Goal: Communication & Community: Answer question/provide support

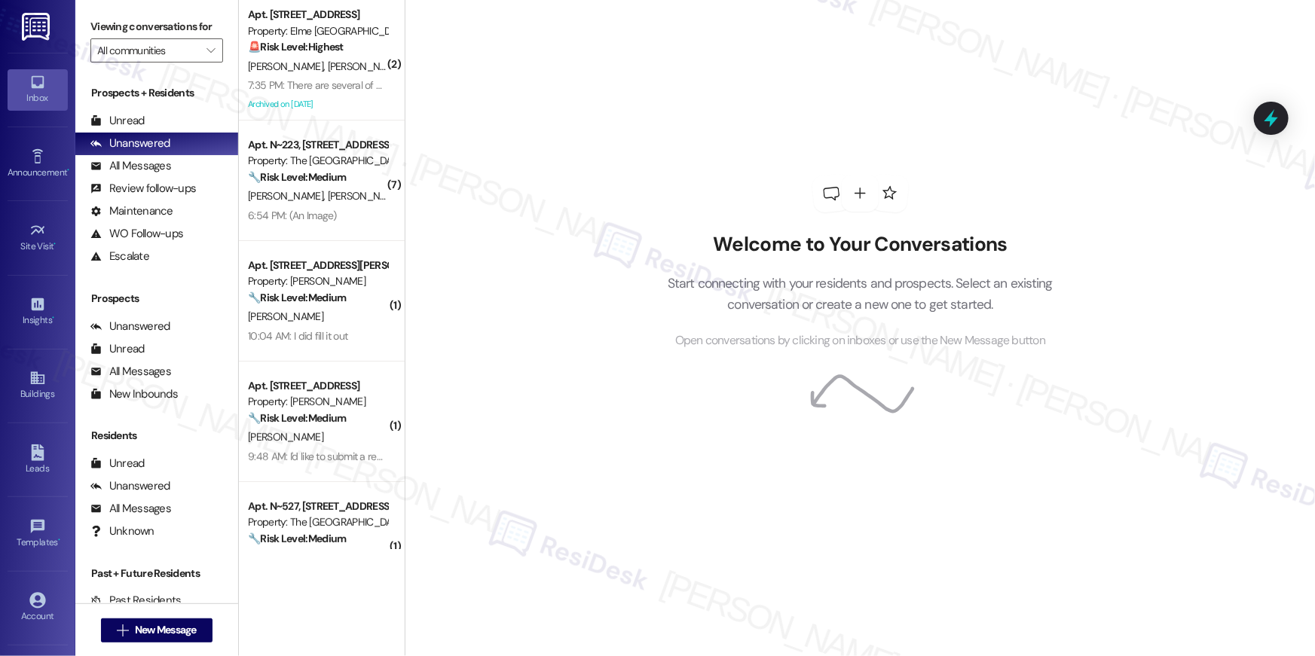
click at [289, 76] on div "7:35 PM: There are several of us trying to get to work that we are going to be …" at bounding box center [317, 85] width 142 height 19
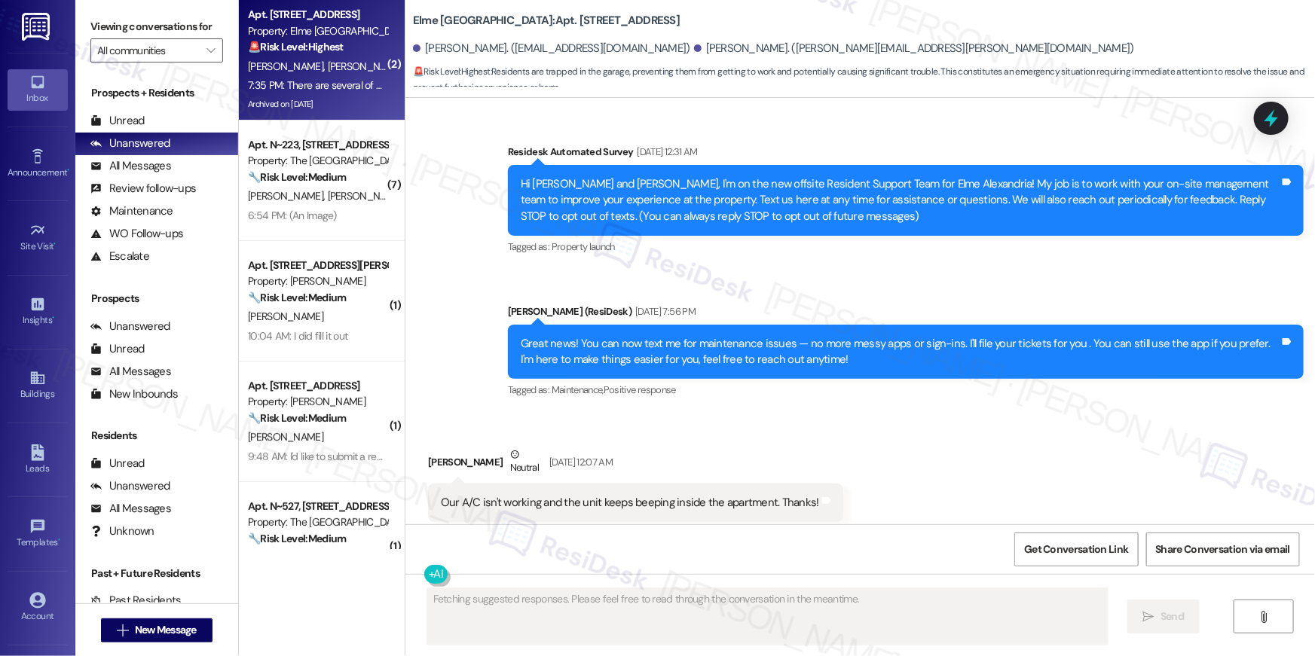
scroll to position [40187, 0]
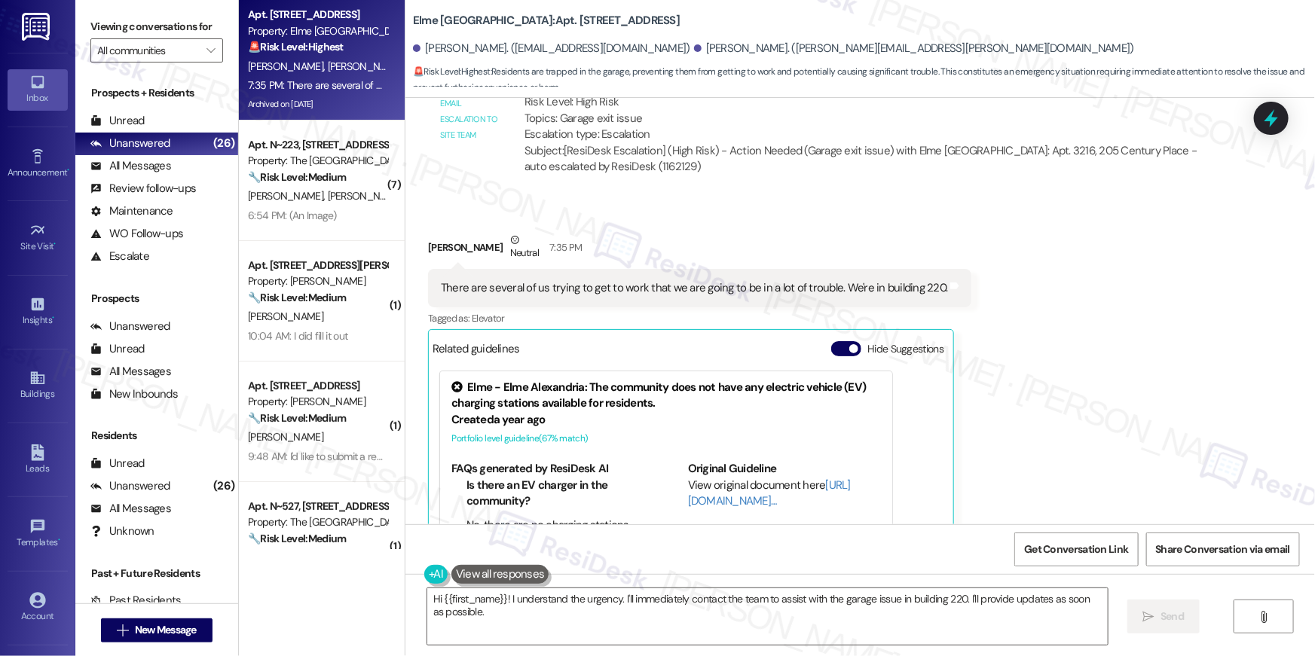
click at [1164, 336] on div "Received via SMS Christina Phillips Neutral 7:35 PM There are several of us try…" at bounding box center [859, 420] width 909 height 445
click at [540, 629] on textarea "Hi {{first_name}}! I understand the urgency. I'll immediately contact the team …" at bounding box center [767, 616] width 680 height 57
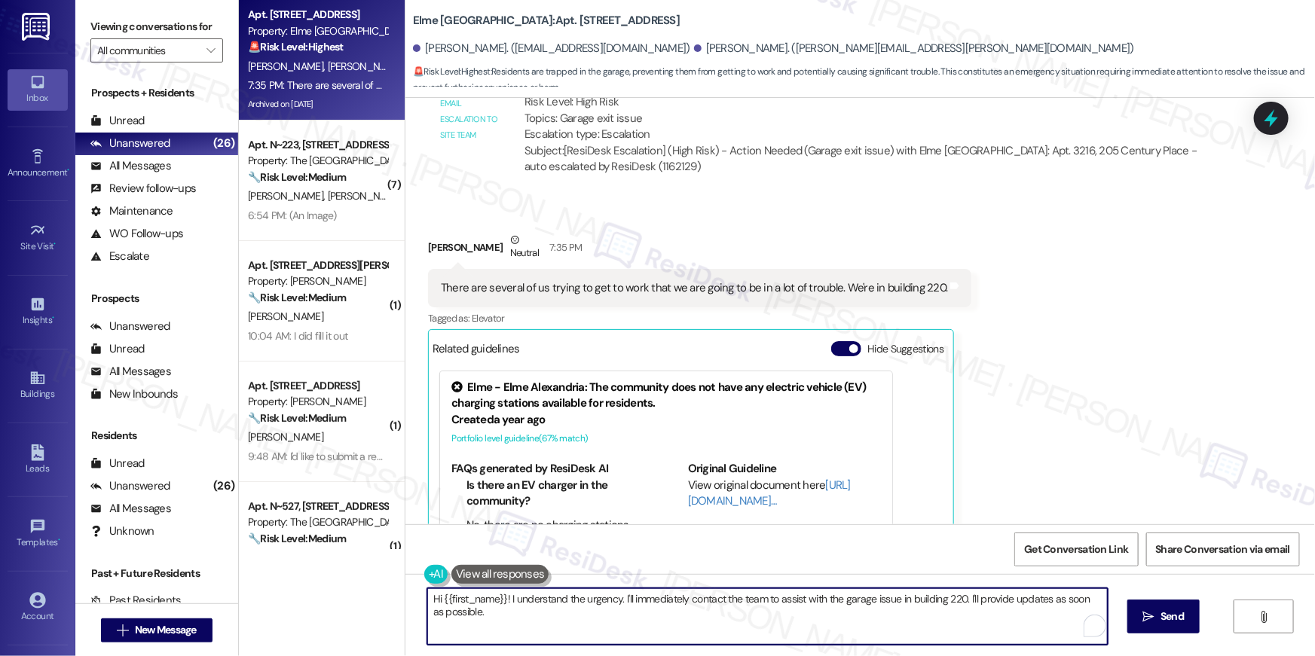
click at [539, 627] on textarea "Hi {{first_name}}! I understand the urgency. I'll immediately contact the team …" at bounding box center [767, 616] width 680 height 57
drag, startPoint x: 539, startPoint y: 627, endPoint x: 505, endPoint y: 596, distance: 46.4
click at [505, 596] on textarea "Hi {{first_name}}! I understand the urgency. I'll immediately contact the team …" at bounding box center [763, 616] width 680 height 57
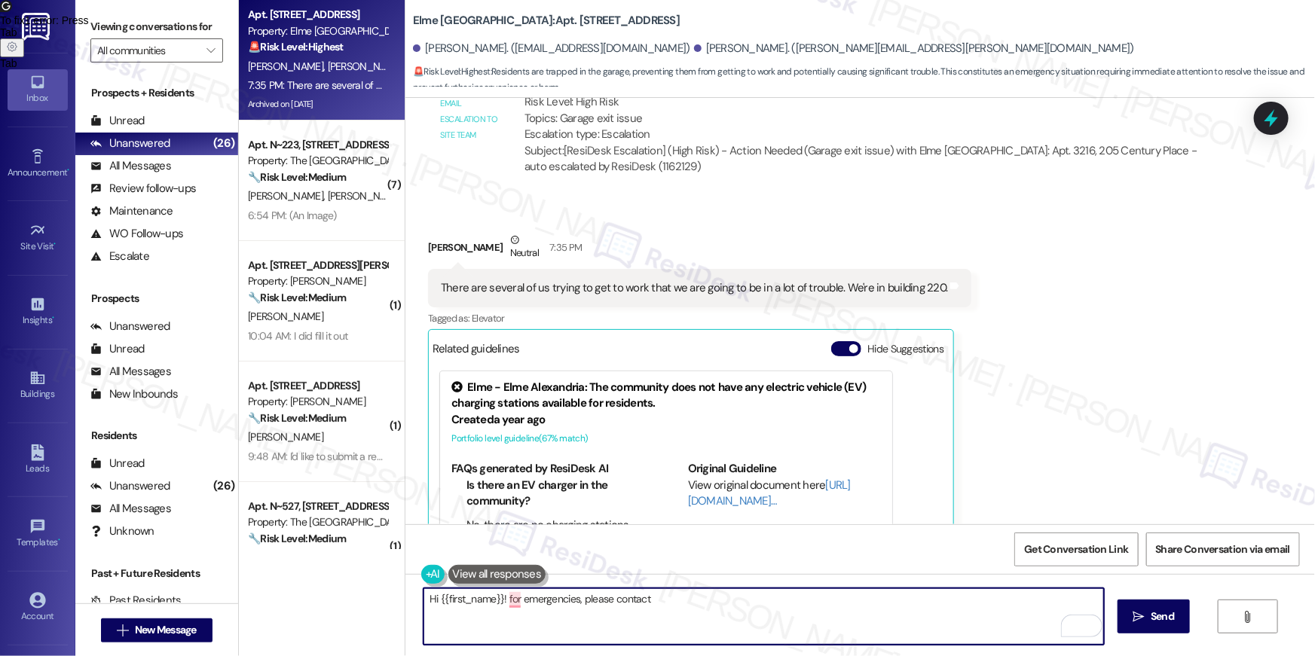
paste textarea "703-370-7200"
type textarea "Hi {{first_name}}! for emergencies, please contact 703-370-7200 and follow the …"
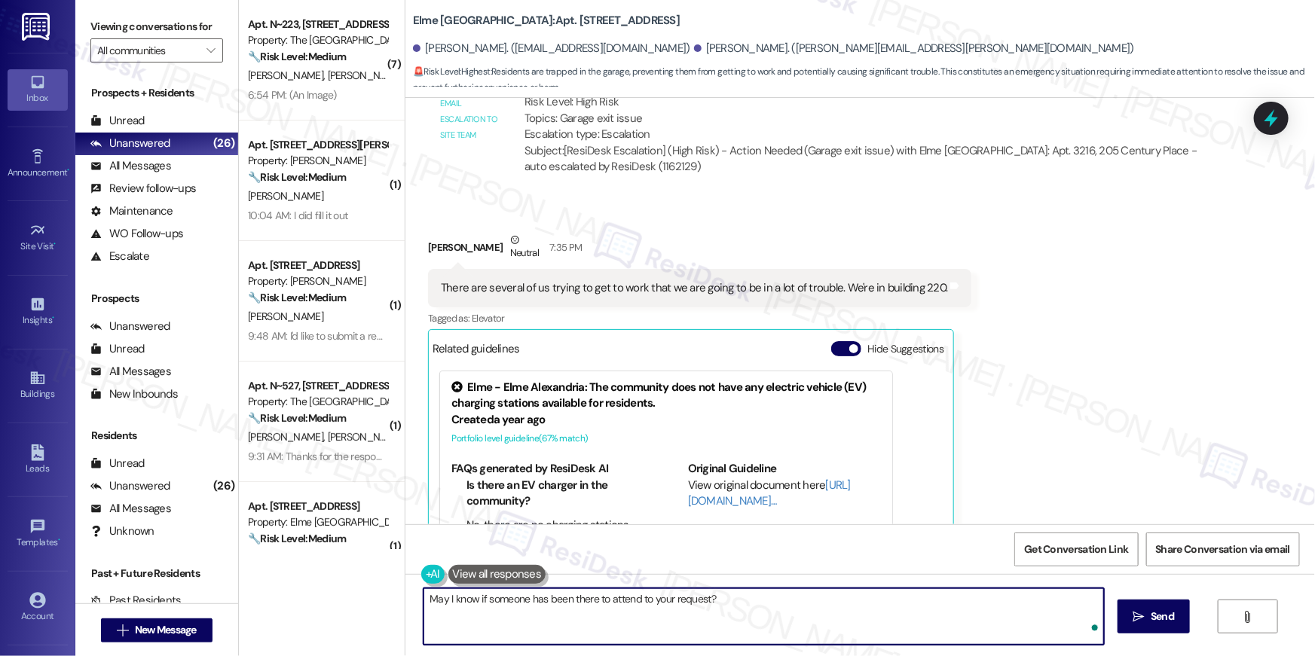
type textarea "May I know if someone has been there to attend to your request?"
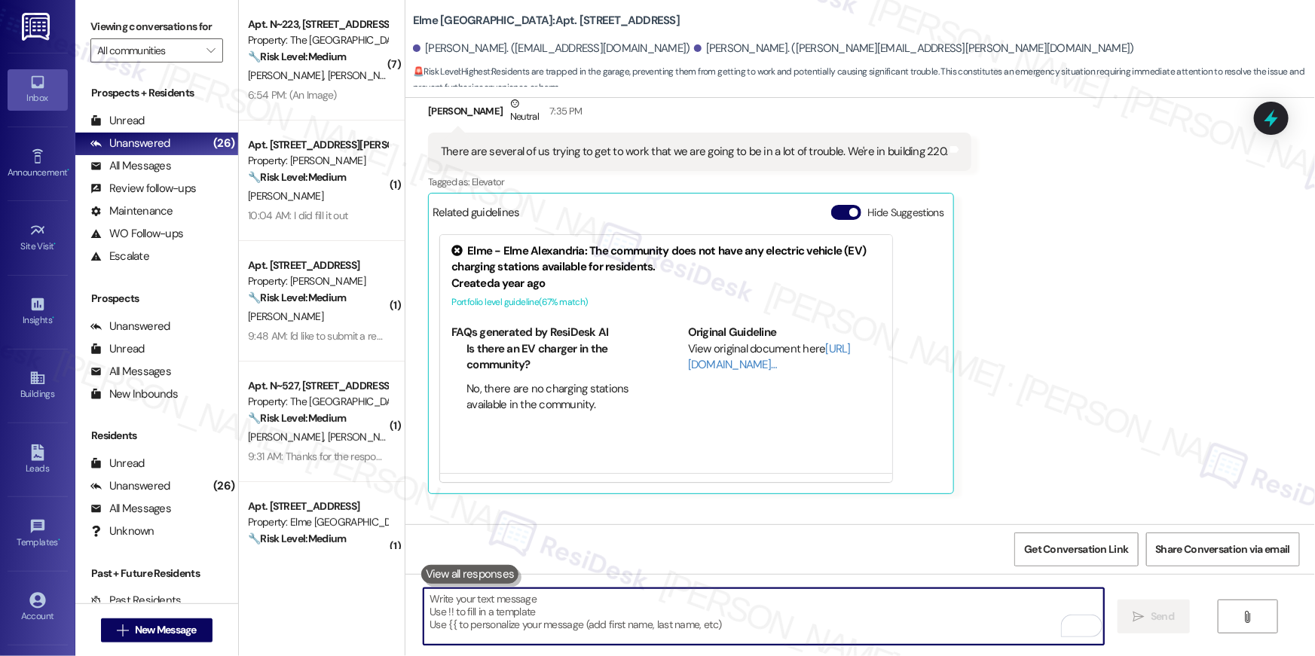
scroll to position [40398, 0]
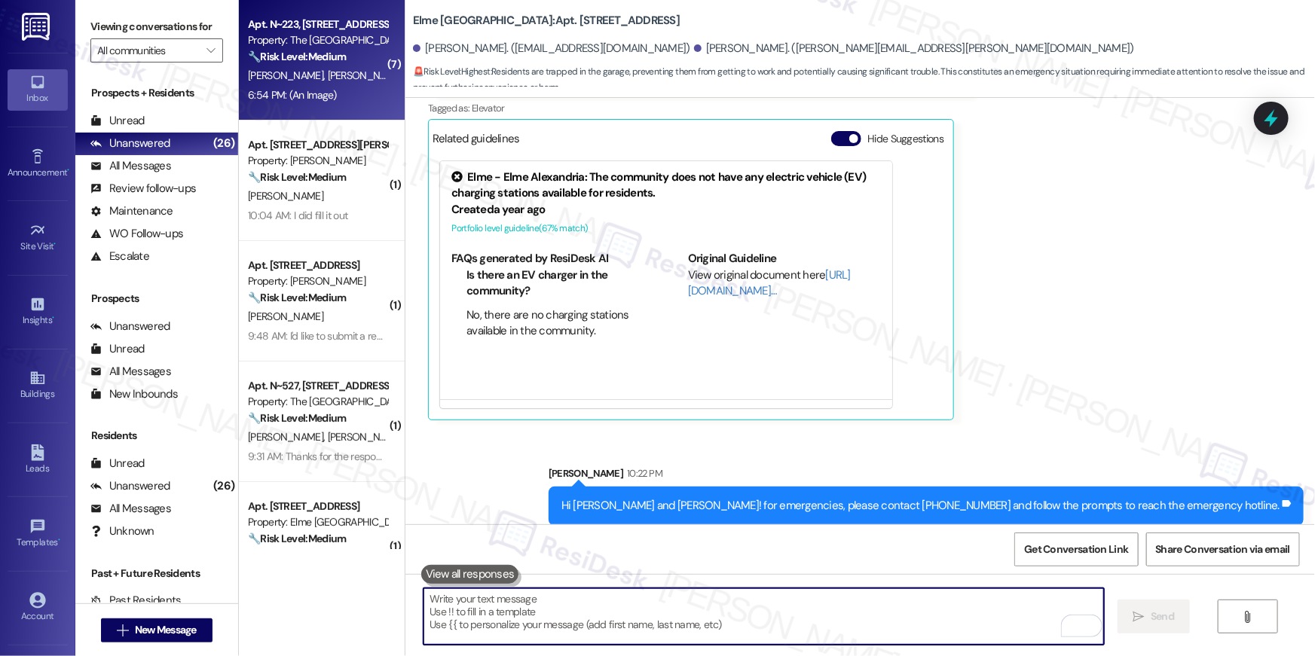
click at [315, 100] on div "6:54 PM: (An Image) 6:54 PM: (An Image)" at bounding box center [292, 95] width 89 height 14
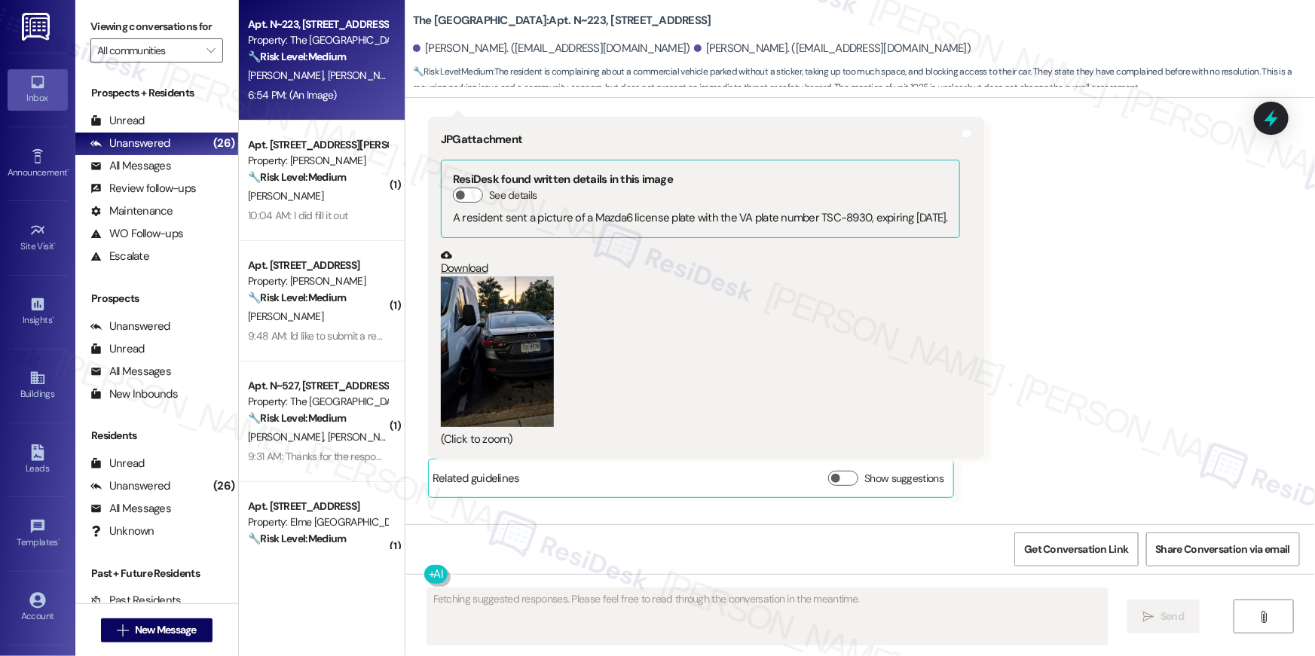
scroll to position [25648, 0]
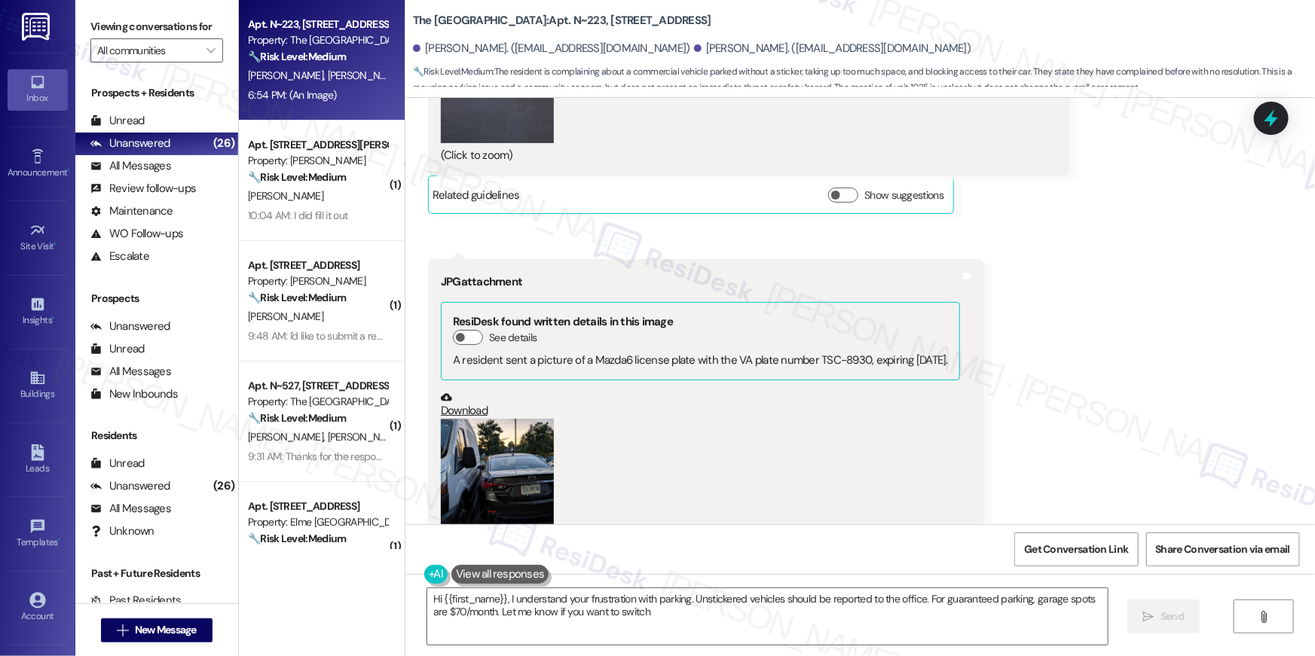
type textarea "Hi {{first_name}}, I understand your frustration with parking. Unstickered vehi…"
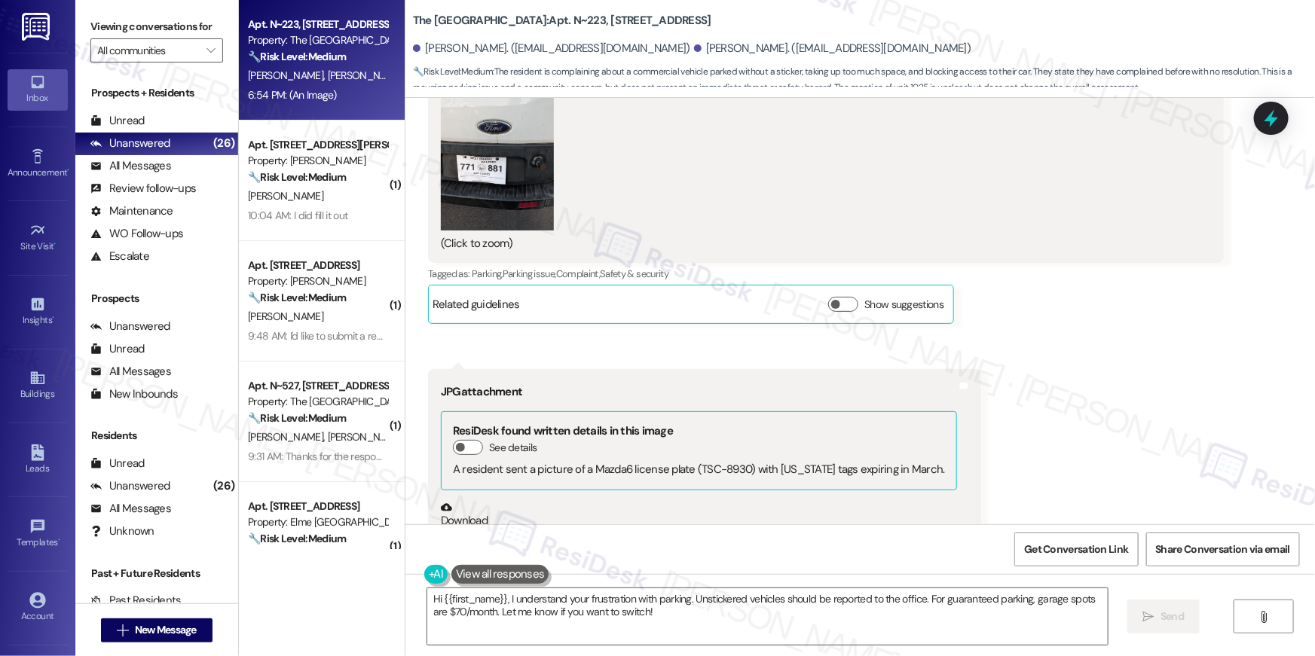
scroll to position [23637, 0]
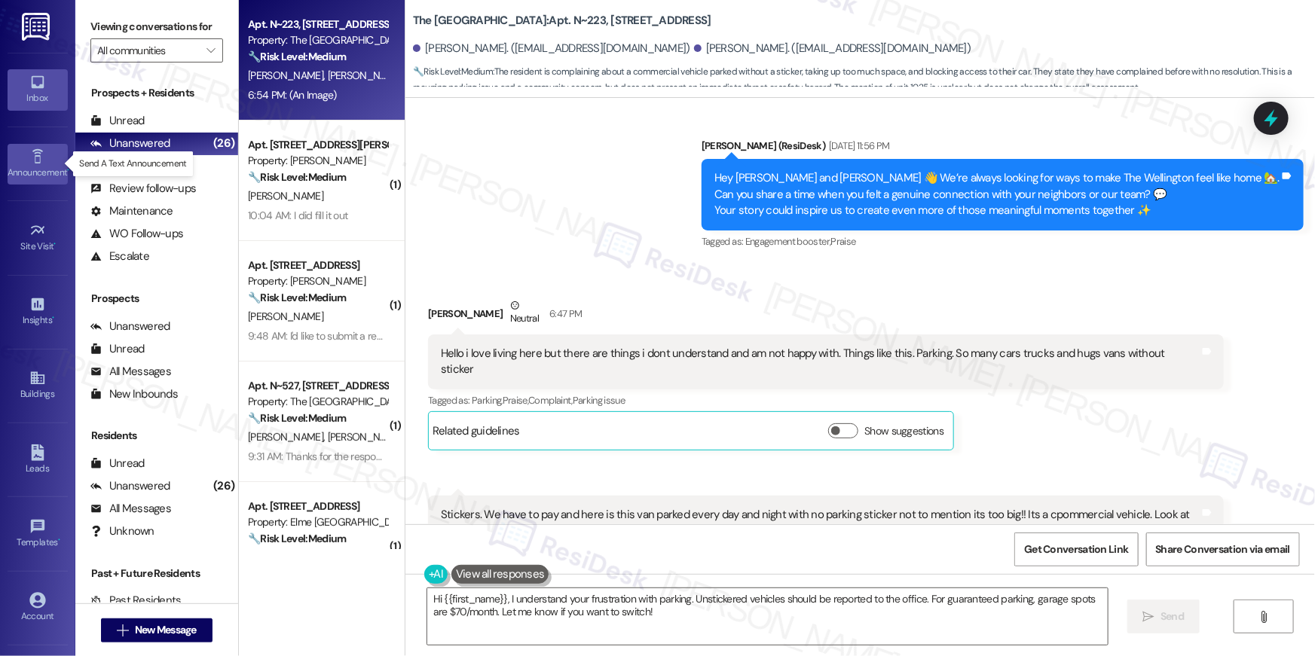
click at [34, 163] on icon at bounding box center [37, 156] width 17 height 17
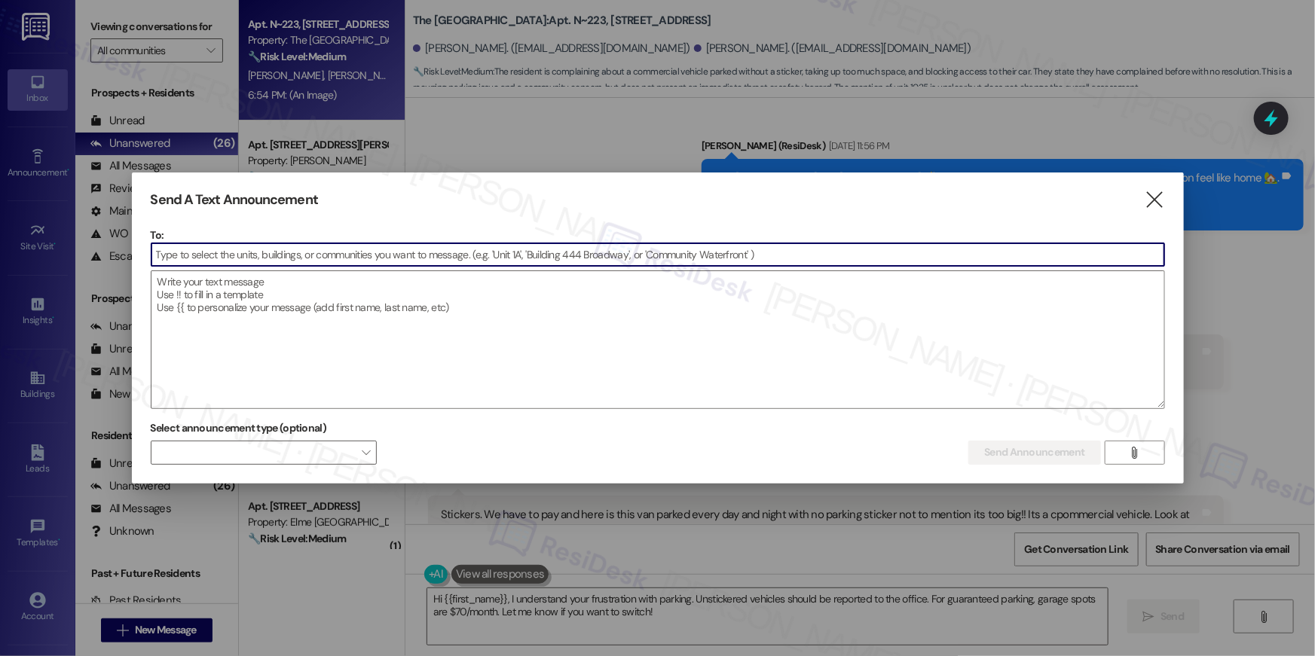
click at [1077, 253] on input at bounding box center [657, 254] width 1013 height 23
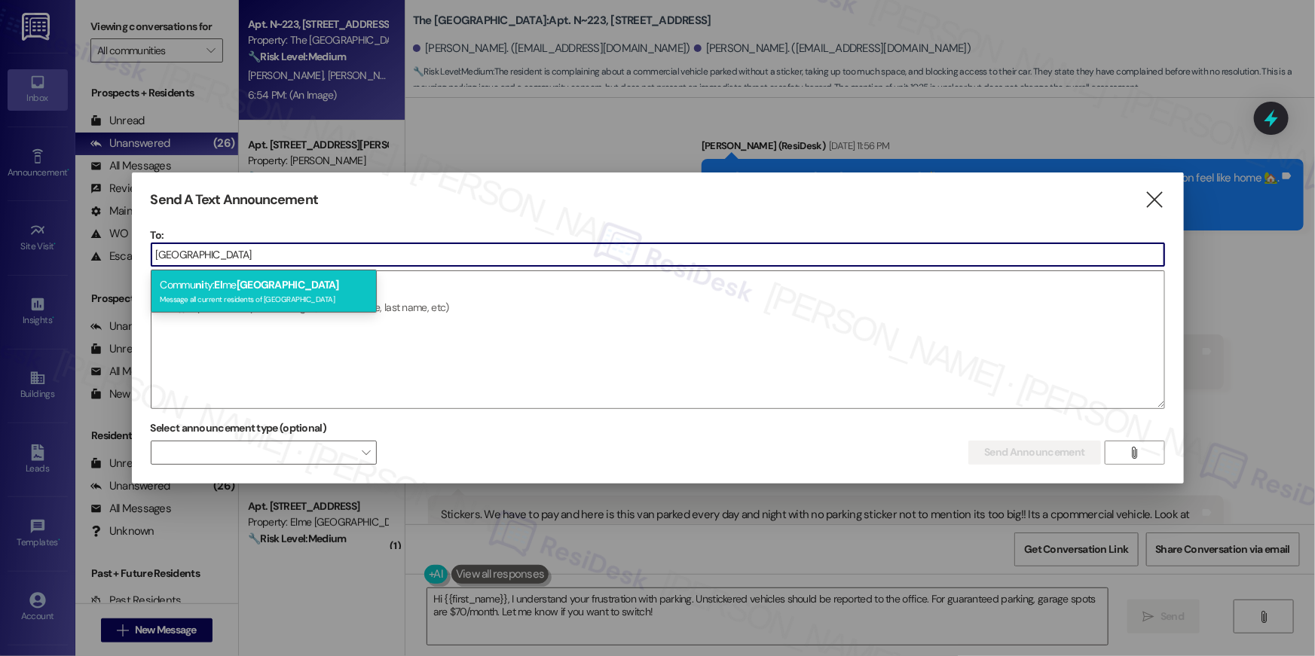
type input "alexandria"
click at [343, 286] on div "Commu ni ty: El me Alexandria Message all current residents of Elme Alexandria" at bounding box center [264, 291] width 226 height 43
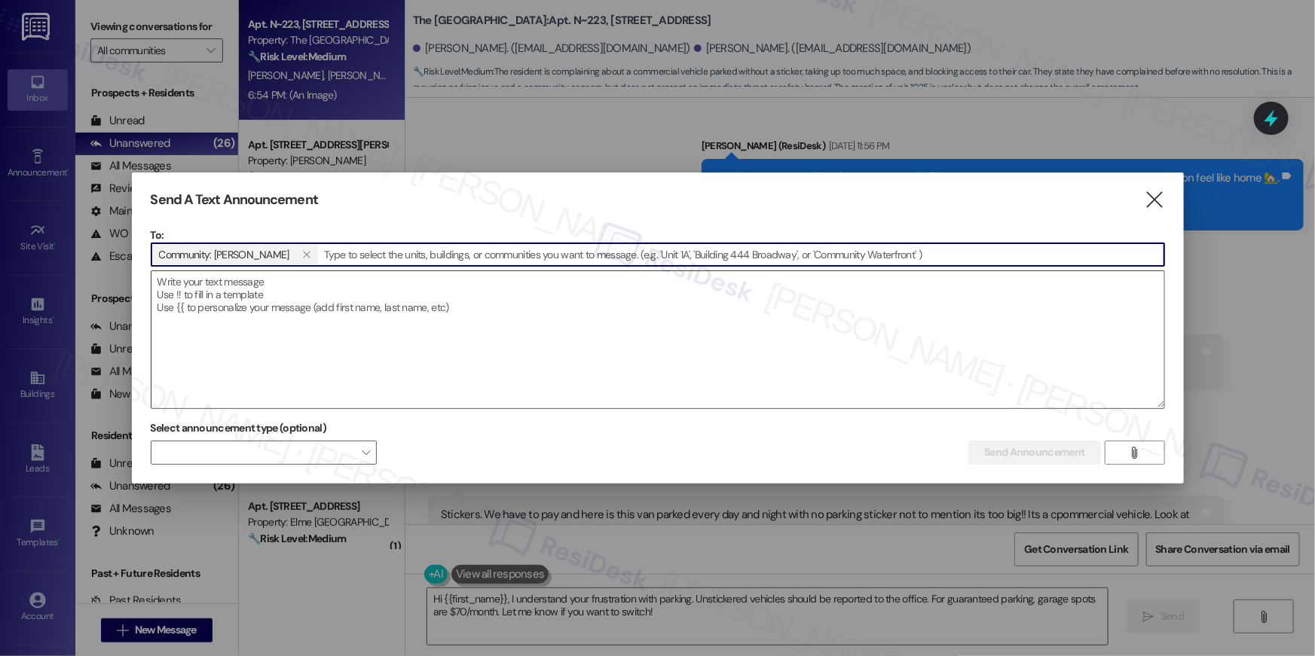
click at [519, 341] on textarea at bounding box center [657, 339] width 1013 height 137
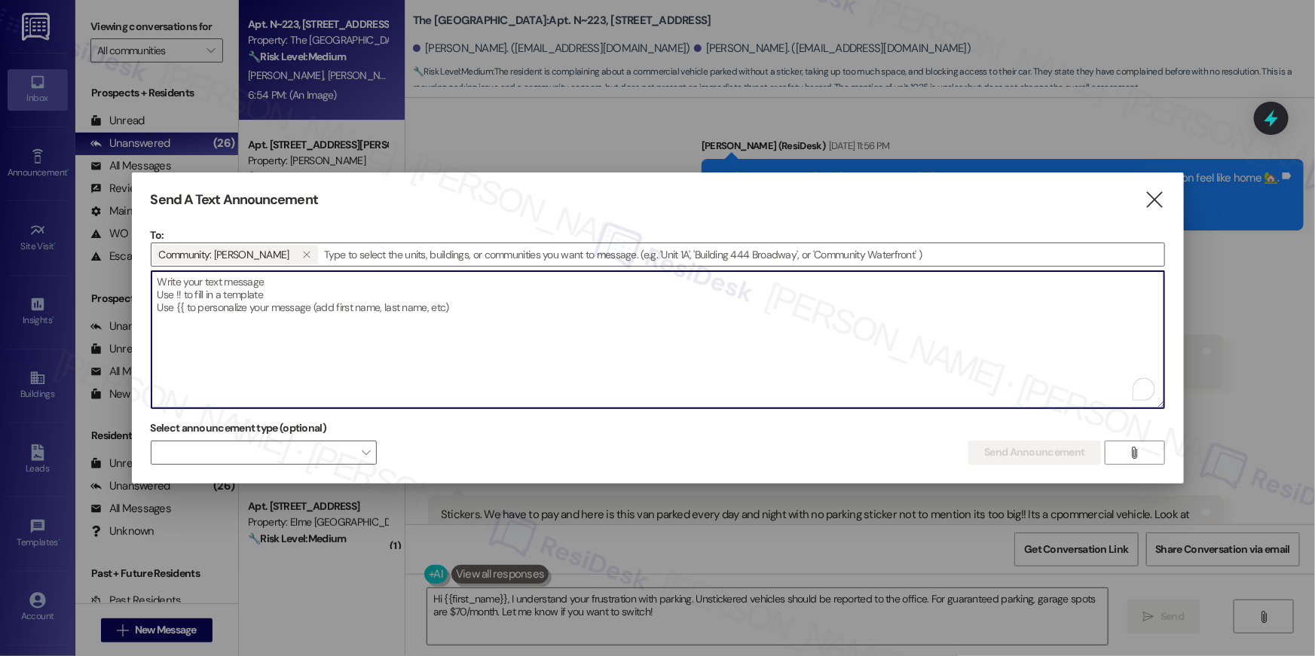
drag, startPoint x: 515, startPoint y: 326, endPoint x: 1268, endPoint y: 311, distance: 753.6
click at [515, 325] on textarea "To enrich screen reader interactions, please activate Accessibility in Grammarl…" at bounding box center [657, 339] width 1013 height 137
paste textarea "Hi {{first_name}}, Community Reminder:"
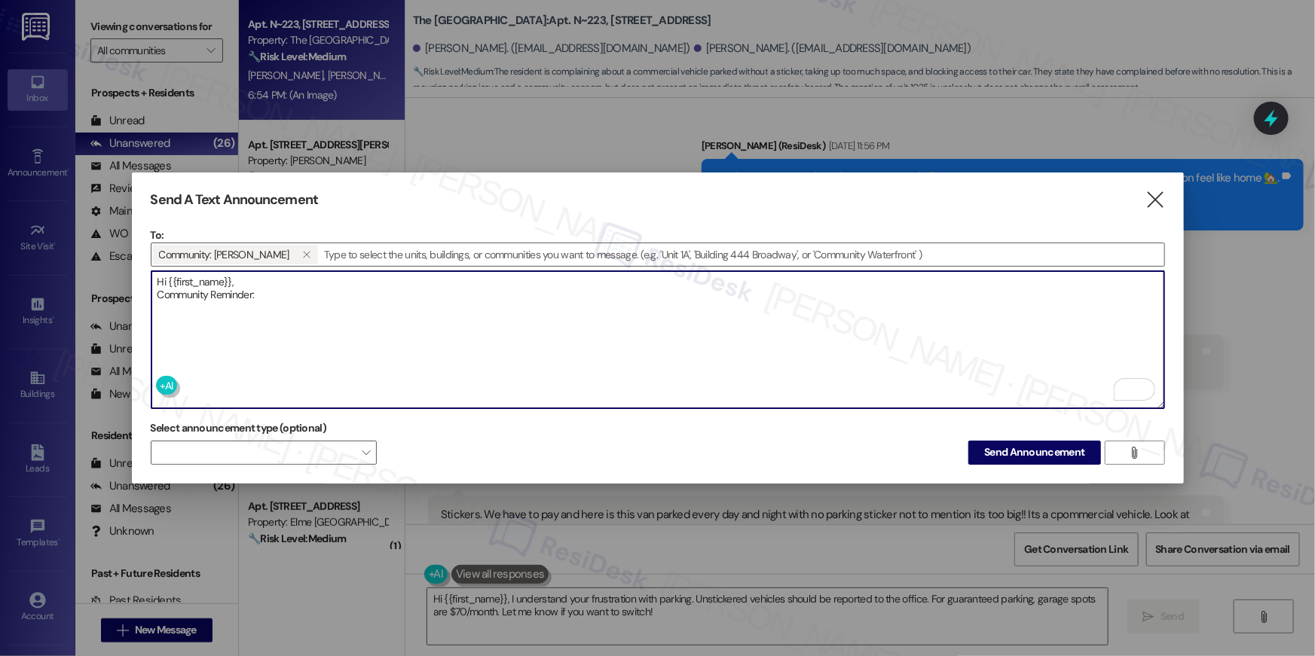
paste textarea "We wanted to let you know that a transformer is currently down, which has cause…"
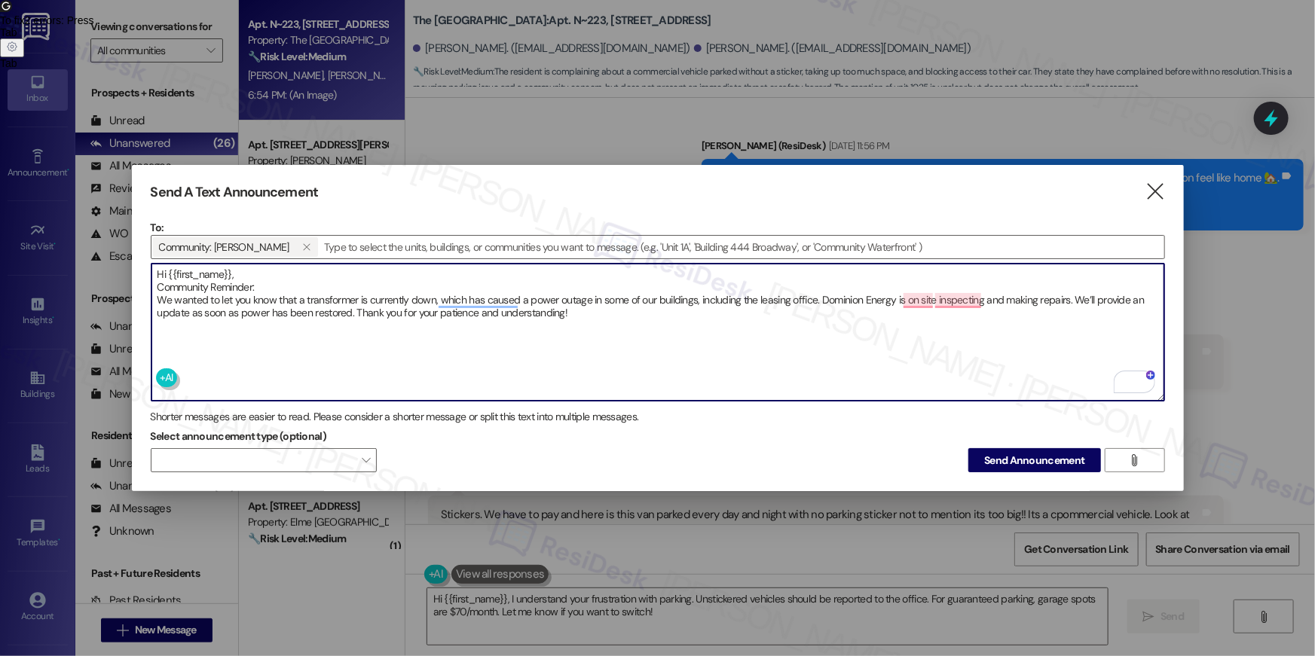
click at [820, 295] on textarea "Hi {{first_name}}, Community Reminder: We wanted to let you know that a transfo…" at bounding box center [657, 332] width 1013 height 137
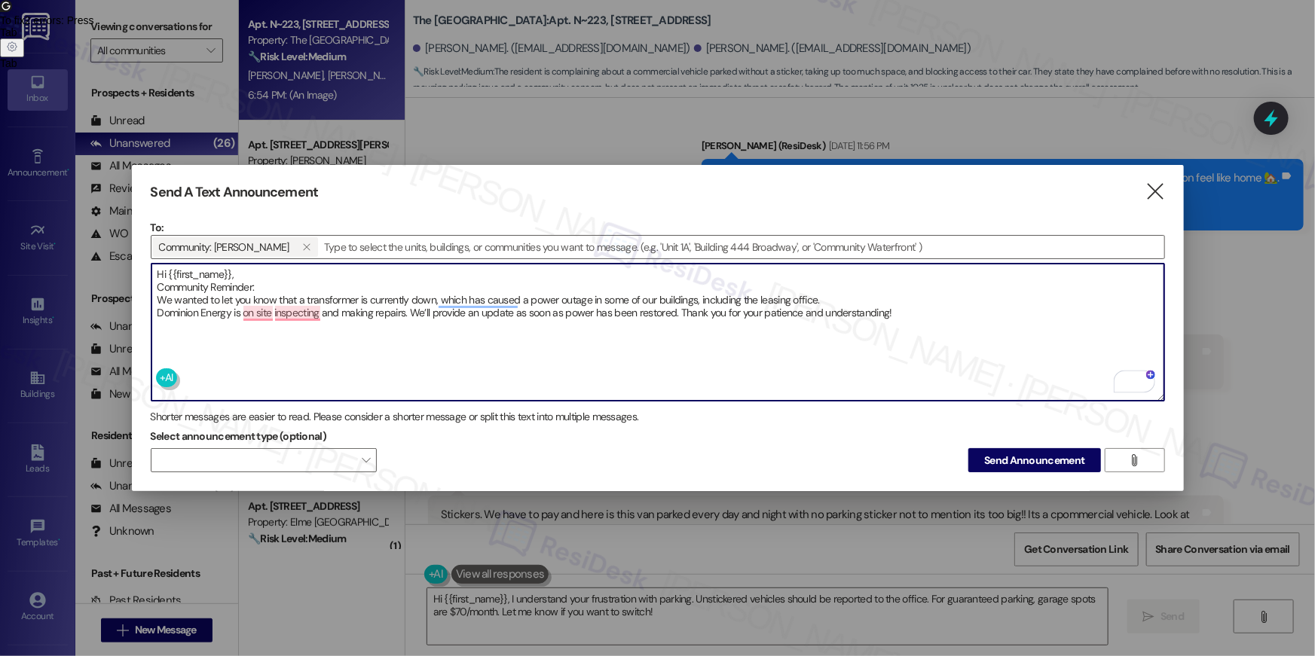
click at [413, 310] on textarea "Hi {{first_name}}, Community Reminder: We wanted to let you know that a transfo…" at bounding box center [657, 332] width 1013 height 137
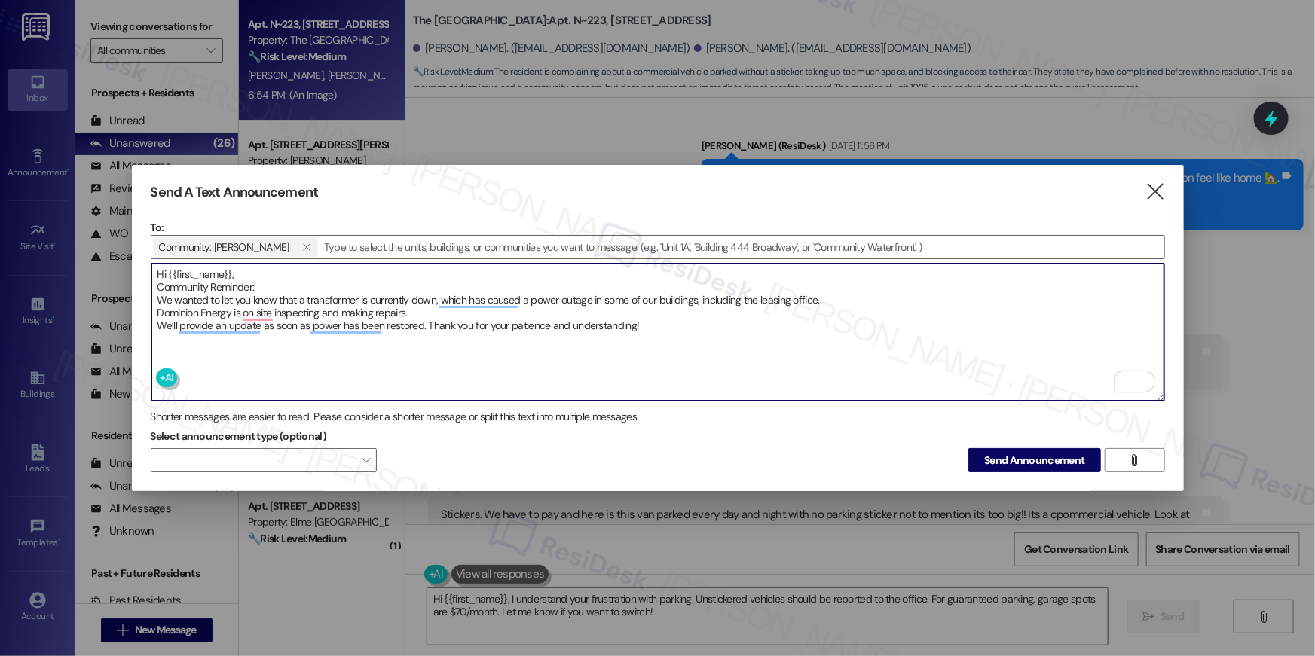
click at [427, 324] on textarea "Hi {{first_name}}, Community Reminder: We wanted to let you know that a transfo…" at bounding box center [657, 332] width 1013 height 137
click at [426, 323] on textarea "Hi {{first_name}}, Community Reminder: We wanted to let you know that a transfo…" at bounding box center [657, 332] width 1013 height 137
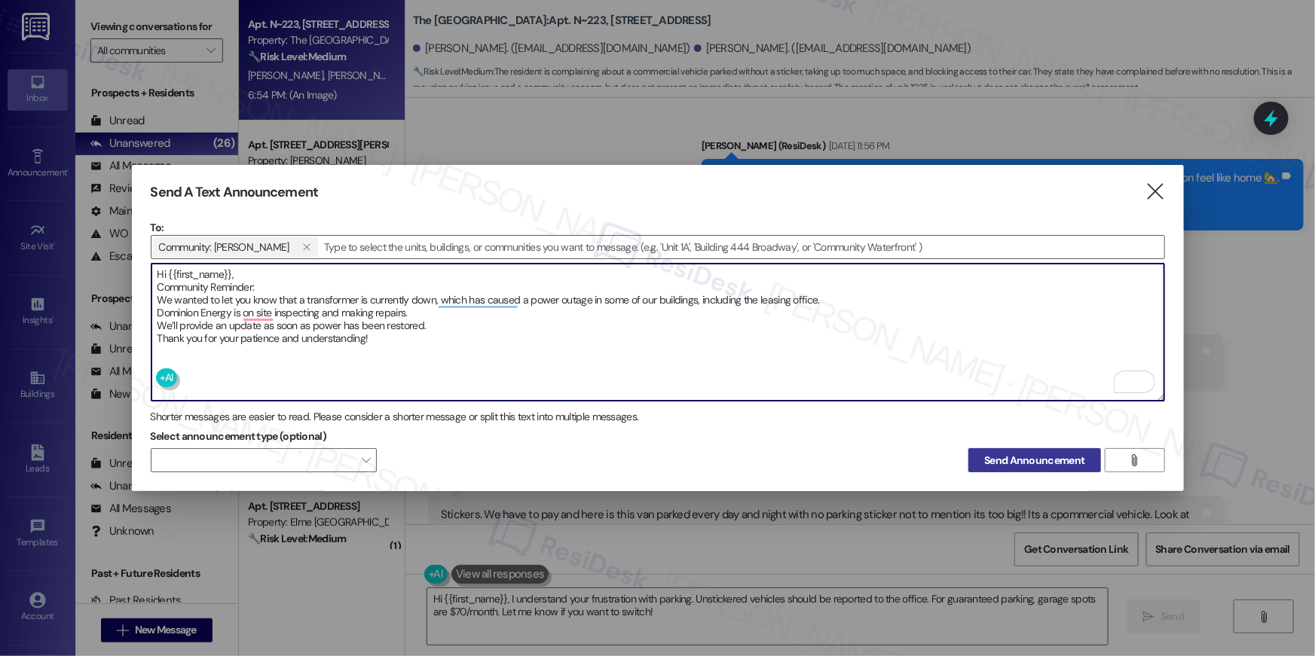
type textarea "Hi {{first_name}}, Community Reminder: We wanted to let you know that a transfo…"
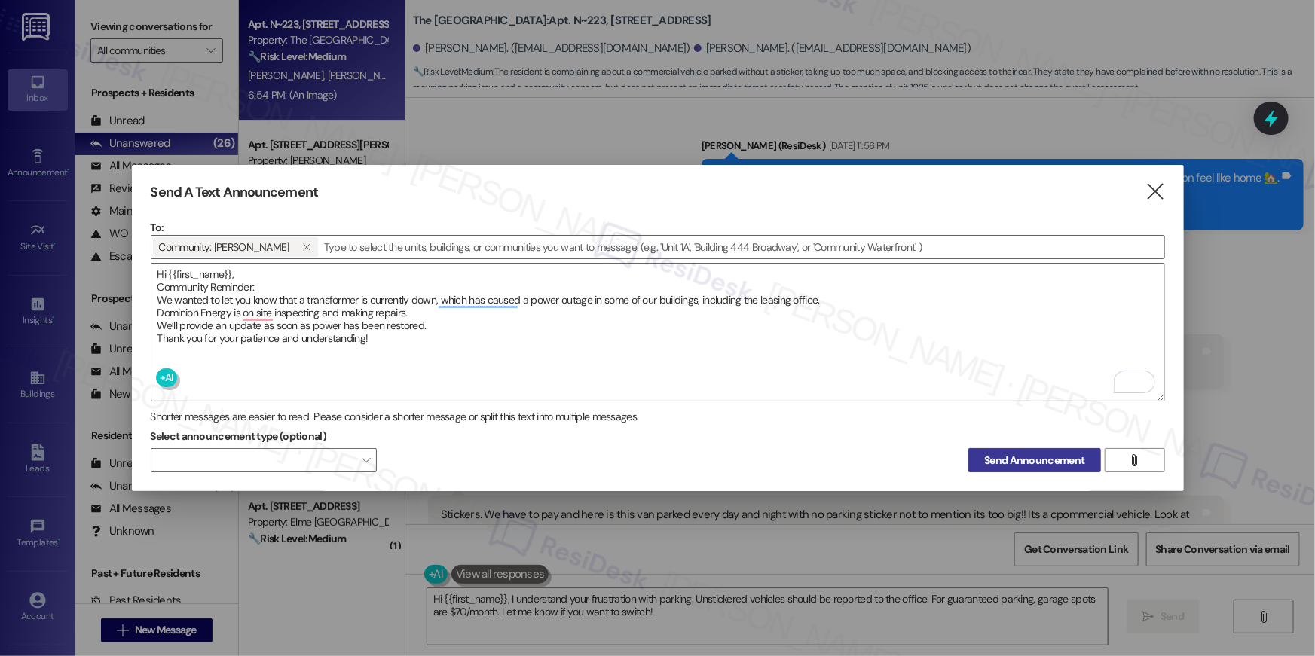
click at [1044, 457] on span "Send Announcement" at bounding box center [1034, 461] width 100 height 16
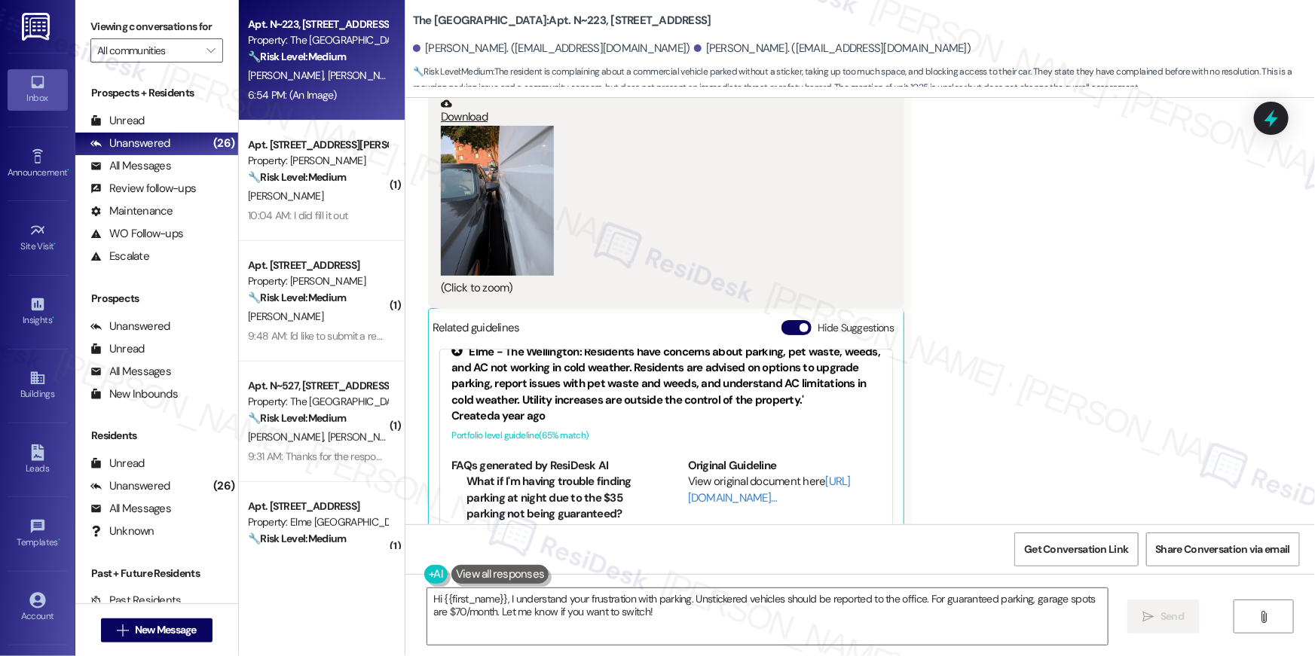
scroll to position [23, 0]
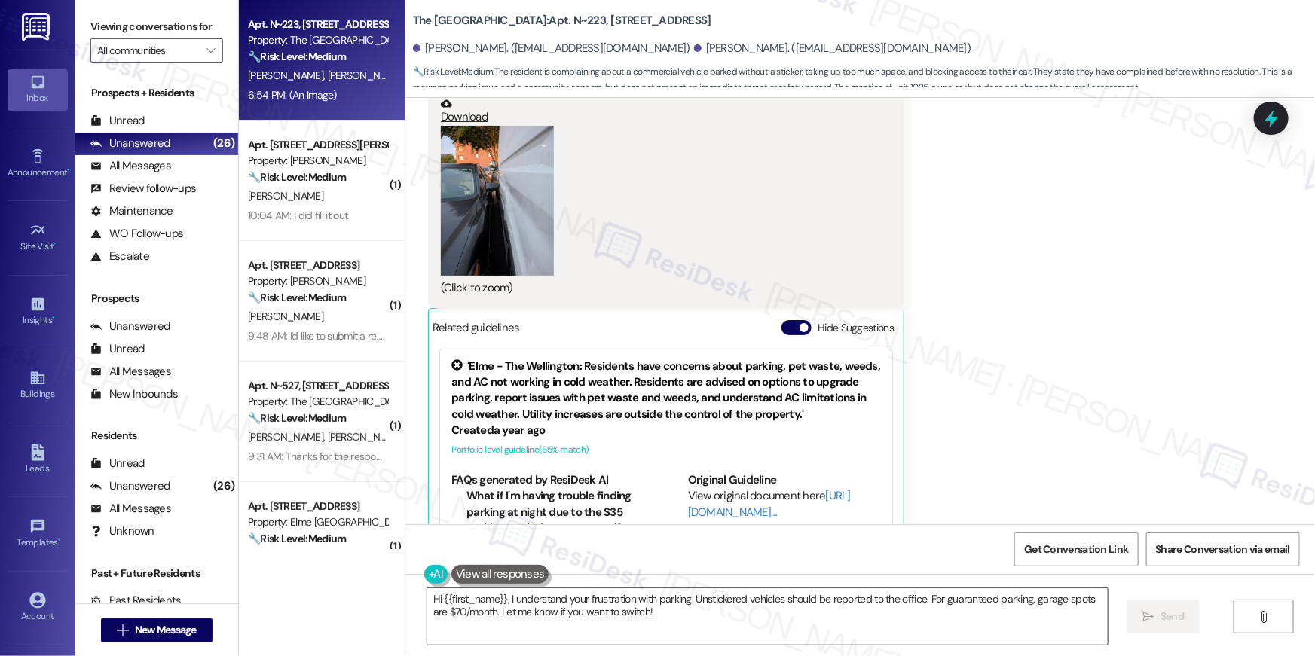
click at [709, 613] on textarea "Hi {{first_name}}, I understand your frustration with parking. Unstickered vehi…" at bounding box center [767, 616] width 680 height 57
click at [741, 605] on textarea "Hi {{first_name}}, I understand your frustration with parking. Unstickered vehi…" at bounding box center [767, 616] width 680 height 57
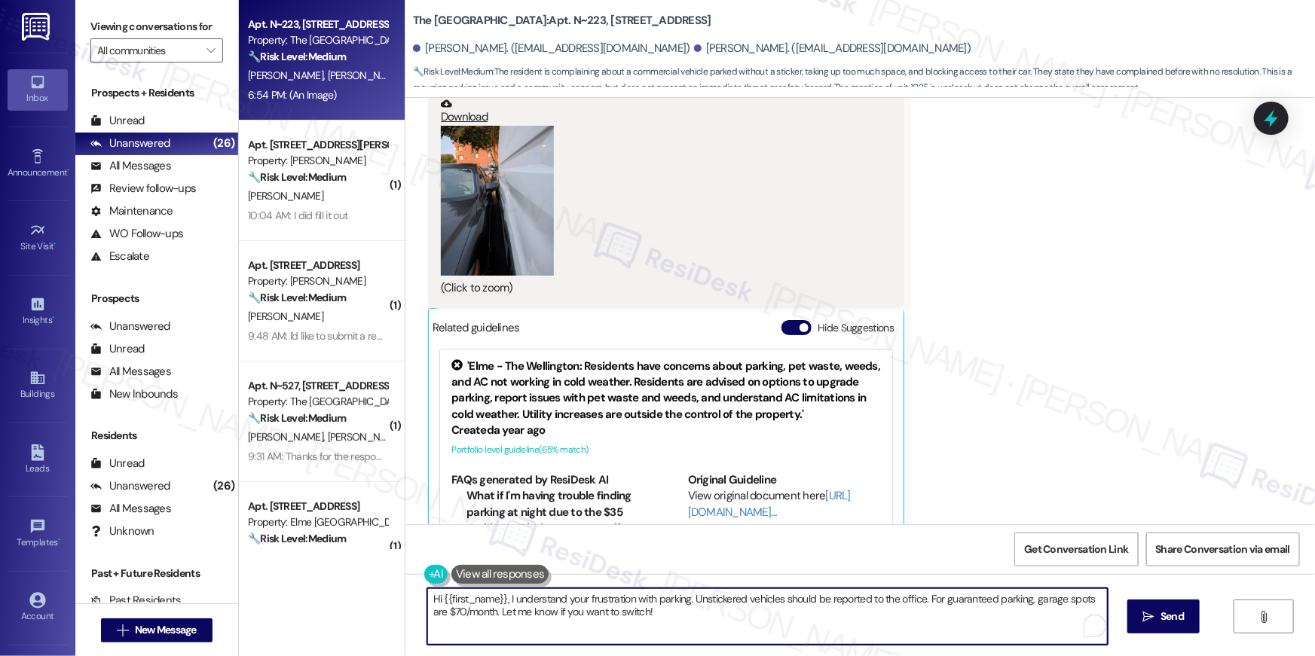
click at [899, 610] on textarea "Hi {{first_name}}, I understand your frustration with parking. Unstickered vehi…" at bounding box center [767, 616] width 680 height 57
drag, startPoint x: 990, startPoint y: 612, endPoint x: 919, endPoint y: 600, distance: 71.8
click at [919, 600] on textarea "Hi {{first_name}}, I understand your frustration with parking. Unstickered vehi…" at bounding box center [763, 616] width 680 height 57
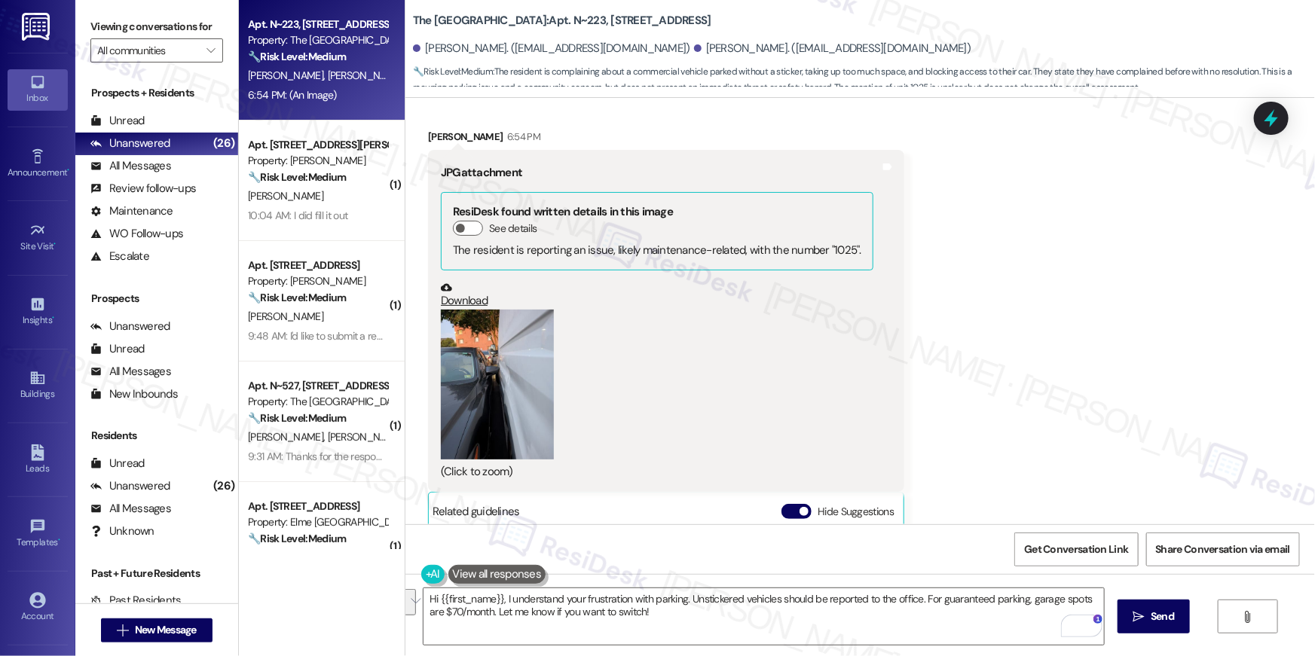
scroll to position [26140, 0]
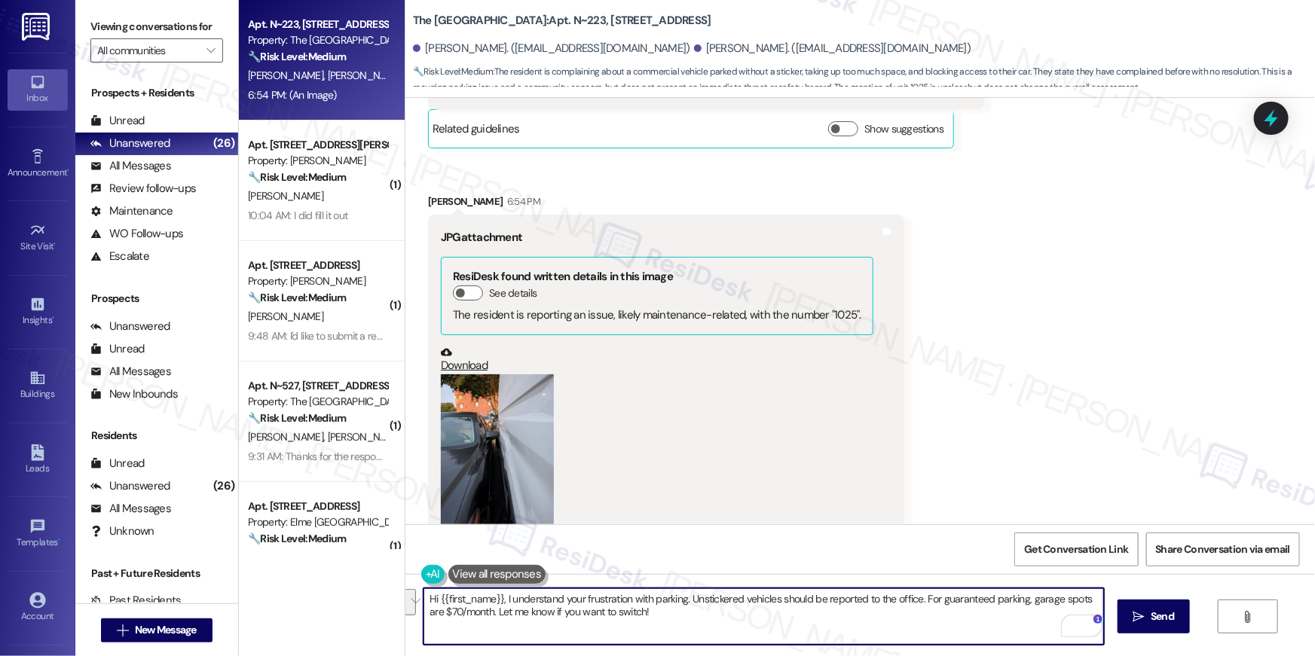
click at [909, 614] on textarea "Hi {{first_name}}, I understand your frustration with parking. Unstickered vehi…" at bounding box center [763, 616] width 680 height 57
drag, startPoint x: 921, startPoint y: 597, endPoint x: 920, endPoint y: 629, distance: 32.4
click at [920, 629] on textarea "Hi {{first_name}}, I understand your frustration with parking. Unstickered vehi…" at bounding box center [763, 616] width 680 height 57
type textarea "Hi {{first_name}}, I understand your frustration with parking. Unstickered vehi…"
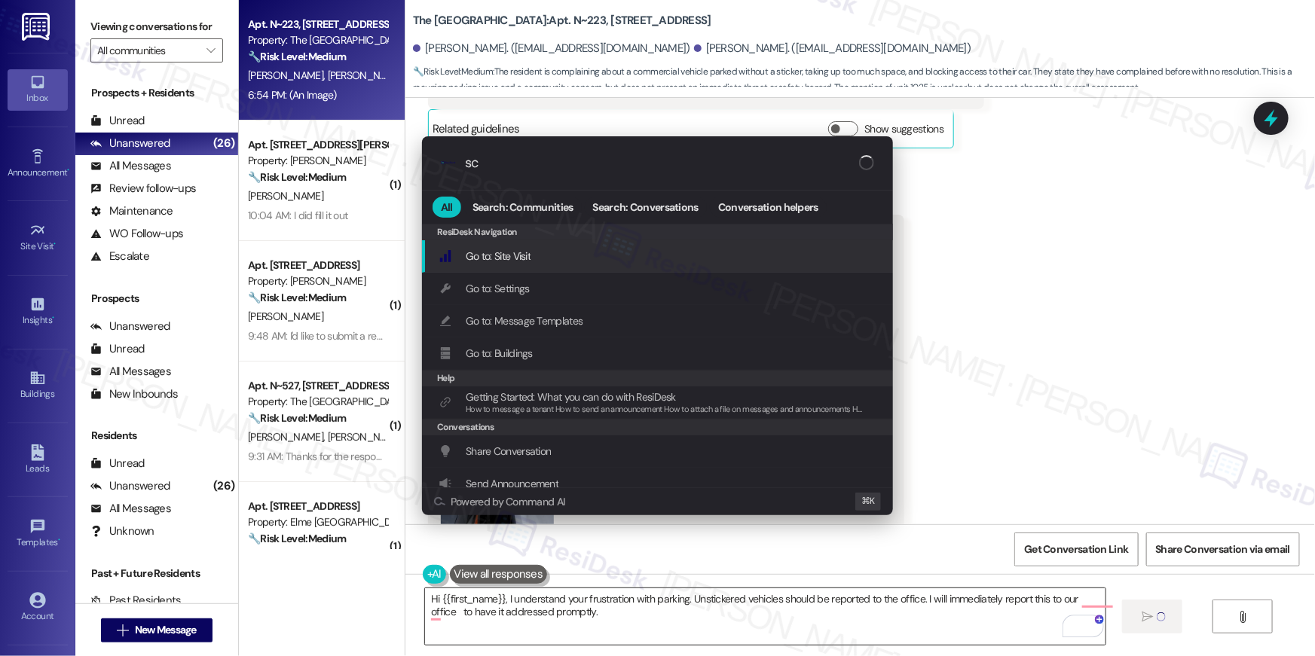
type input "s"
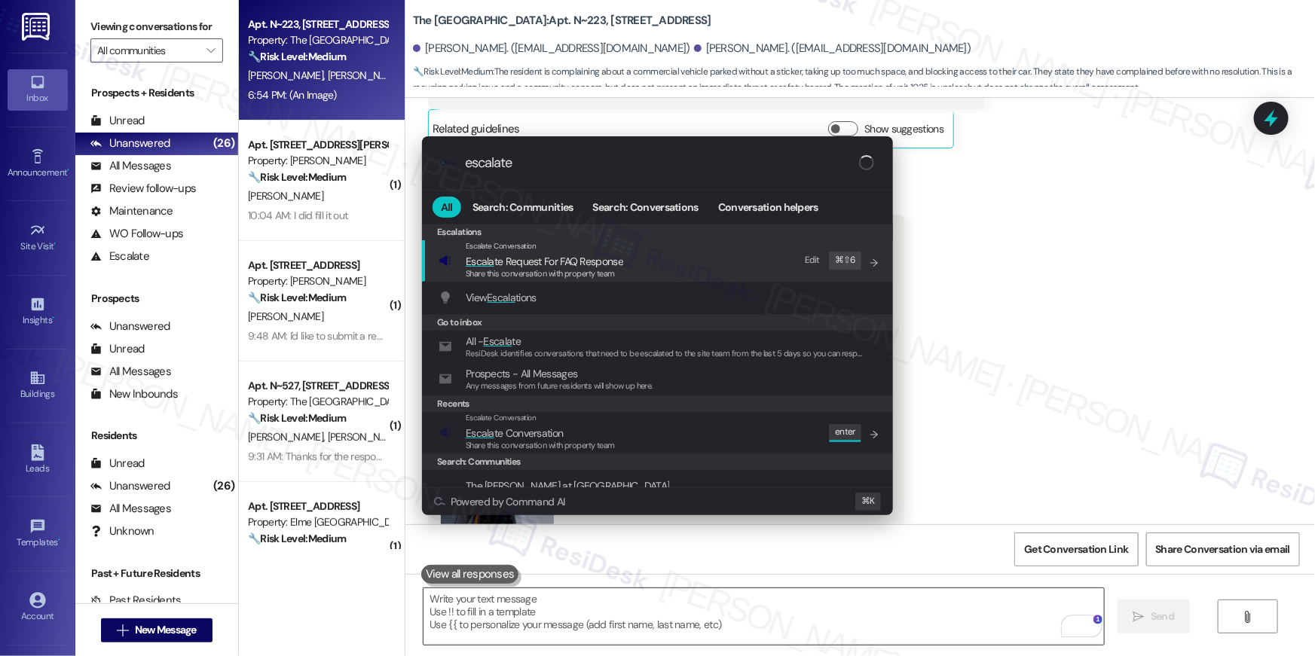
scroll to position [26388, 0]
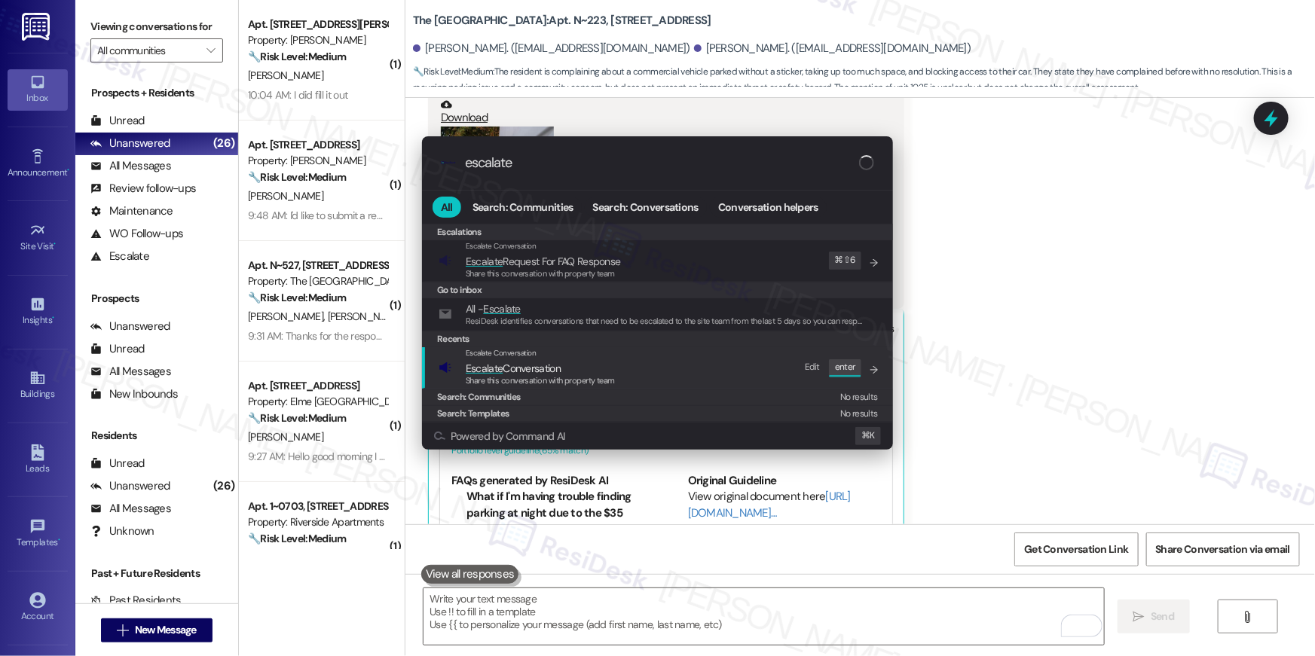
type input "escalate"
click at [575, 375] on span "Share this conversation with property team" at bounding box center [540, 380] width 149 height 11
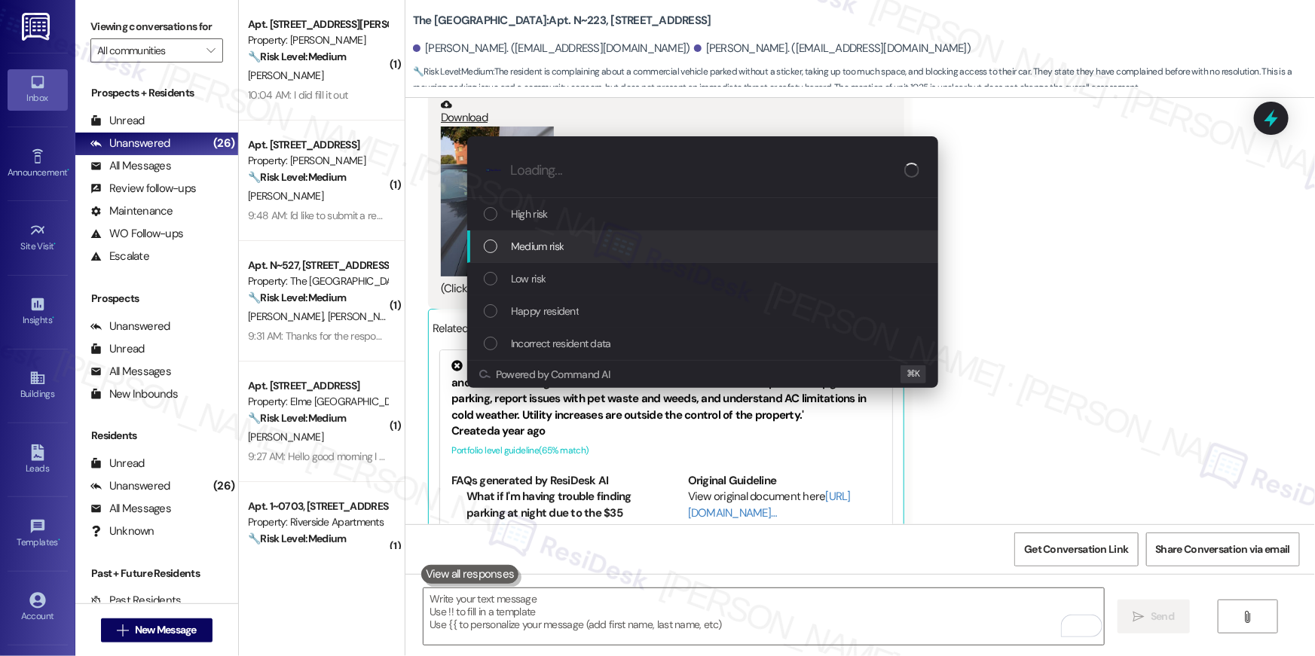
click at [542, 246] on span "Medium risk" at bounding box center [537, 246] width 53 height 17
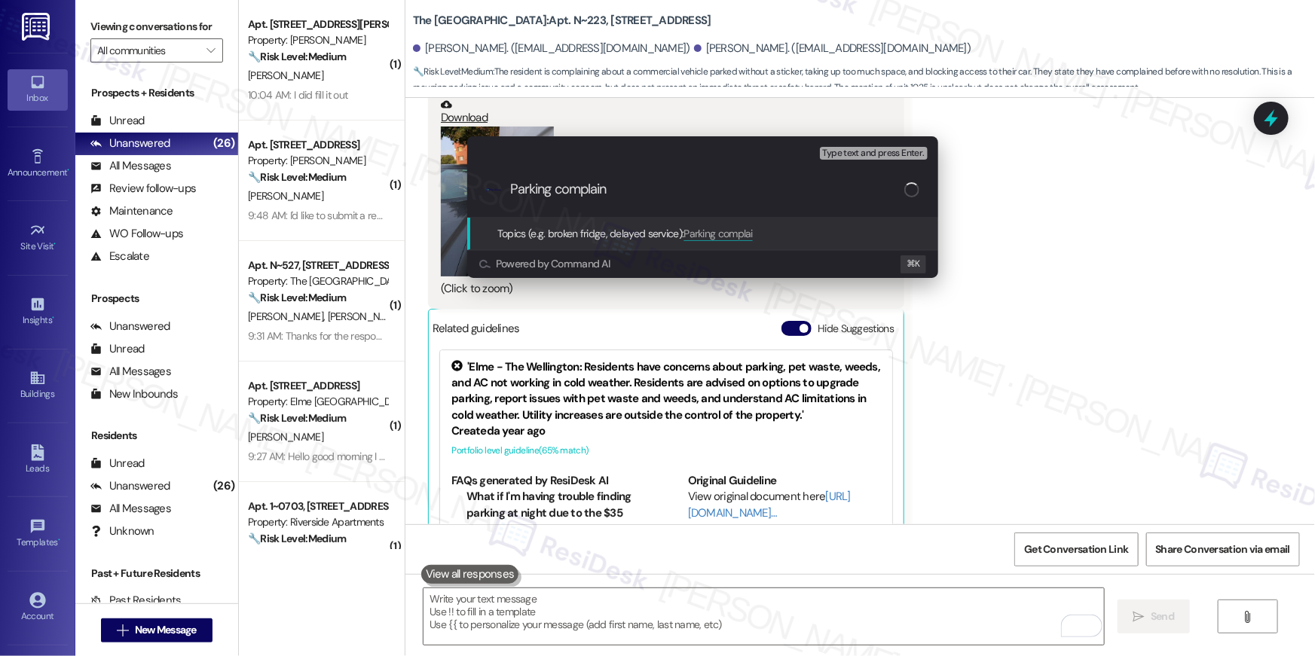
type input "Parking complaint"
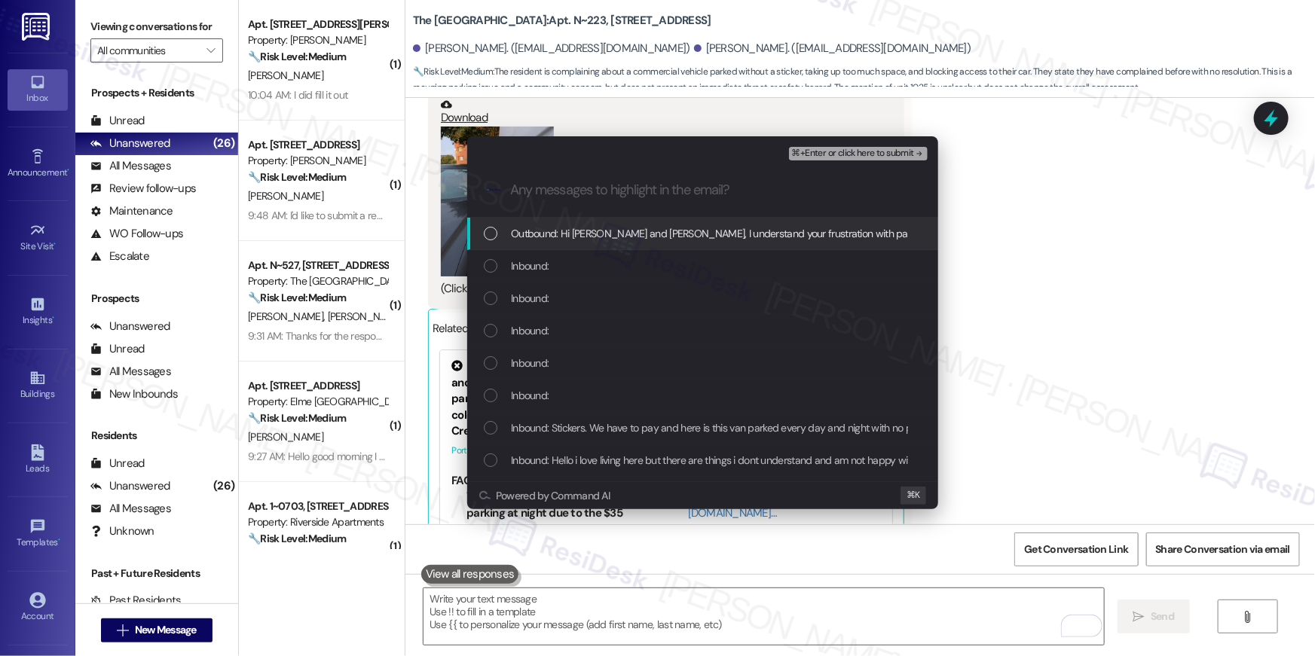
click at [487, 242] on div "Outbound: Hi Cheryl and David, I understand your frustration with parking. Unst…" at bounding box center [702, 234] width 471 height 32
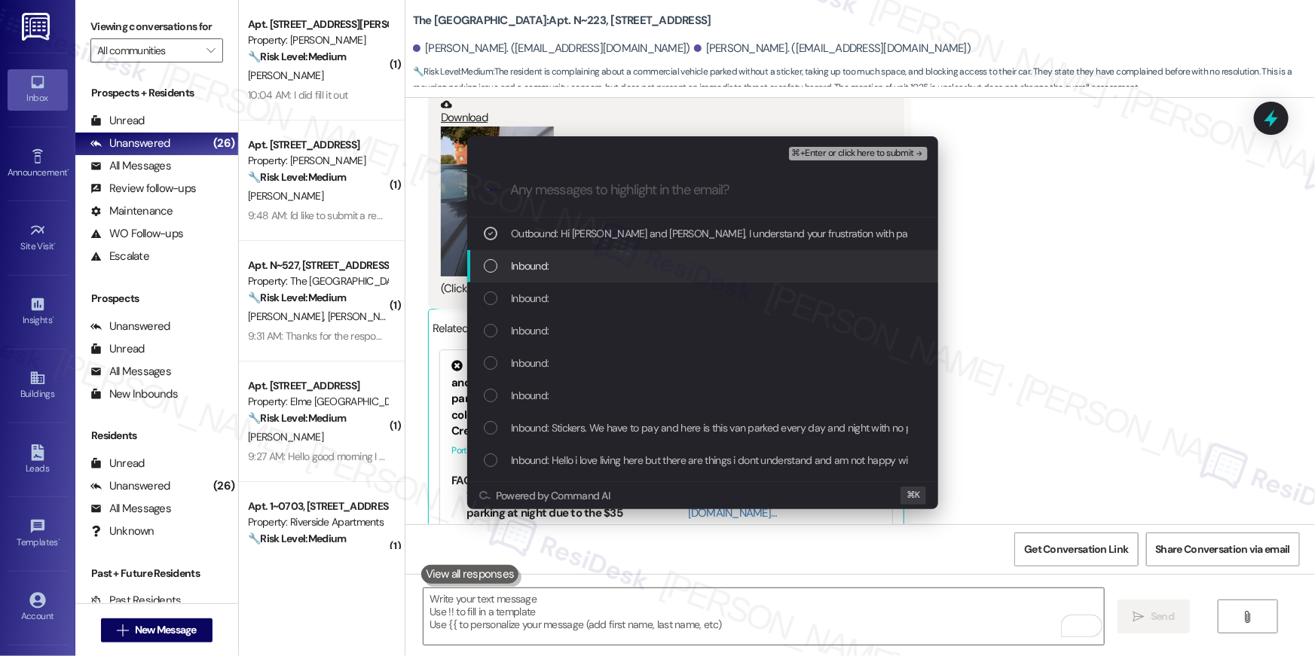
drag, startPoint x: 492, startPoint y: 266, endPoint x: 491, endPoint y: 298, distance: 31.7
click at [492, 267] on div "List of options" at bounding box center [491, 266] width 14 height 14
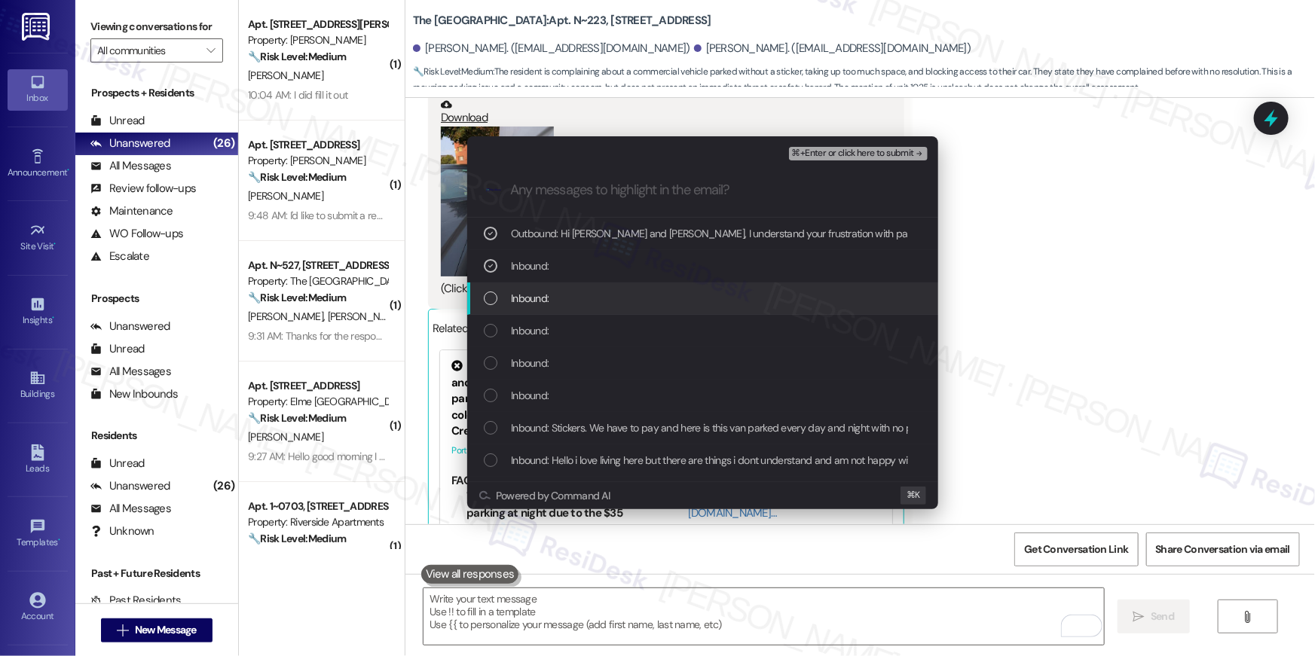
drag, startPoint x: 491, startPoint y: 298, endPoint x: 493, endPoint y: 348, distance: 50.5
click at [491, 298] on div "List of options" at bounding box center [491, 299] width 14 height 14
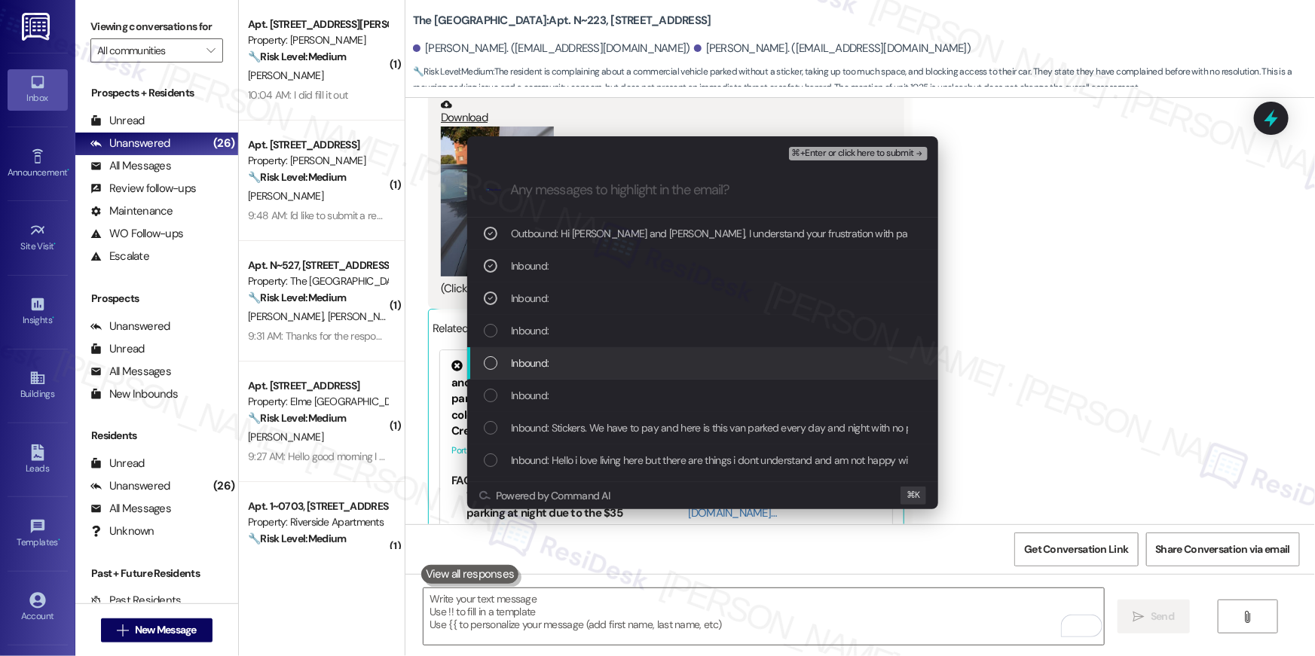
click at [493, 348] on div "Inbound:" at bounding box center [702, 363] width 471 height 32
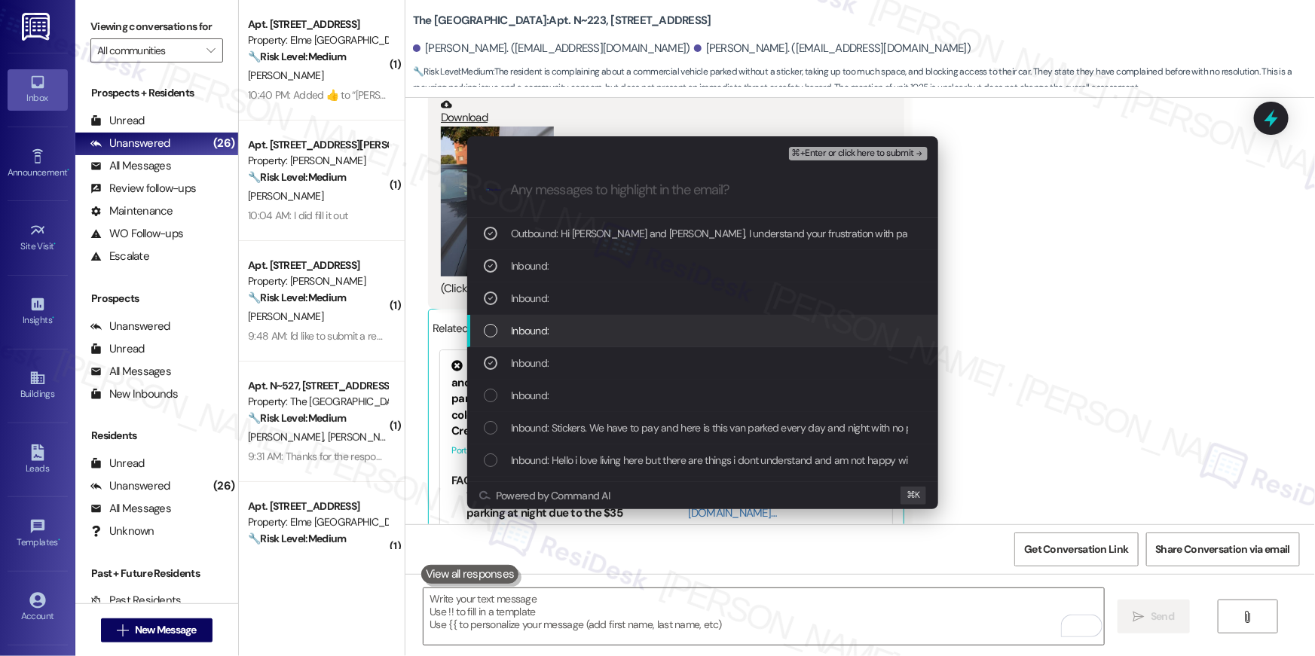
click at [493, 329] on div "List of options" at bounding box center [491, 331] width 14 height 14
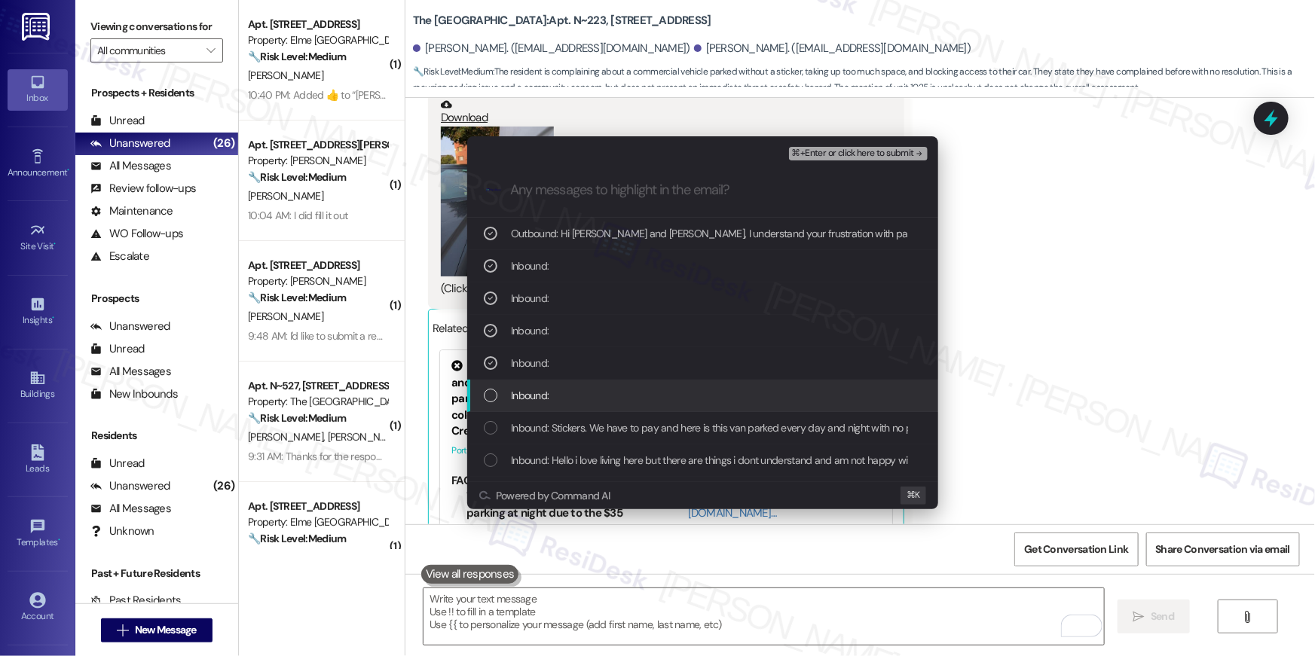
click at [493, 401] on div "List of options" at bounding box center [491, 396] width 14 height 14
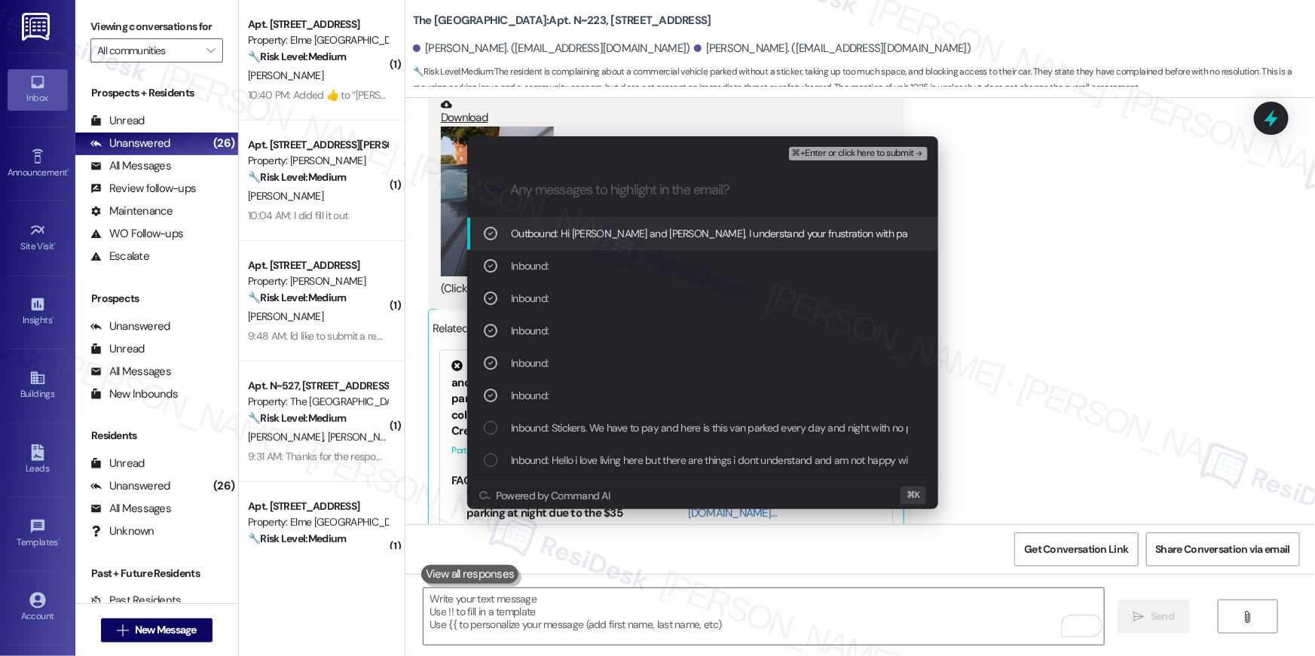
click at [487, 433] on div "List of options" at bounding box center [491, 428] width 14 height 14
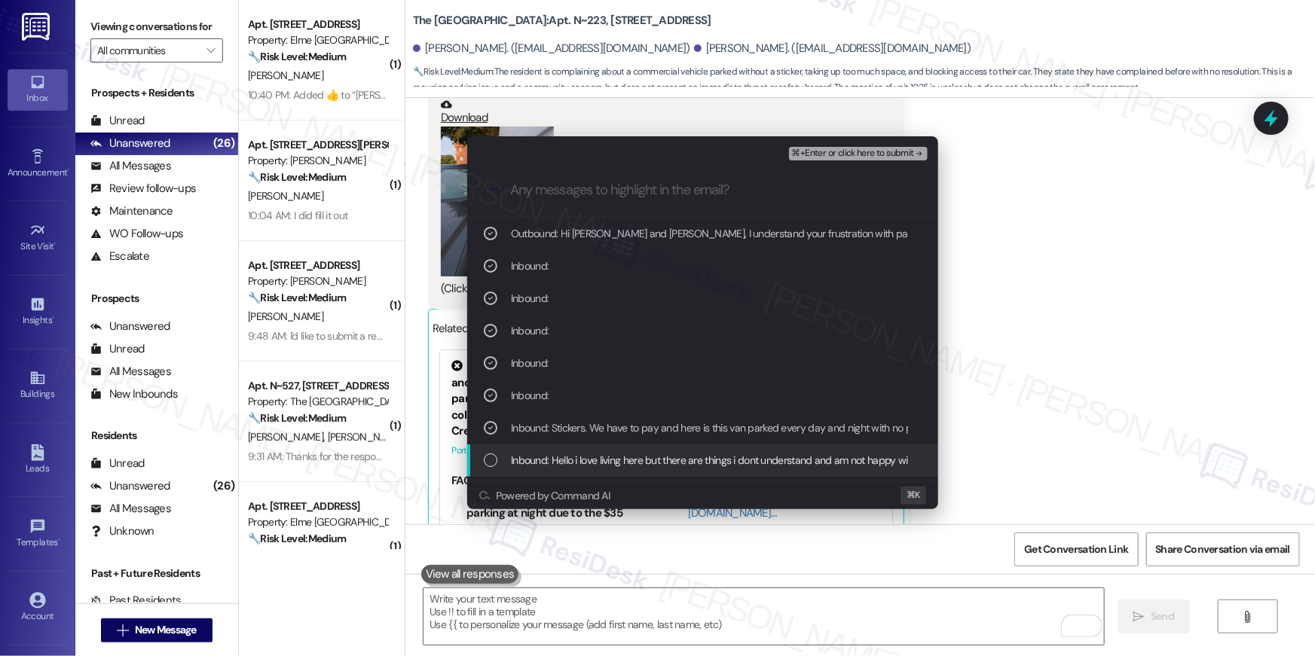
click at [492, 460] on div "List of options" at bounding box center [491, 461] width 14 height 14
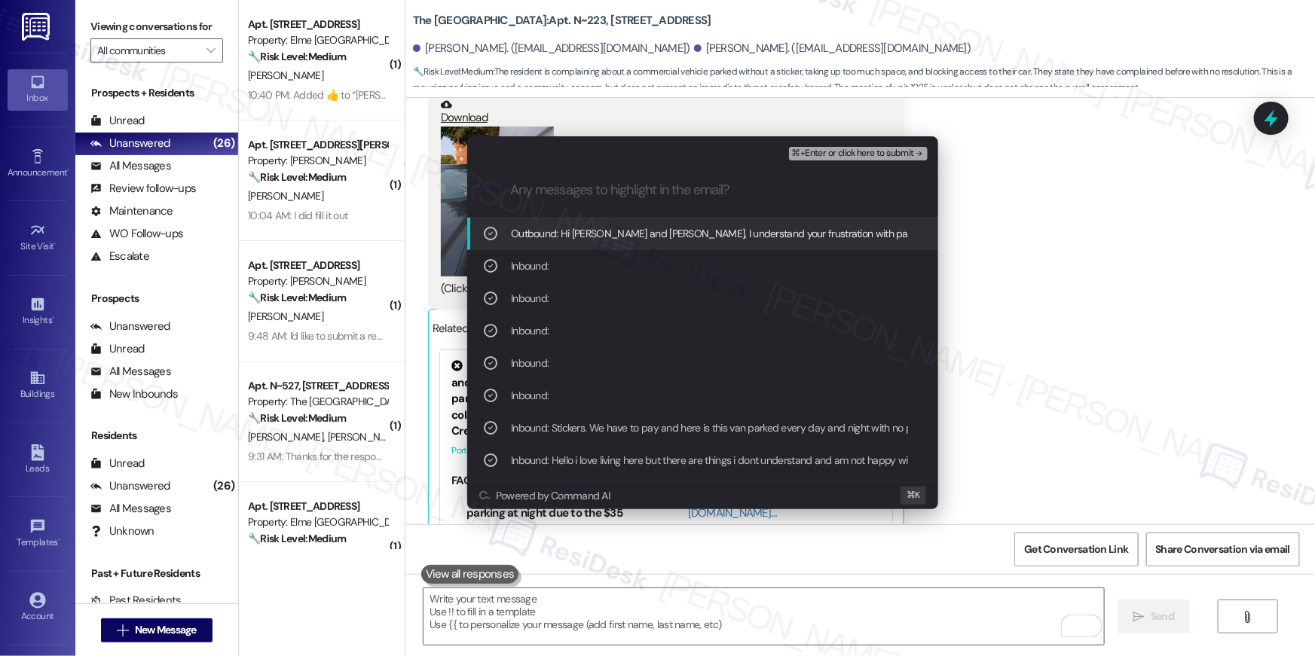
click at [829, 151] on span "⌘+Enter or click here to submit" at bounding box center [853, 153] width 122 height 11
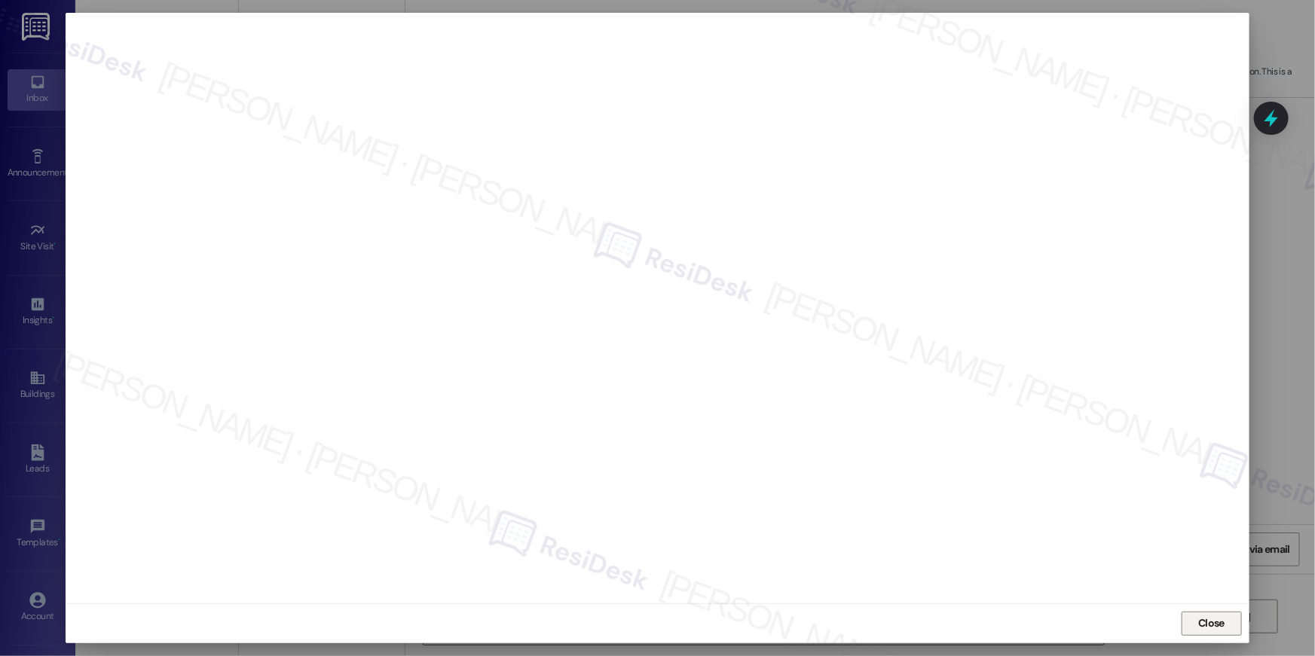
click at [1193, 631] on button "Close" at bounding box center [1211, 624] width 60 height 24
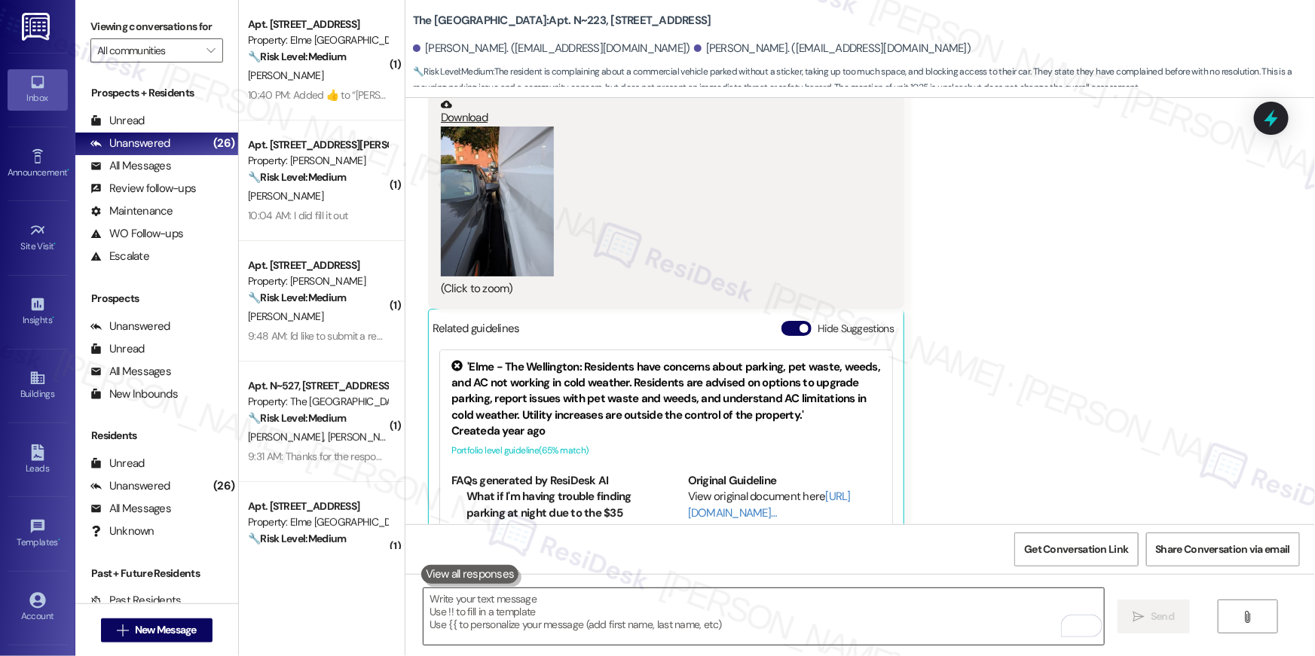
click at [946, 639] on textarea "To enrich screen reader interactions, please activate Accessibility in Grammarl…" at bounding box center [763, 616] width 680 height 57
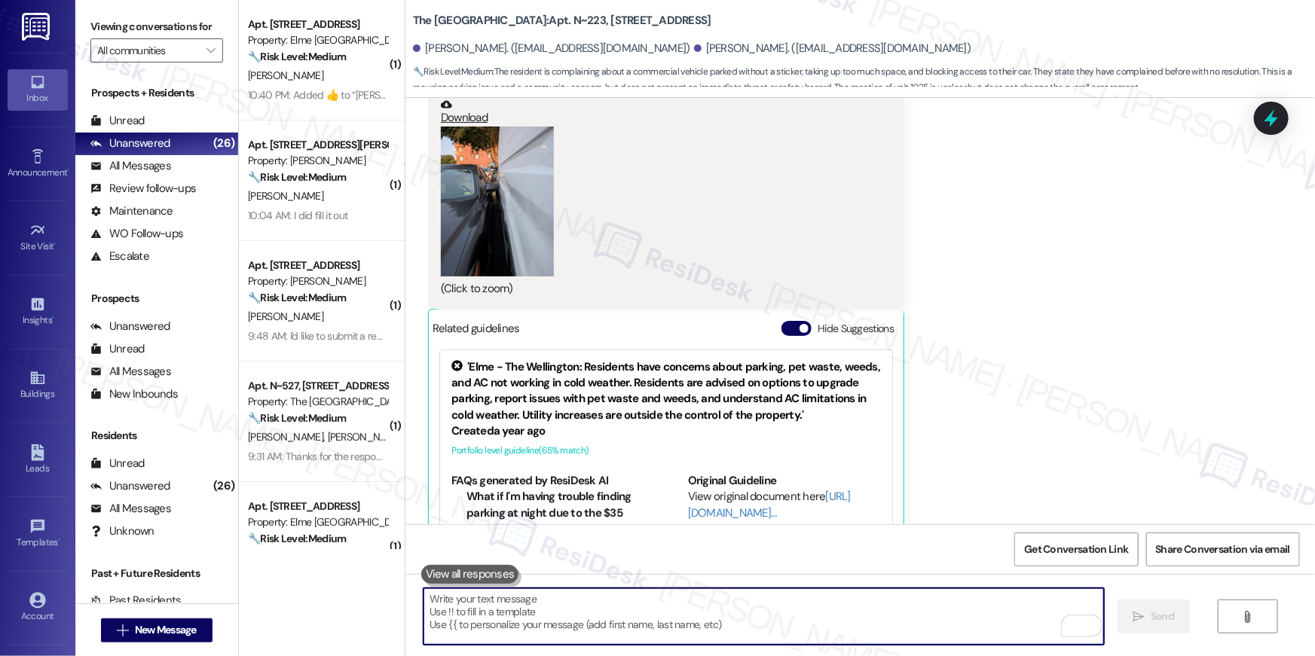
click at [945, 637] on textarea "To enrich screen reader interactions, please activate Accessibility in Grammarl…" at bounding box center [763, 616] width 680 height 57
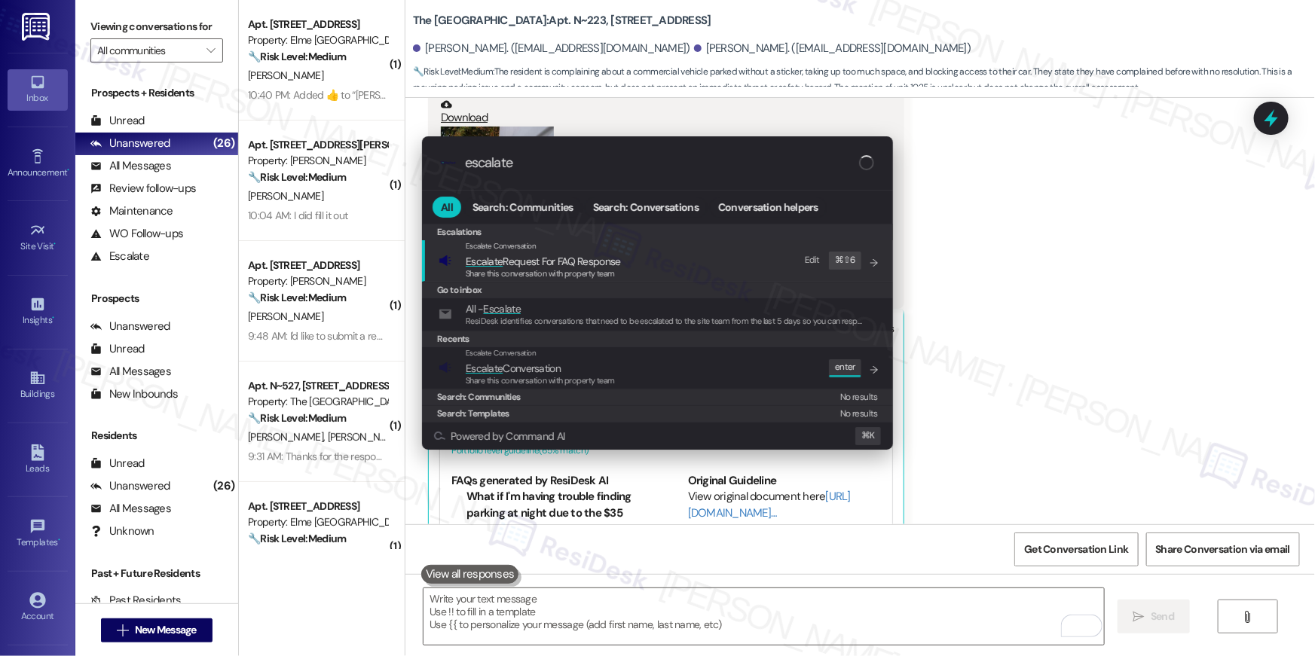
type input "escalate"
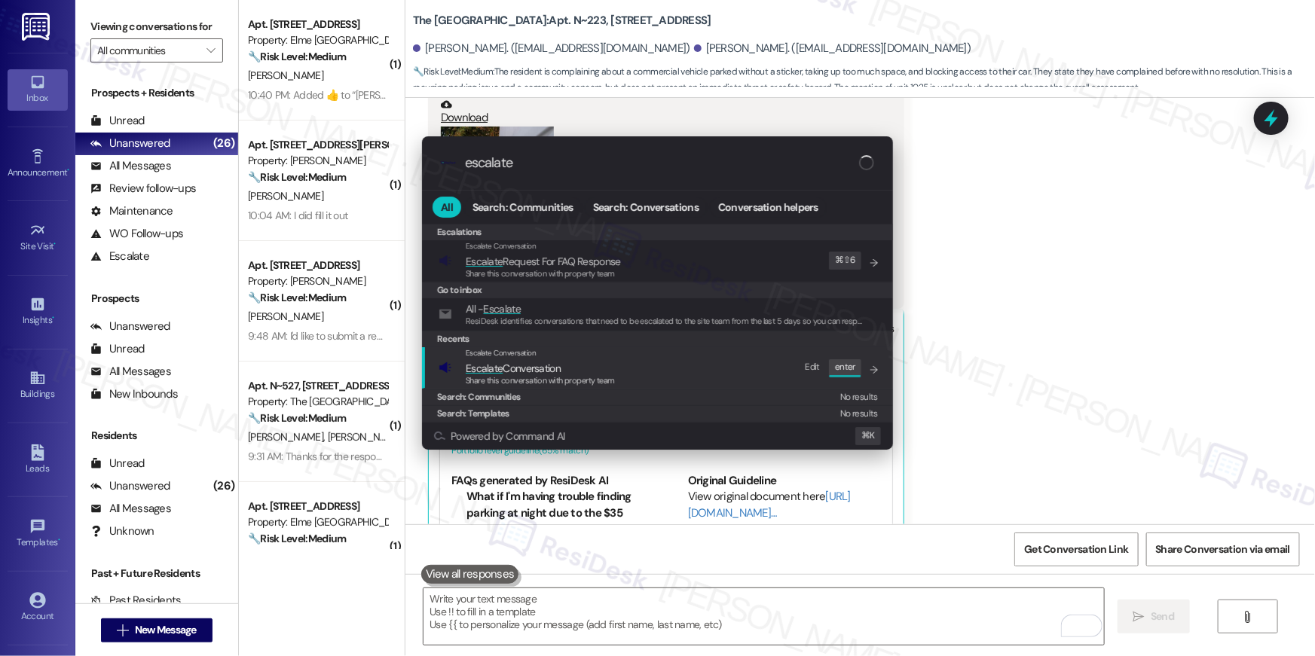
click at [652, 365] on div "Escalate Conversation Escalate Conversation Share this conversation with proper…" at bounding box center [658, 367] width 441 height 41
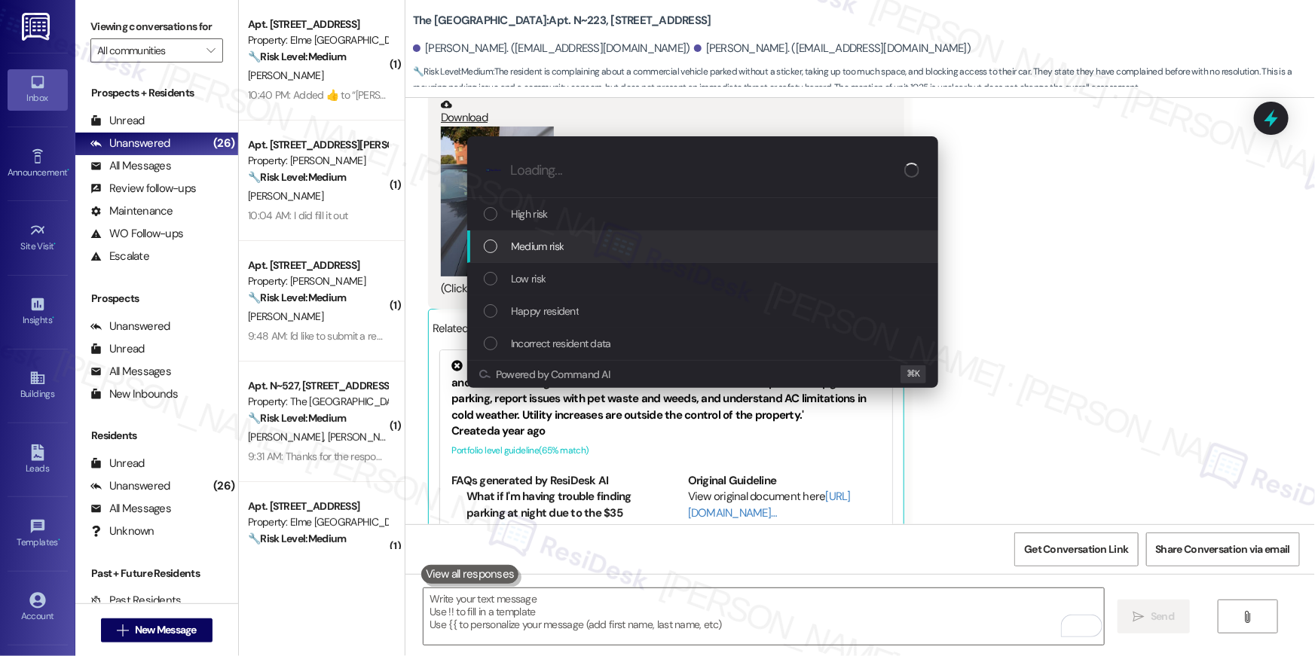
click at [596, 256] on div "Medium risk" at bounding box center [702, 247] width 471 height 32
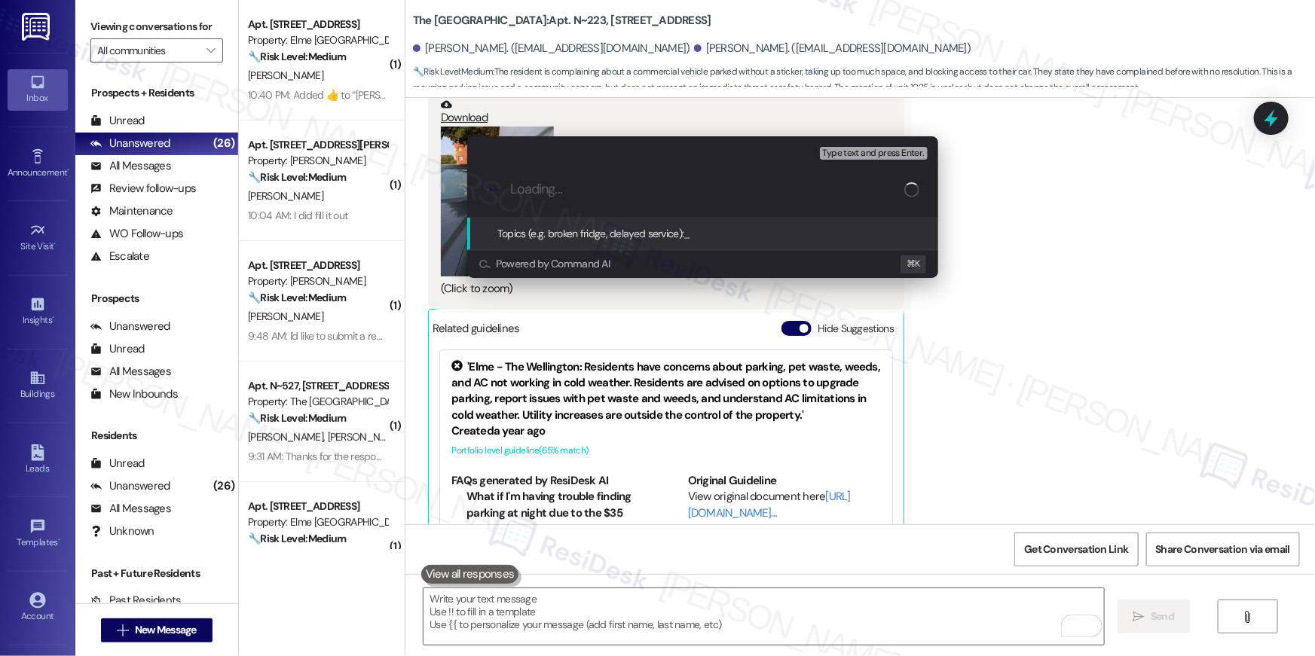
paste input "Parking complaint"
type input "Parking complaint"
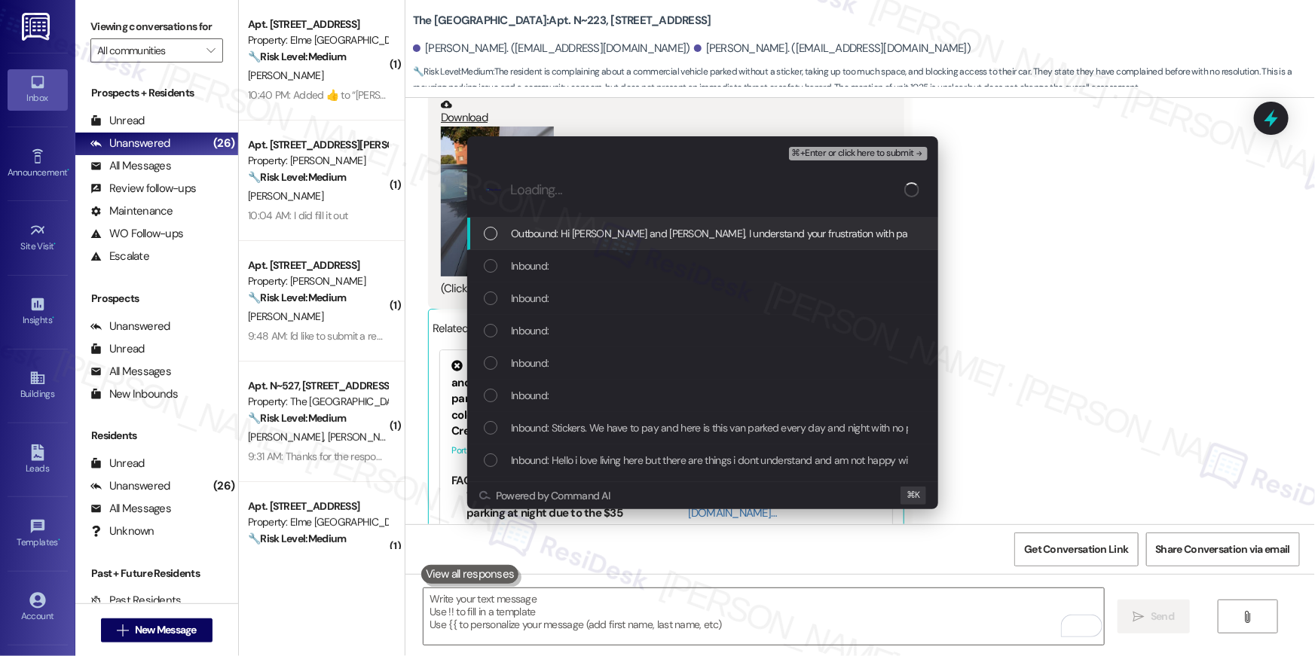
click at [679, 238] on span "Outbound: Hi Cheryl and David, I understand your frustration with parking. Unst…" at bounding box center [996, 233] width 970 height 17
click at [662, 258] on div "Inbound:" at bounding box center [704, 266] width 441 height 17
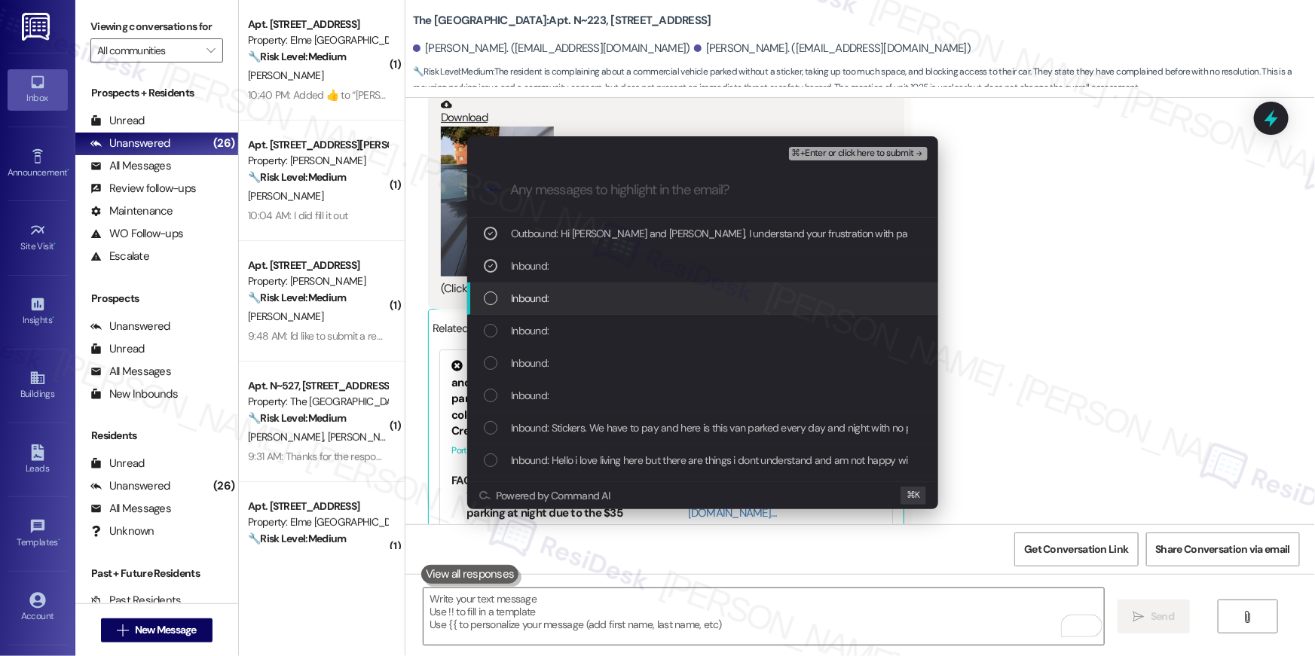
click at [649, 304] on div "Inbound:" at bounding box center [704, 298] width 441 height 17
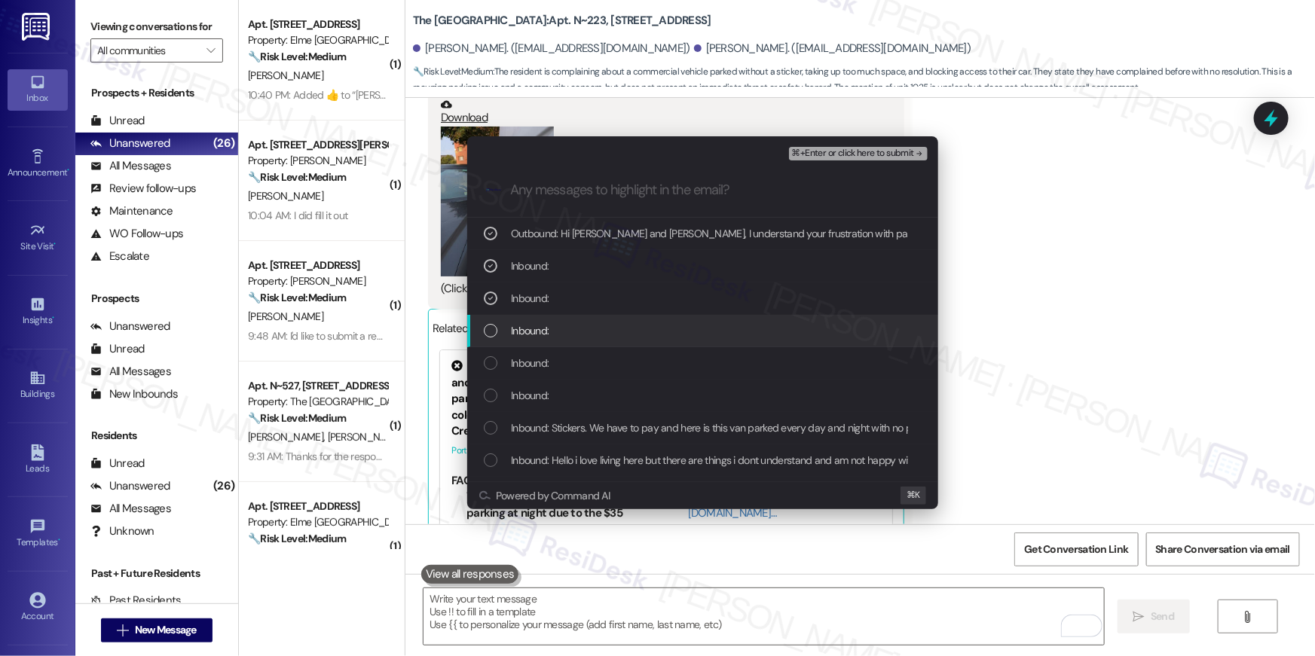
drag, startPoint x: 643, startPoint y: 334, endPoint x: 643, endPoint y: 368, distance: 34.7
click at [643, 336] on div "Inbound:" at bounding box center [704, 330] width 441 height 17
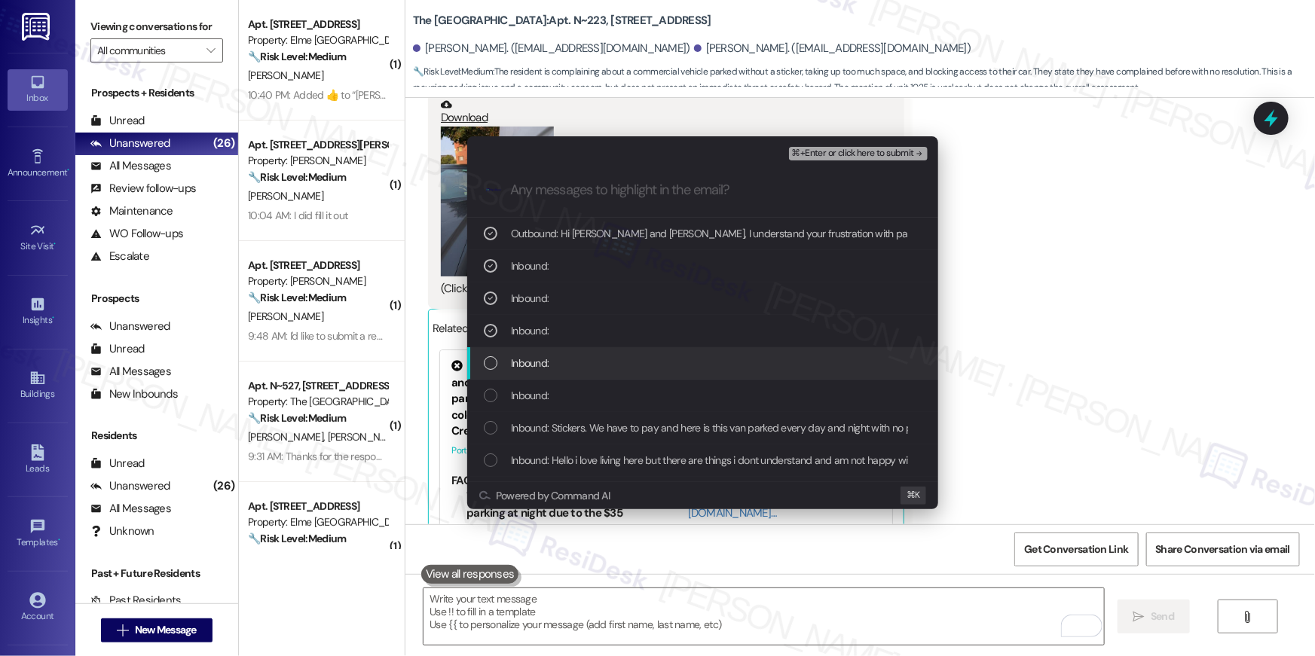
drag, startPoint x: 643, startPoint y: 368, endPoint x: 638, endPoint y: 395, distance: 26.9
click at [643, 368] on div "Inbound:" at bounding box center [704, 363] width 441 height 17
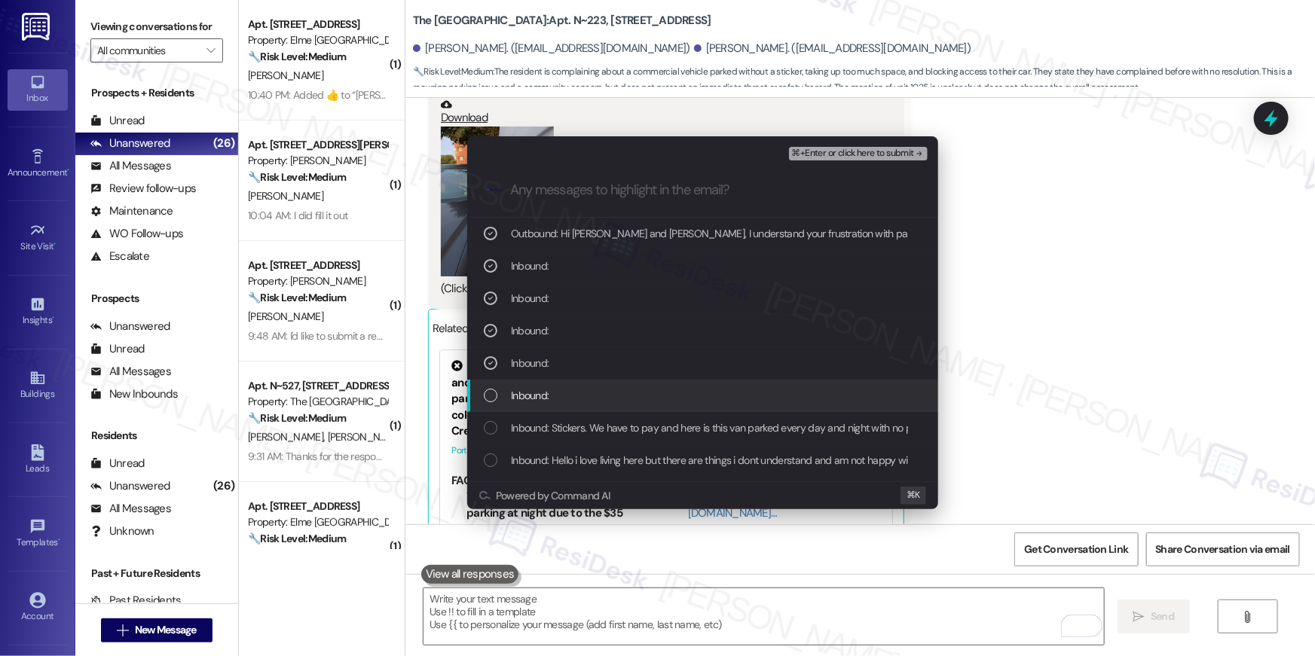
drag, startPoint x: 637, startPoint y: 396, endPoint x: 640, endPoint y: 417, distance: 20.5
click at [637, 400] on div "Inbound:" at bounding box center [704, 395] width 441 height 17
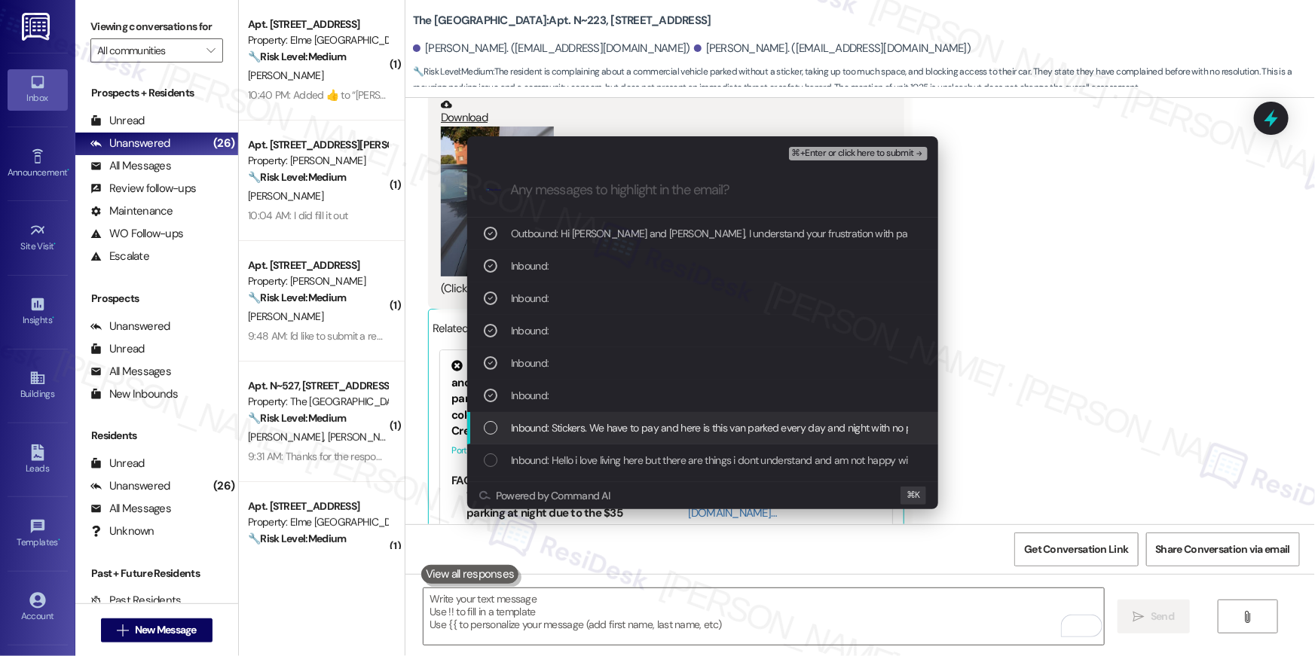
drag, startPoint x: 637, startPoint y: 431, endPoint x: 642, endPoint y: 461, distance: 30.5
click at [637, 432] on span "Inbound: Stickers. We have to pay and here is this van parked every day and nig…" at bounding box center [1307, 428] width 1593 height 17
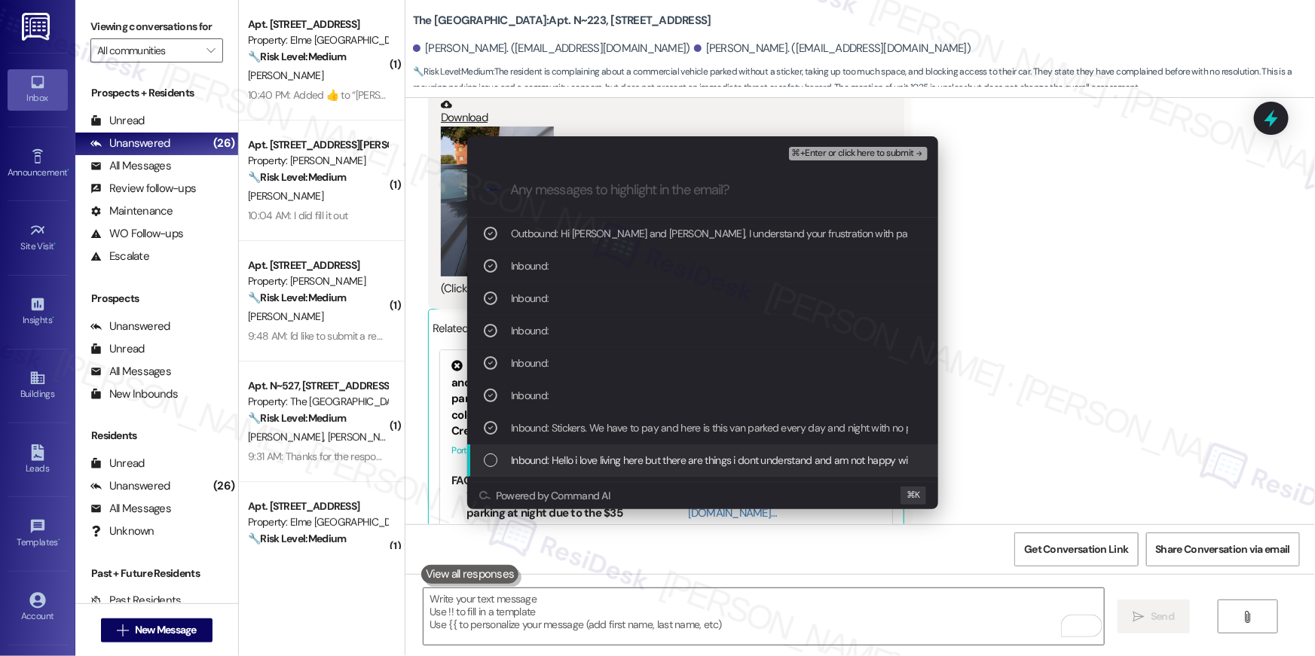
drag, startPoint x: 642, startPoint y: 461, endPoint x: 661, endPoint y: 453, distance: 20.6
click at [643, 460] on span "Inbound: Hello i love living here but there are things i dont understand and am…" at bounding box center [877, 460] width 733 height 17
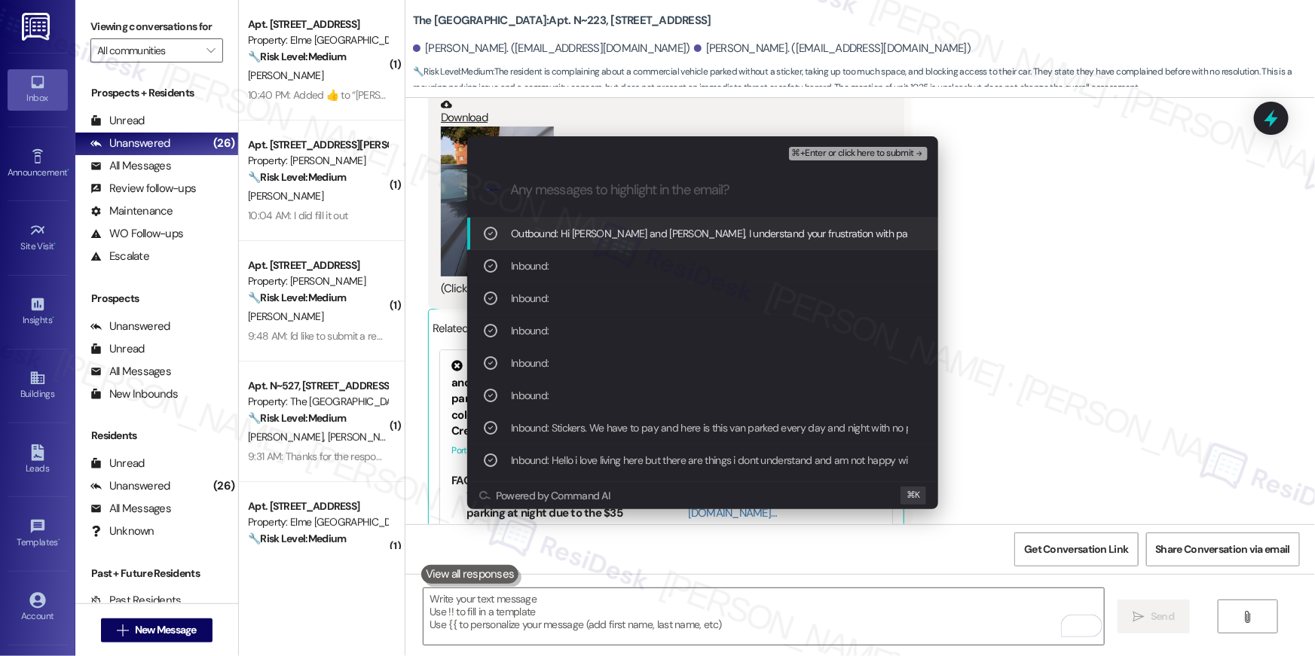
click at [820, 154] on span "⌘+Enter or click here to submit" at bounding box center [853, 153] width 122 height 11
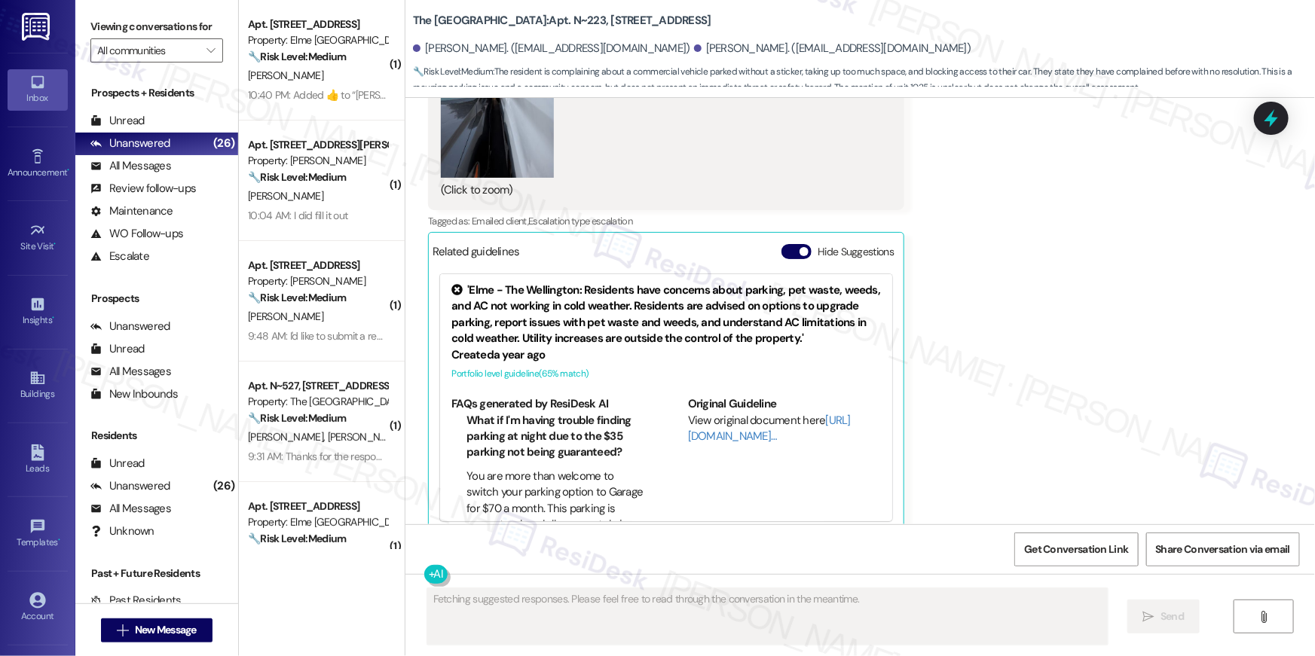
scroll to position [26411, 0]
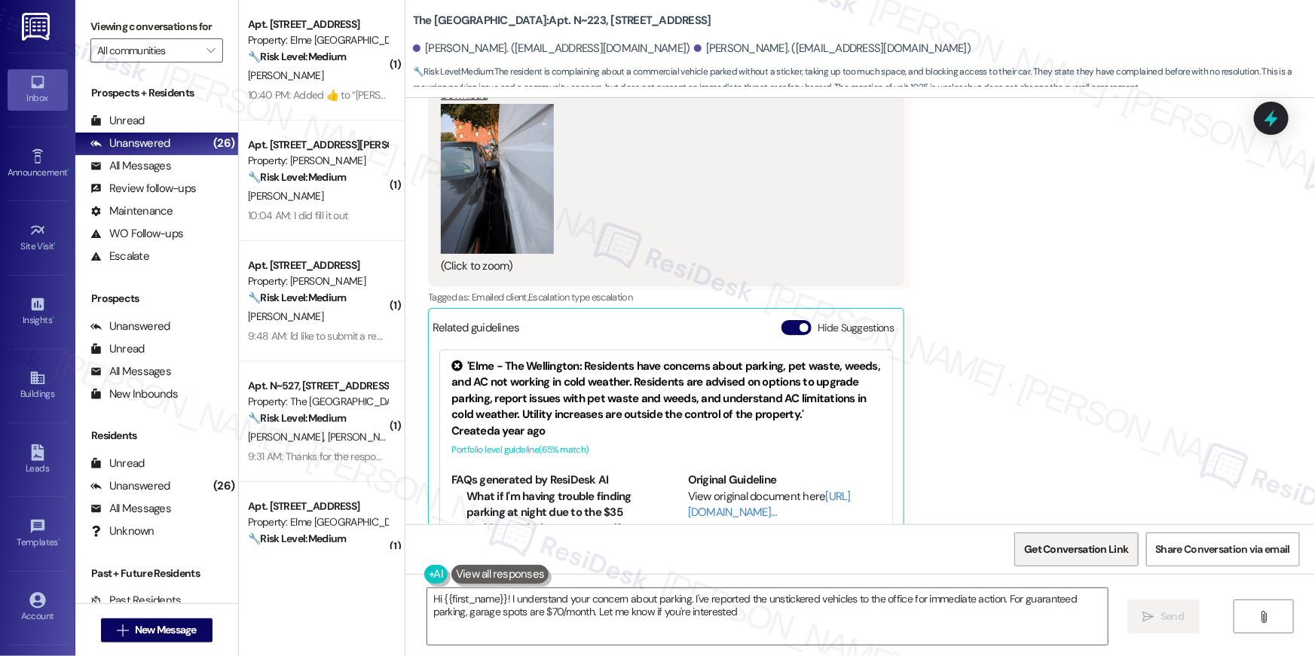
type textarea "Hi {{first_name}}! I understand your concern about parking. I've reported the u…"
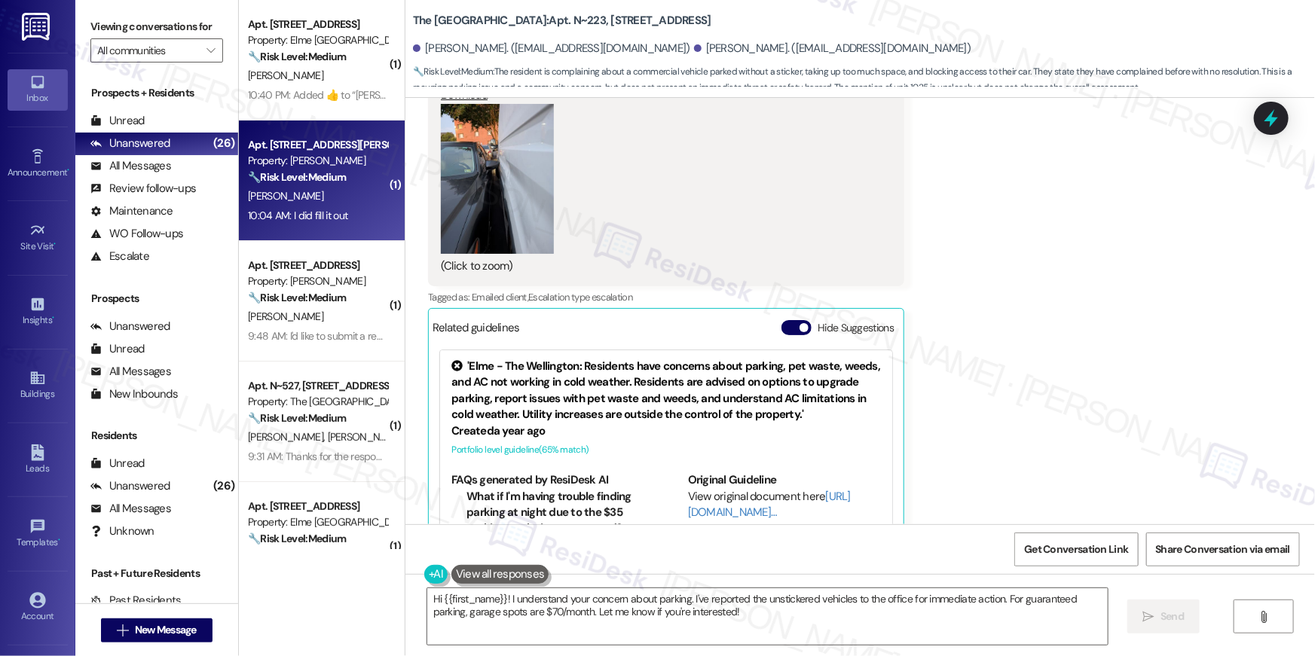
click at [328, 172] on strong "🔧 Risk Level: Medium" at bounding box center [297, 177] width 98 height 14
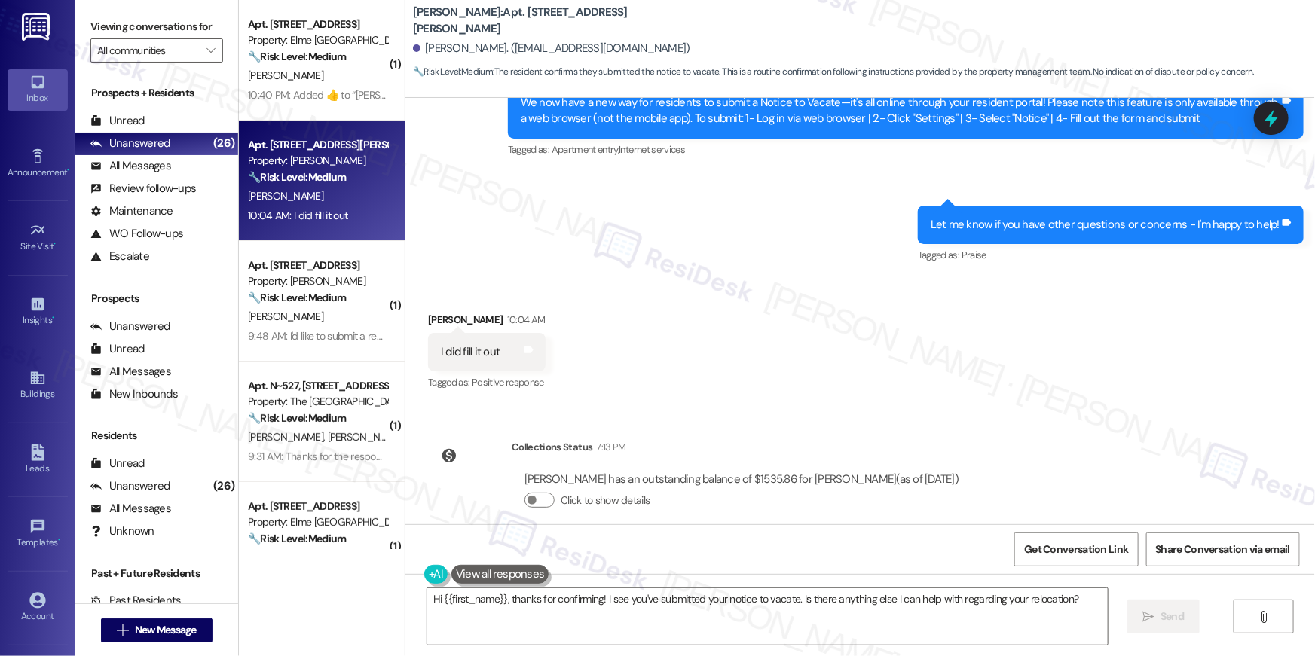
scroll to position [6457, 0]
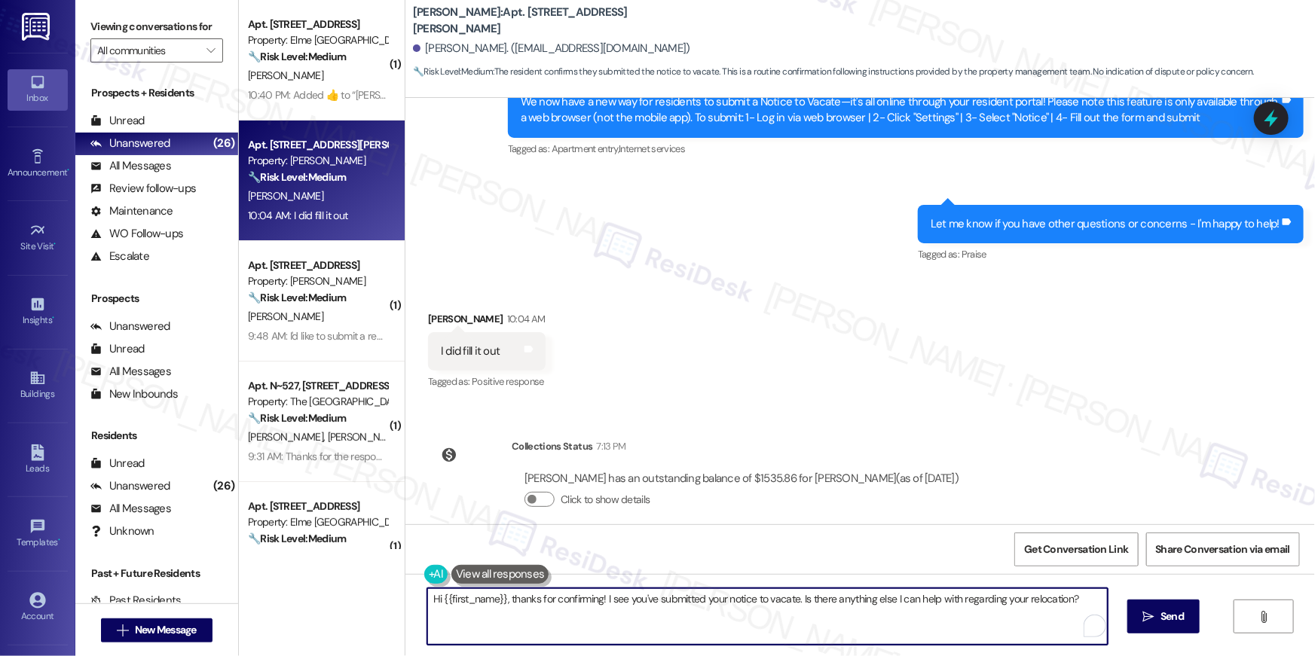
click at [622, 609] on textarea "Hi {{first_name}}, thanks for confirming! I see you've submitted your notice to…" at bounding box center [767, 616] width 680 height 57
click at [669, 628] on textarea "Hi {{first_name}}, thanks for confirming! I see you've submitted your notice to…" at bounding box center [767, 616] width 680 height 57
click at [790, 625] on textarea "Hi {{first_name}}, thanks for confirming! I see you've submitted your notice to…" at bounding box center [767, 616] width 680 height 57
drag, startPoint x: 793, startPoint y: 600, endPoint x: 891, endPoint y: 654, distance: 111.3
click at [891, 654] on div "Hi {{first_name}}, thanks for confirming! I see you've submitted your notice to…" at bounding box center [859, 630] width 909 height 113
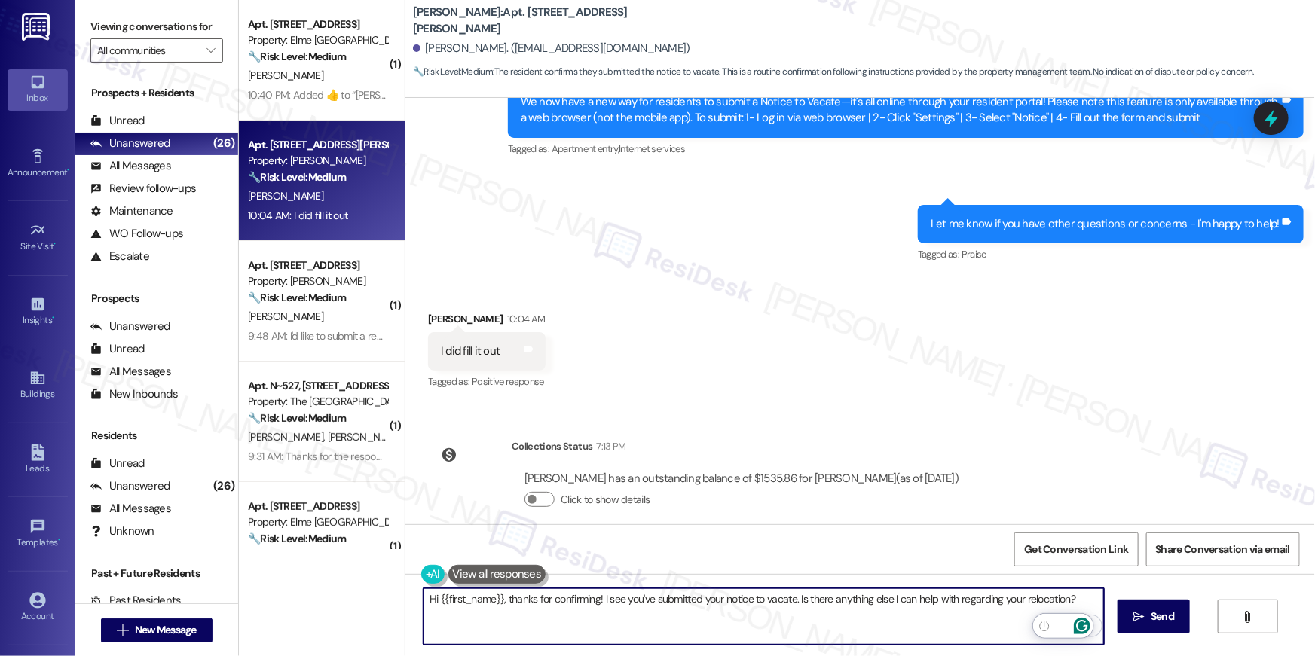
click at [605, 612] on textarea "Hi {{first_name}}, thanks for confirming! I see you've submitted your notice to…" at bounding box center [763, 616] width 680 height 57
drag, startPoint x: 592, startPoint y: 600, endPoint x: 634, endPoint y: 637, distance: 56.0
click at [634, 637] on textarea "Hi {{first_name}}, thanks for confirming! I see you've submitted your notice to…" at bounding box center [763, 616] width 680 height 57
type textarea "Hi {{first_name}}, thanks for confirming! Please let me know if there's anythin…"
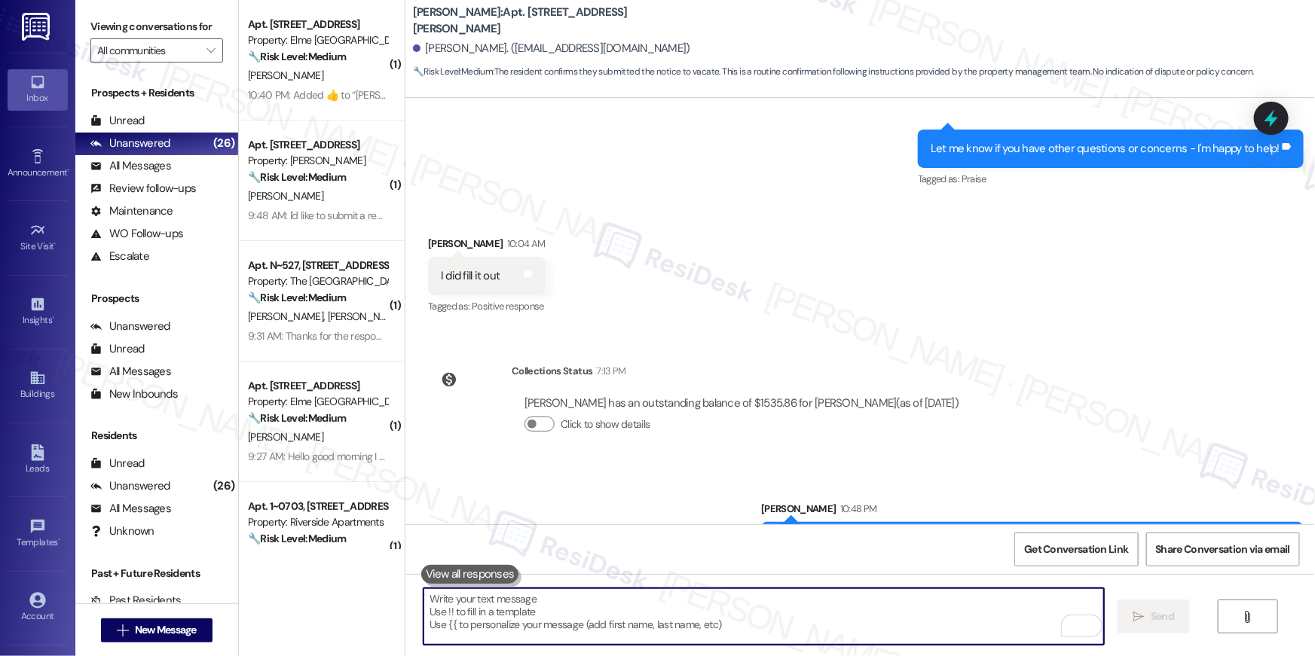
scroll to position [6562, 0]
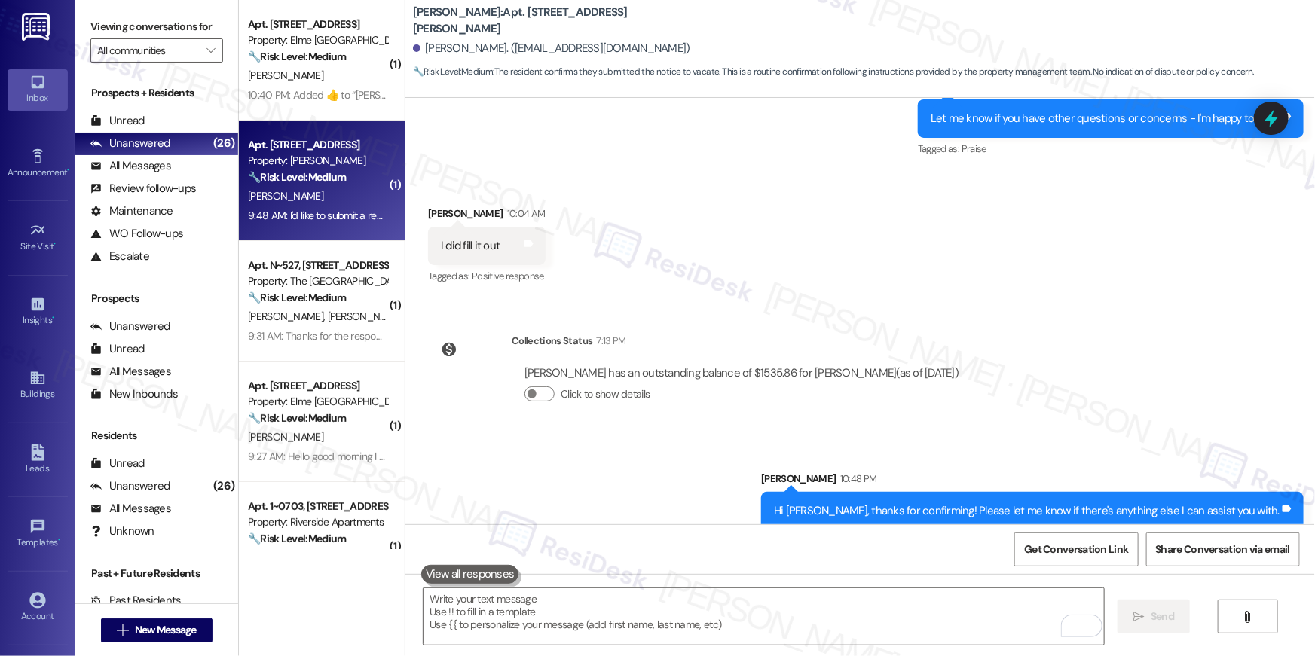
click at [306, 163] on div "Property: [PERSON_NAME]" at bounding box center [317, 161] width 139 height 16
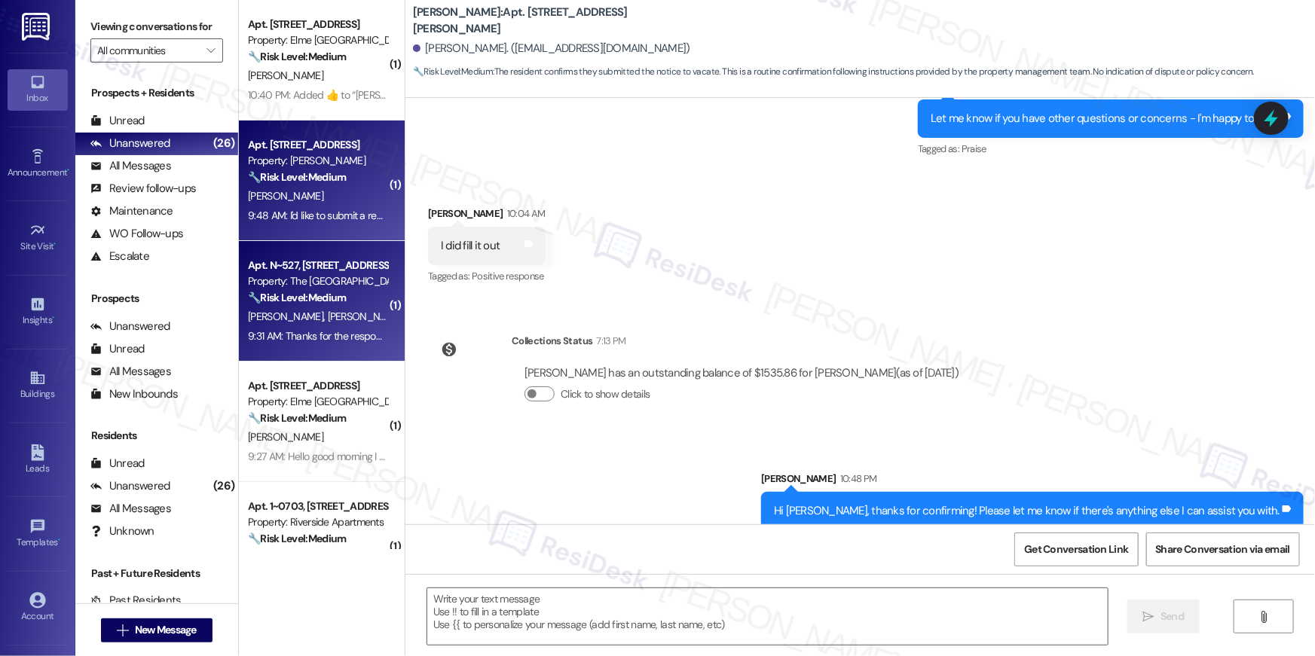
type textarea "Fetching suggested responses. Please feel free to read through the conversation…"
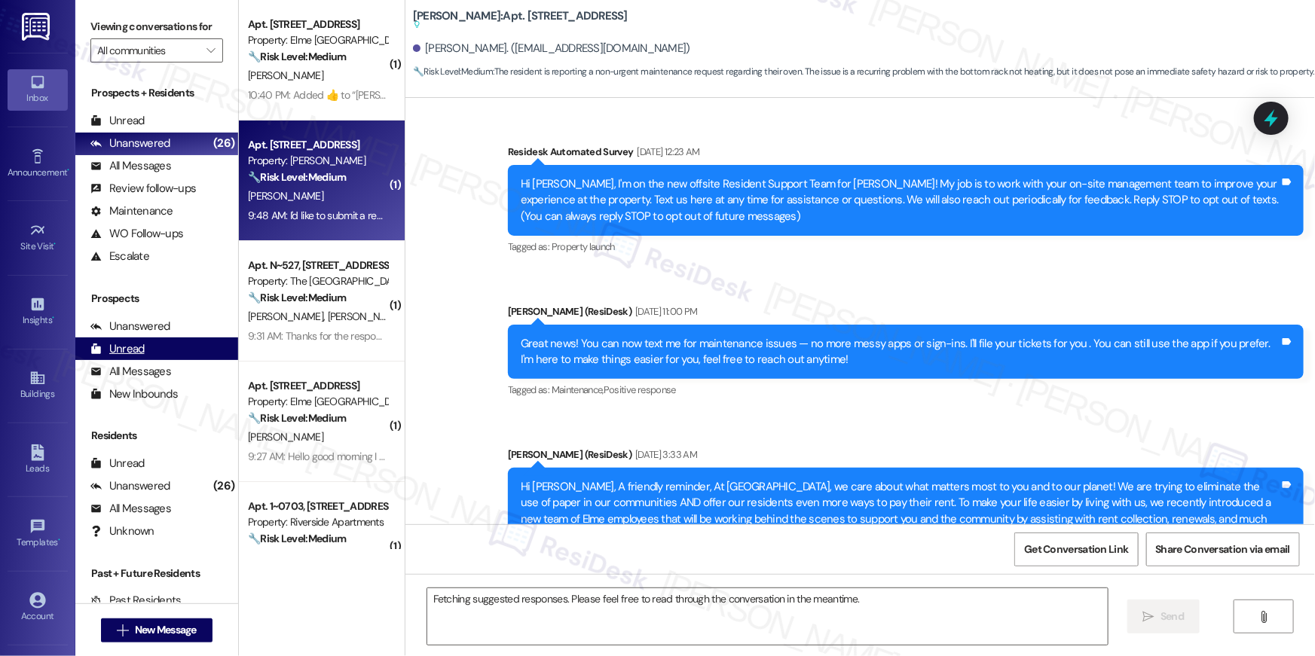
scroll to position [26683, 0]
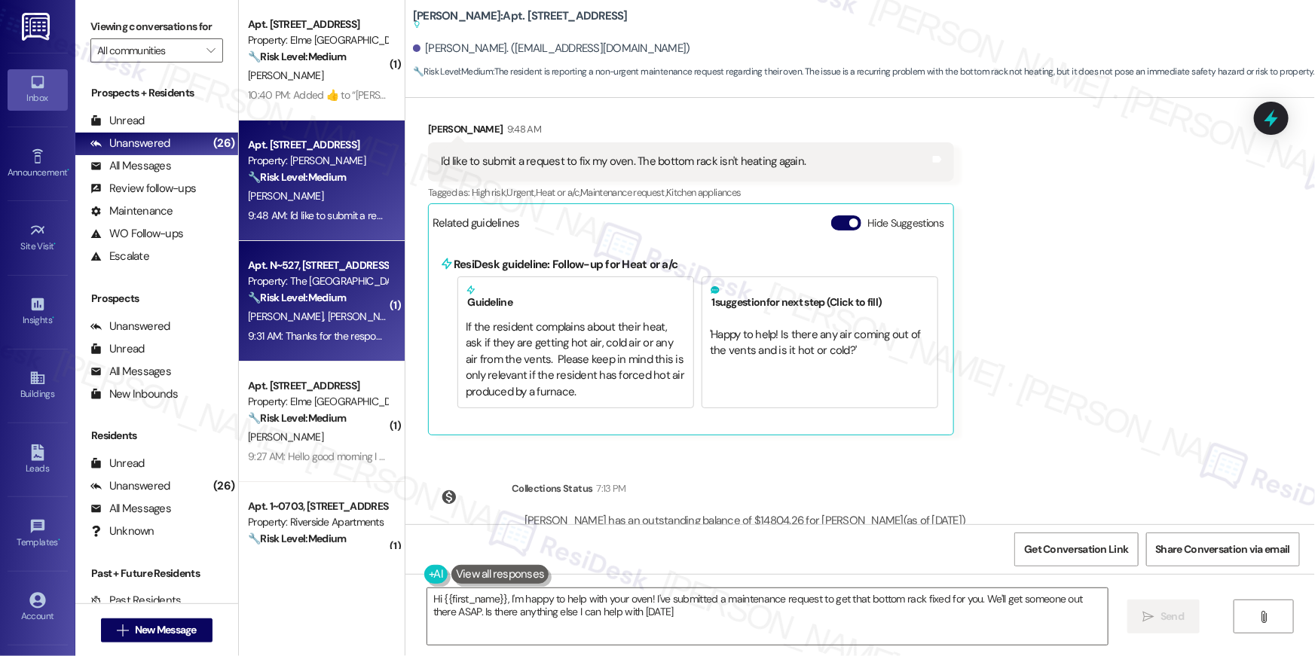
type textarea "Hi {{first_name}}, I'm happy to help with your oven! I've submitted a maintenan…"
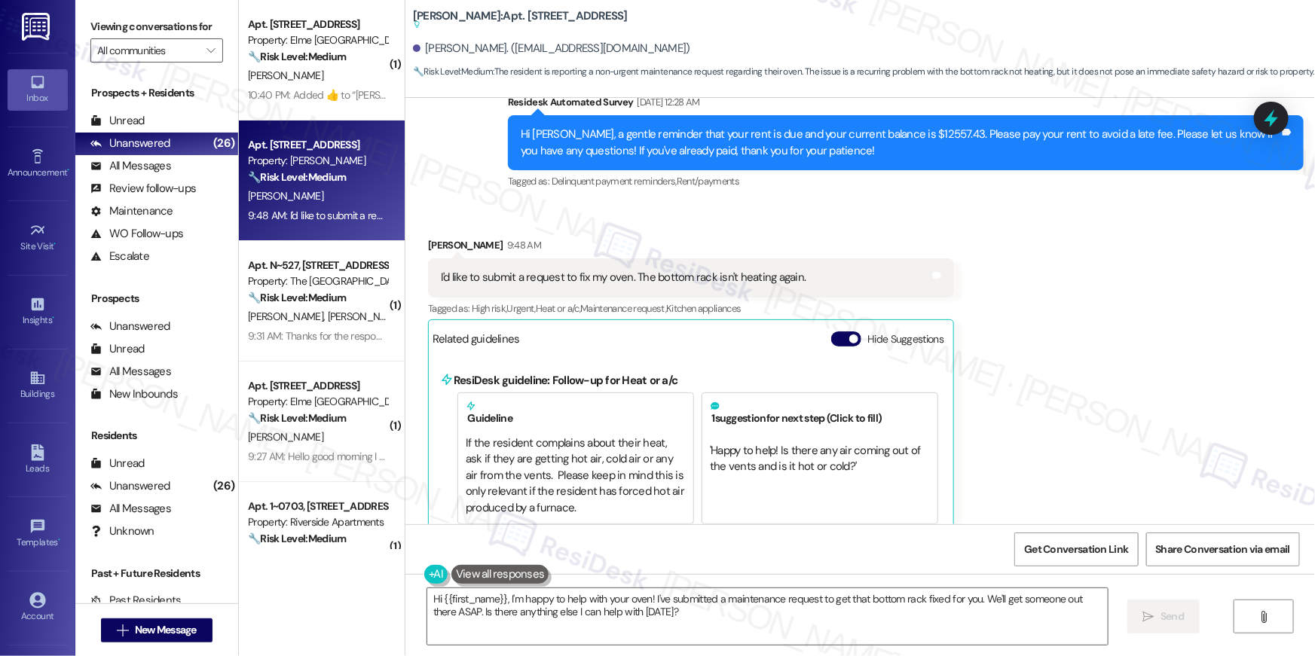
scroll to position [26452, 0]
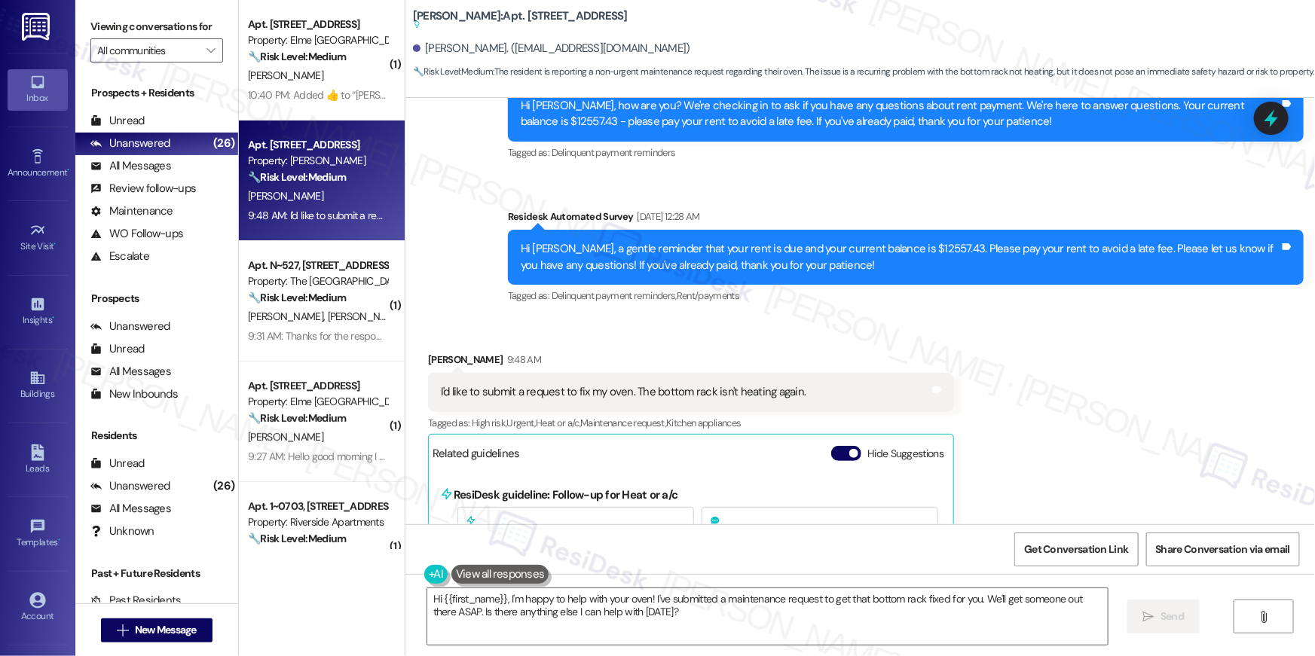
click at [662, 384] on div "I'd like to submit a request to fix my oven. The bottom rack isn't heating agai…" at bounding box center [623, 392] width 365 height 16
click at [663, 384] on div "I'd like to submit a request to fix my oven. The bottom rack isn't heating agai…" at bounding box center [623, 392] width 365 height 16
copy div "I'd like to submit a request to fix my oven. The bottom rack isn't heating agai…"
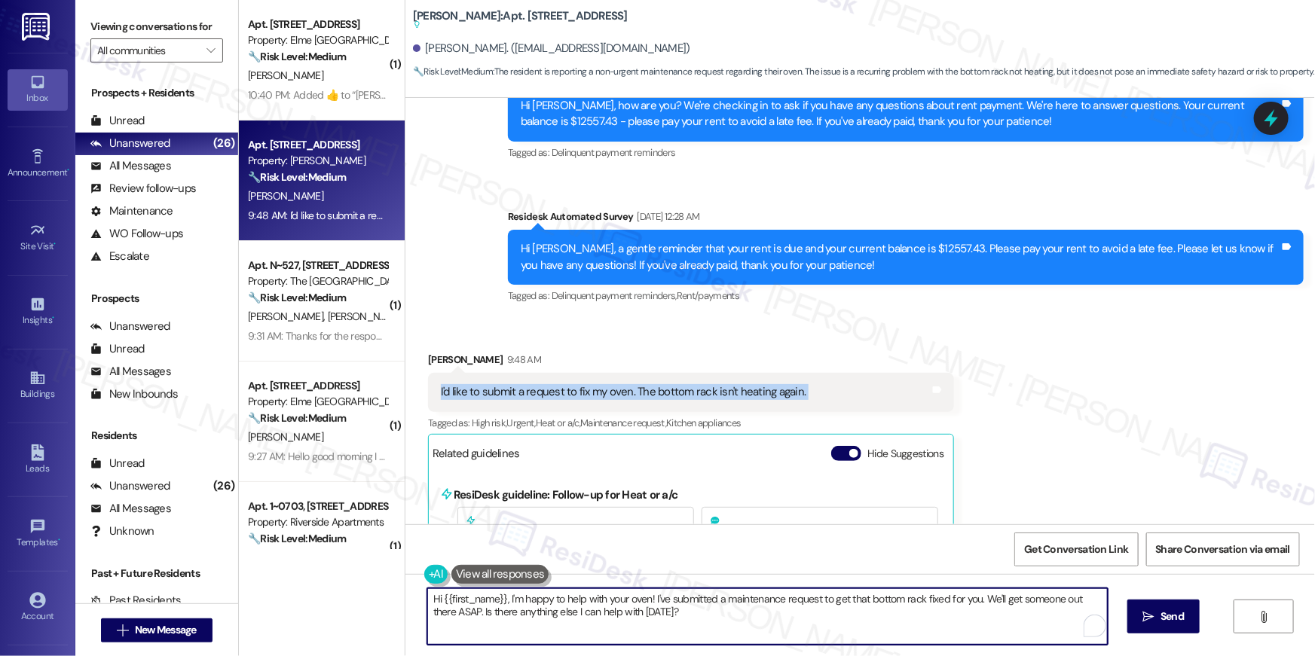
click at [640, 629] on textarea "Hi {{first_name}}, I'm happy to help with your oven! I've submitted a maintenan…" at bounding box center [767, 616] width 680 height 57
click at [712, 615] on textarea "Hi {{first_name}}, I'm happy to help with your oven! I've submitted a maintenan…" at bounding box center [767, 616] width 680 height 57
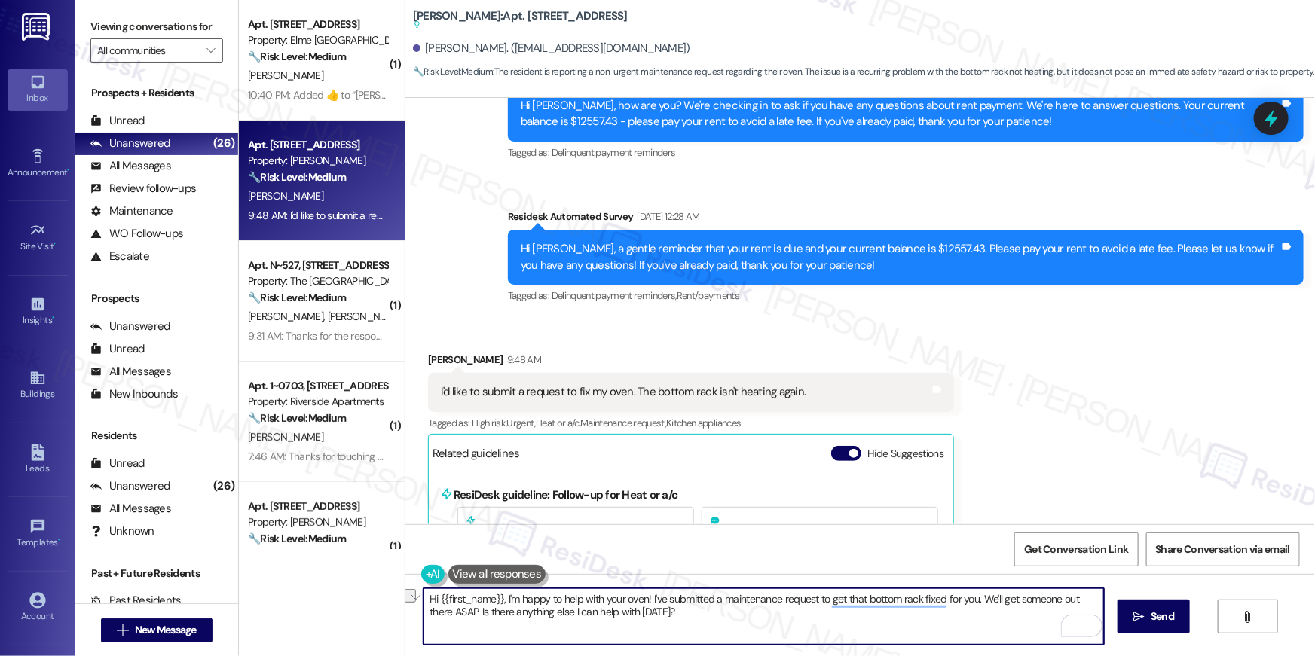
drag, startPoint x: 646, startPoint y: 611, endPoint x: 423, endPoint y: 616, distance: 223.8
click at [423, 616] on textarea "Hi {{first_name}}, I'm happy to help with your oven! I've submitted a maintenan…" at bounding box center [763, 616] width 680 height 57
type textarea "Hi {{first_name}}, I'm happy to help with your oven! I've submitted a maintenan…"
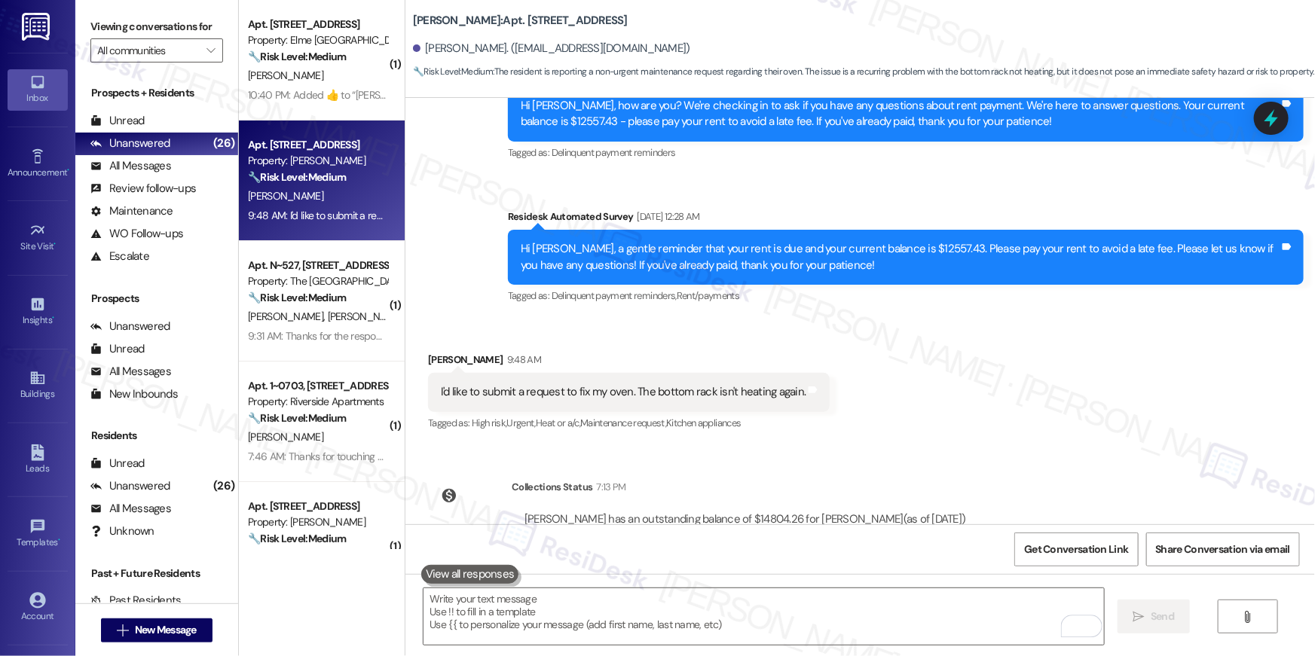
scroll to position [26313, 0]
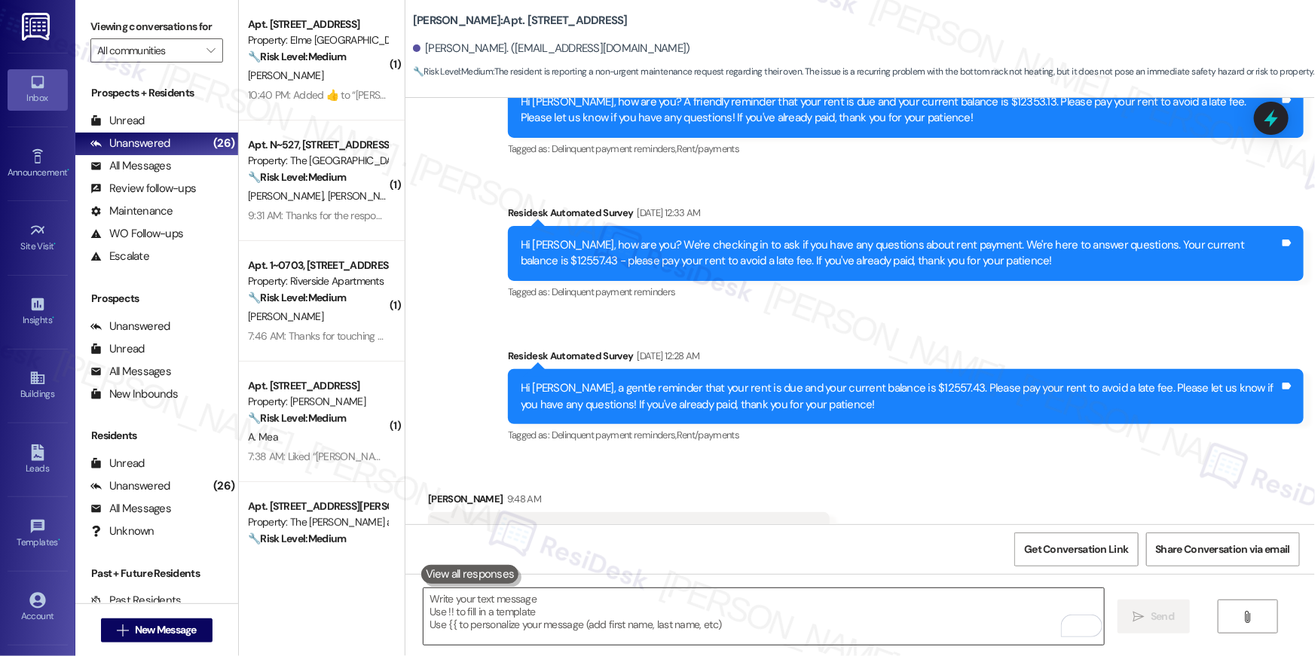
click at [706, 616] on textarea "To enrich screen reader interactions, please activate Accessibility in Grammarl…" at bounding box center [763, 616] width 680 height 57
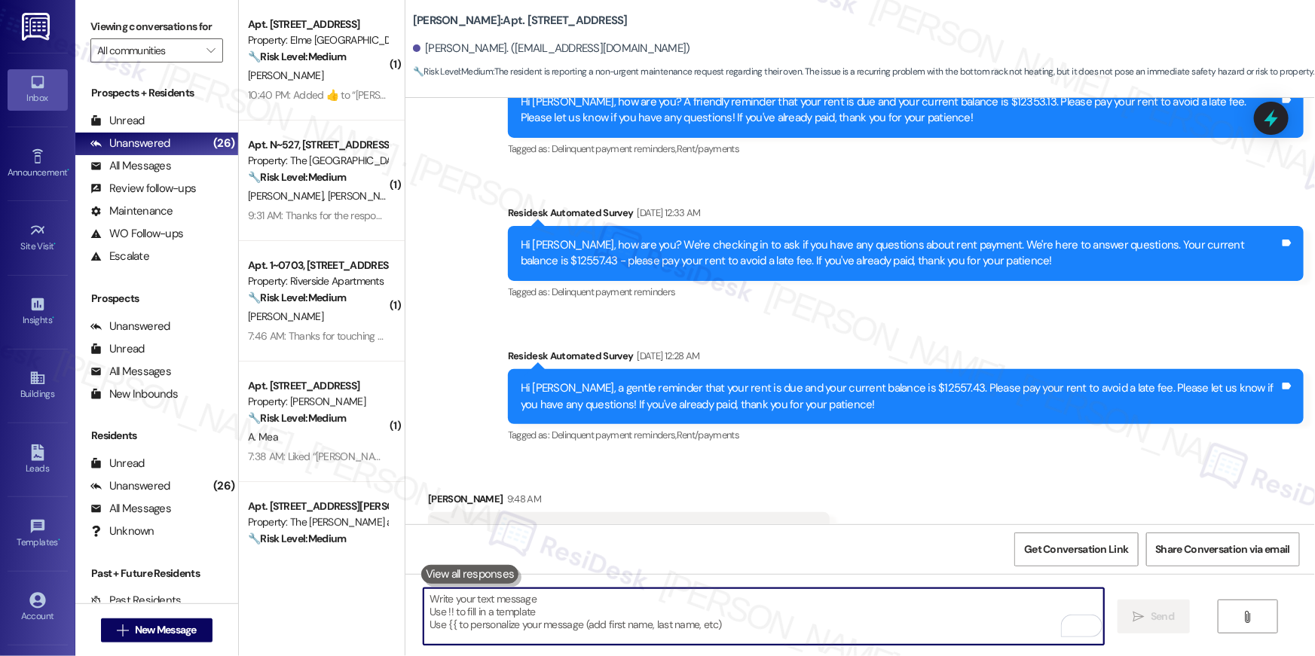
click at [706, 616] on textarea "To enrich screen reader interactions, please activate Accessibility in Grammarl…" at bounding box center [763, 616] width 680 height 57
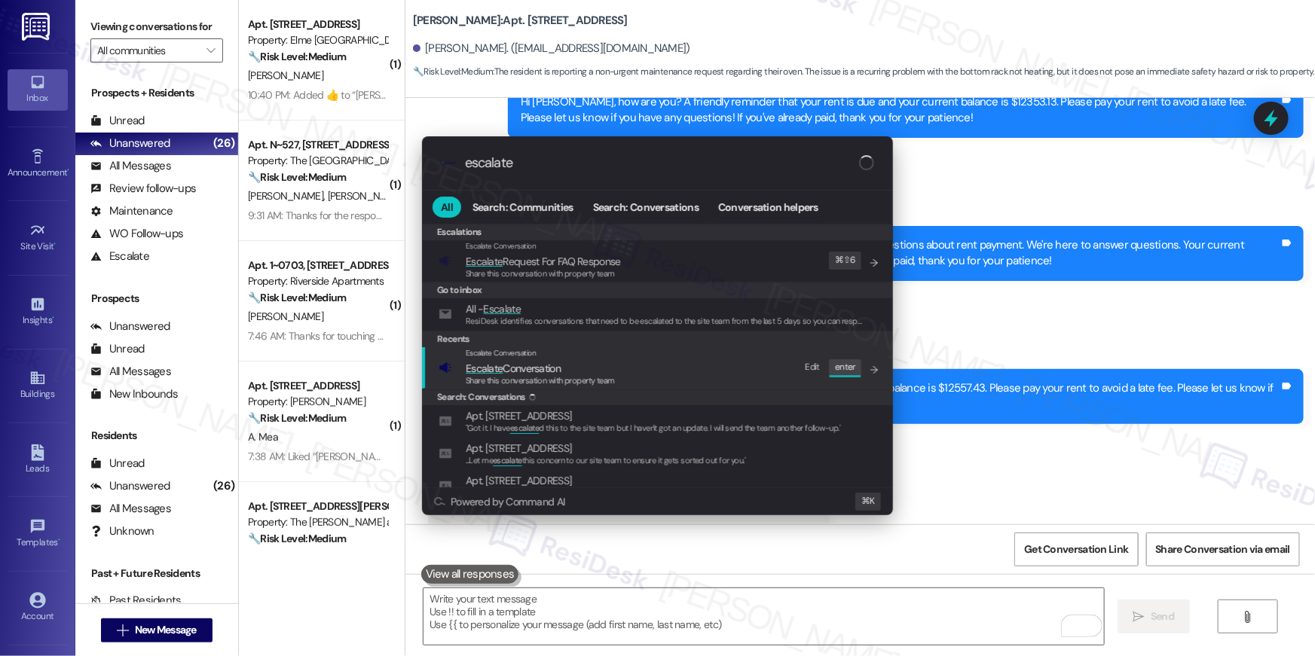
type input "escalate"
click at [530, 383] on span "Share this conversation with property team" at bounding box center [540, 380] width 149 height 11
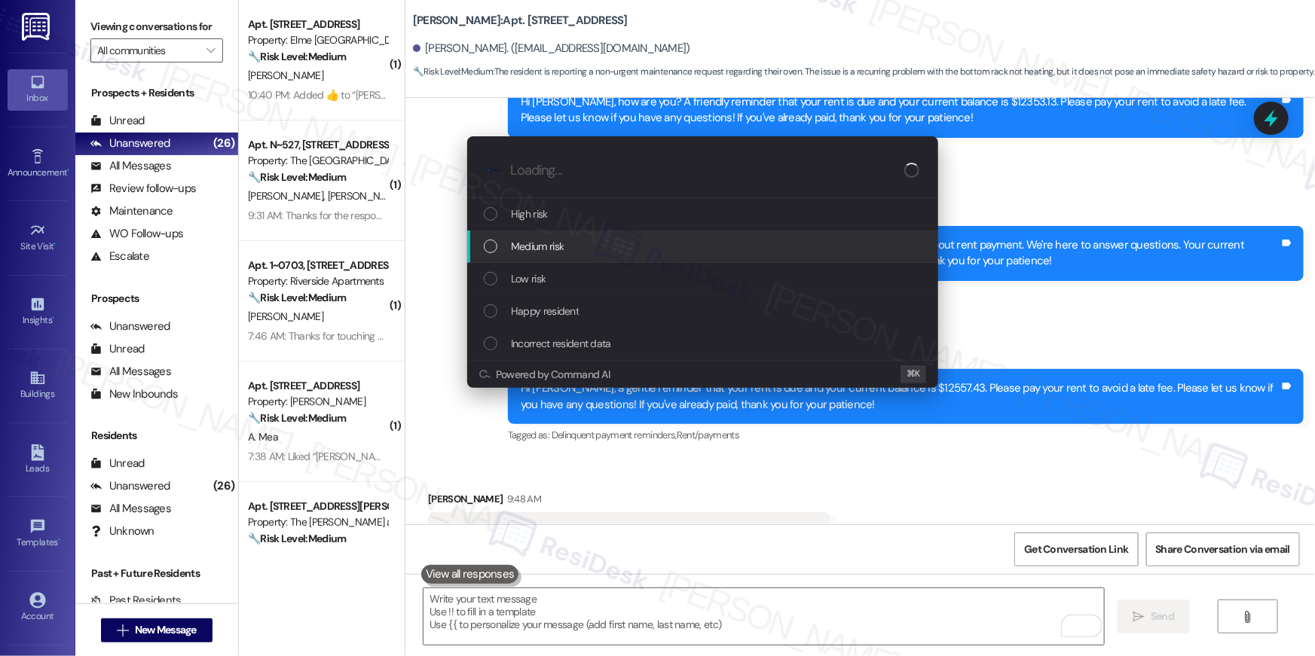
click at [536, 253] on span "Medium risk" at bounding box center [537, 246] width 53 height 17
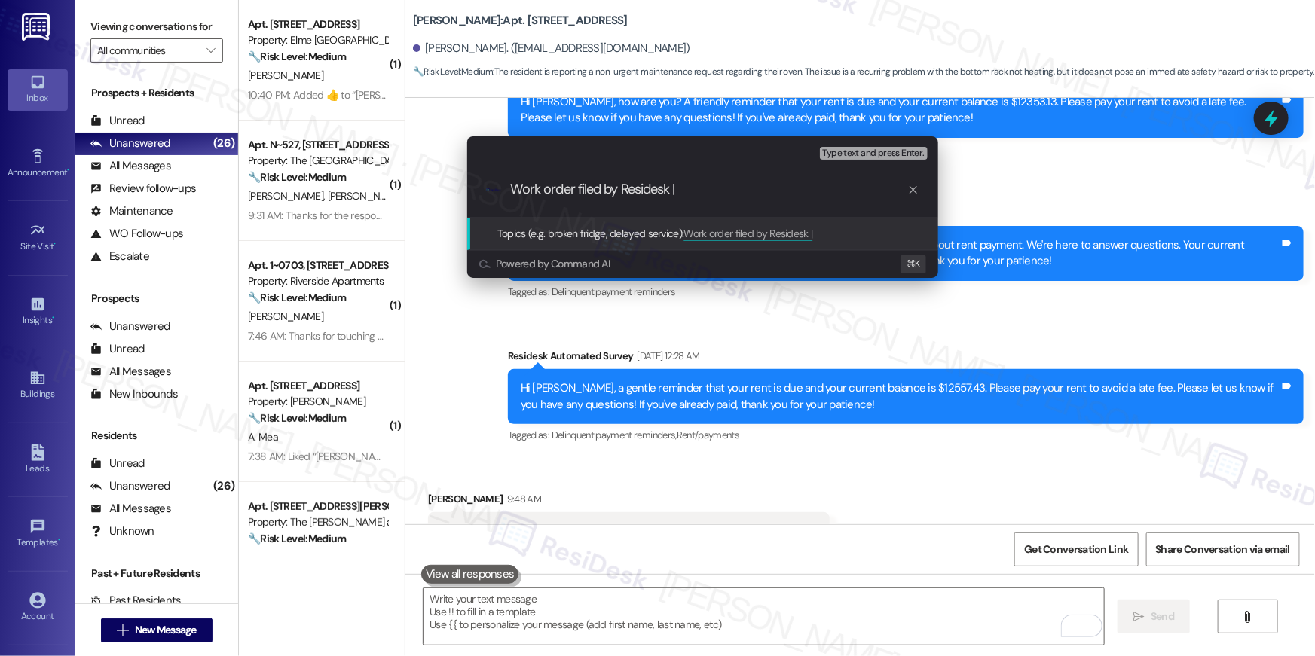
paste input "Work Order # 398912 Oven"
type input "Work order filed by Residesk | Work Order # 398912 Oven"
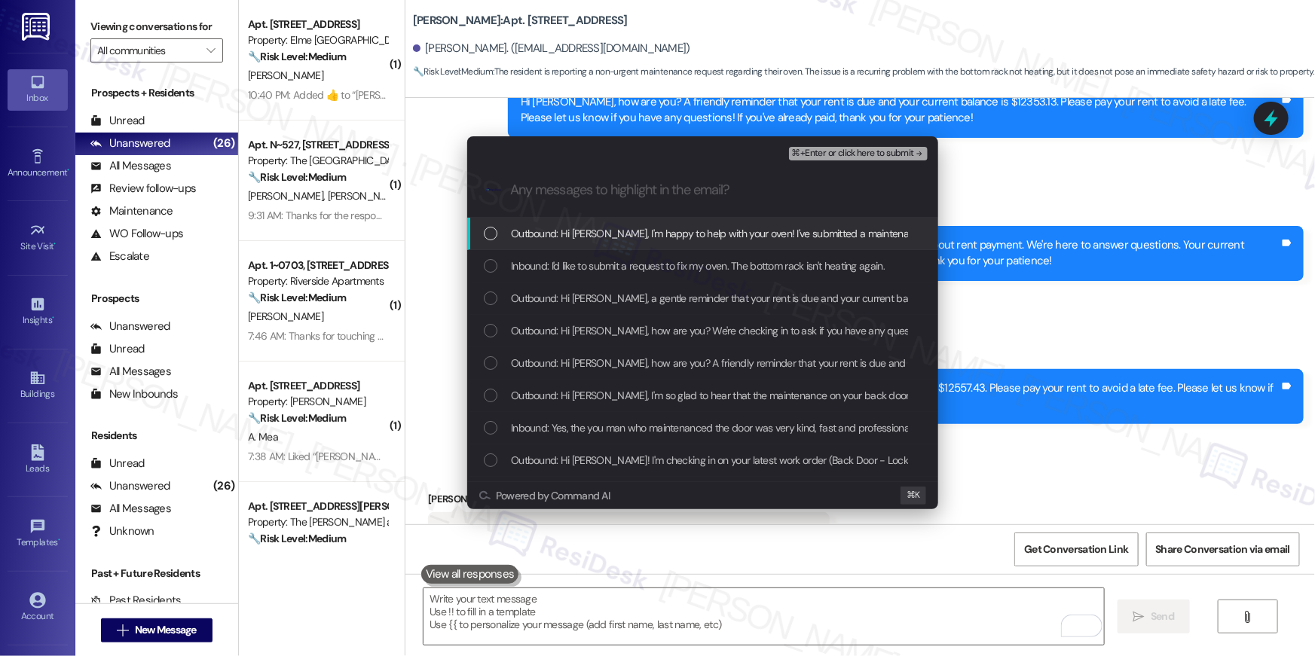
drag, startPoint x: 582, startPoint y: 228, endPoint x: 580, endPoint y: 240, distance: 12.3
click at [582, 228] on span "Outbound: Hi Dannetta, I'm happy to help with your oven! I've submitted a maint…" at bounding box center [981, 233] width 940 height 17
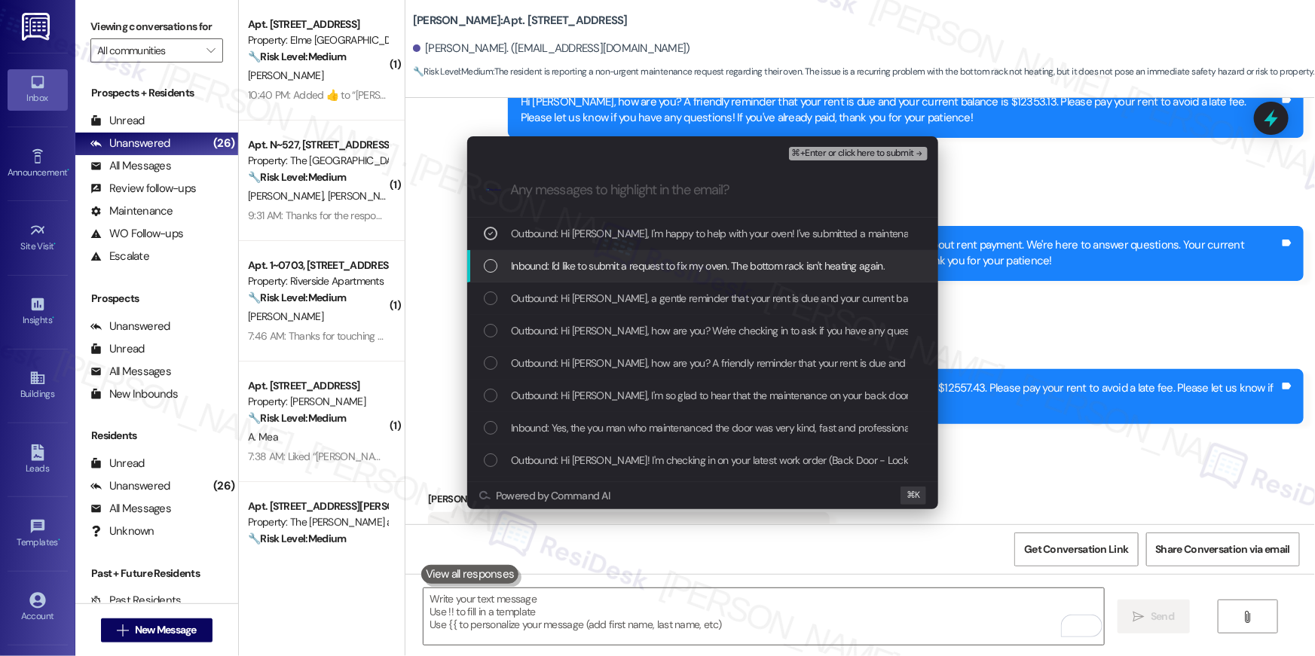
drag, startPoint x: 576, startPoint y: 264, endPoint x: 579, endPoint y: 275, distance: 11.7
click at [575, 264] on span "Inbound: I'd like to submit a request to fix my oven. The bottom rack isn't hea…" at bounding box center [698, 266] width 374 height 17
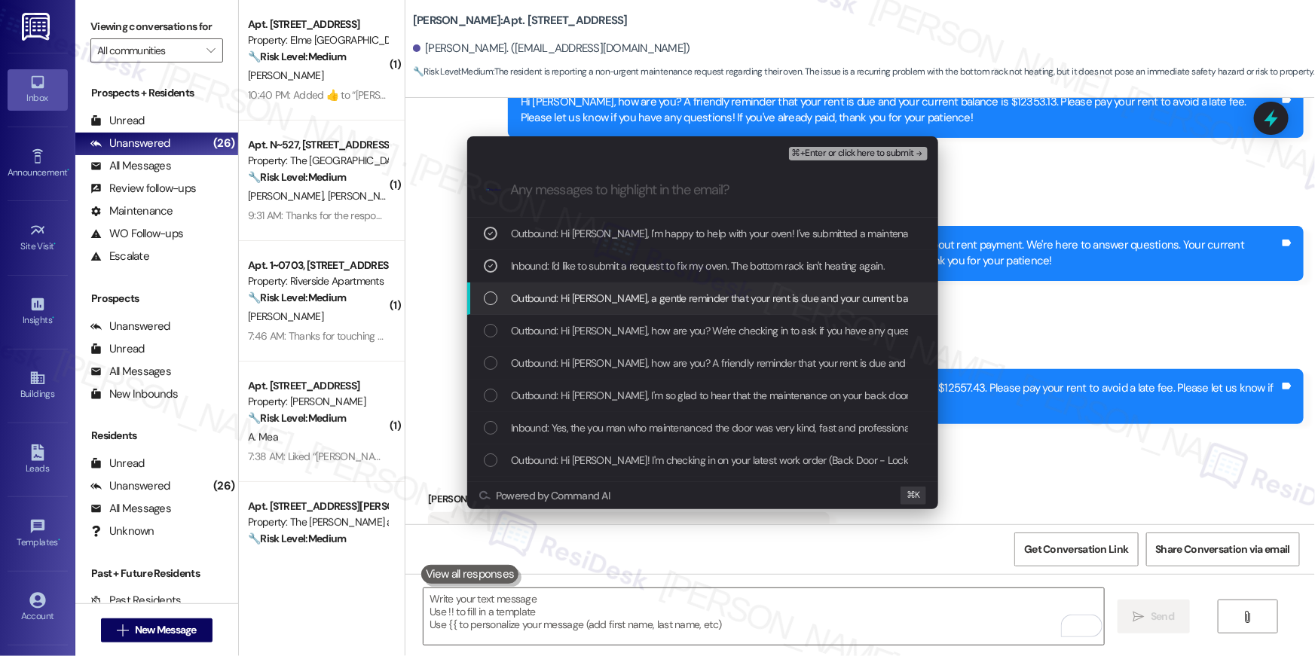
click at [581, 285] on div "Outbound: Hi Dannetta, a gentle reminder that your rent is due and your current…" at bounding box center [702, 299] width 471 height 32
click at [728, 304] on span "Outbound: Hi Dannetta, a gentle reminder that your rent is due and your current…" at bounding box center [1047, 298] width 1072 height 17
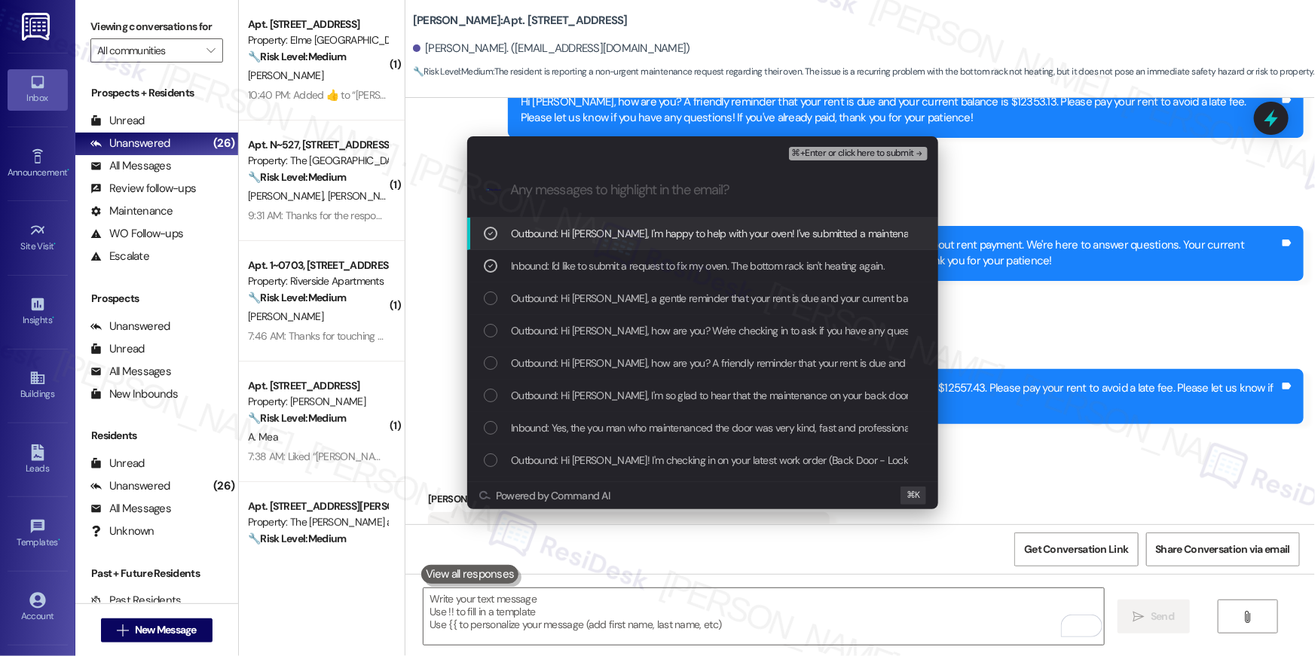
click at [862, 152] on span "⌘+Enter or click here to submit" at bounding box center [853, 153] width 122 height 11
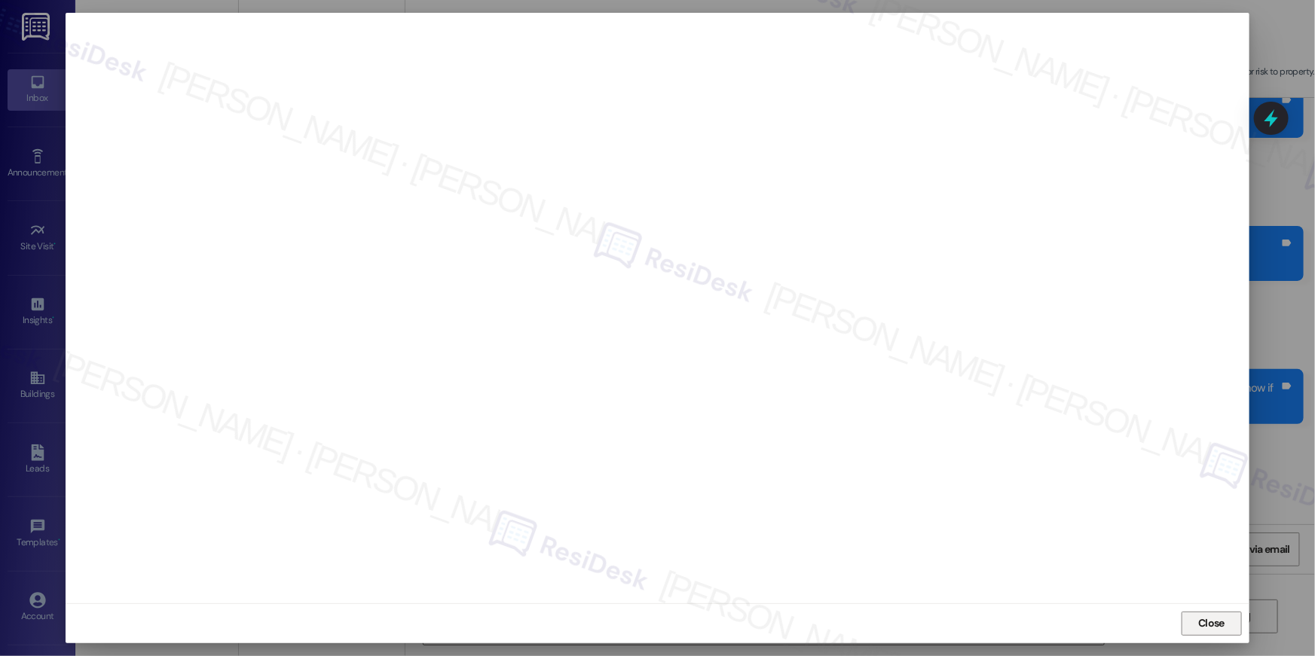
click at [1207, 622] on span "Close" at bounding box center [1211, 624] width 26 height 16
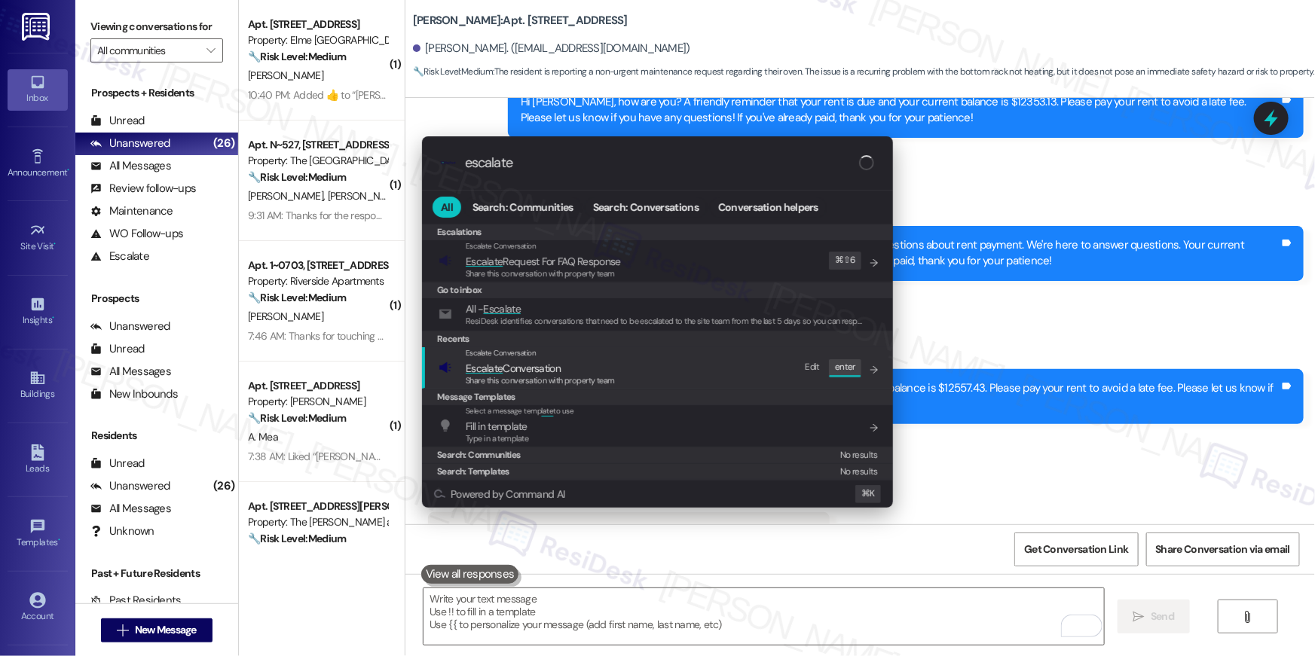
type input "escalate"
click at [692, 378] on div "Escalate Conversation Escalate Conversation Share this conversation with proper…" at bounding box center [658, 367] width 441 height 41
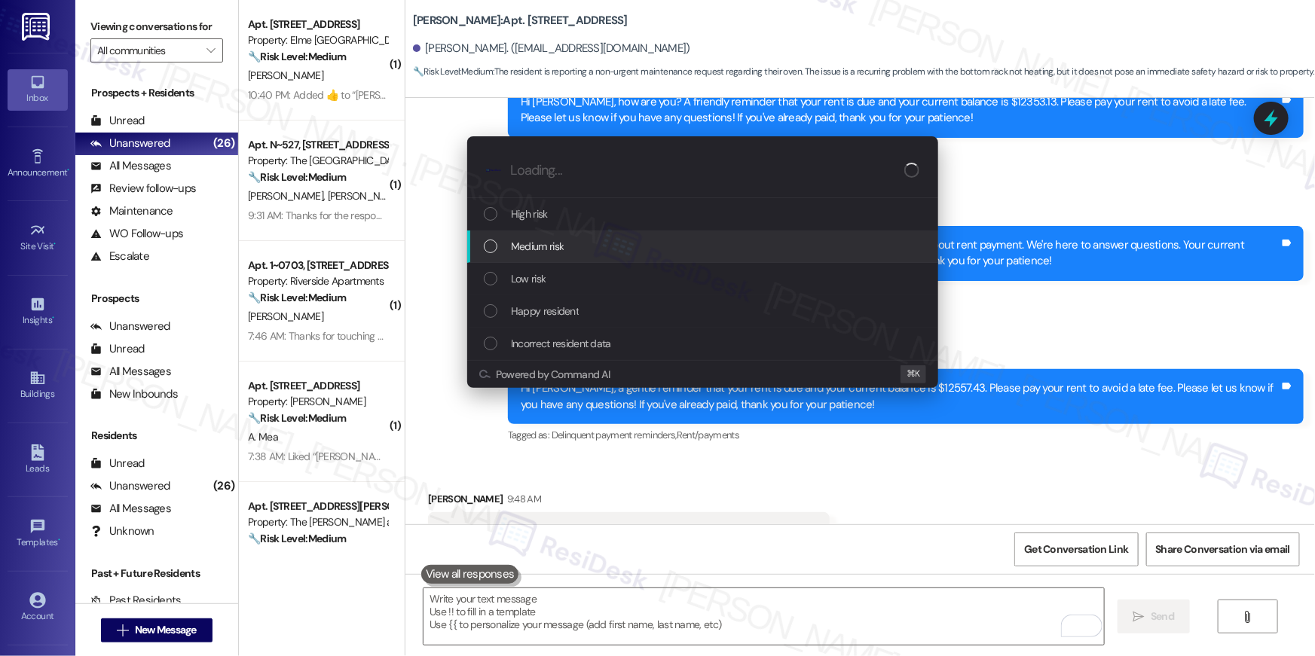
click at [577, 249] on div "Medium risk" at bounding box center [704, 246] width 441 height 17
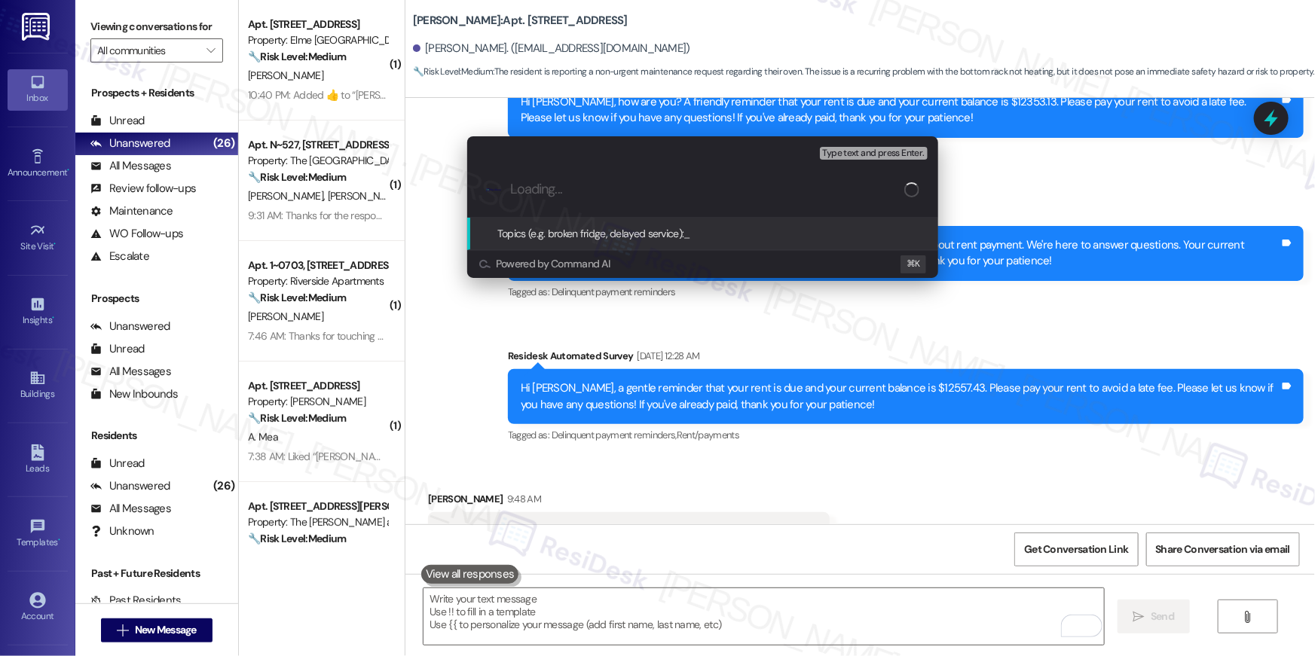
paste input "Work order filed by Residesk | Work Order # 398912 Oven"
type input "Work order filed by Residesk | Work Order # 398912 Oven"
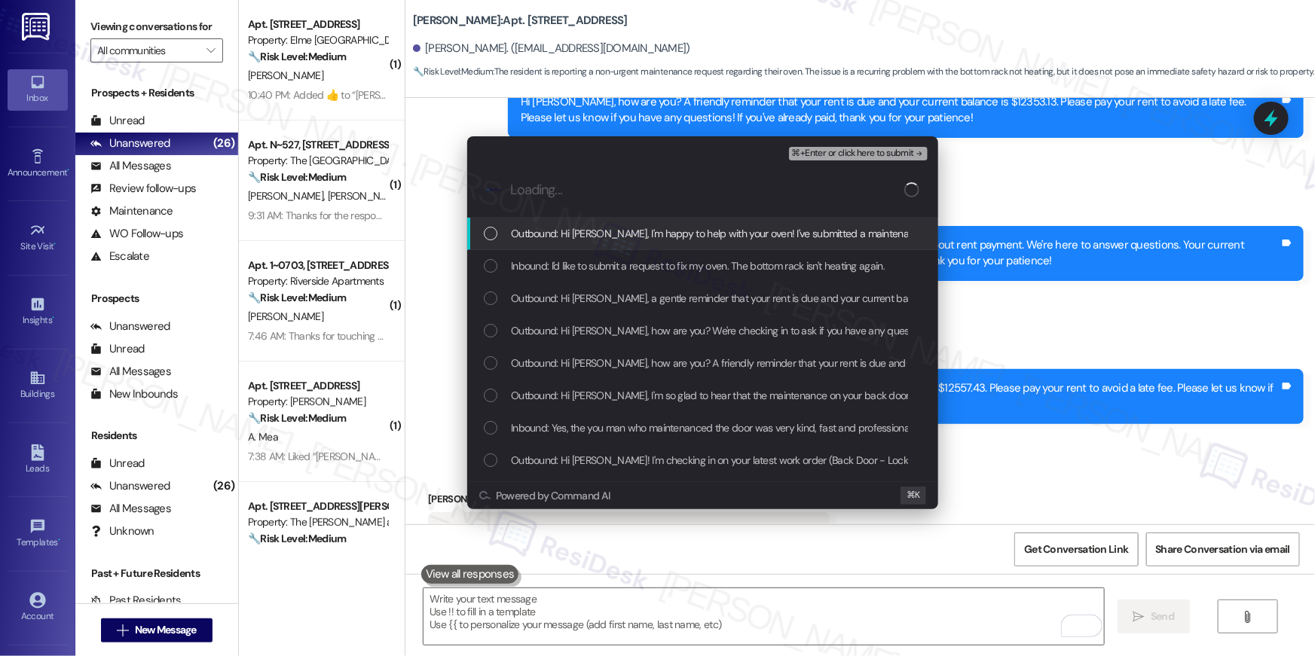
click at [609, 244] on div "Outbound: Hi Dannetta, I'm happy to help with your oven! I've submitted a maint…" at bounding box center [702, 234] width 471 height 32
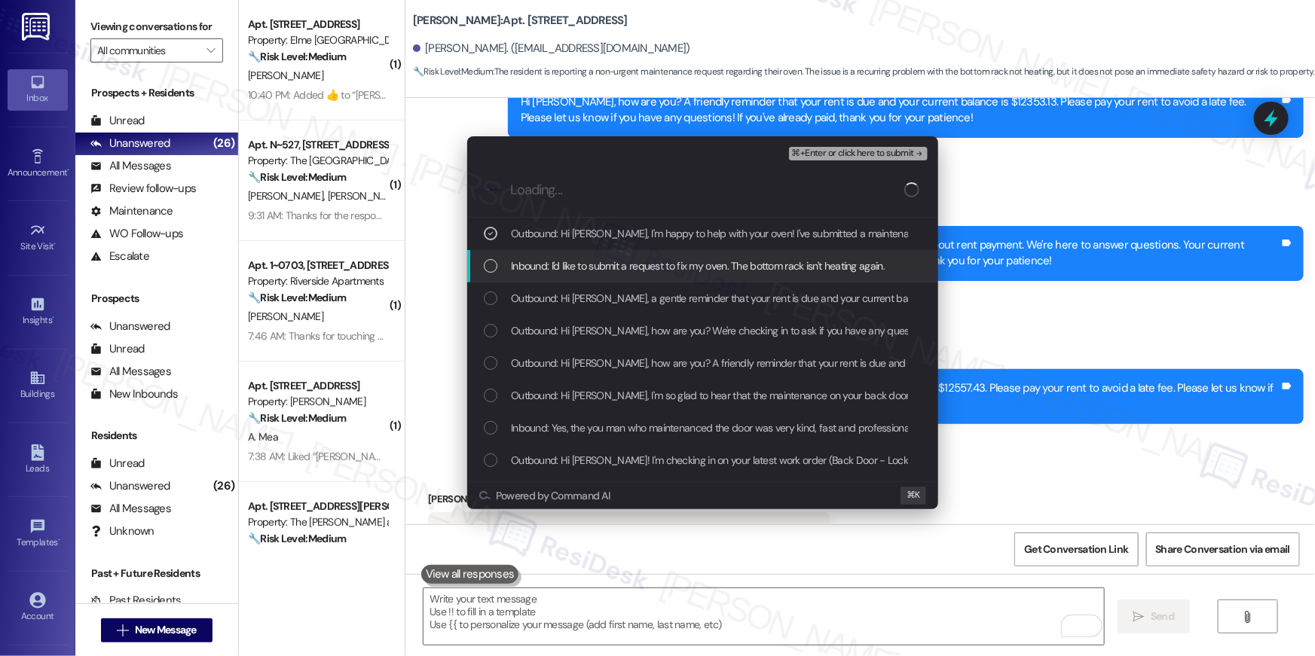
click at [607, 258] on span "Inbound: I'd like to submit a request to fix my oven. The bottom rack isn't hea…" at bounding box center [698, 266] width 374 height 17
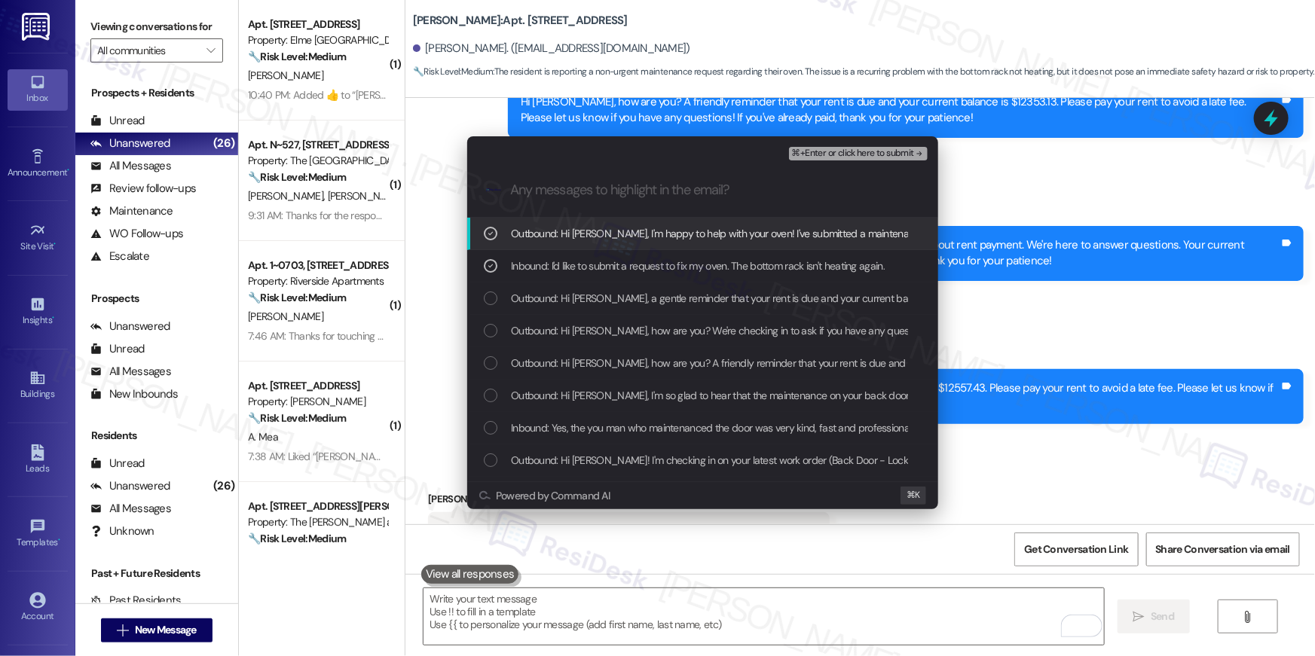
click at [606, 290] on span "Outbound: Hi Dannetta, a gentle reminder that your rent is due and your current…" at bounding box center [1047, 298] width 1072 height 17
click at [832, 157] on span "⌘+Enter or click here to submit" at bounding box center [853, 153] width 122 height 11
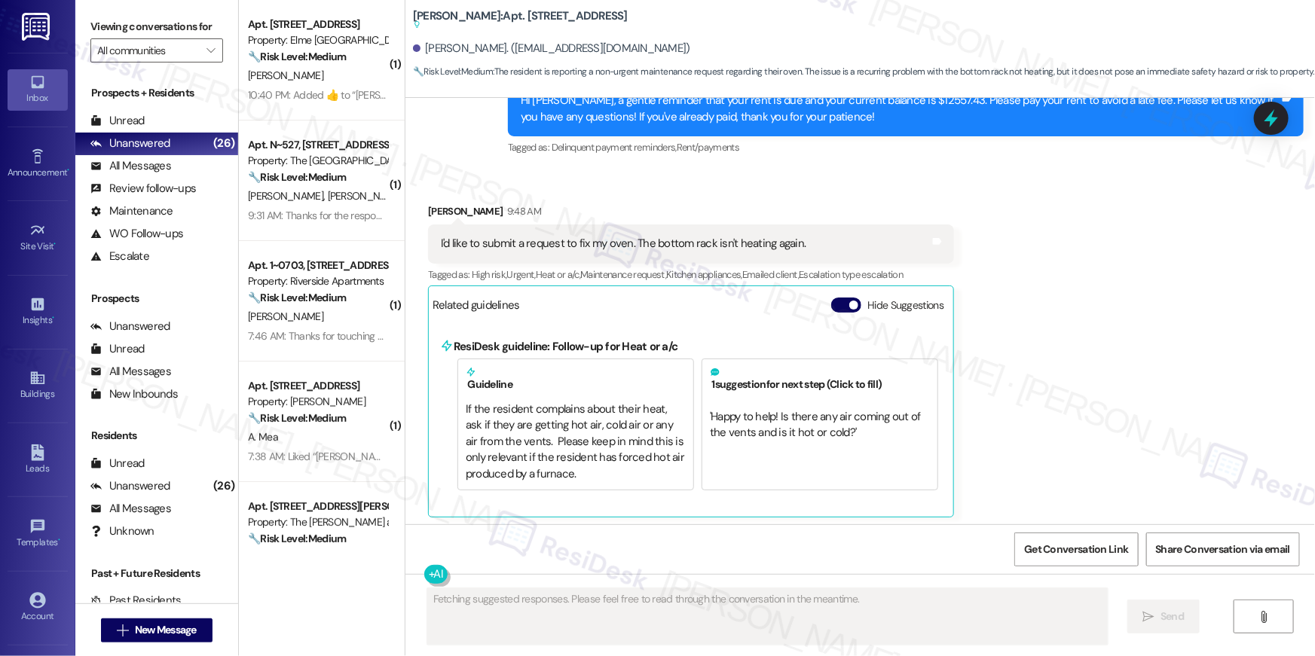
scroll to position [26543, 0]
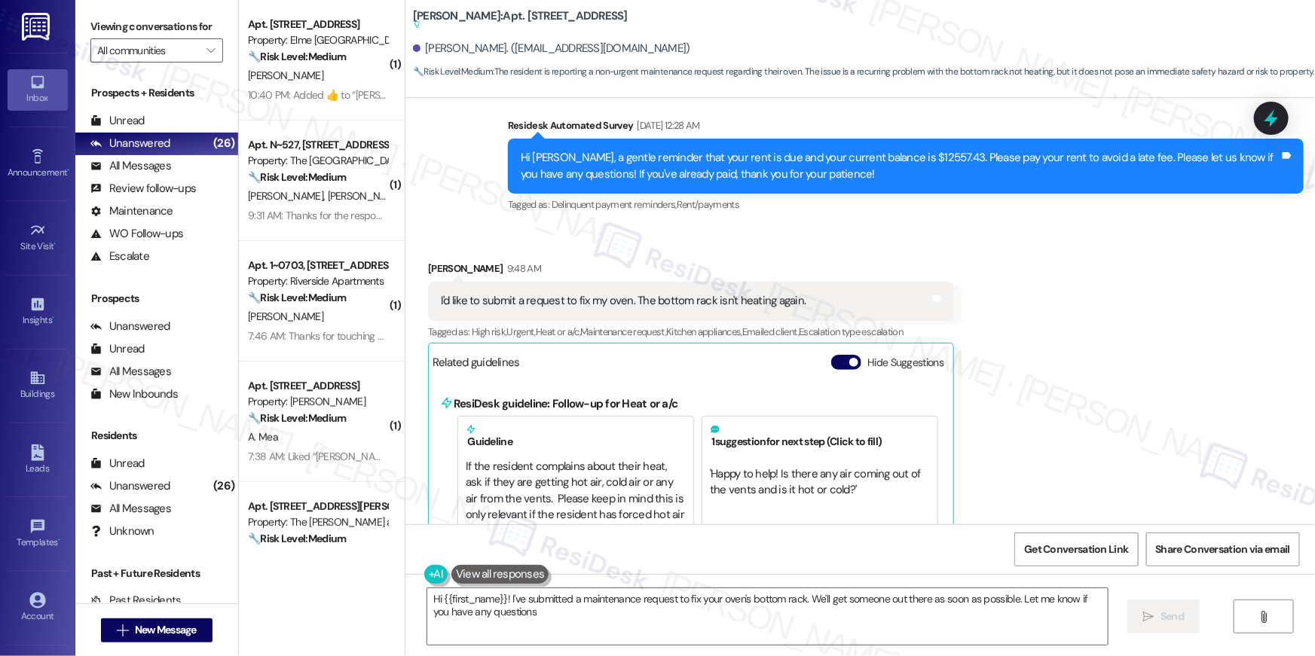
type textarea "Hi {{first_name}}! I've submitted a maintenance request to fix your oven's bott…"
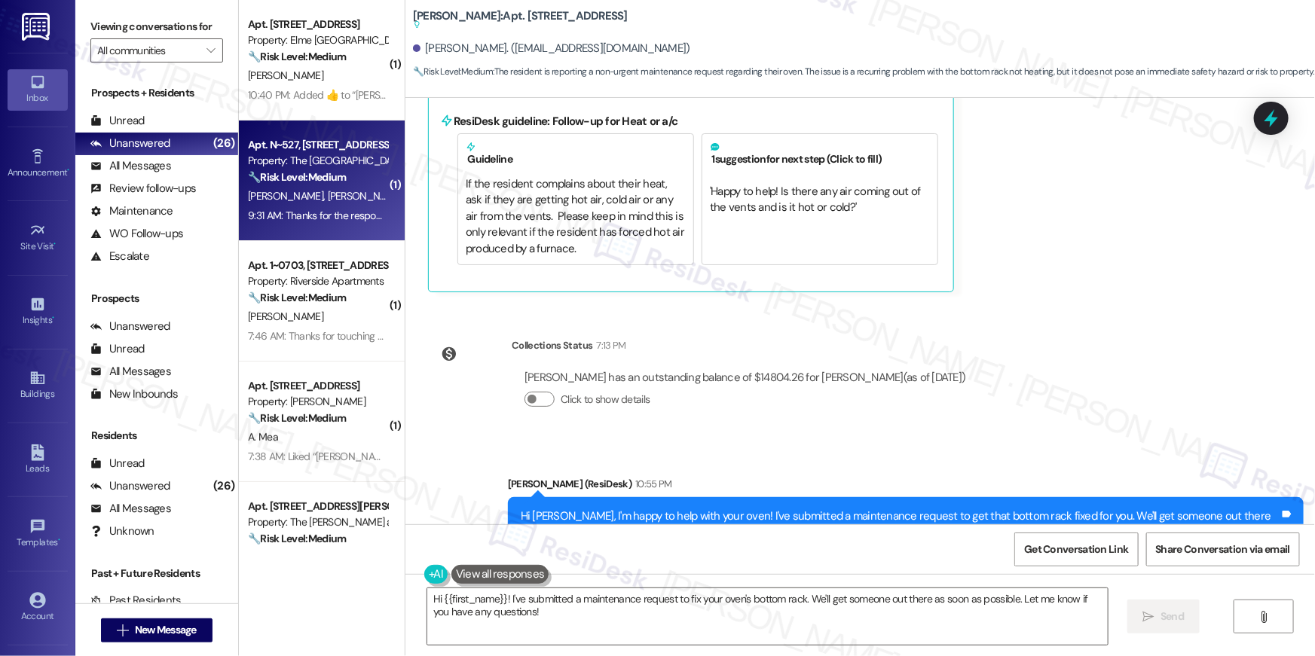
click at [303, 209] on div "9:31 AM: Thanks for the response! I believe the maintenance team came by today,…" at bounding box center [925, 216] width 1354 height 14
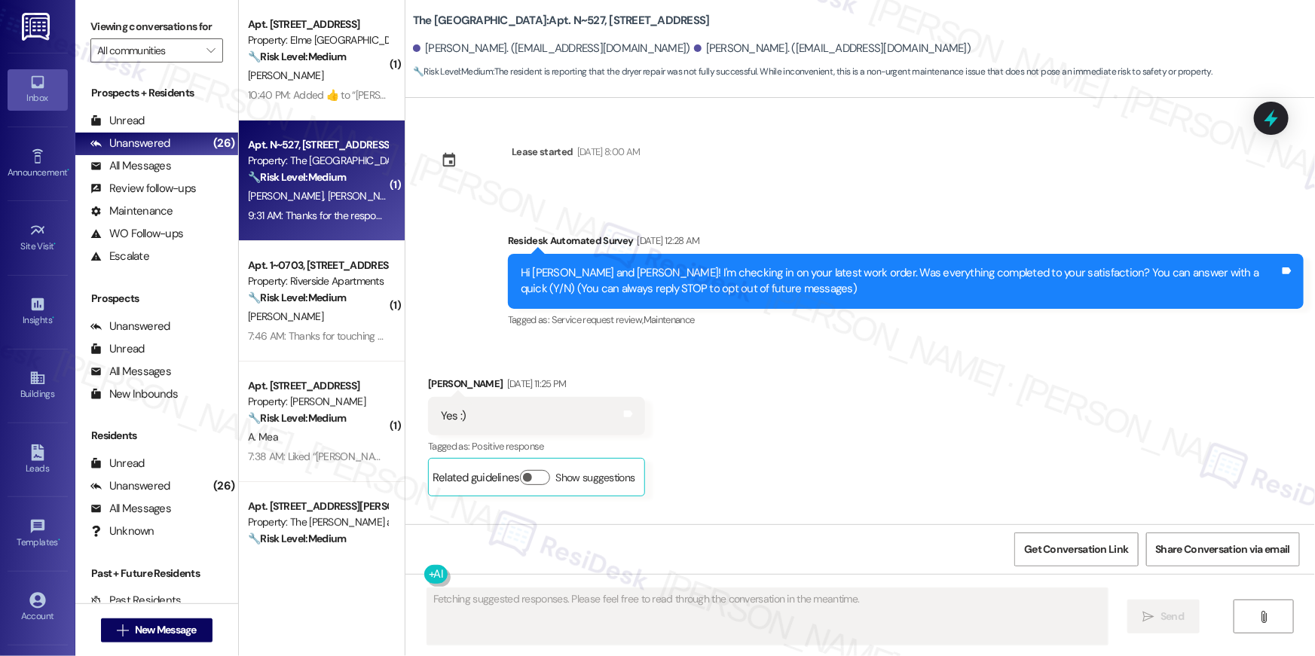
scroll to position [8349, 0]
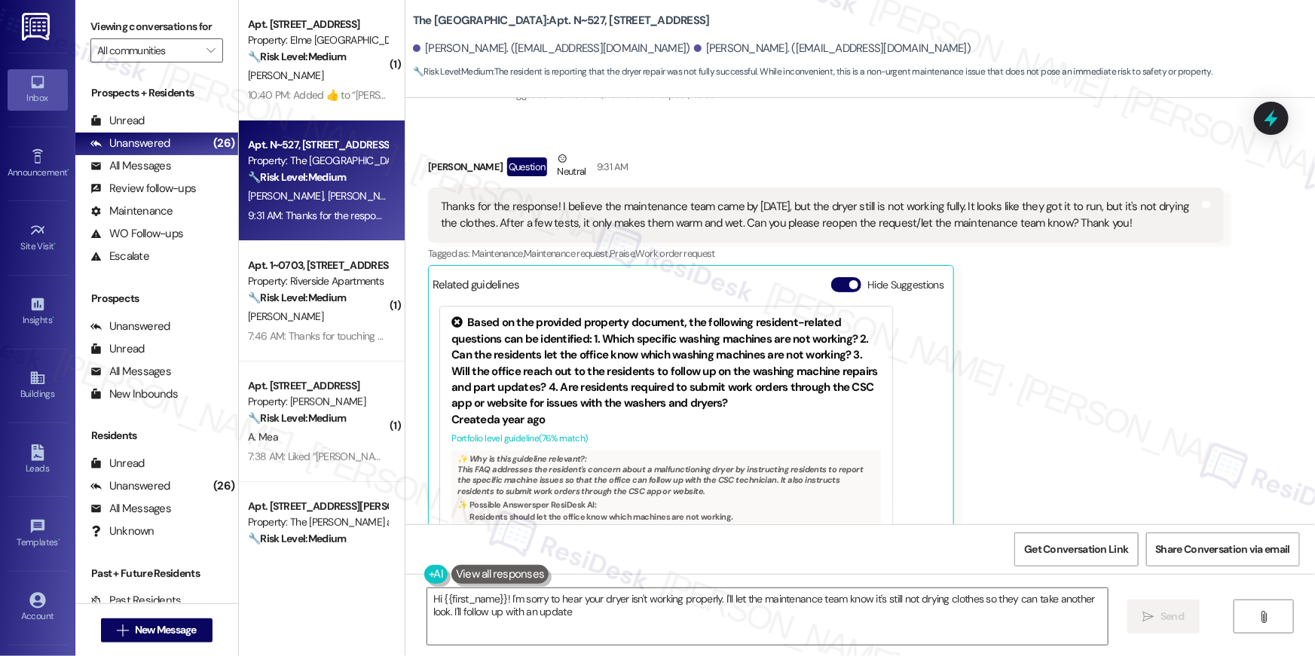
type textarea "Hi {{first_name}}! I'm sorry to hear your dryer isn't working properly. I'll le…"
click at [40, 163] on icon at bounding box center [37, 156] width 17 height 17
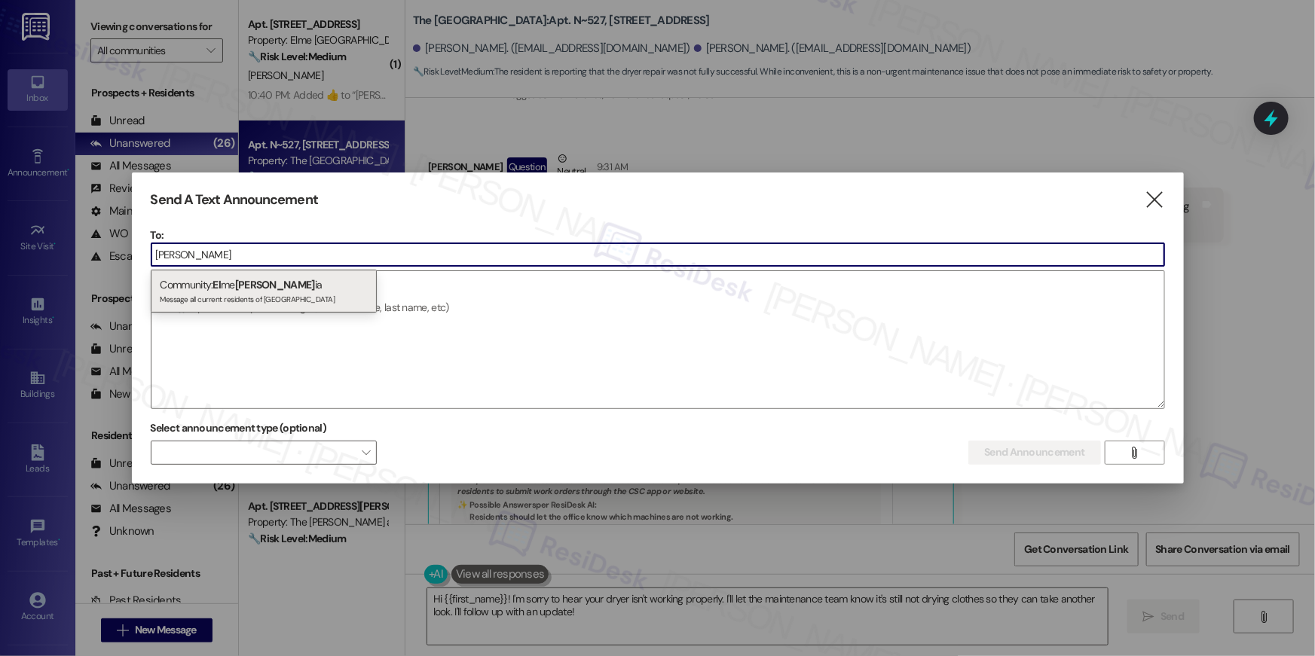
type input "alexandr"
click at [286, 286] on div "Community: El me Alexandr ia Message all current residents of Elme Alexandria" at bounding box center [264, 291] width 226 height 43
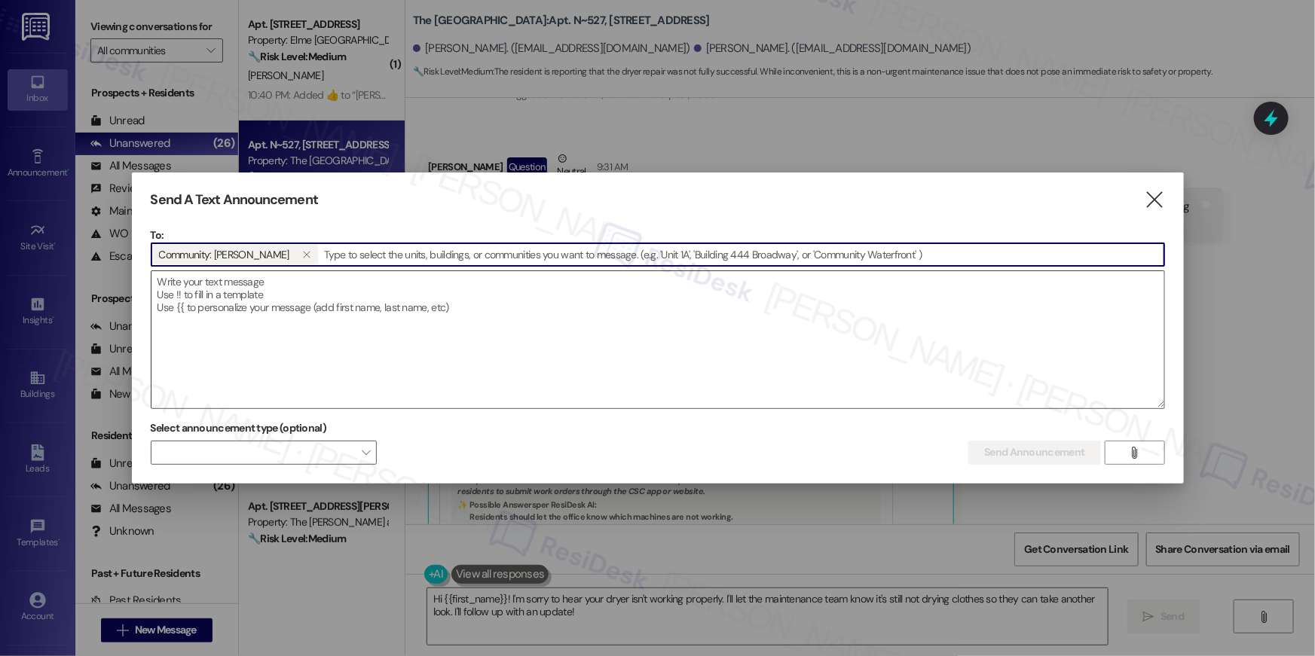
click at [285, 295] on textarea at bounding box center [657, 339] width 1013 height 137
paste textarea "Hi {{first_name}}, We’d like to share an important update regarding the ongoing…"
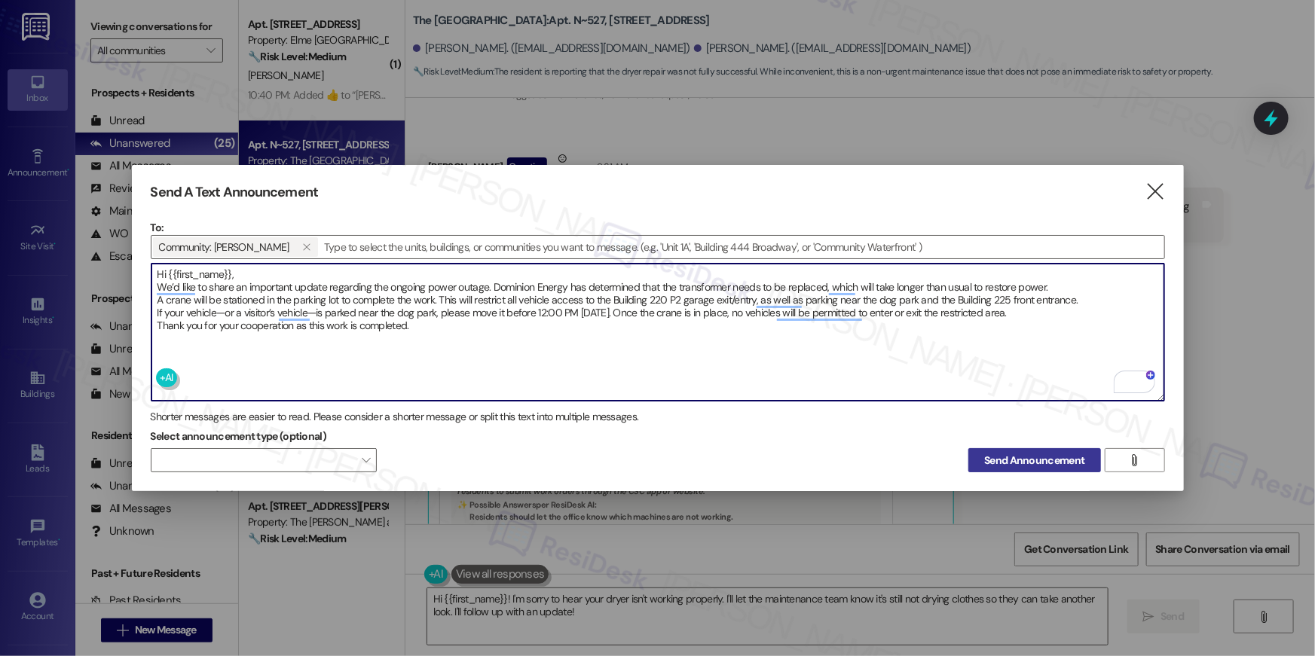
type textarea "Hi {{first_name}}, We’d like to share an important update regarding the ongoing…"
click at [1081, 454] on span "Send Announcement" at bounding box center [1034, 461] width 100 height 16
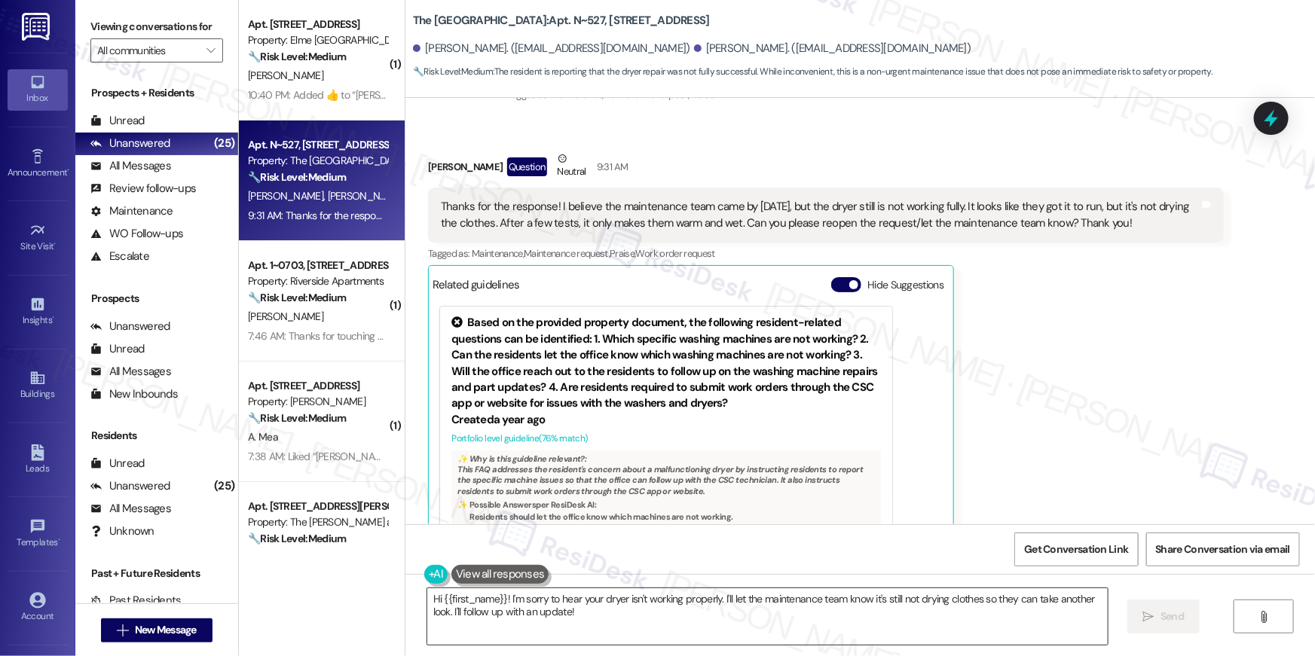
click at [685, 613] on textarea "Hi {{first_name}}! I'm sorry to hear your dryer isn't working properly. I'll le…" at bounding box center [767, 616] width 680 height 57
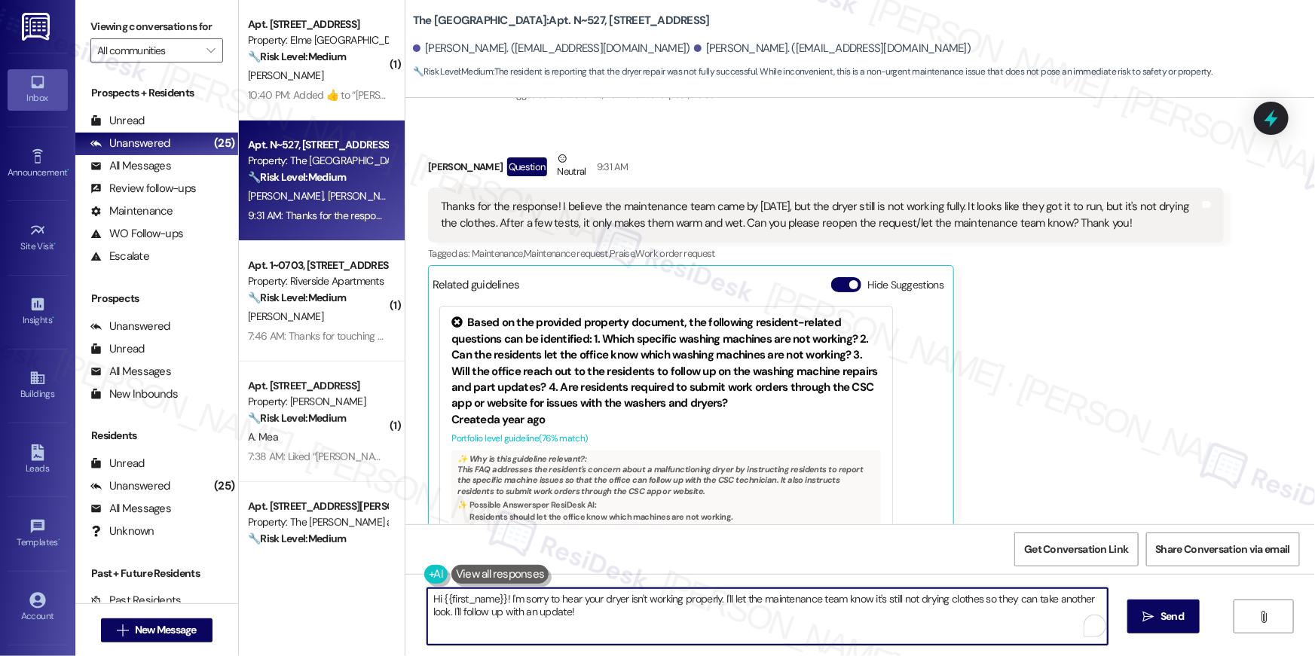
drag, startPoint x: 729, startPoint y: 610, endPoint x: 723, endPoint y: 598, distance: 12.5
click at [723, 598] on textarea "Hi {{first_name}}! I'm sorry to hear your dryer isn't working properly. I'll le…" at bounding box center [767, 616] width 680 height 57
drag, startPoint x: 723, startPoint y: 598, endPoint x: 912, endPoint y: 615, distance: 189.1
click at [912, 615] on textarea "Hi {{first_name}}! I'm sorry to hear your dryer isn't working properly. I'll le…" at bounding box center [767, 616] width 680 height 57
drag, startPoint x: 912, startPoint y: 615, endPoint x: 445, endPoint y: 609, distance: 467.2
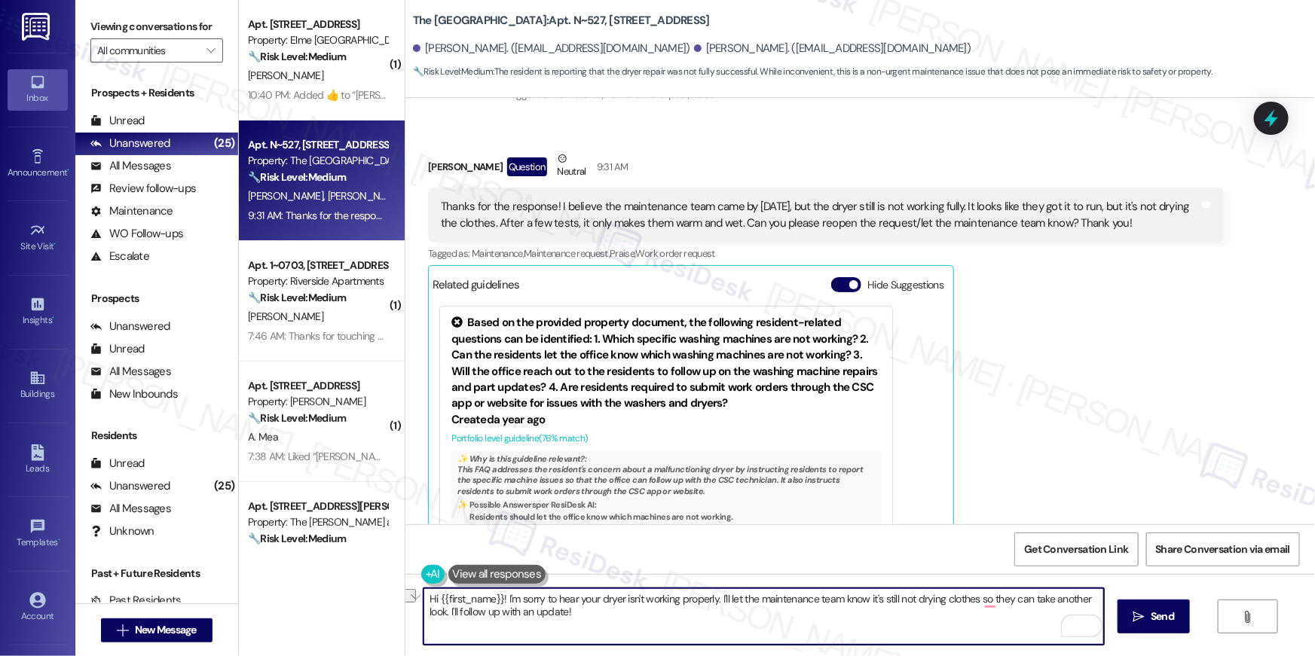
click at [445, 609] on textarea "Hi {{first_name}}! I'm sorry to hear your dryer isn't working properly. I'll le…" at bounding box center [763, 616] width 680 height 57
click at [444, 613] on textarea "Hi {{first_name}}! I'm sorry to hear your dryer isn't working properly. I'll le…" at bounding box center [763, 616] width 680 height 57
click at [471, 605] on textarea "Hi {{first_name}}! I'm sorry to hear your dryer isn't working properly. I'll le…" at bounding box center [763, 616] width 680 height 57
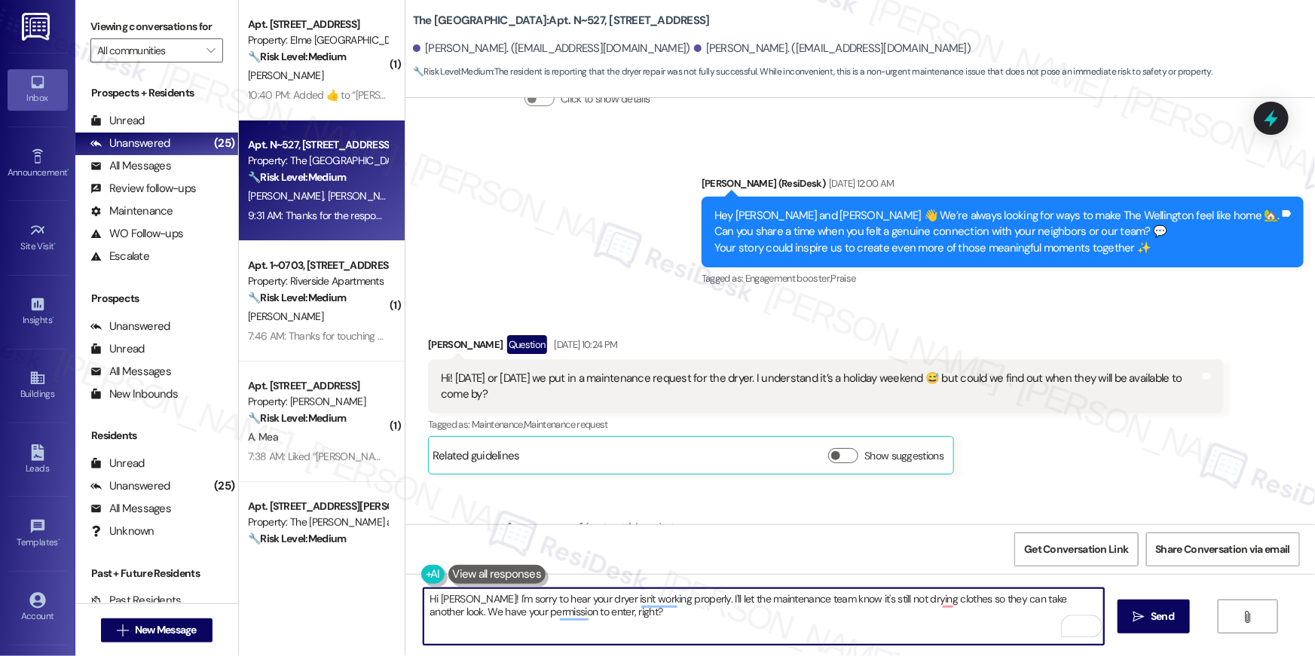
scroll to position [7829, 0]
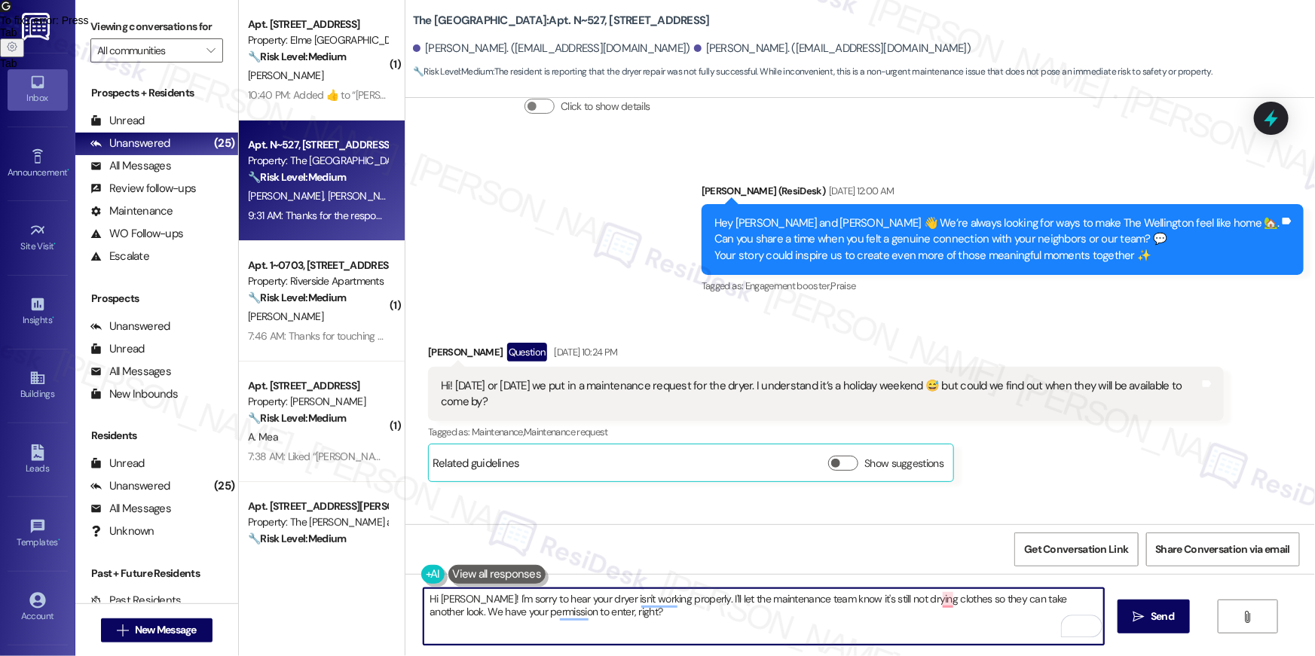
type textarea "Hi John! I'm sorry to hear your dryer isn't working properly. I'll let the main…"
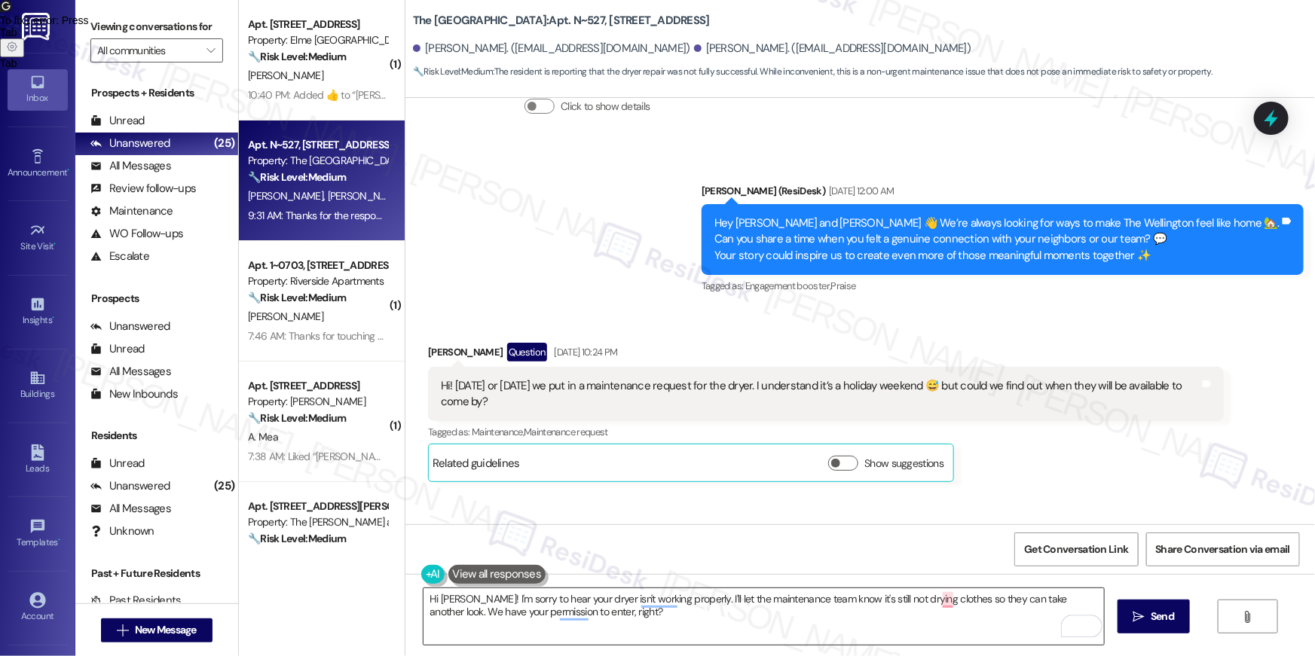
click at [1149, 628] on button " Send" at bounding box center [1153, 617] width 73 height 34
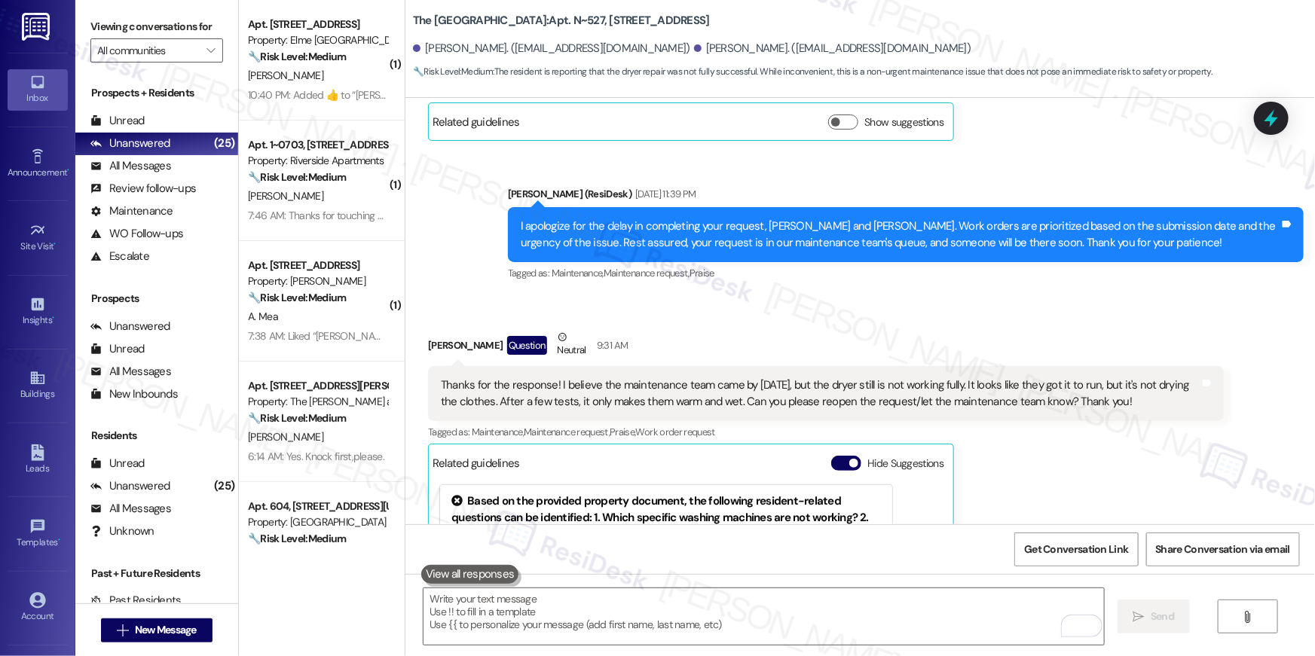
scroll to position [8171, 0]
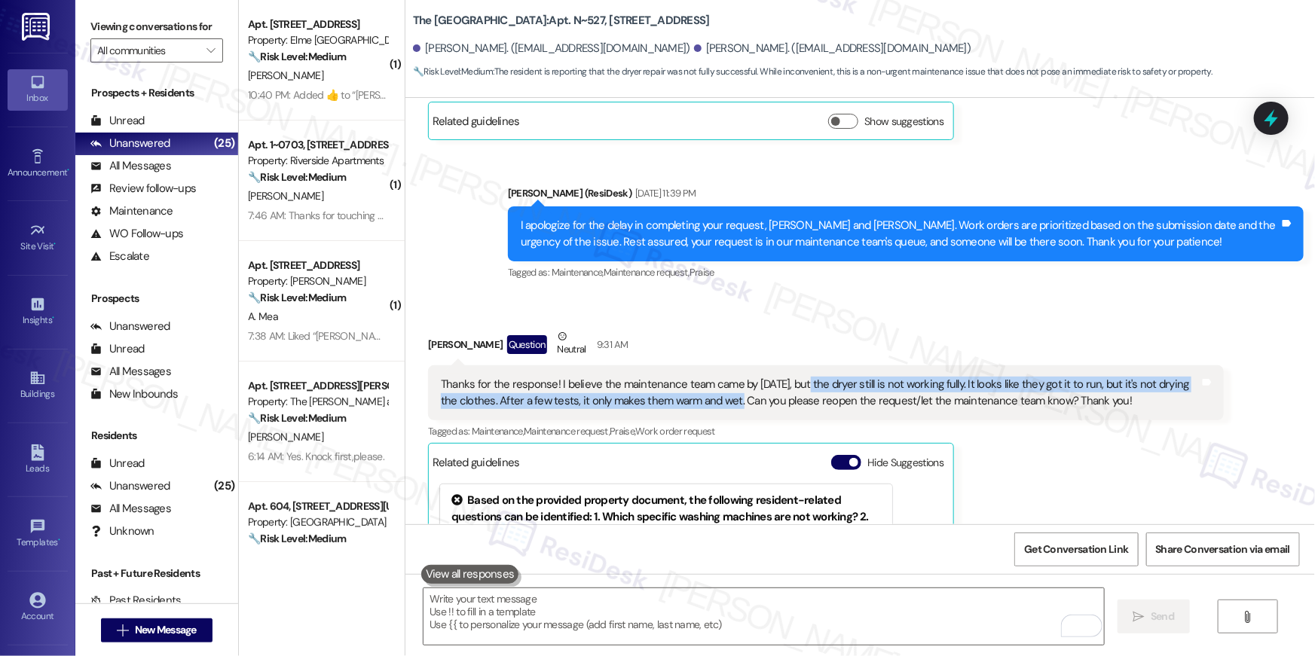
drag, startPoint x: 793, startPoint y: 331, endPoint x: 714, endPoint y: 347, distance: 80.8
click at [714, 377] on div "Thanks for the response! I believe the maintenance team came by today, but the …" at bounding box center [820, 393] width 759 height 32
copy div "the dryer still is not working fully. It looks like they got it to run, but it'…"
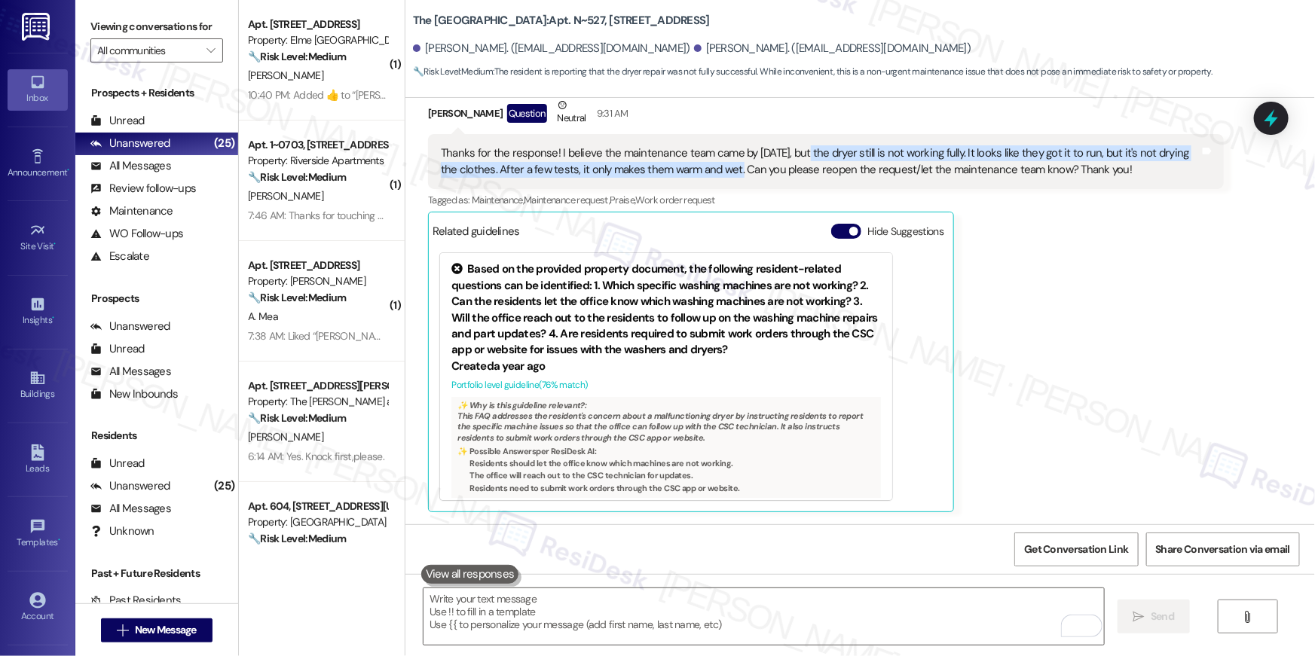
scroll to position [8470, 0]
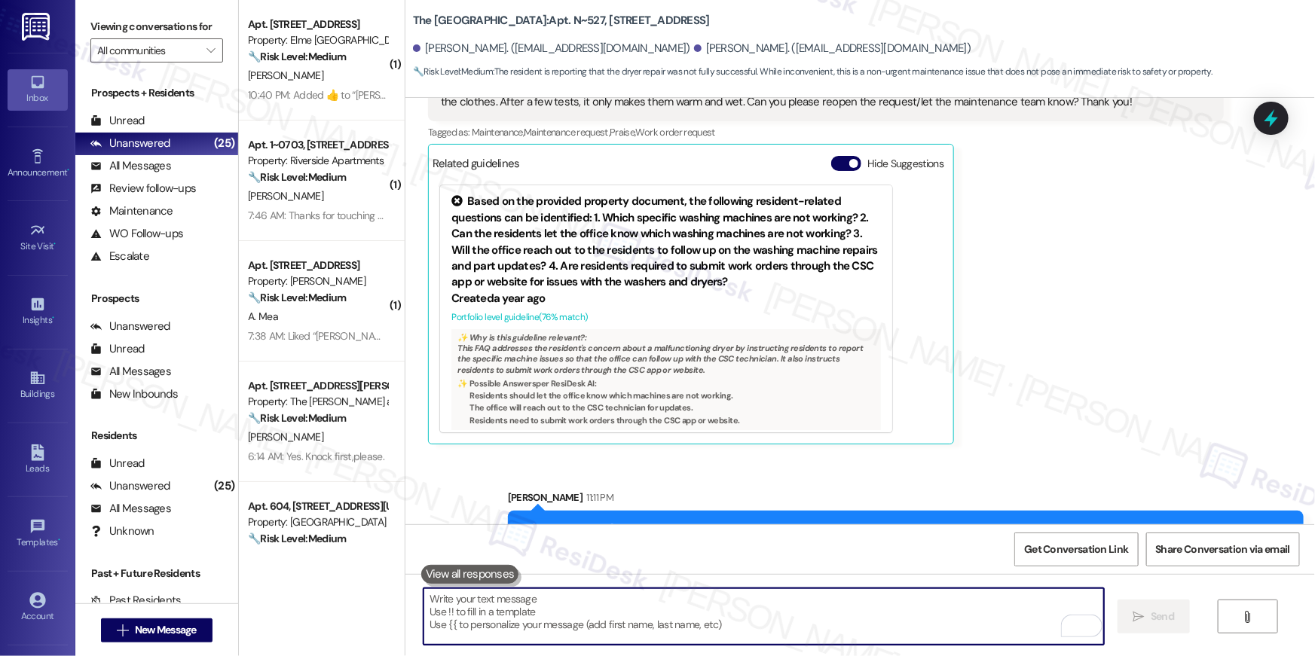
click at [976, 600] on textarea "To enrich screen reader interactions, please activate Accessibility in Grammarl…" at bounding box center [763, 616] width 680 height 57
click at [975, 600] on textarea "To enrich screen reader interactions, please activate Accessibility in Grammarl…" at bounding box center [763, 616] width 680 height 57
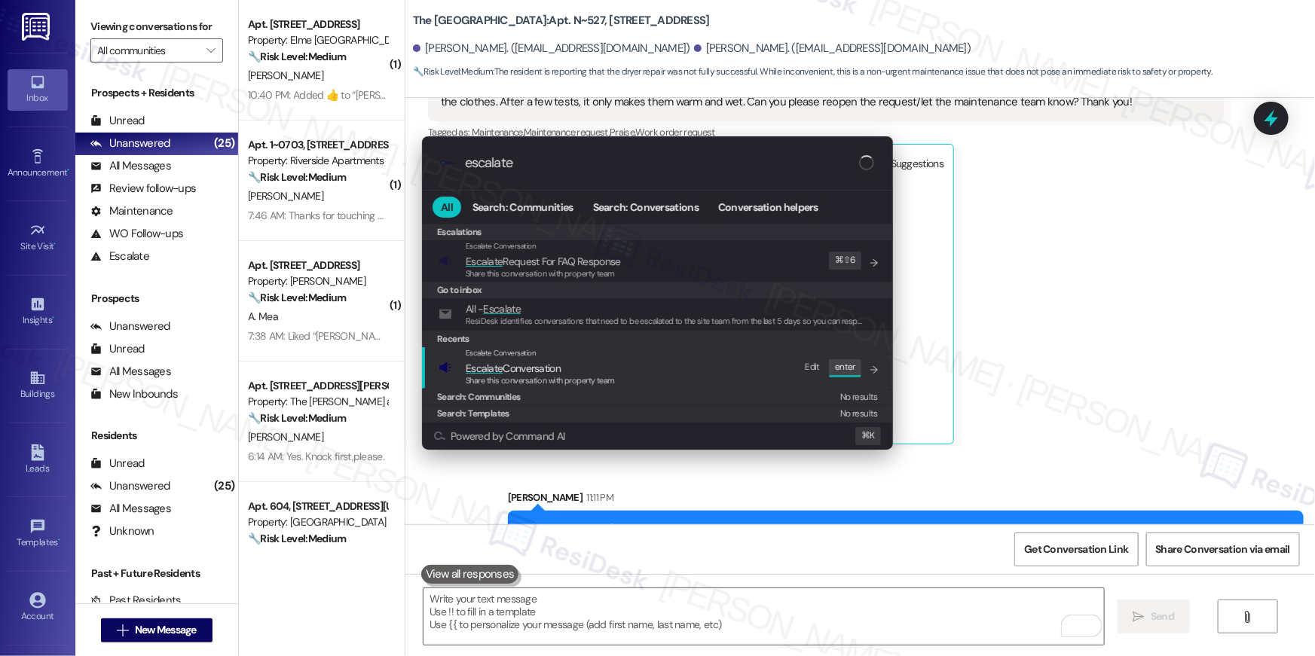
type input "escalate"
click at [528, 377] on span "Share this conversation with property team" at bounding box center [540, 380] width 149 height 11
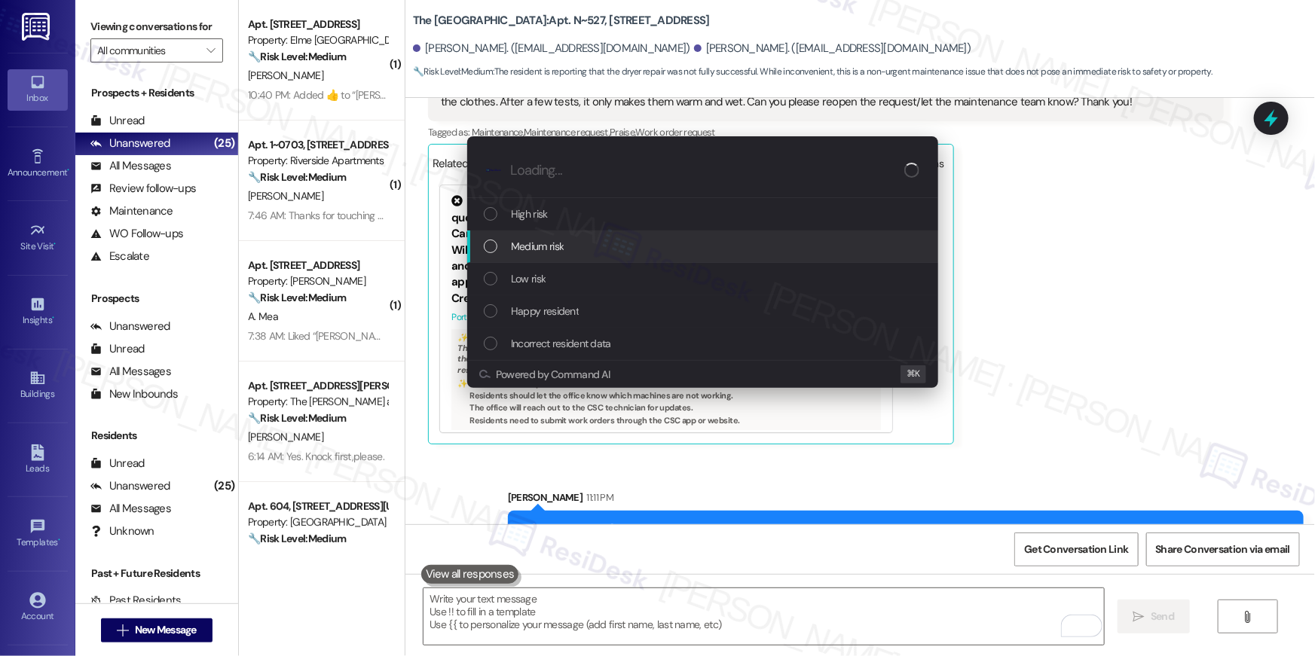
click at [522, 257] on div "Medium risk" at bounding box center [702, 247] width 471 height 32
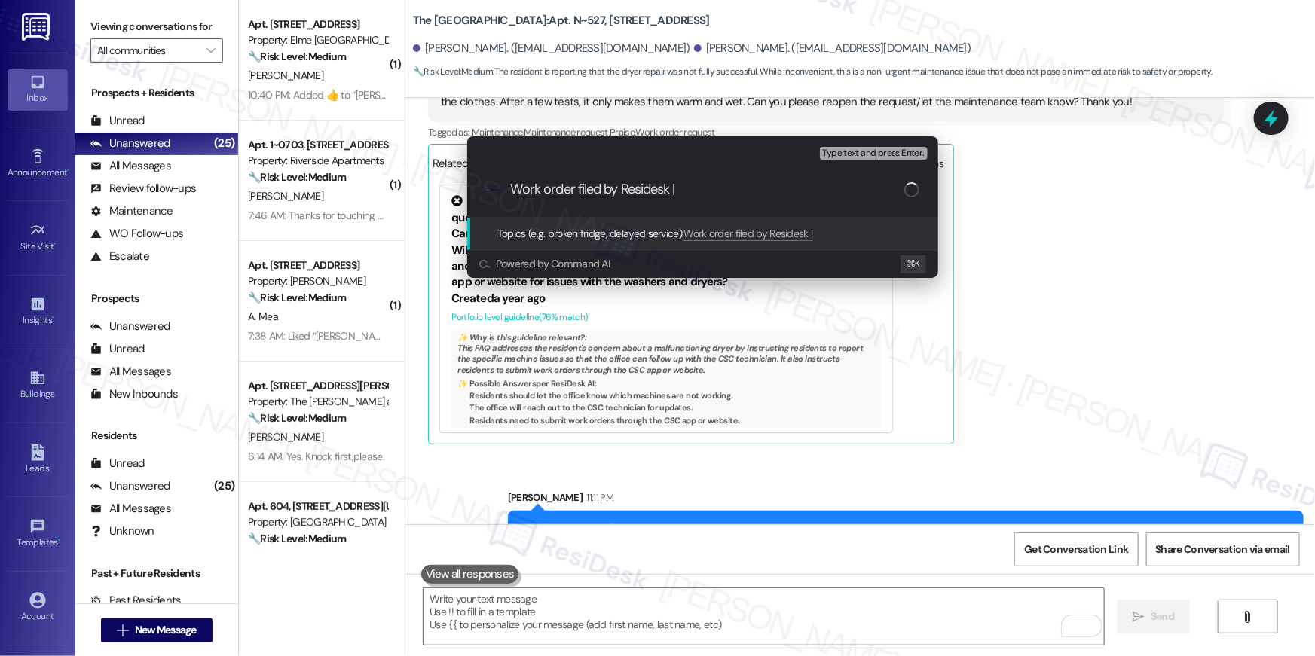
paste input "Work Order # 398925 Dryer"
type input "Work order filed by Residesk | Work Order # 398925 Dryer"
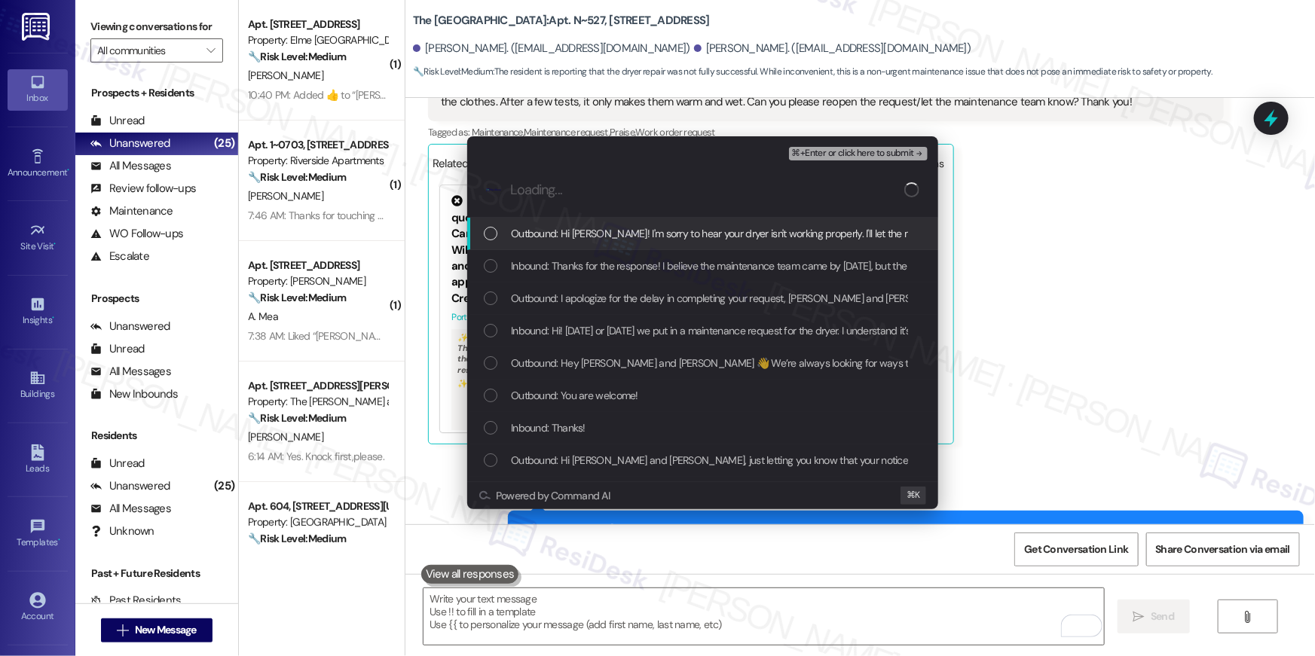
drag, startPoint x: 595, startPoint y: 231, endPoint x: 597, endPoint y: 255, distance: 25.0
click at [595, 235] on span "Outbound: Hi John! I'm sorry to hear your dryer isn't working properly. I'll le…" at bounding box center [972, 233] width 922 height 17
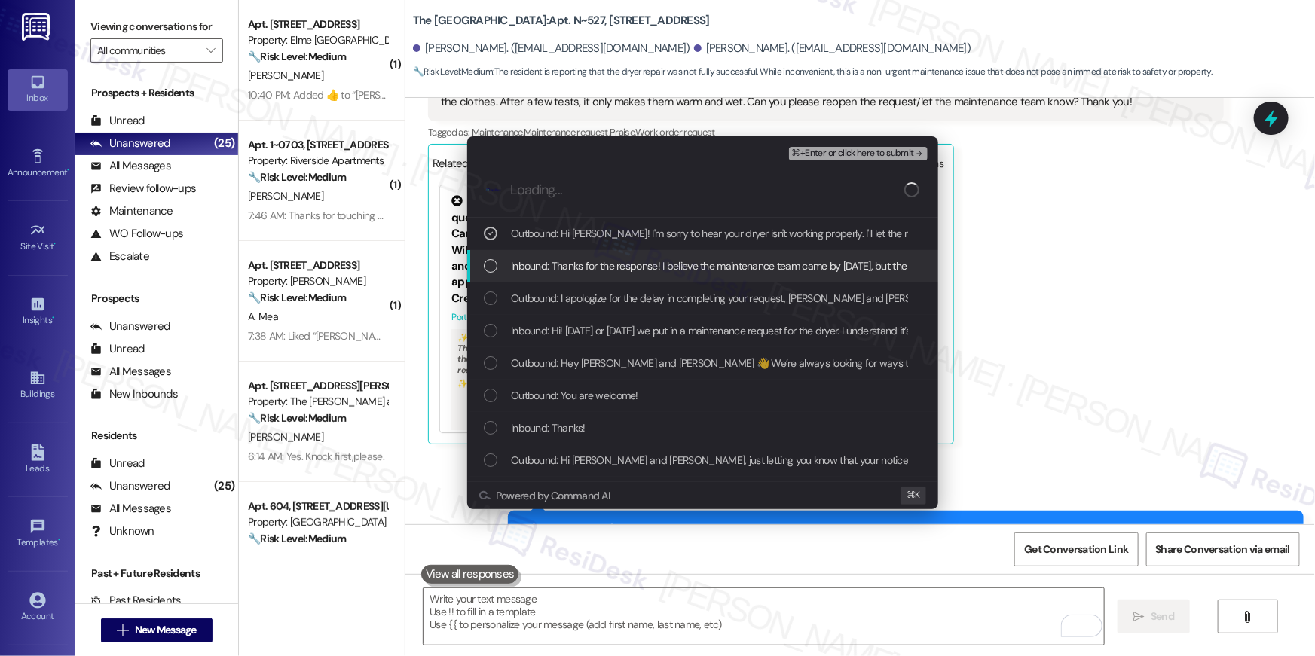
drag, startPoint x: 598, startPoint y: 270, endPoint x: 600, endPoint y: 291, distance: 21.1
click at [598, 273] on span "Inbound: Thanks for the response! I believe the maintenance team came by today,…" at bounding box center [1189, 266] width 1357 height 17
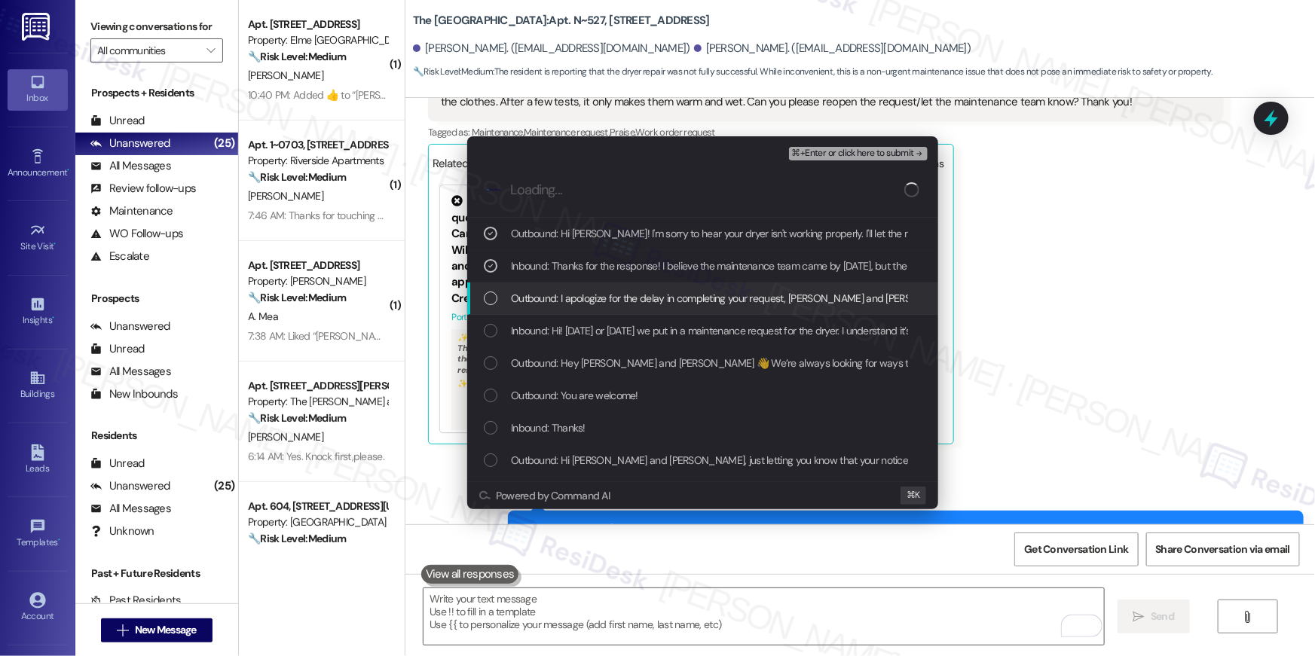
click at [599, 297] on span "Outbound: I apologize for the delay in completing your request, John and Valent…" at bounding box center [1202, 298] width 1383 height 17
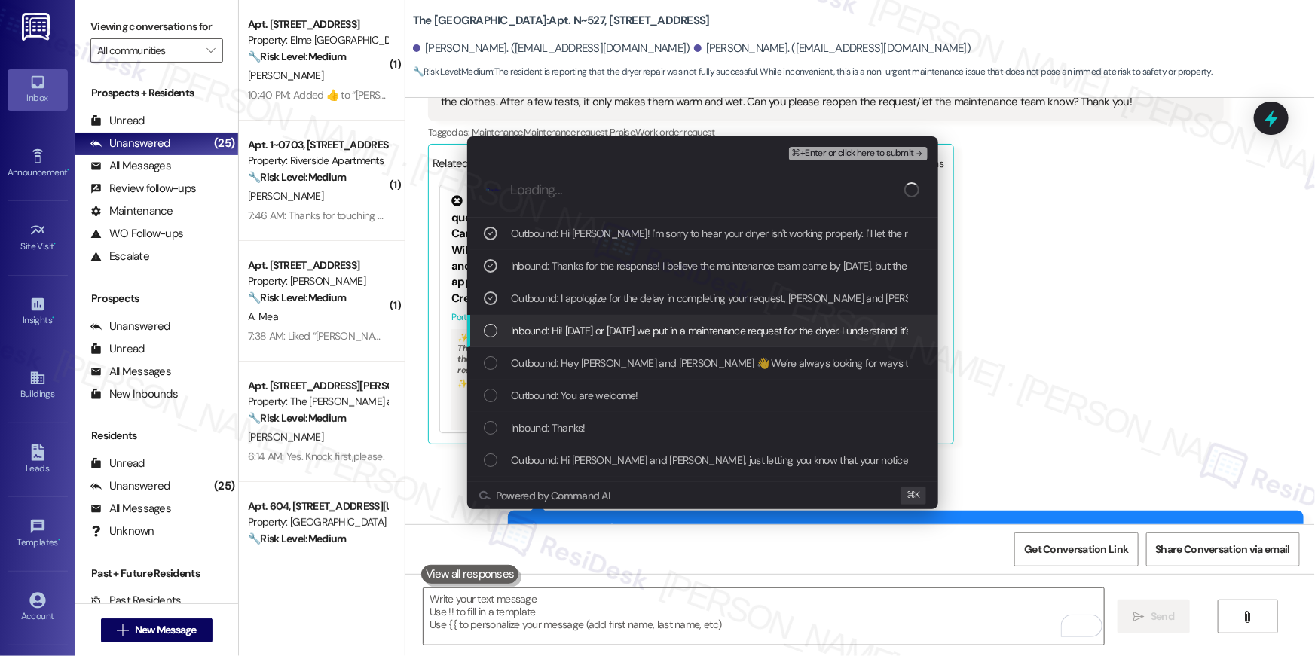
click at [618, 326] on span "Inbound: Hi! On Friday or Saturday we put in a maintenance request for the drye…" at bounding box center [897, 330] width 772 height 17
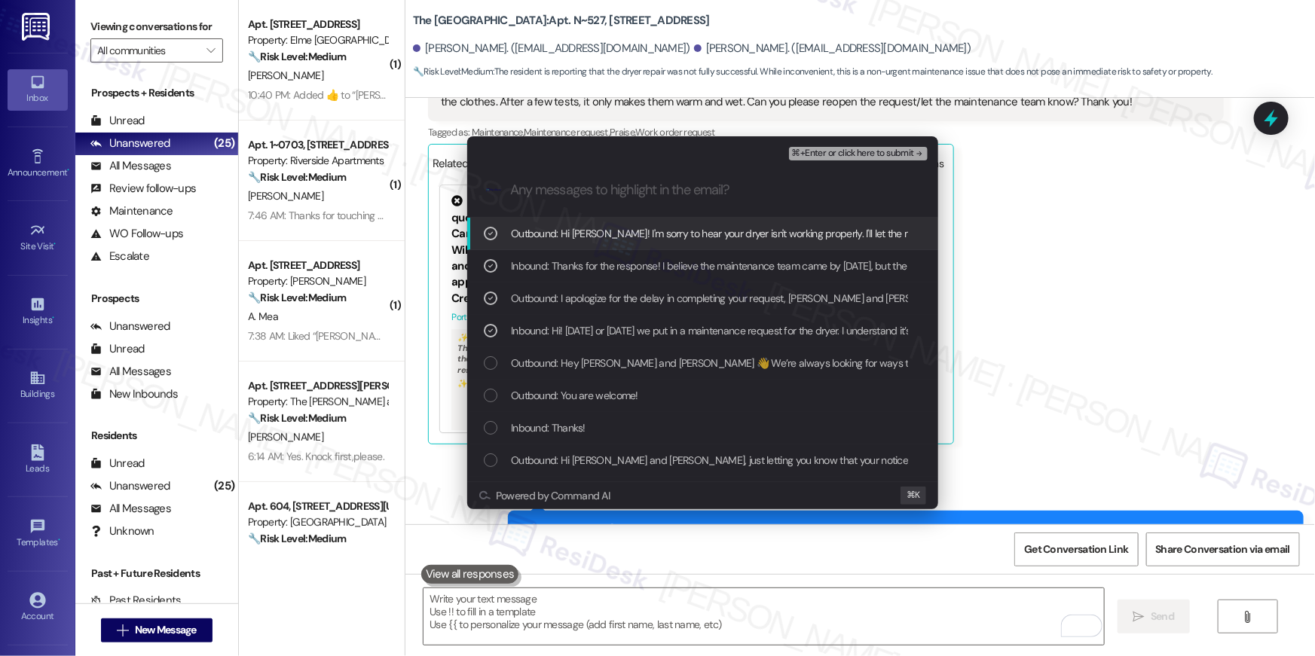
click at [837, 145] on div "⌘+Enter or click here to submit" at bounding box center [860, 154] width 142 height 20
click at [837, 151] on span "⌘+Enter or click here to submit" at bounding box center [853, 153] width 122 height 11
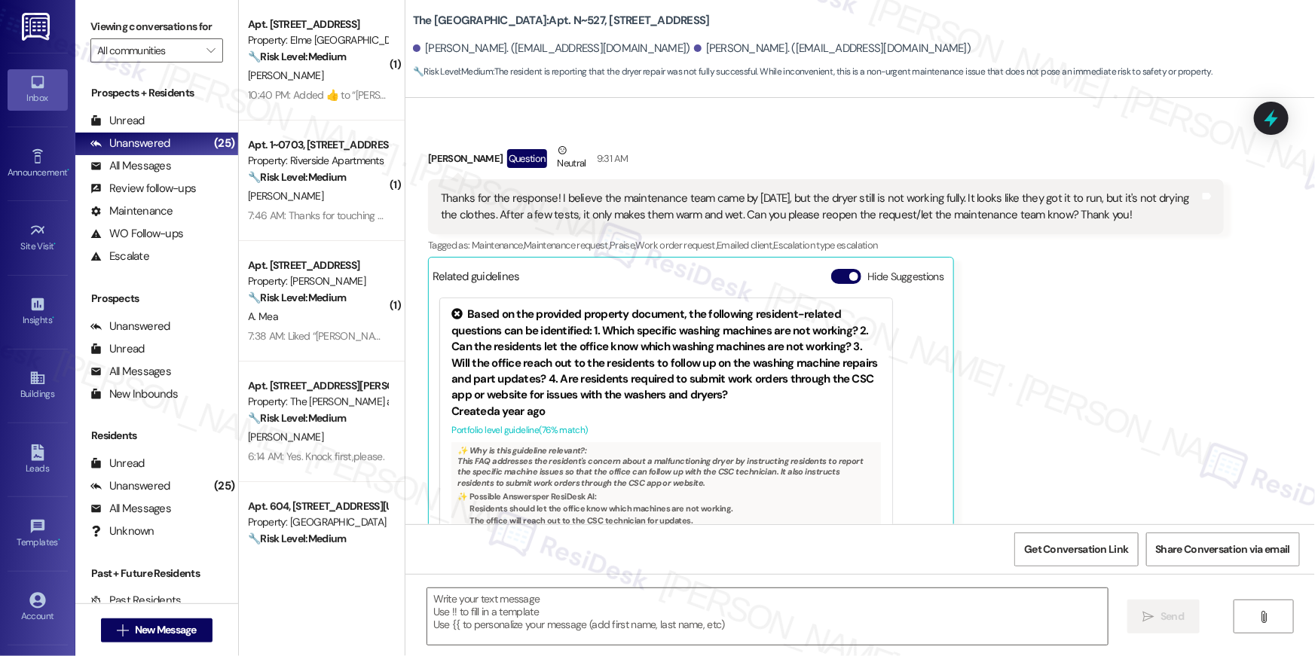
type textarea "Fetching suggested responses. Please feel free to read through the conversation…"
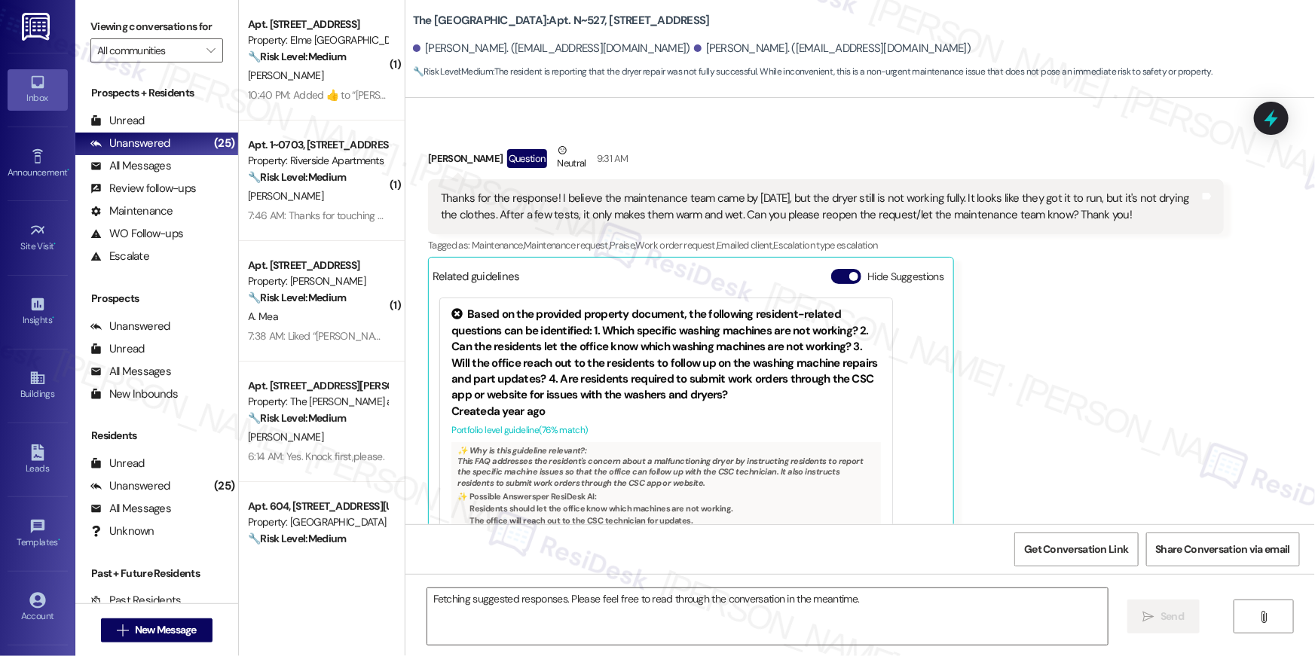
scroll to position [8348, 0]
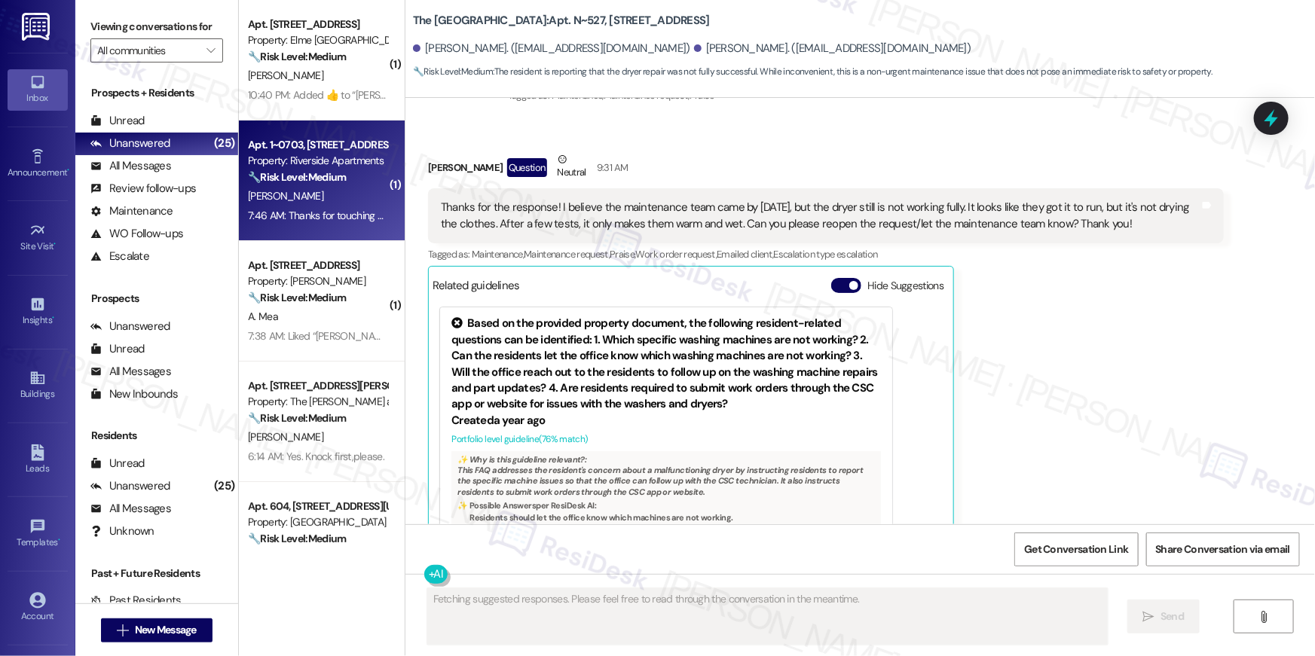
click at [316, 206] on div "7:46 AM: Thanks for touching base. I still haven't heard from the site team wit…" at bounding box center [317, 215] width 142 height 19
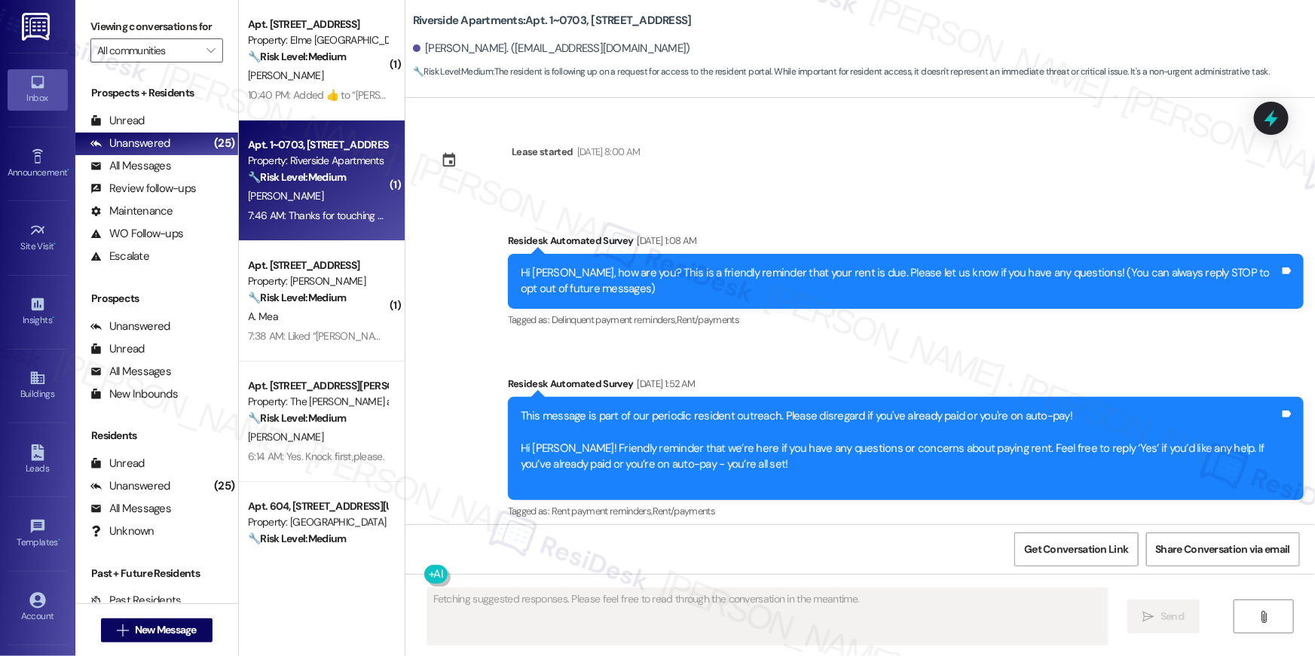
scroll to position [3880, 0]
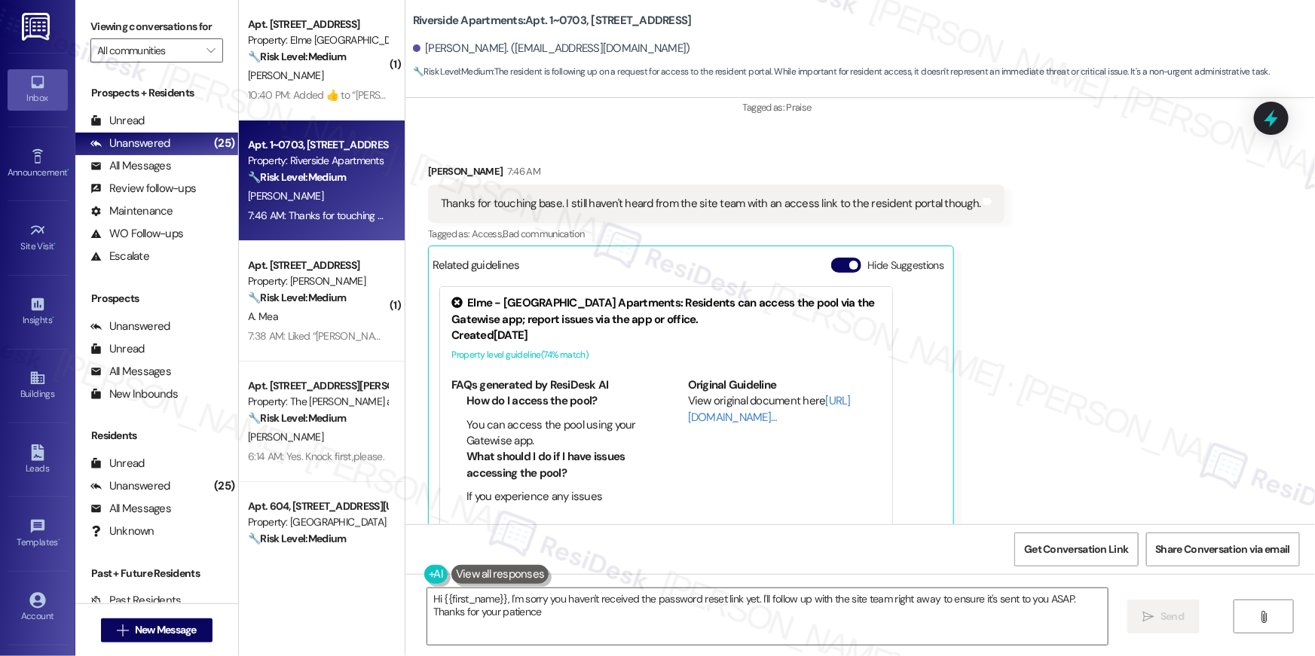
type textarea "Hi {{first_name}}, I'm sorry you haven't received the password reset link yet. …"
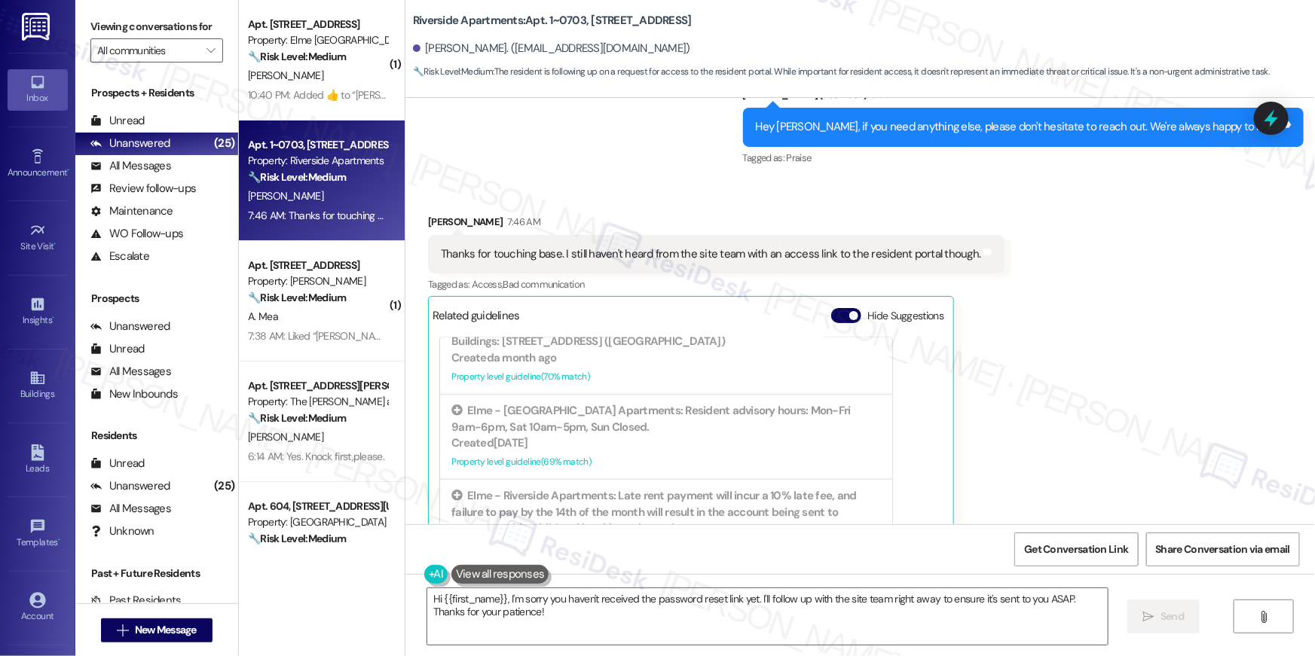
scroll to position [3534, 0]
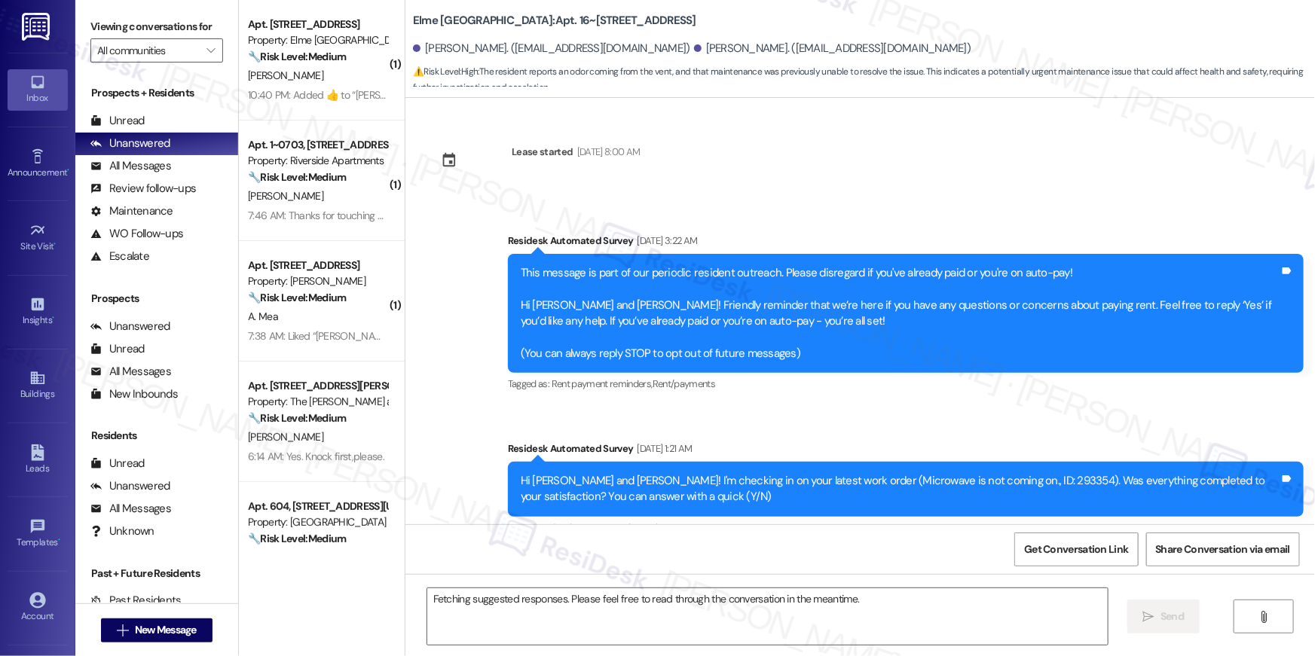
scroll to position [13291, 0]
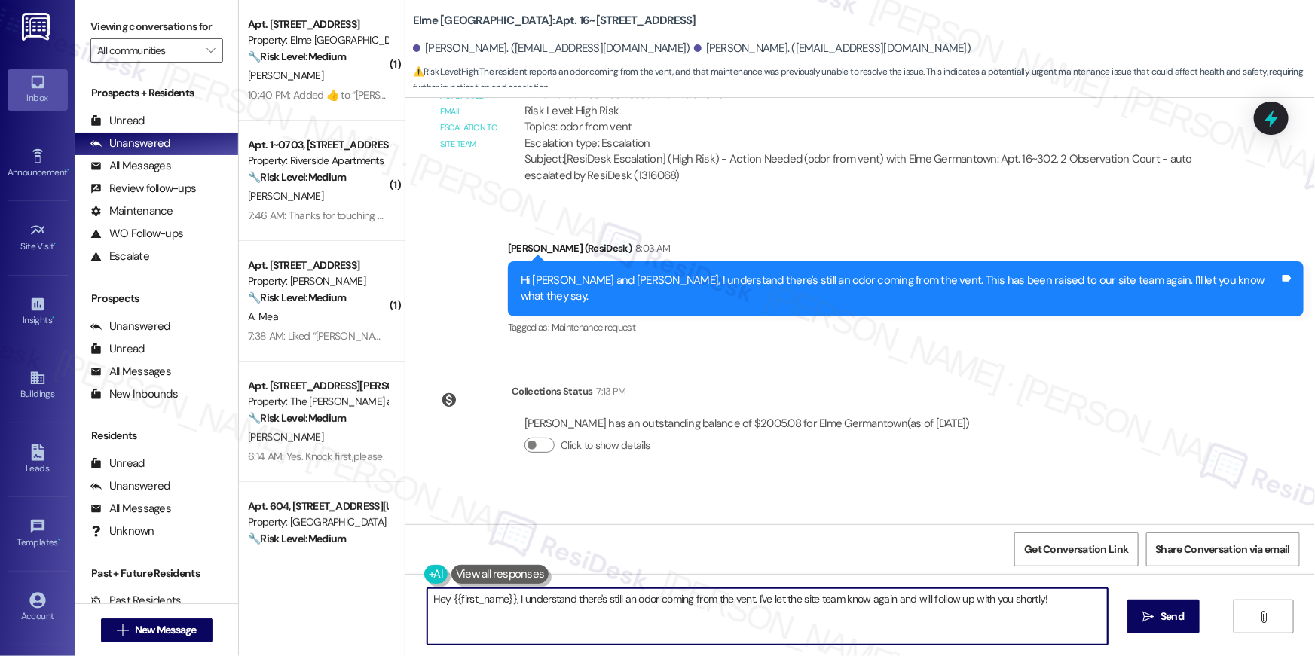
click at [602, 616] on textarea "Hey {{first_name}}, I understand there's still an odor coming from the vent. I'…" at bounding box center [767, 616] width 680 height 57
click at [553, 619] on textarea "Hey {{first_name}}, I understand there's still an odor coming from the vent. I'…" at bounding box center [767, 616] width 680 height 57
click at [550, 617] on textarea "Hey {{first_name}}, I understand there's still an odor coming from the vent. I'…" at bounding box center [767, 616] width 680 height 57
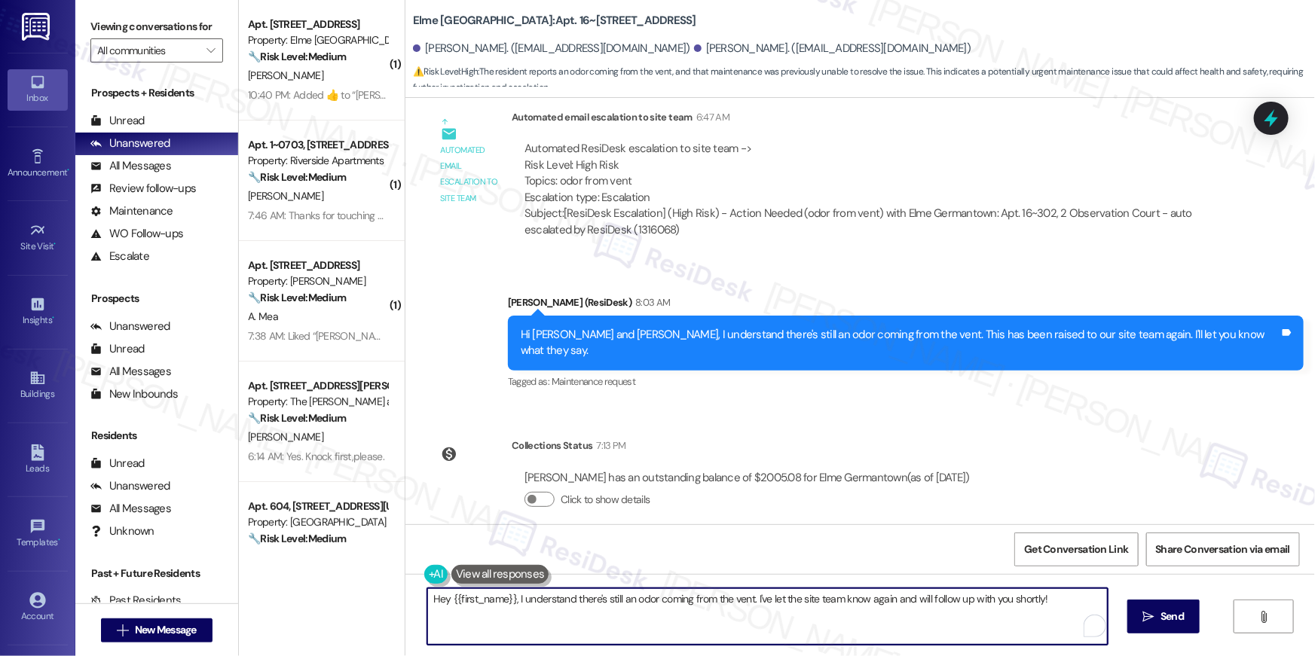
scroll to position [13074, 0]
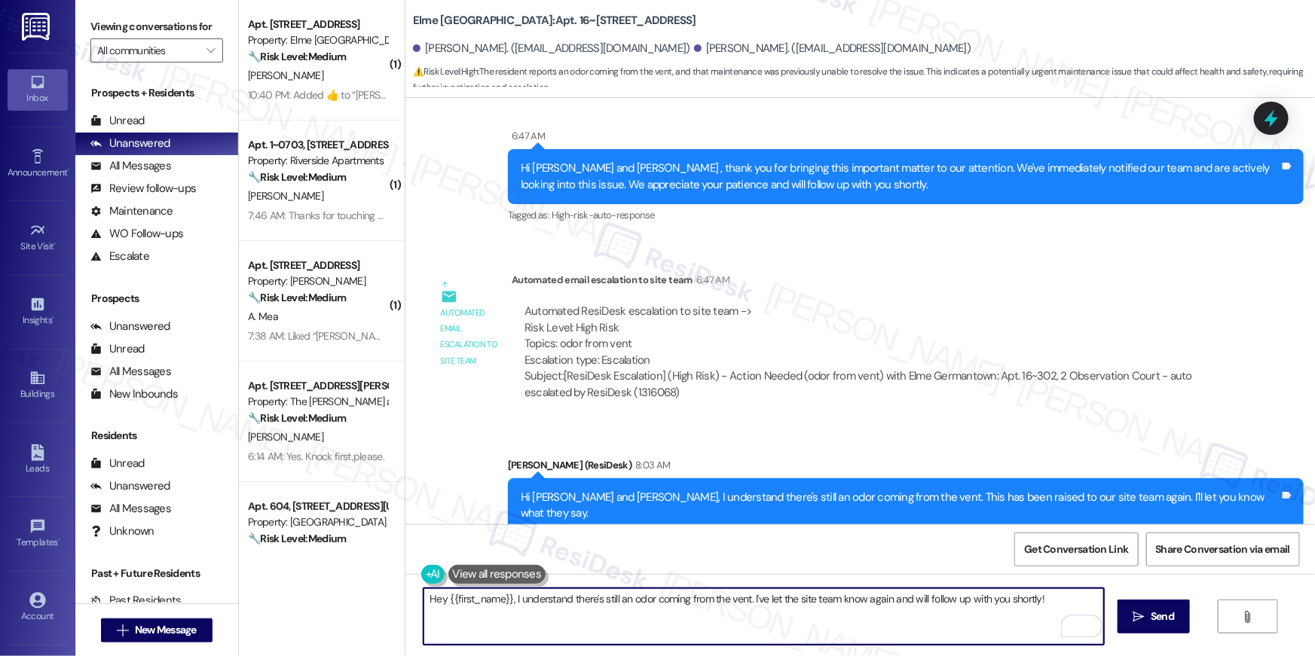
click at [524, 613] on textarea "Hey {{first_name}}, I understand there's still an odor coming from the vent. I'…" at bounding box center [763, 616] width 680 height 57
drag, startPoint x: 509, startPoint y: 600, endPoint x: 552, endPoint y: 637, distance: 56.6
click at [550, 640] on textarea "Hey {{first_name}}, I understand there's still an odor coming from the vent. I'…" at bounding box center [763, 616] width 680 height 57
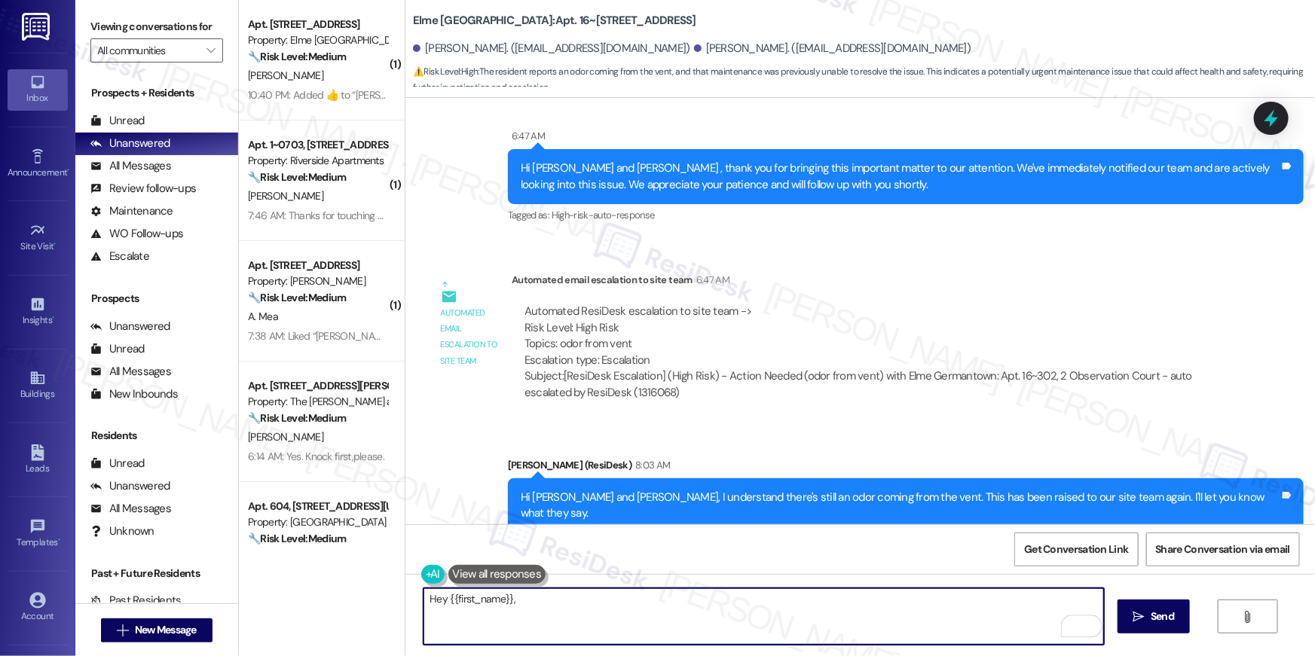
paste textarea "I received an update from our site team. They said a ticket has been submitted …"
type textarea "Hey {{first_name}}, I received an update from our site team. They said a ticket…"
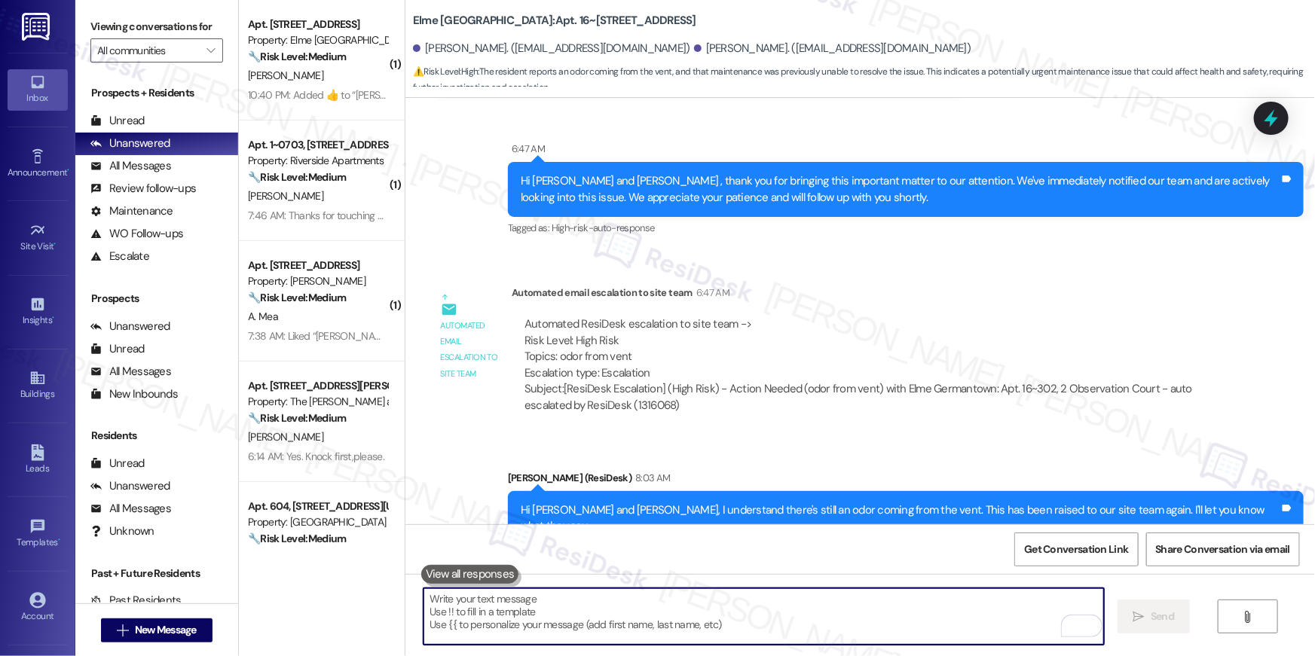
scroll to position [13411, 0]
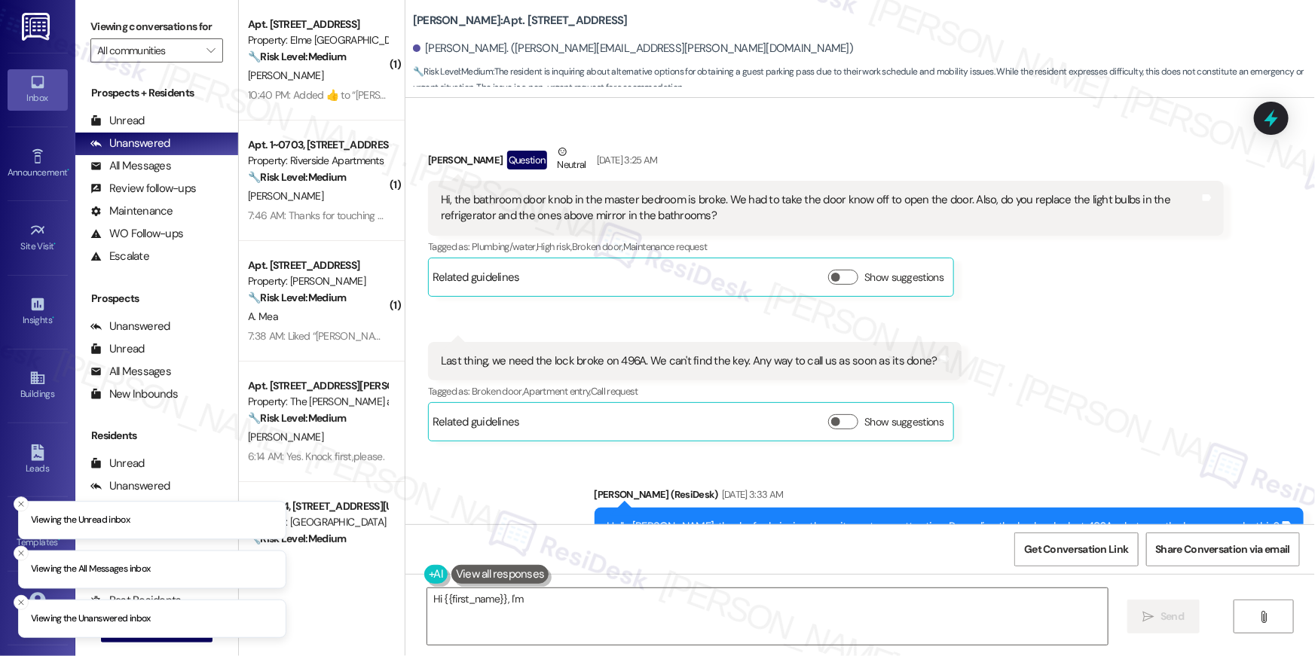
scroll to position [33759, 0]
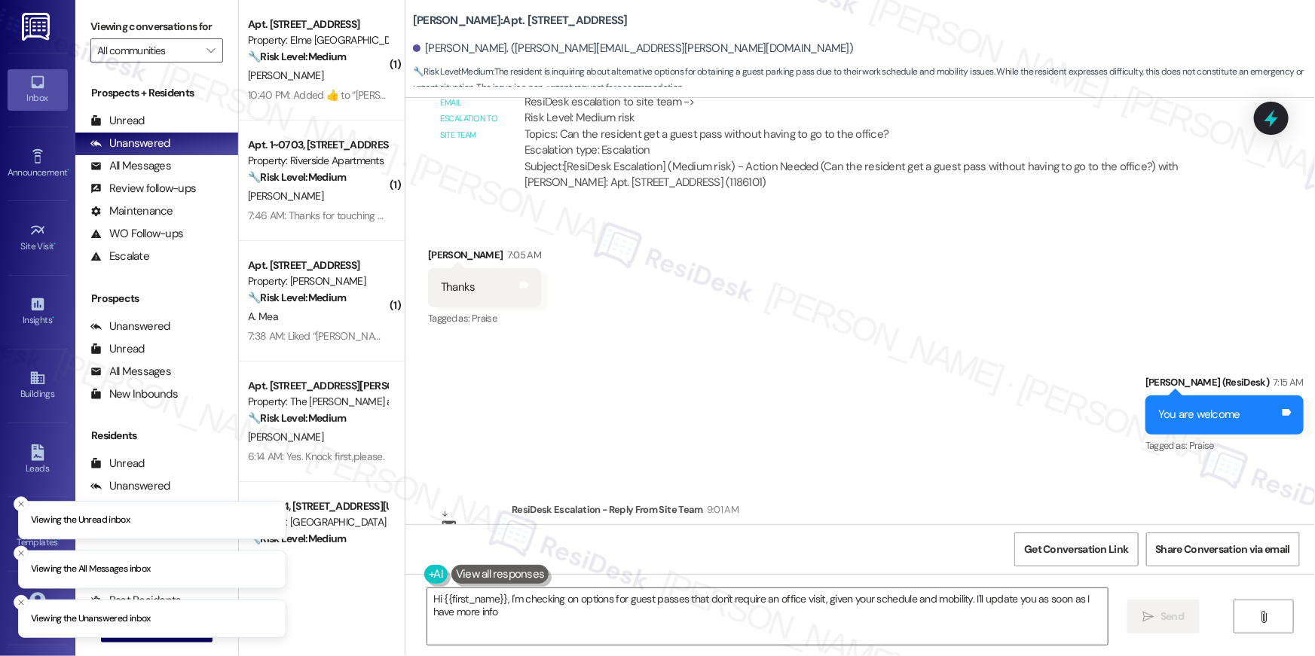
type textarea "Hi {{first_name}}, I'm checking on options for guest passes that don't require …"
click at [483, 635] on textarea "Hi {{first_name}}, I'm checking on options for guest passes that don't require …" at bounding box center [767, 616] width 680 height 57
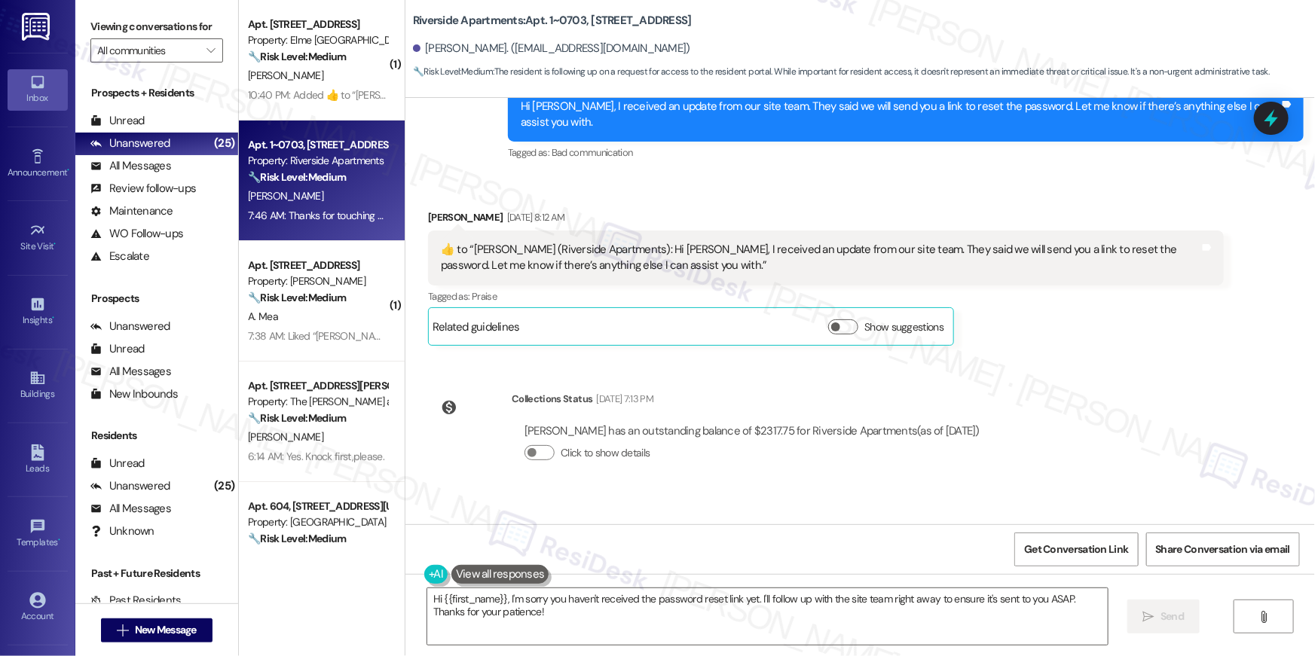
scroll to position [3138, 0]
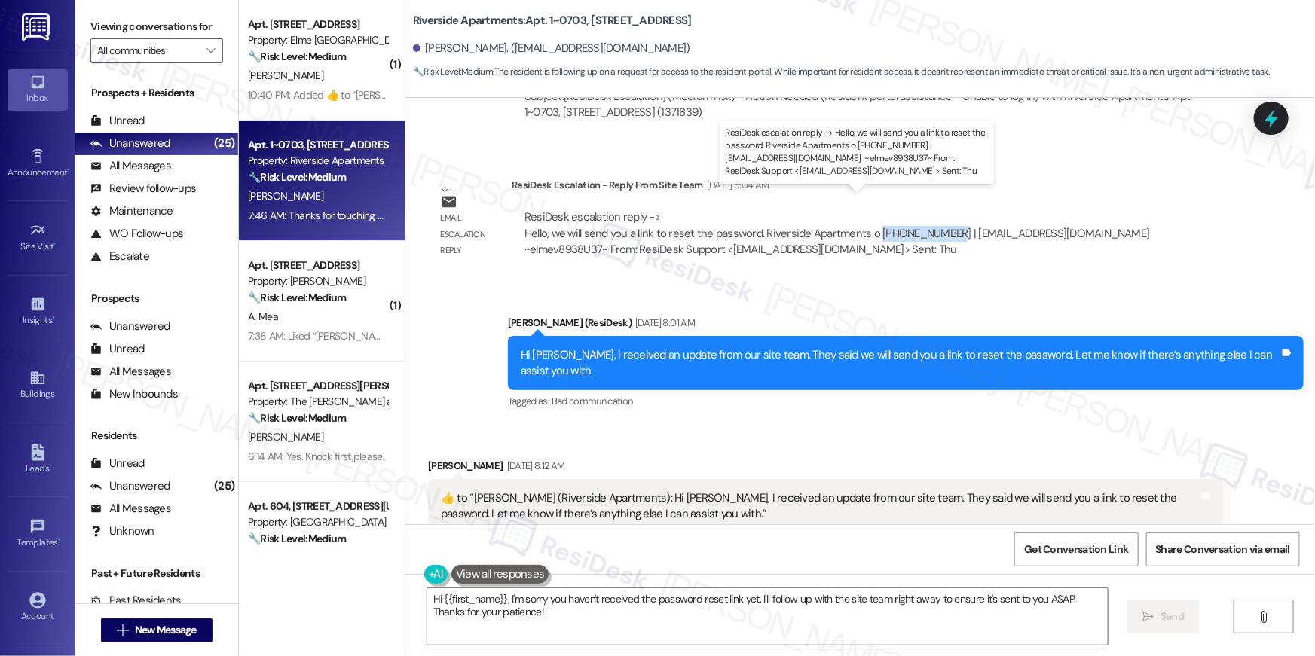
drag, startPoint x: 945, startPoint y: 216, endPoint x: 867, endPoint y: 220, distance: 77.7
click at [867, 220] on div "ResiDesk escalation reply -> Hello, we will send you a link to reset the passwo…" at bounding box center [838, 232] width 628 height 47
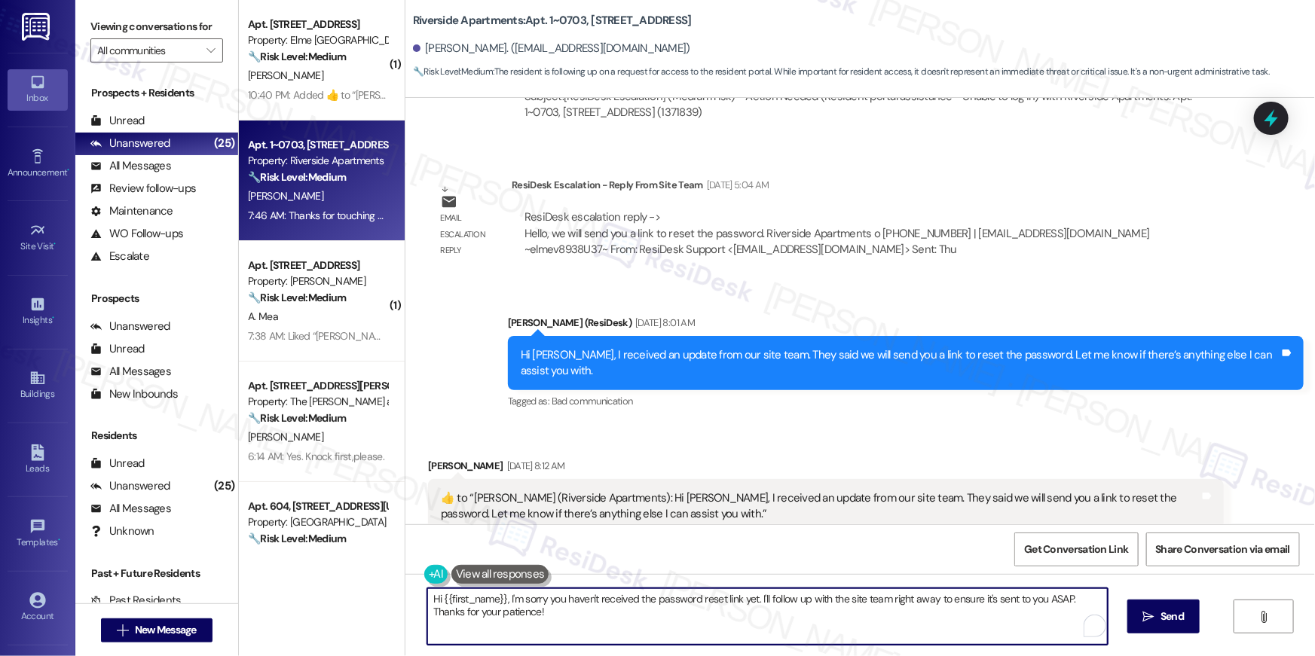
click at [658, 613] on textarea "Hi {{first_name}}, I'm sorry you haven't received the password reset link yet. …" at bounding box center [767, 616] width 680 height 57
click at [751, 622] on textarea "Hi {{first_name}}, I'm sorry you haven't received the password reset link yet. …" at bounding box center [767, 616] width 680 height 57
drag, startPoint x: 809, startPoint y: 615, endPoint x: 918, endPoint y: 613, distance: 108.5
click at [810, 615] on textarea "Hi {{first_name}}, I'm sorry you haven't received the password reset link yet. …" at bounding box center [767, 616] width 680 height 57
drag, startPoint x: 885, startPoint y: 600, endPoint x: 934, endPoint y: 606, distance: 49.3
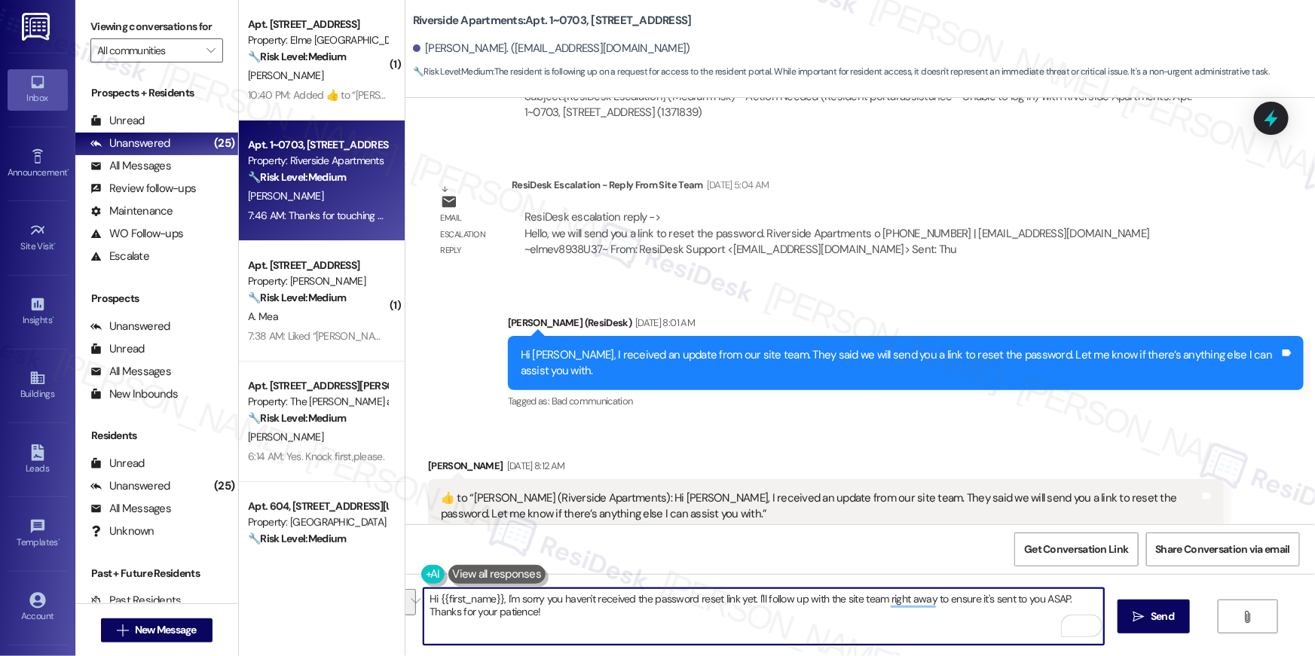
click at [934, 606] on textarea "Hi {{first_name}}, I'm sorry you haven't received the password reset link yet. …" at bounding box center [763, 616] width 680 height 57
click at [1032, 612] on textarea "Hi {{first_name}}, I'm sorry you haven't received the password reset link yet. …" at bounding box center [763, 616] width 680 height 57
click at [1036, 604] on textarea "Hi {{first_name}}, I'm sorry you haven't received the password reset link yet. …" at bounding box center [763, 616] width 680 height 57
click at [1043, 599] on textarea "Hi {{first_name}}, I'm sorry you haven't received the password reset link yet. …" at bounding box center [763, 616] width 680 height 57
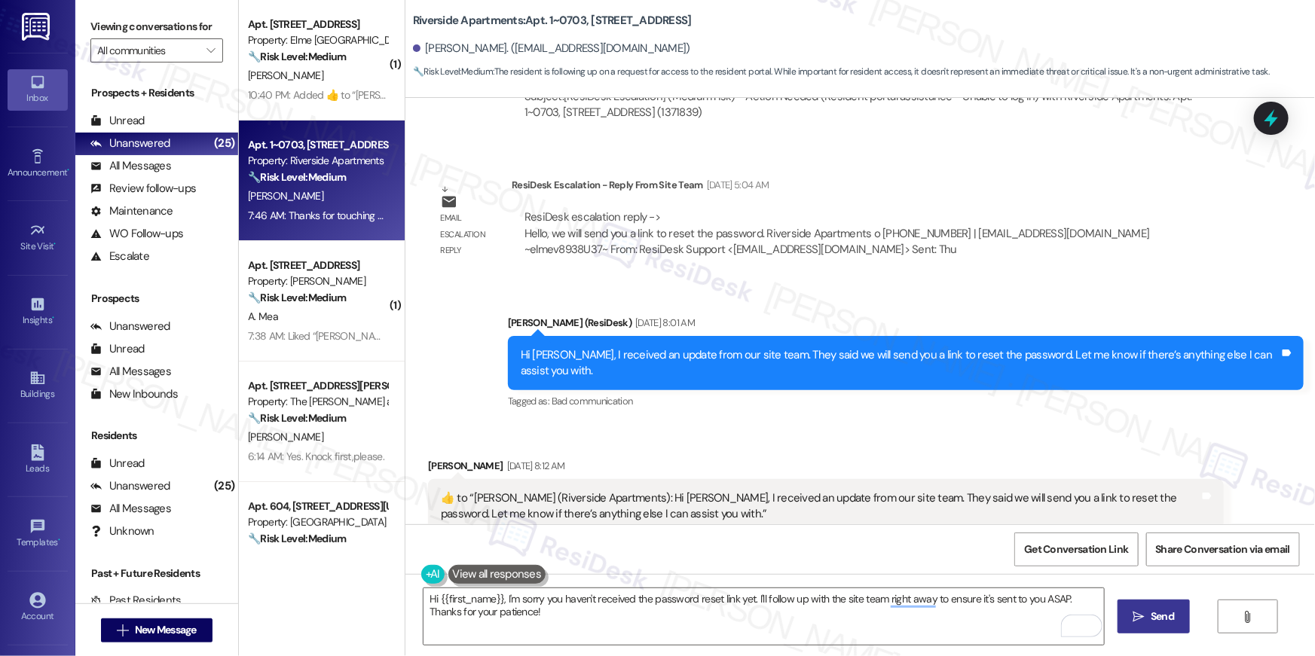
click at [1156, 607] on button " Send" at bounding box center [1153, 617] width 73 height 34
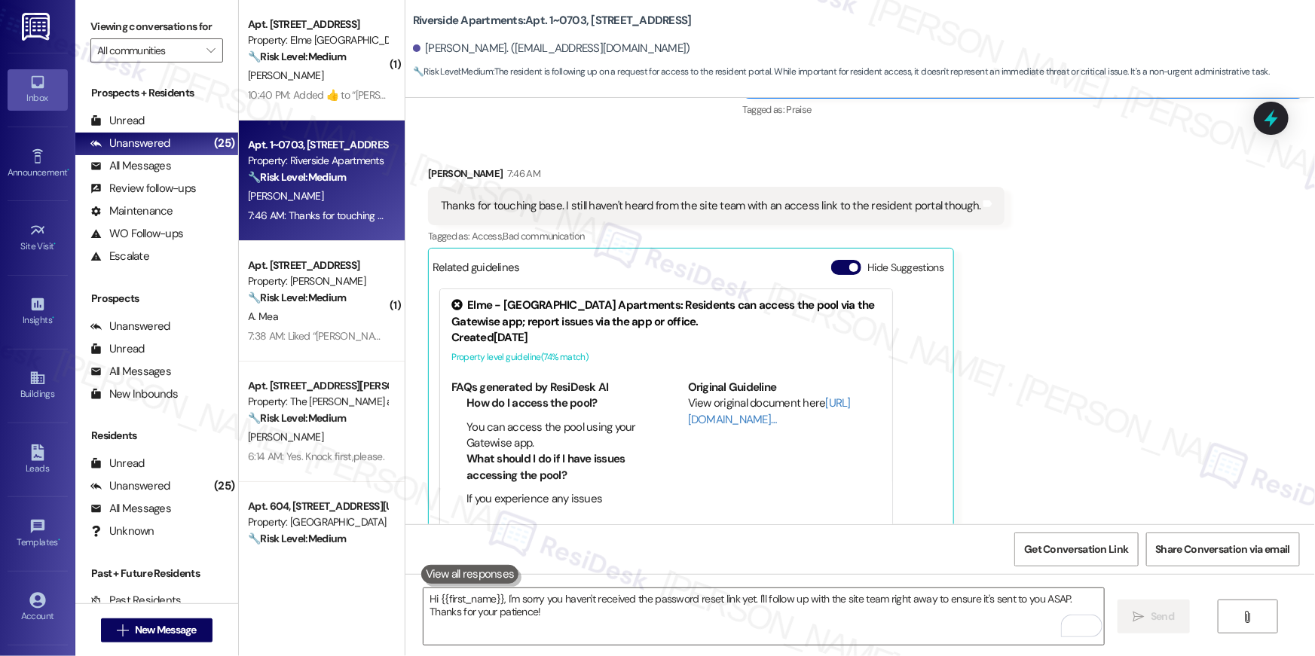
scroll to position [3880, 0]
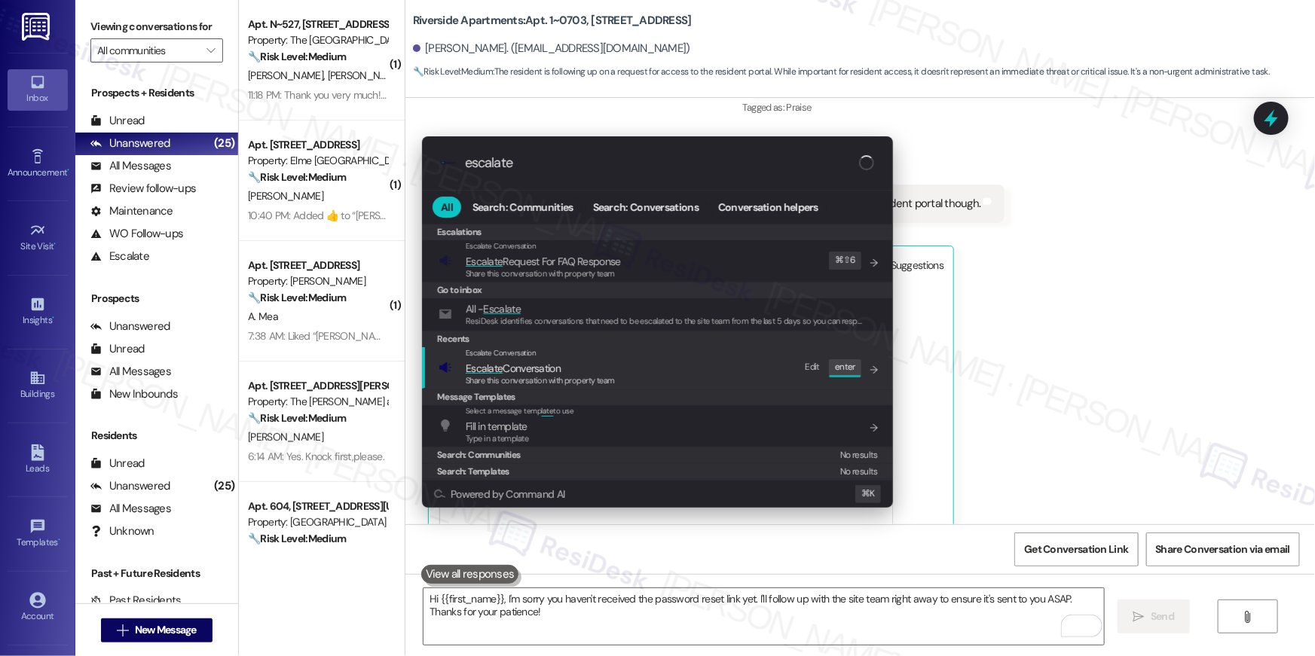
type input "escalate"
click at [603, 371] on span "Escalate Conversation" at bounding box center [540, 368] width 149 height 17
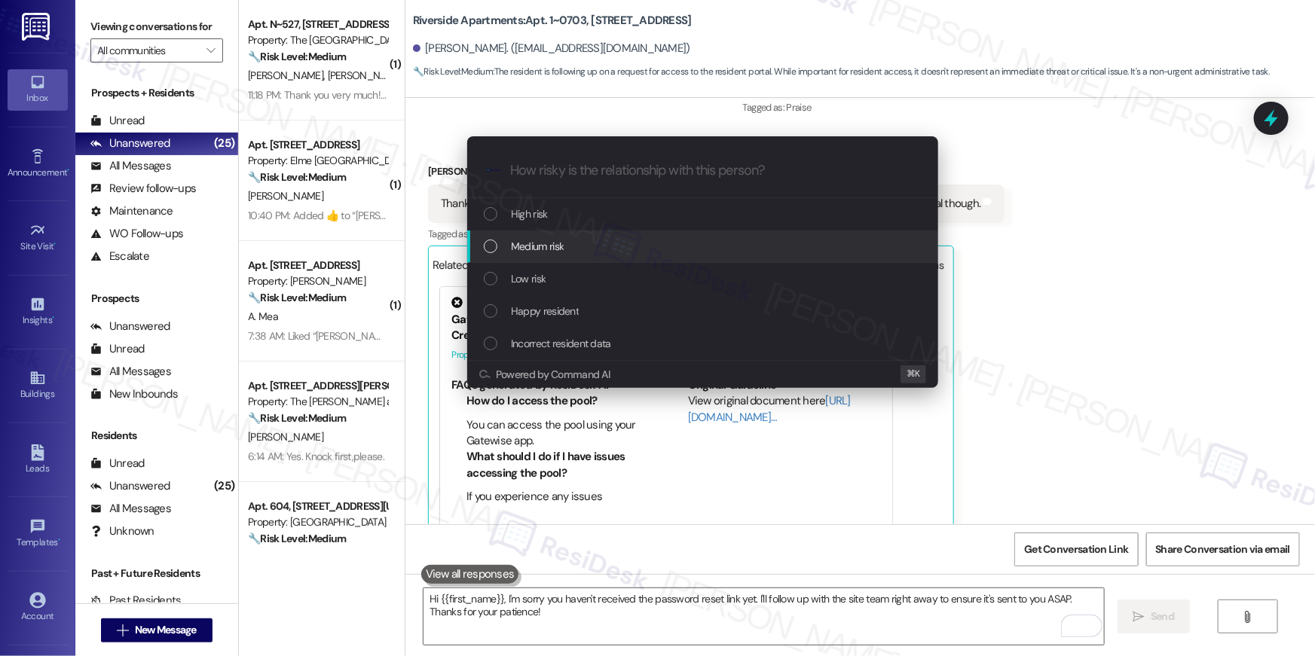
click at [581, 250] on div "Medium risk" at bounding box center [704, 246] width 441 height 17
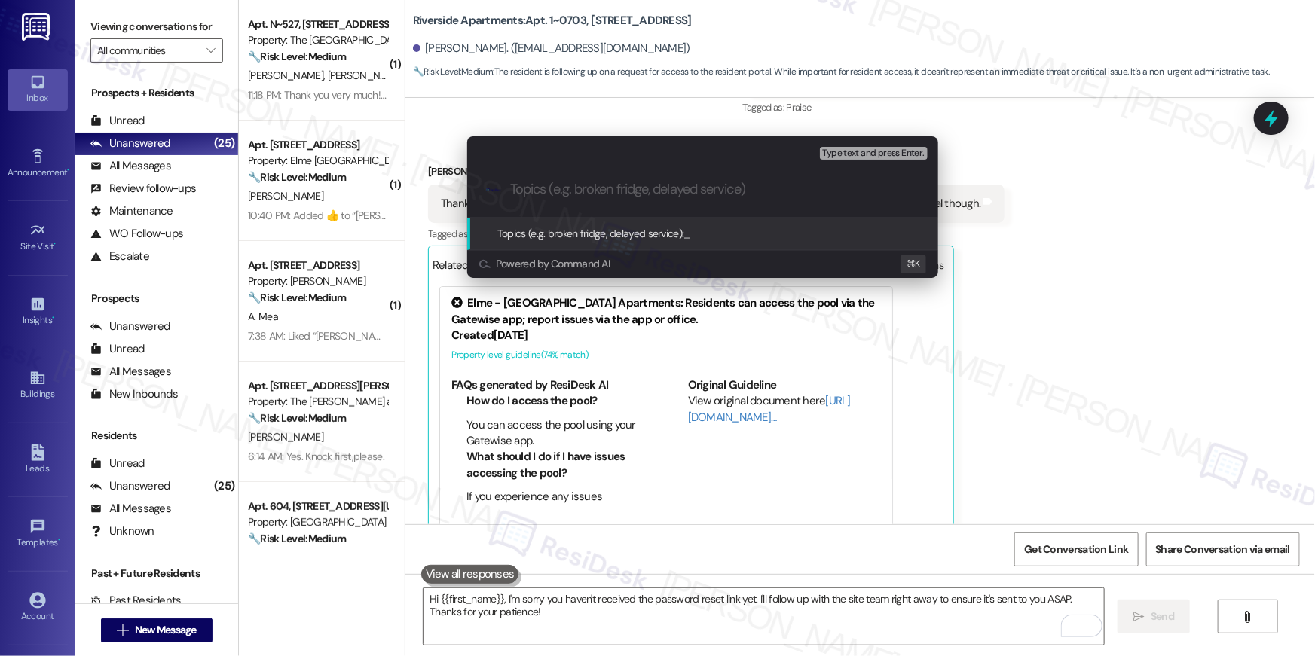
click at [593, 197] on input "Topics (e.g. broken fridge, delayed service)" at bounding box center [714, 190] width 409 height 16
type input "Unable to access resident portal"
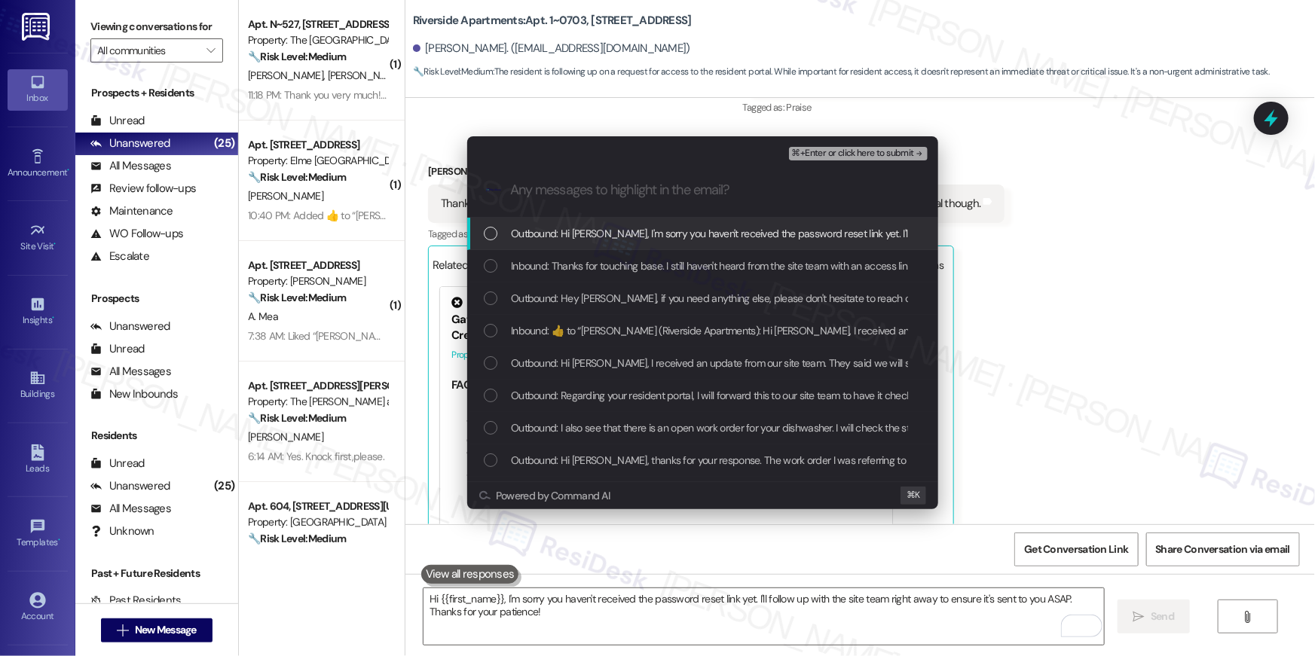
click at [634, 243] on div "Outbound: Hi [PERSON_NAME], I'm sorry you haven't received the password reset l…" at bounding box center [702, 234] width 471 height 32
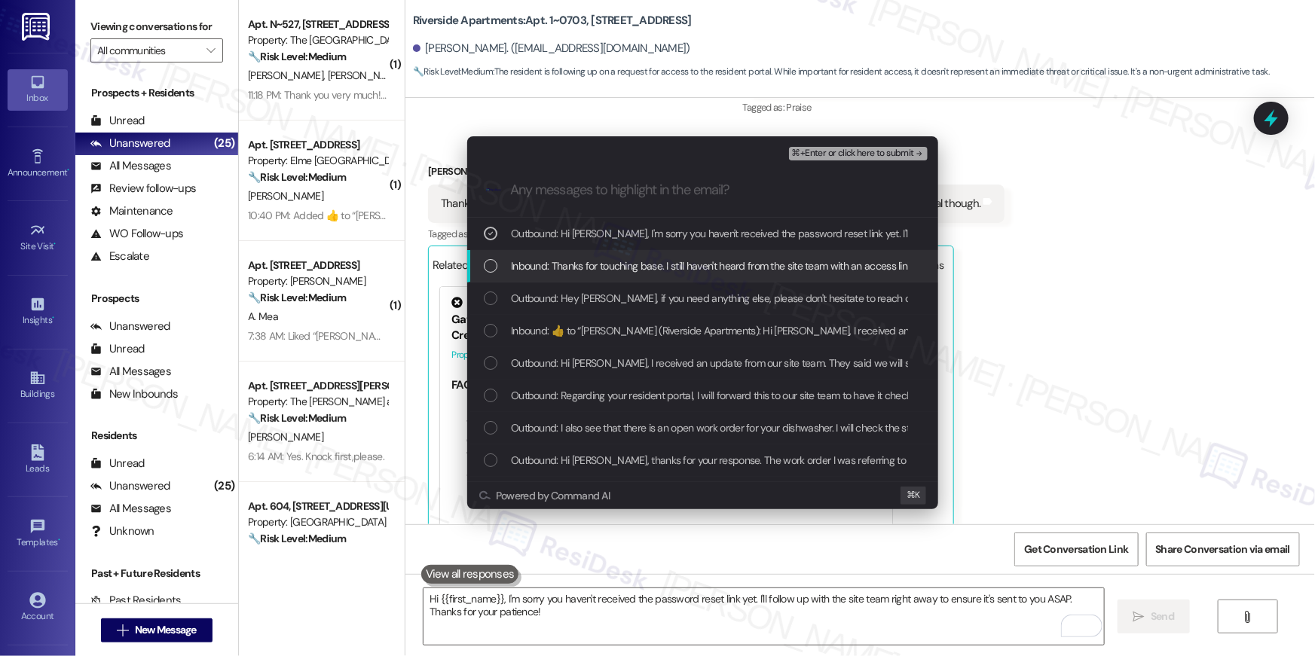
drag, startPoint x: 632, startPoint y: 270, endPoint x: 633, endPoint y: 298, distance: 27.9
click at [633, 275] on div "Inbound: Thanks for touching base. I still haven't heard from the site team wit…" at bounding box center [702, 266] width 471 height 32
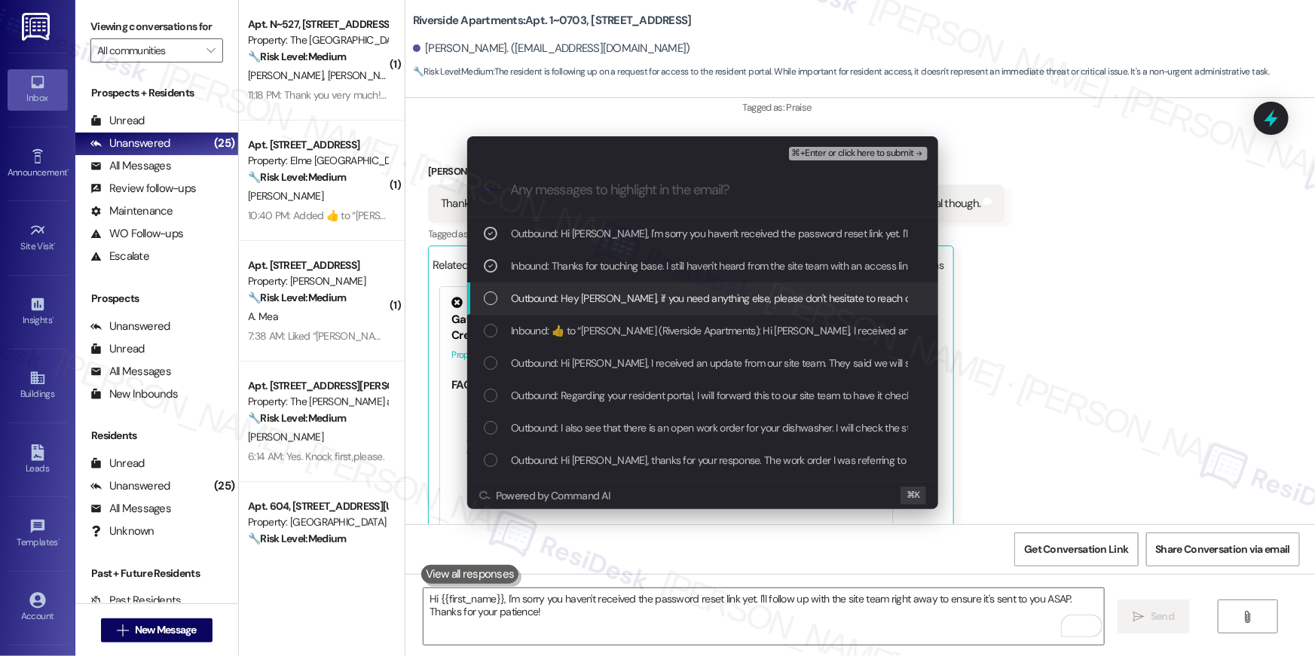
click at [633, 300] on span "Outbound: Hey [PERSON_NAME], if you need anything else, please don't hesitate t…" at bounding box center [779, 298] width 536 height 17
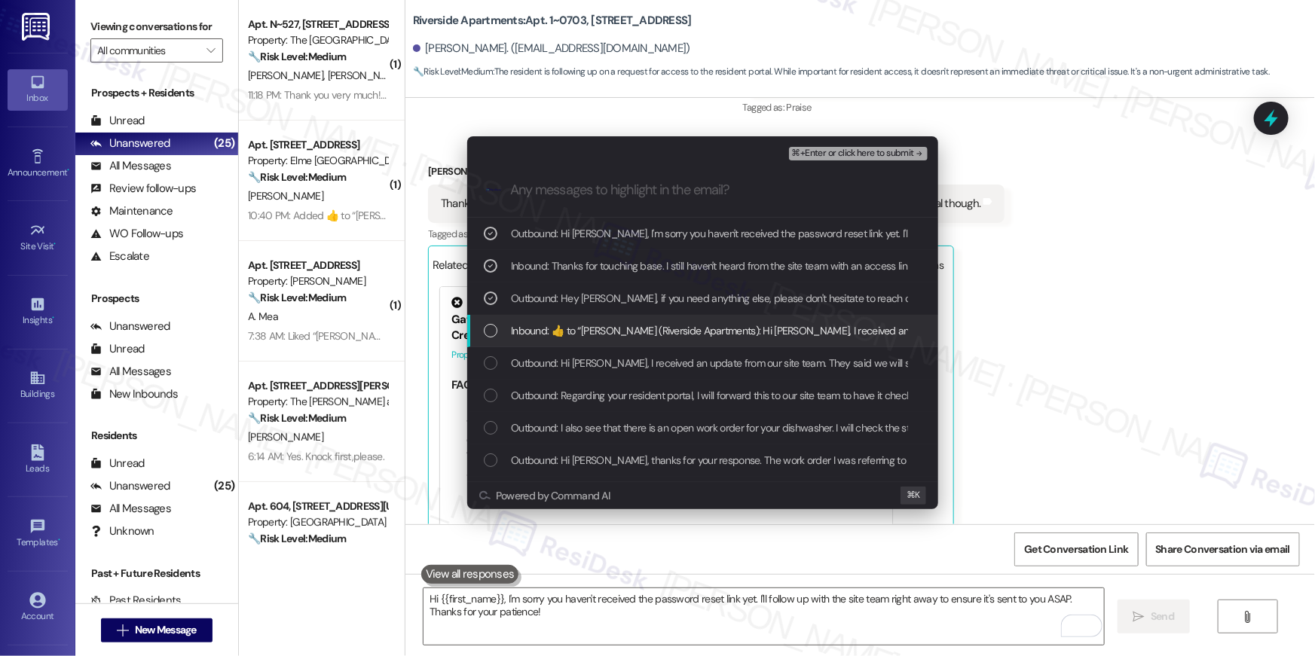
drag, startPoint x: 631, startPoint y: 325, endPoint x: 634, endPoint y: 355, distance: 29.6
click at [631, 326] on span "Inbound:  ​👍​ to “ [PERSON_NAME] (Riverside Apartments): Hi [PERSON_NAME], I re…" at bounding box center [1018, 330] width 1014 height 17
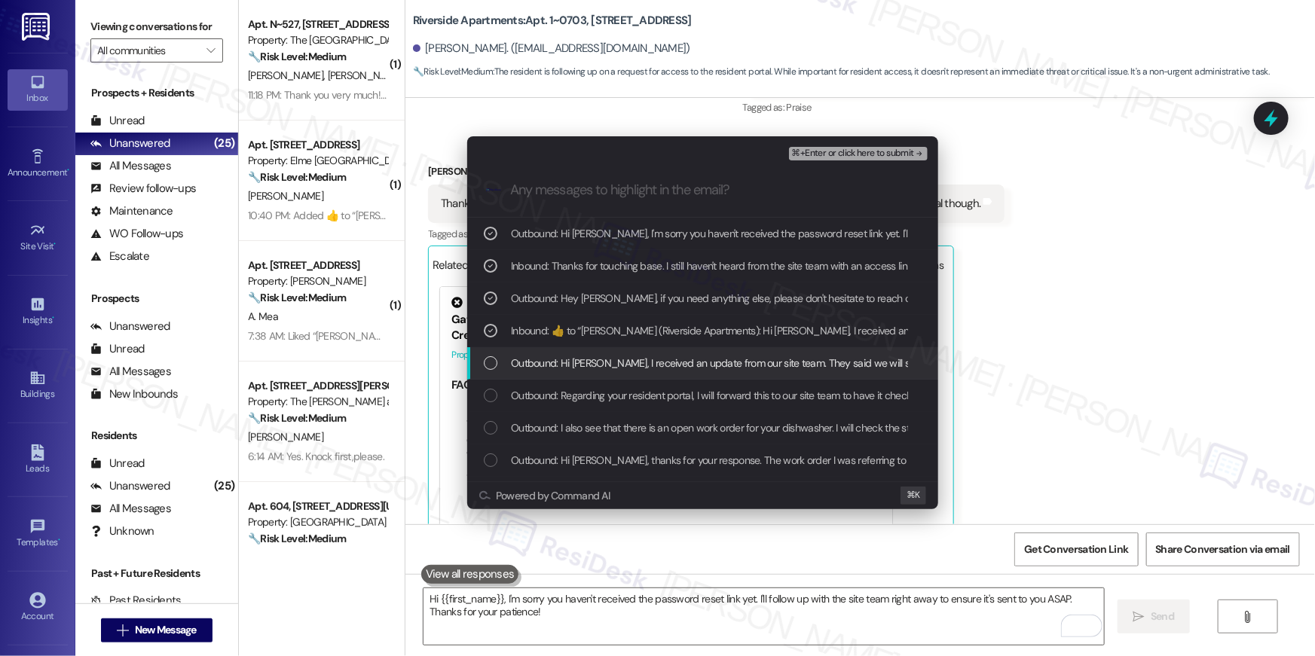
click at [634, 359] on span "Outbound: Hi [PERSON_NAME], I received an update from our site team. They said …" at bounding box center [915, 363] width 808 height 17
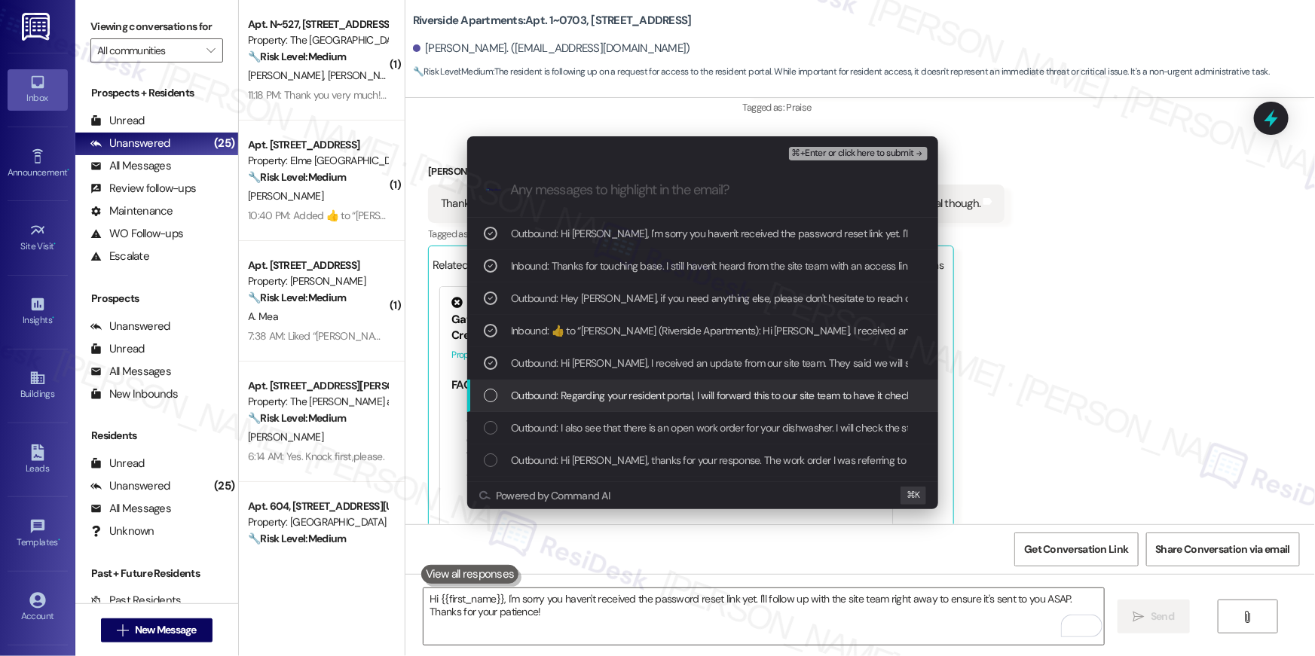
drag, startPoint x: 646, startPoint y: 397, endPoint x: 646, endPoint y: 405, distance: 8.3
click at [646, 399] on span "Outbound: Regarding your resident portal, I will forward this to our site team …" at bounding box center [829, 395] width 637 height 17
click at [646, 420] on span "Outbound: I also see that there is an open work order for your dishwasher. I wi…" at bounding box center [864, 428] width 706 height 17
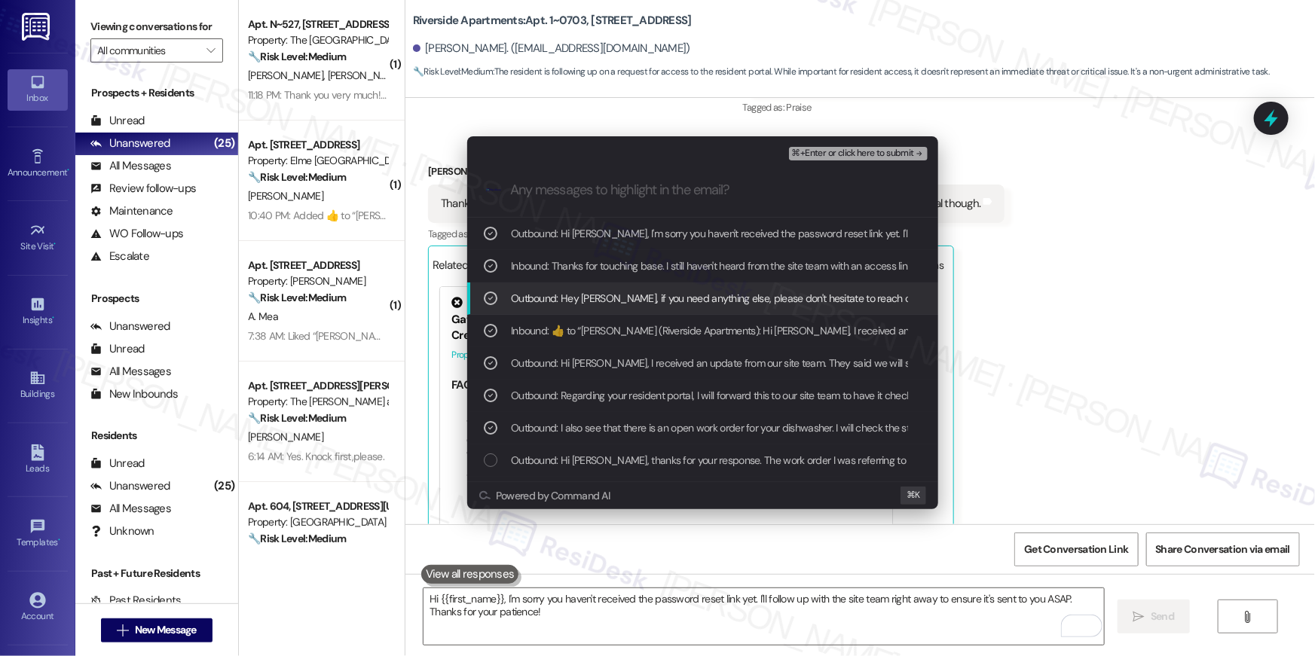
click at [894, 151] on span "⌘+Enter or click here to submit" at bounding box center [853, 153] width 122 height 11
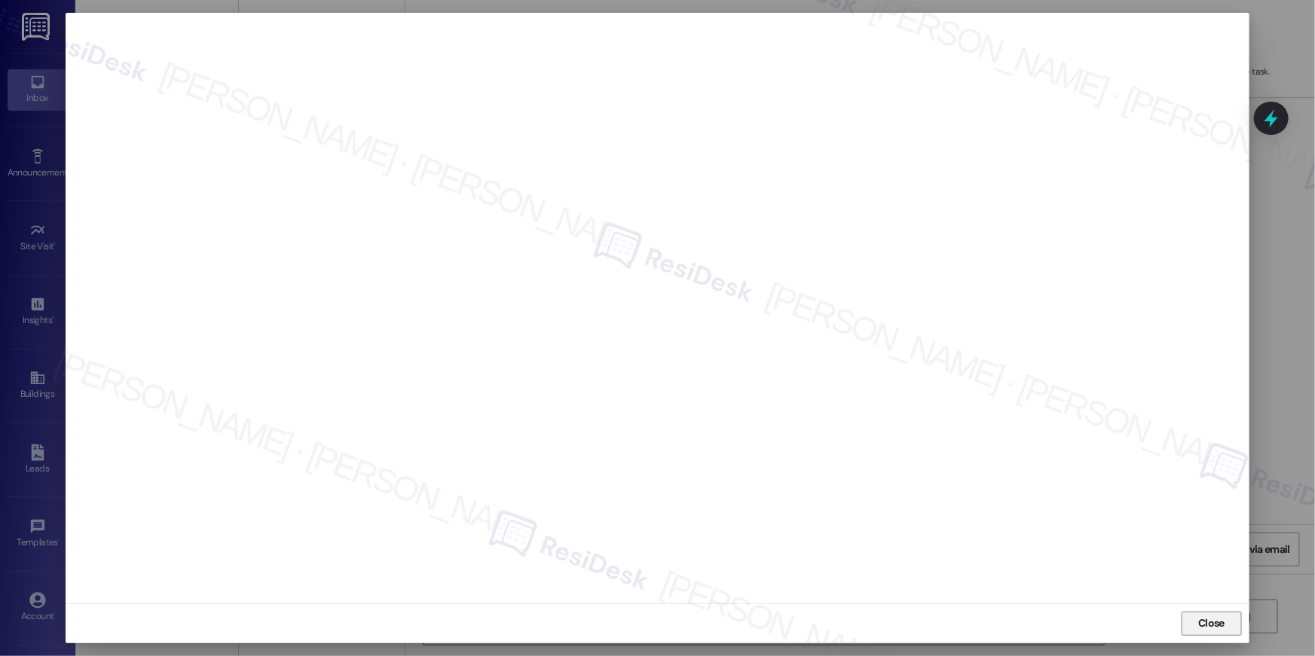
click at [1208, 628] on span "Close" at bounding box center [1211, 624] width 26 height 16
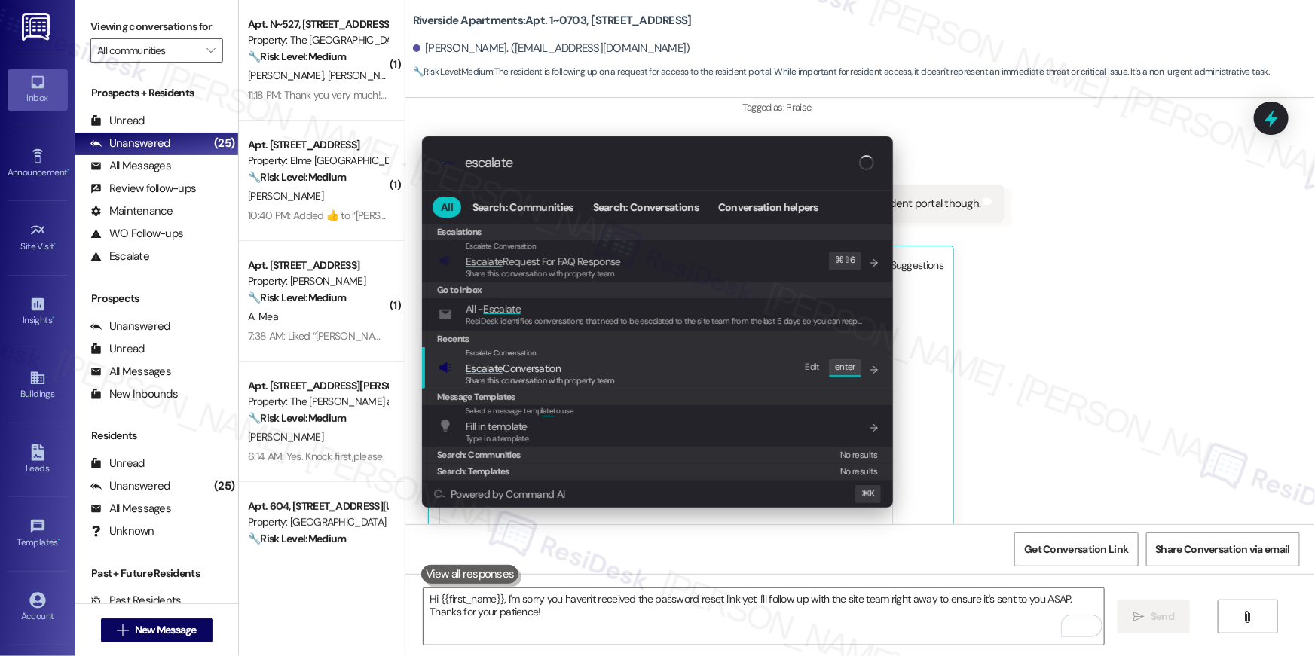
type input "escalate"
click at [632, 374] on div "Escalate Conversation Escalate Conversation Share this conversation with proper…" at bounding box center [658, 367] width 441 height 41
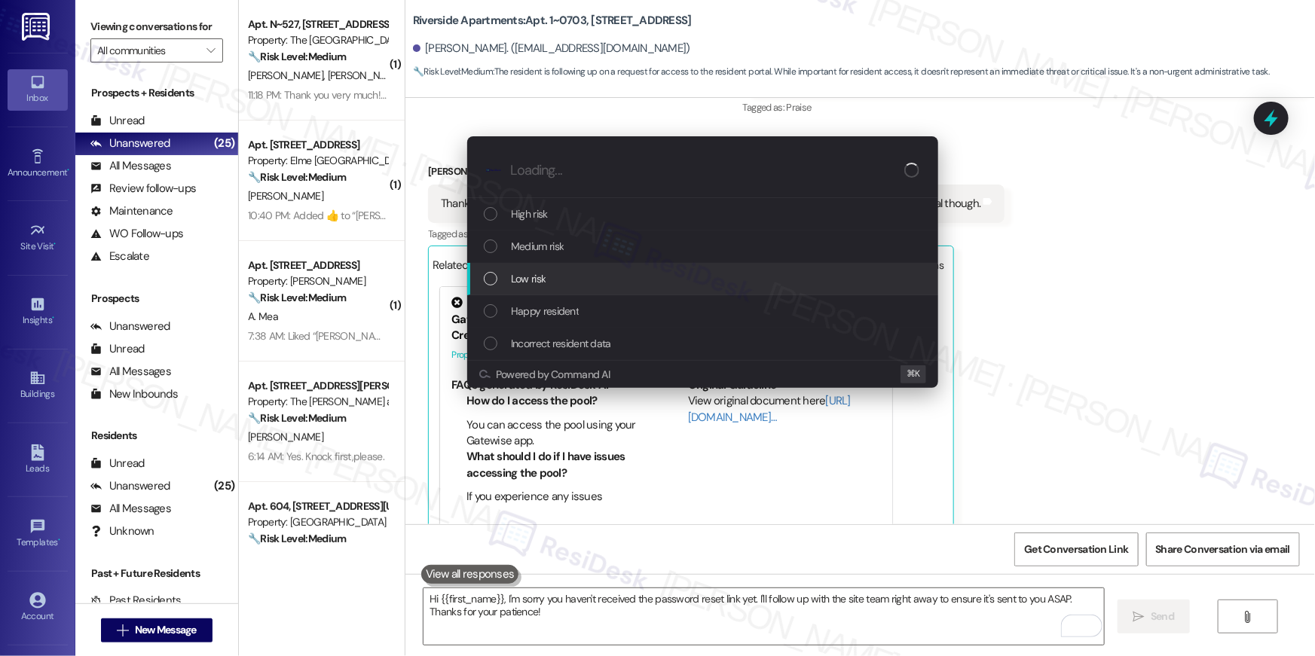
click at [550, 280] on div "Low risk" at bounding box center [704, 278] width 441 height 17
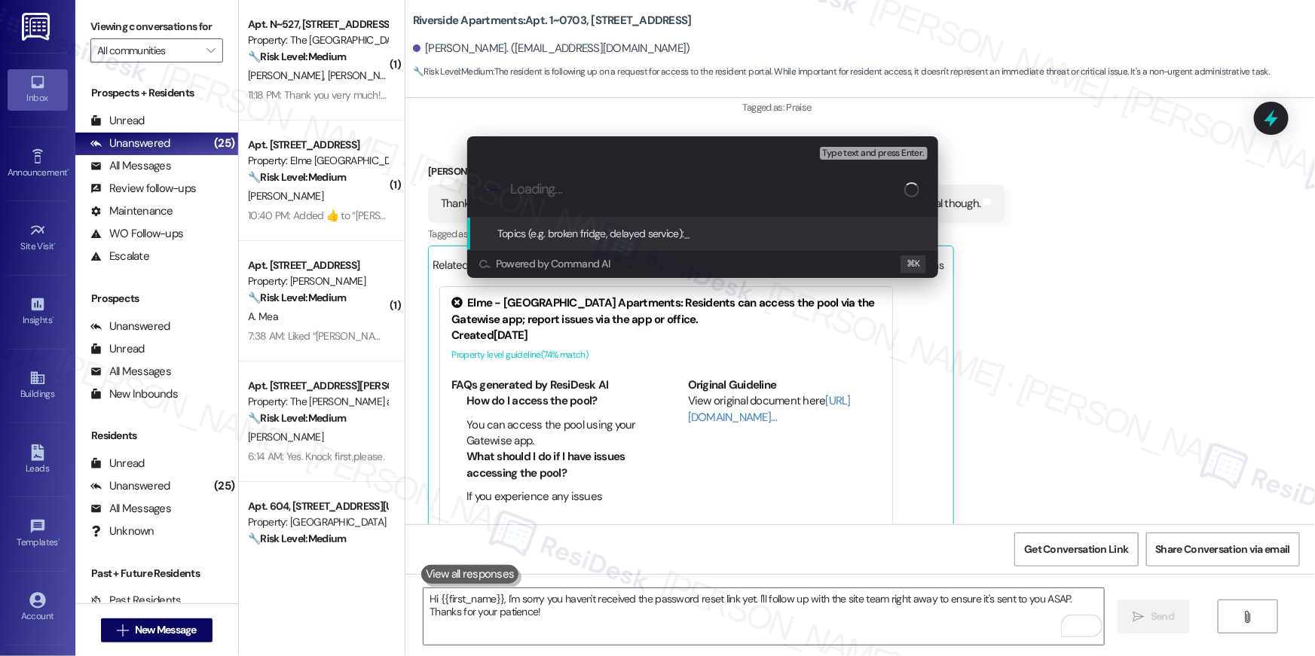
paste input "Unable to access resident portal"
type input "Unable to access resident portal"
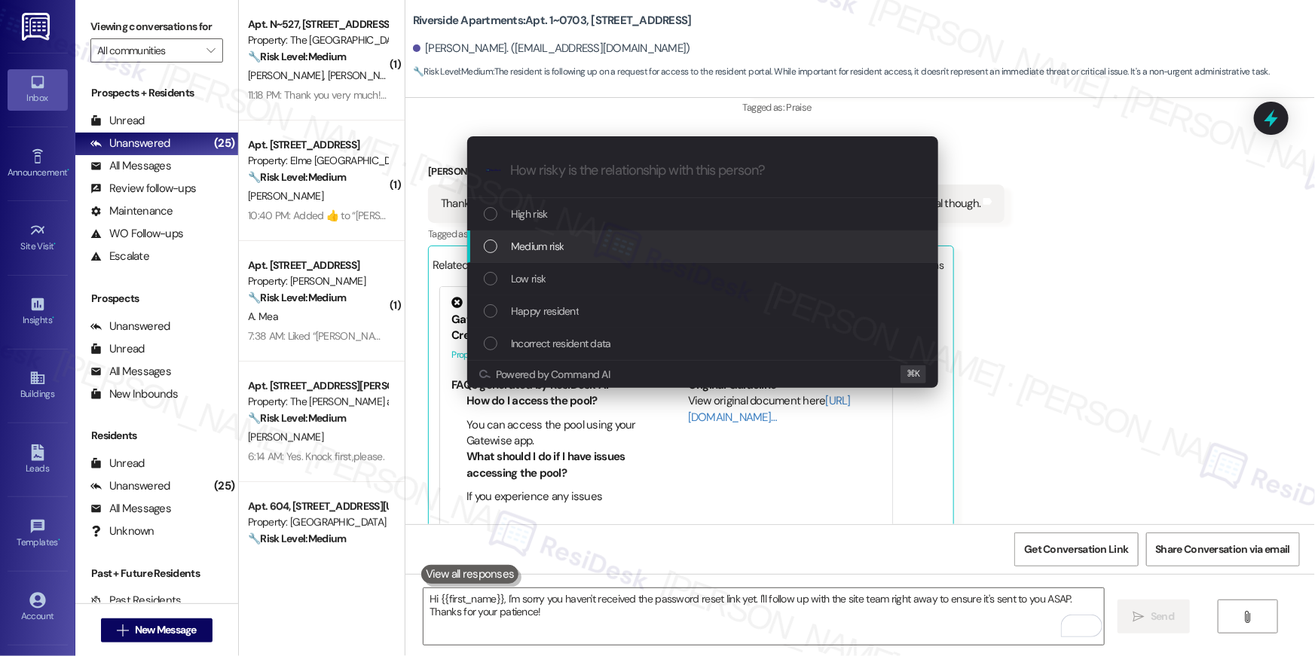
click at [623, 255] on div "Medium risk" at bounding box center [702, 247] width 471 height 32
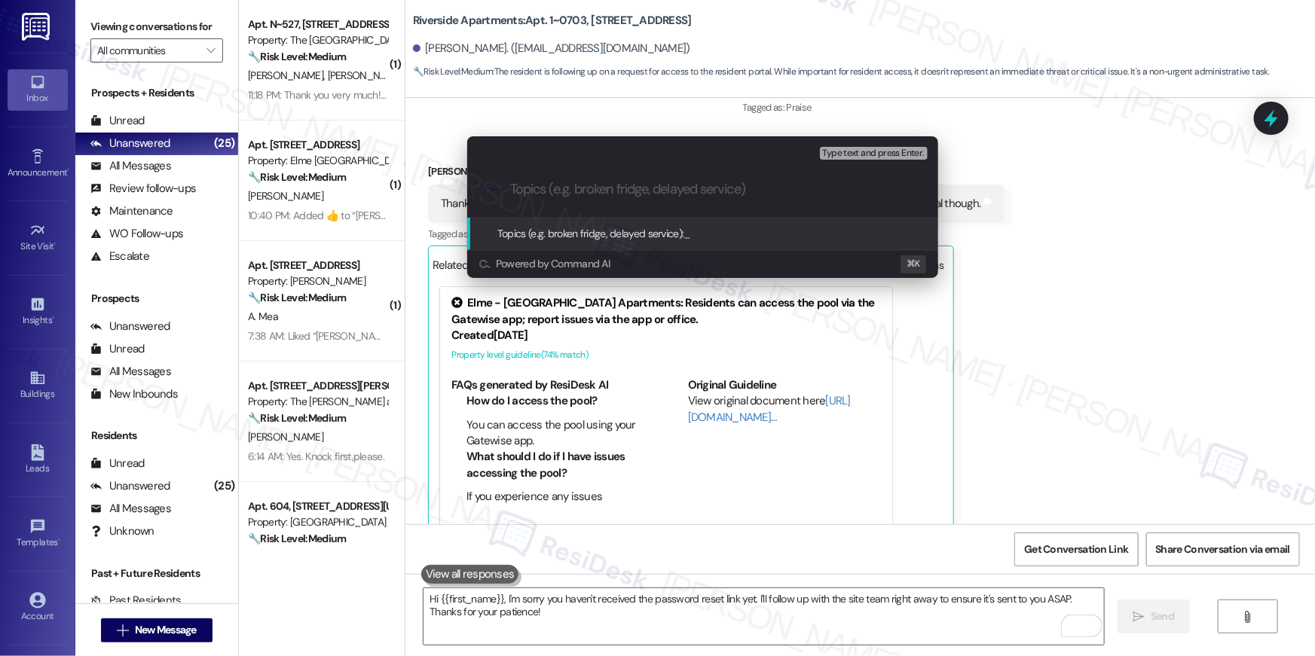
paste input "Unable to access resident portal"
type input "Unable to access resident portal"
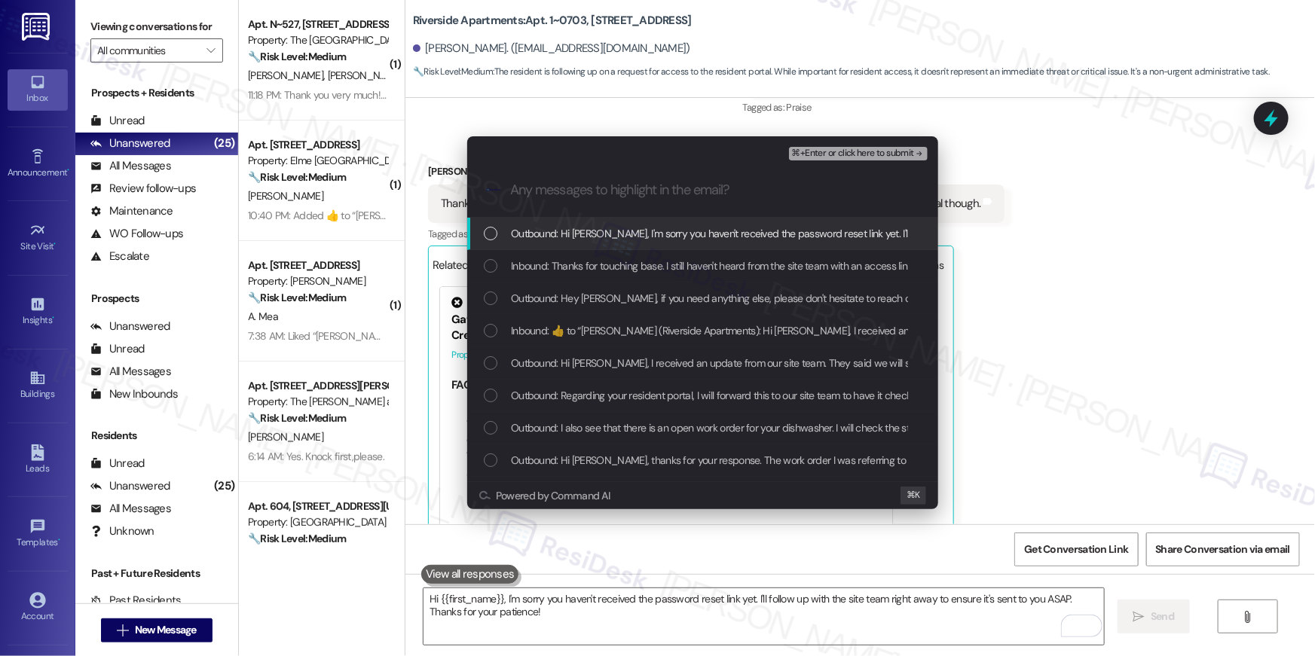
drag, startPoint x: 646, startPoint y: 222, endPoint x: 625, endPoint y: 260, distance: 43.8
click at [646, 222] on div "Outbound: Hi [PERSON_NAME], I'm sorry you haven't received the password reset l…" at bounding box center [702, 234] width 471 height 32
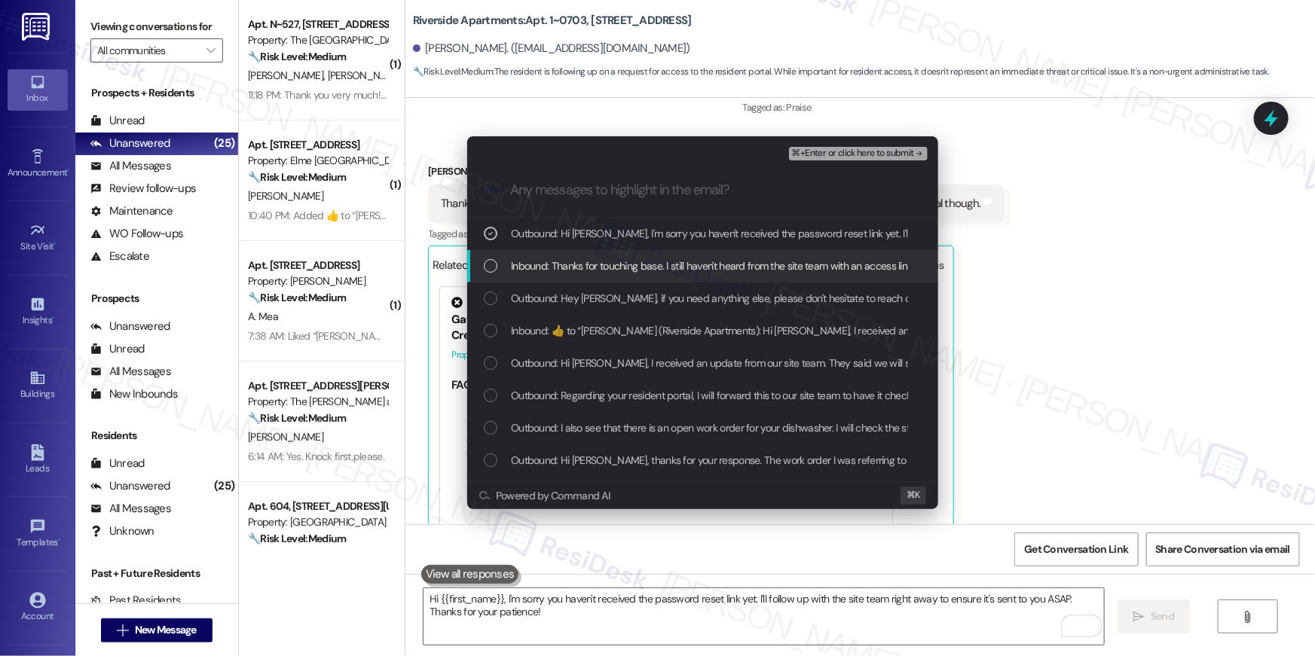
drag, startPoint x: 625, startPoint y: 261, endPoint x: 614, endPoint y: 299, distance: 40.1
click at [625, 261] on span "Inbound: Thanks for touching base. I still haven't heard from the site team wit…" at bounding box center [776, 266] width 530 height 17
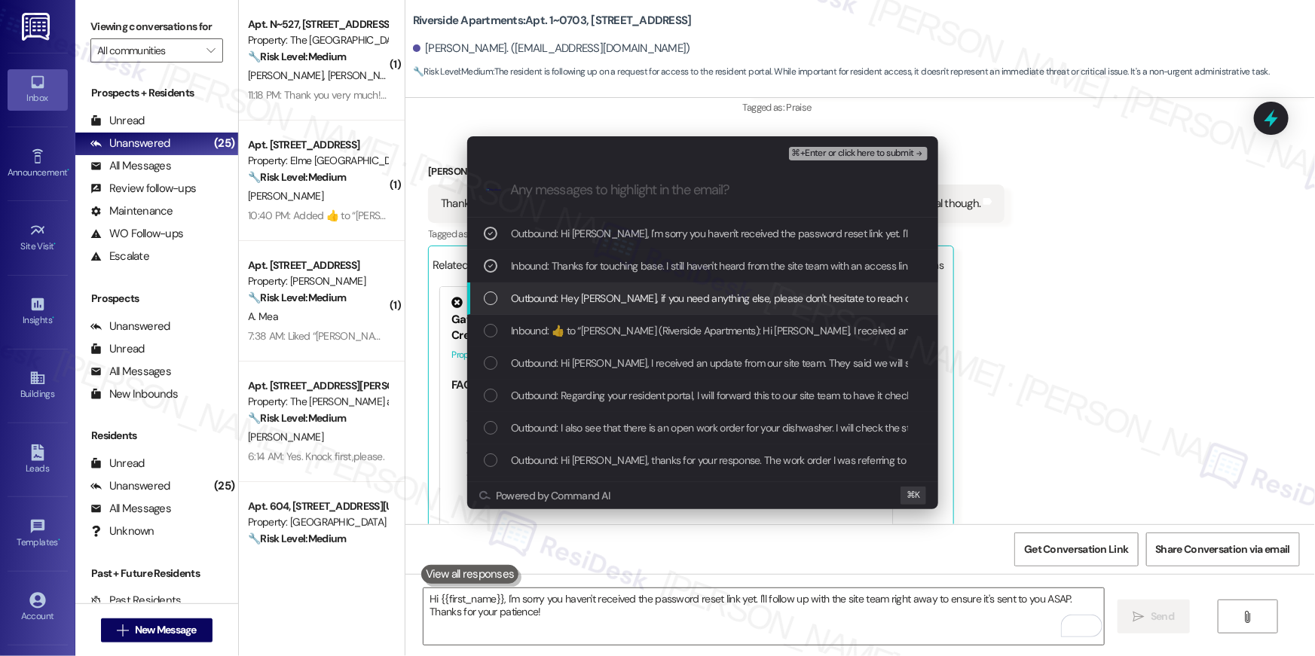
click at [613, 301] on span "Outbound: Hey [PERSON_NAME], if you need anything else, please don't hesitate t…" at bounding box center [779, 298] width 536 height 17
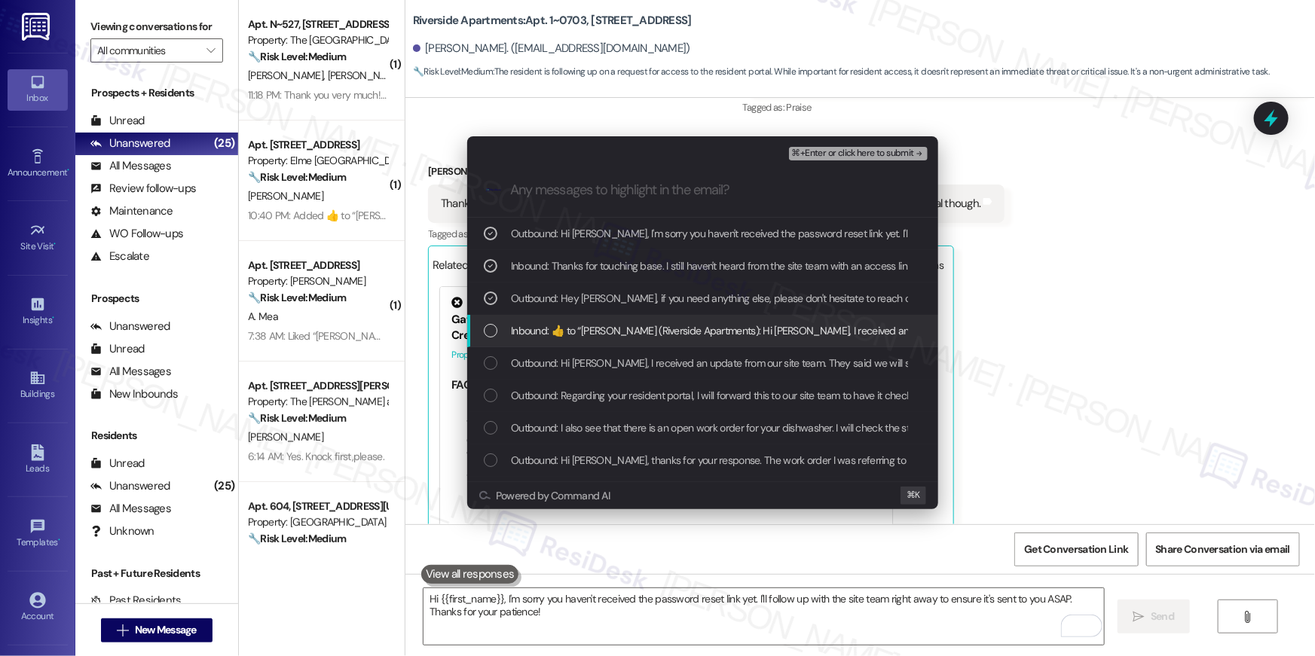
click at [605, 333] on span "Inbound:  ​👍​ to “ [PERSON_NAME] (Riverside Apartments): Hi [PERSON_NAME], I re…" at bounding box center [1018, 330] width 1014 height 17
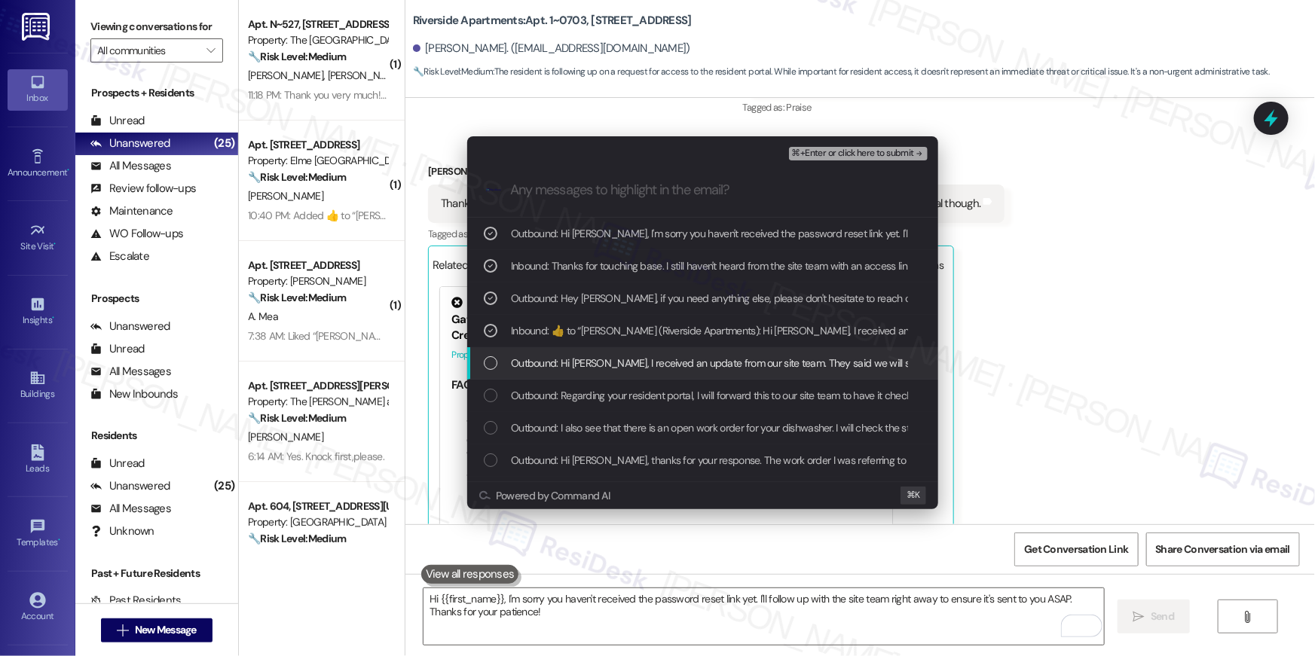
click at [608, 356] on span "Outbound: Hi [PERSON_NAME], I received an update from our site team. They said …" at bounding box center [915, 363] width 808 height 17
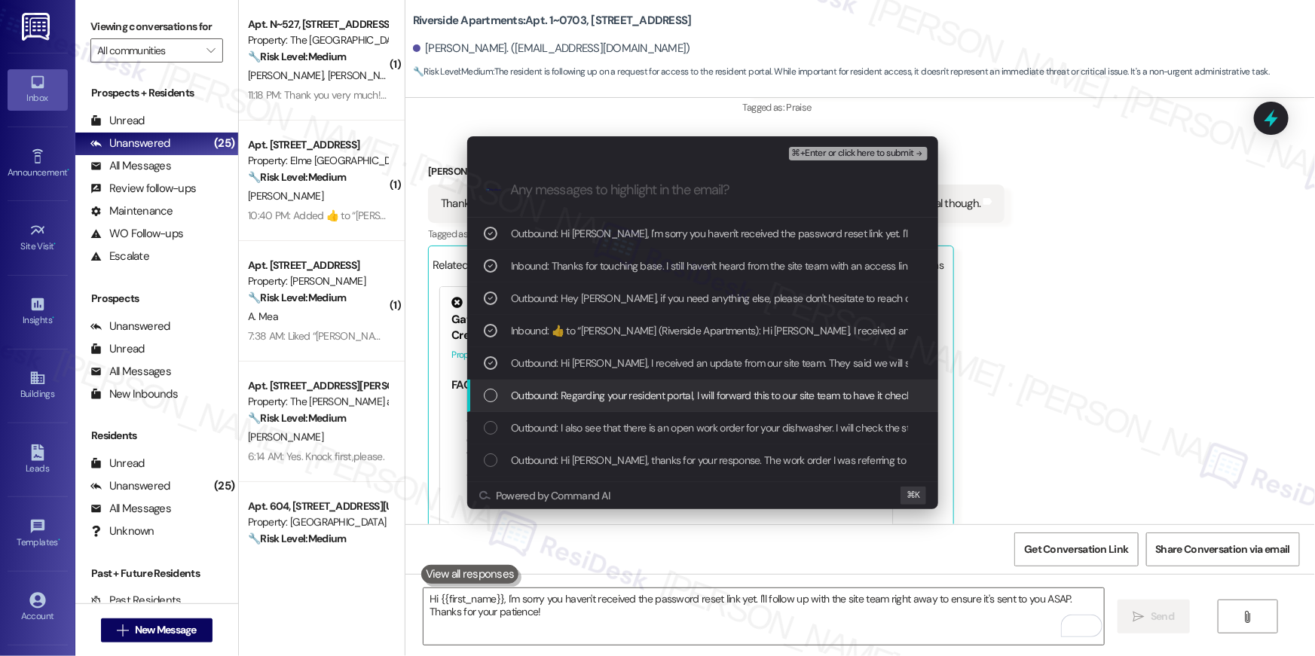
click at [608, 395] on span "Outbound: Regarding your resident portal, I will forward this to our site team …" at bounding box center [829, 395] width 637 height 17
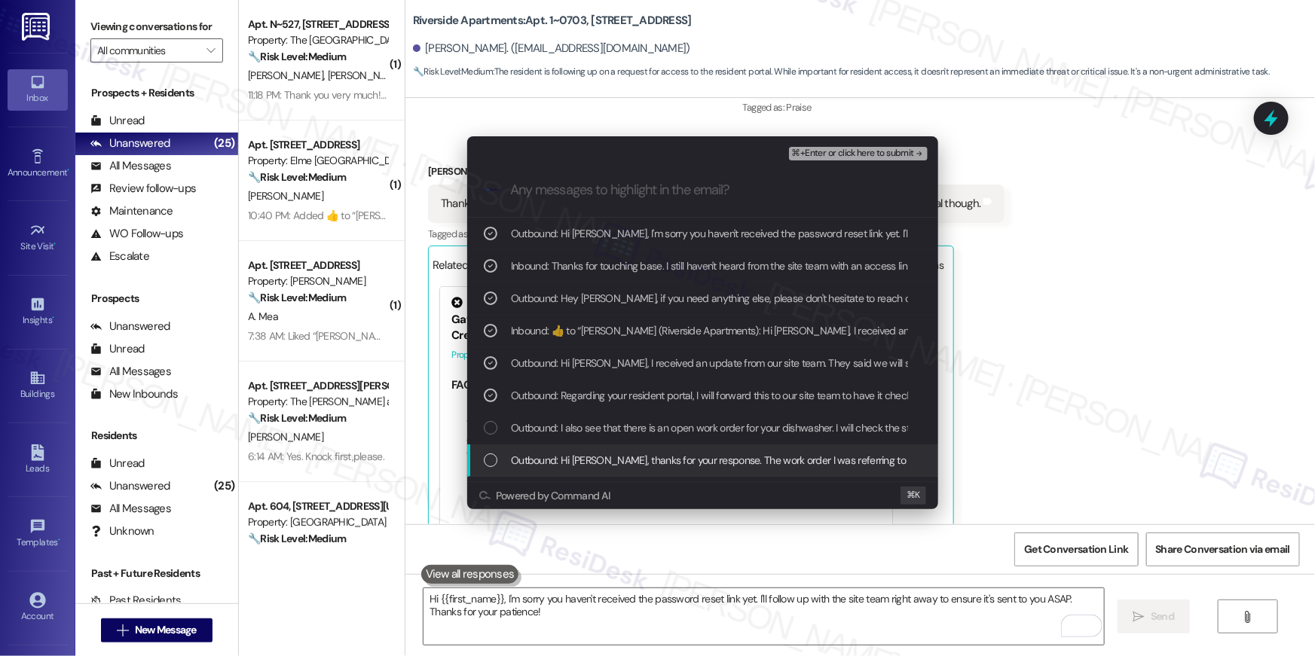
click at [625, 448] on div "Outbound: Hi [PERSON_NAME], thanks for your response. The work order I was refe…" at bounding box center [702, 461] width 471 height 32
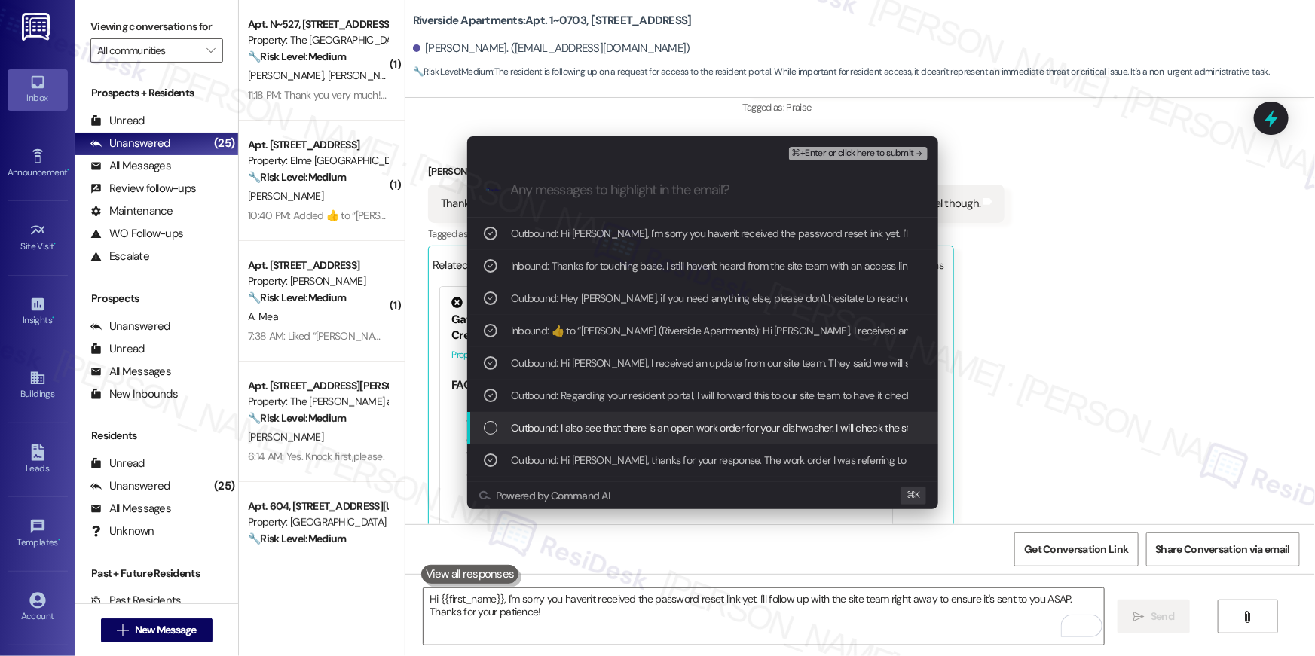
click at [634, 418] on div "Outbound: I also see that there is an open work order for your dishwasher. I wi…" at bounding box center [702, 428] width 471 height 32
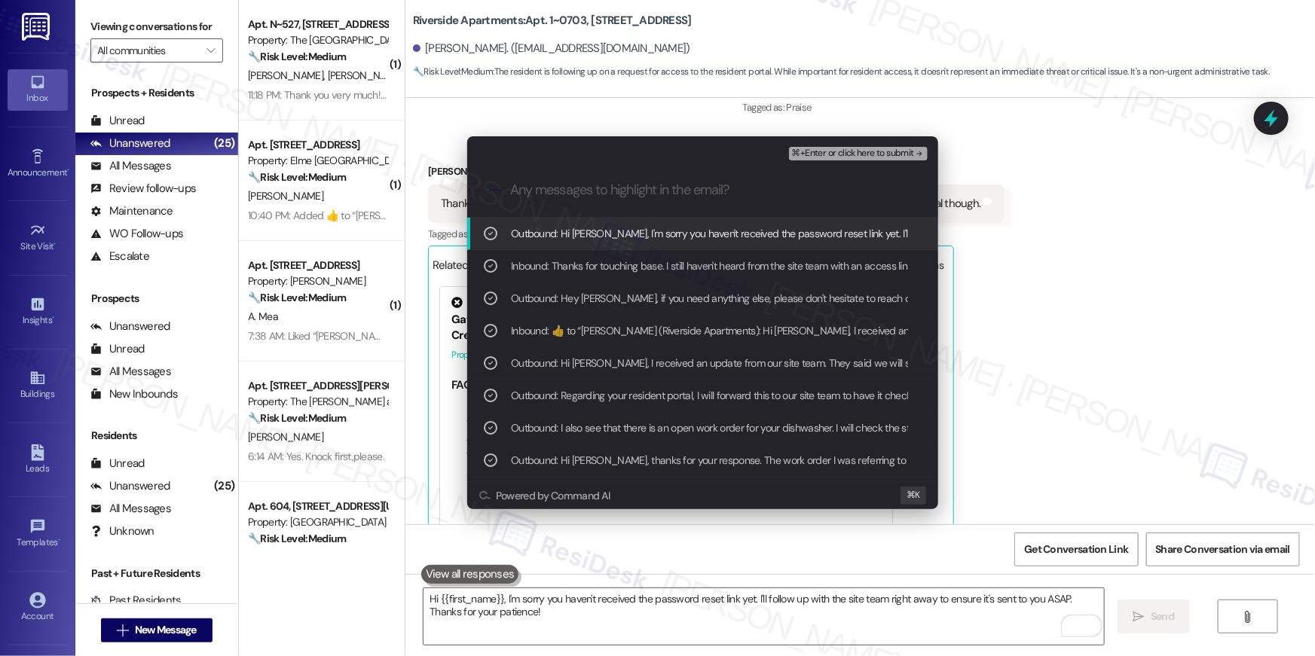
click at [849, 159] on button "⌘+Enter or click here to submit" at bounding box center [858, 154] width 139 height 14
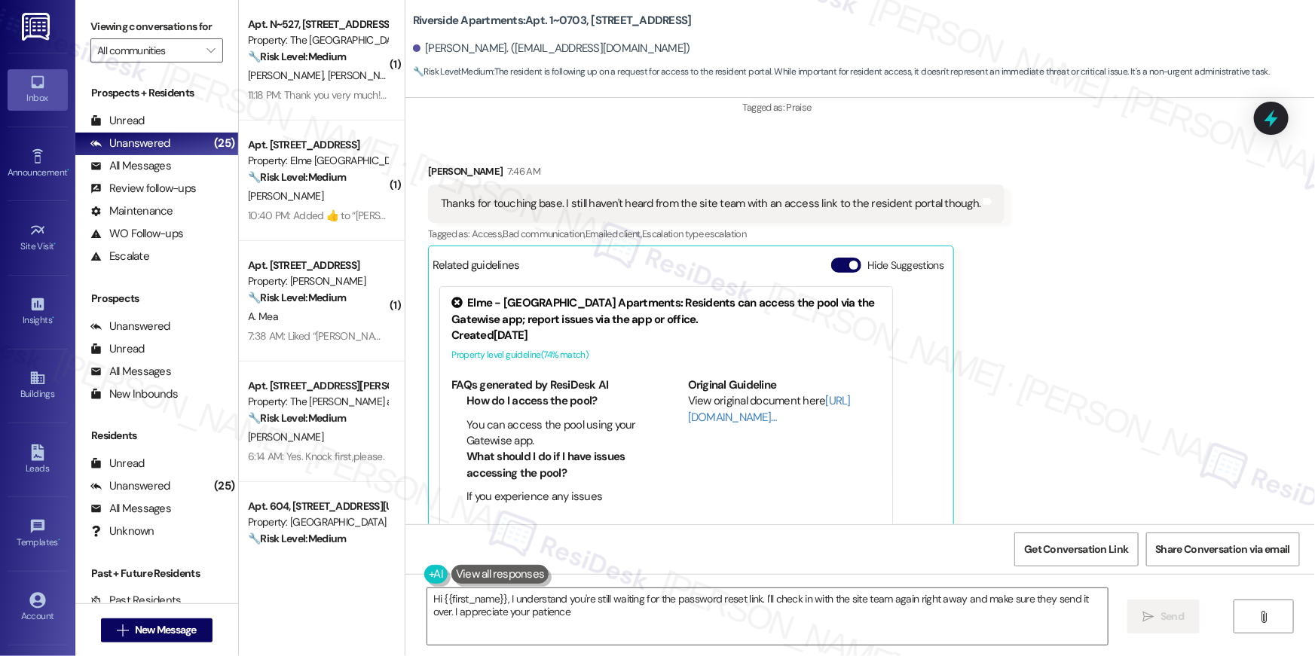
type textarea "Hi {{first_name}}, I understand you're still waiting for the password reset lin…"
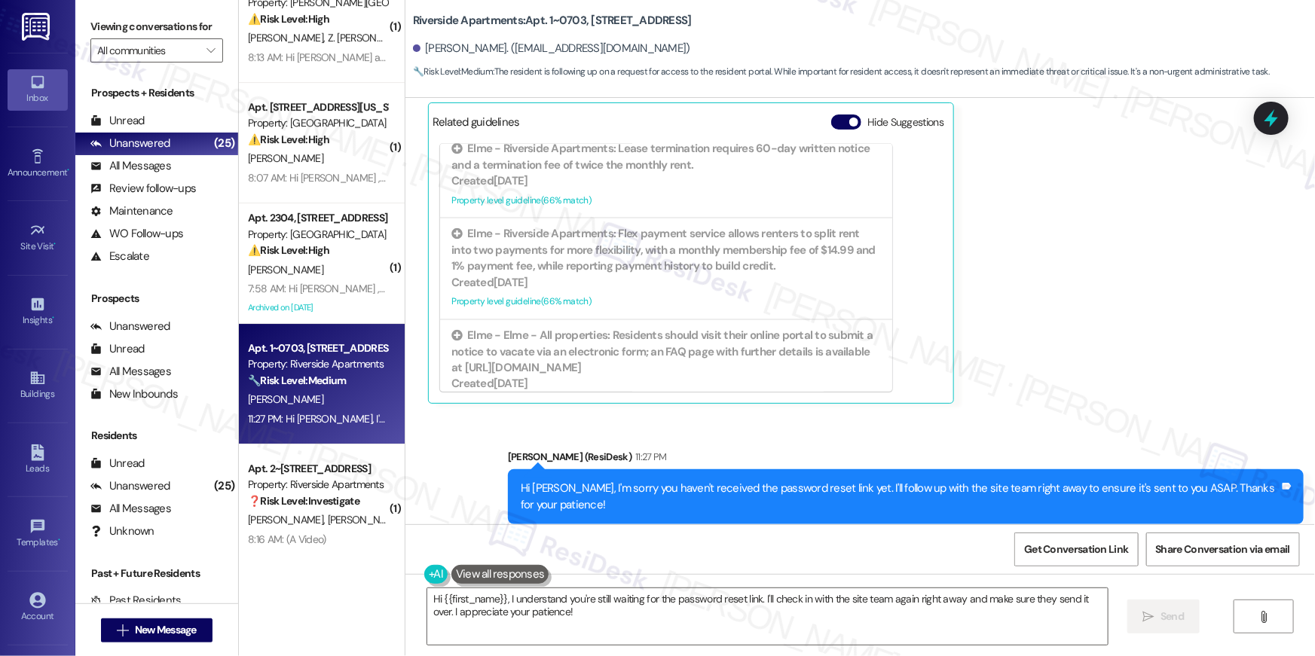
scroll to position [2584, 0]
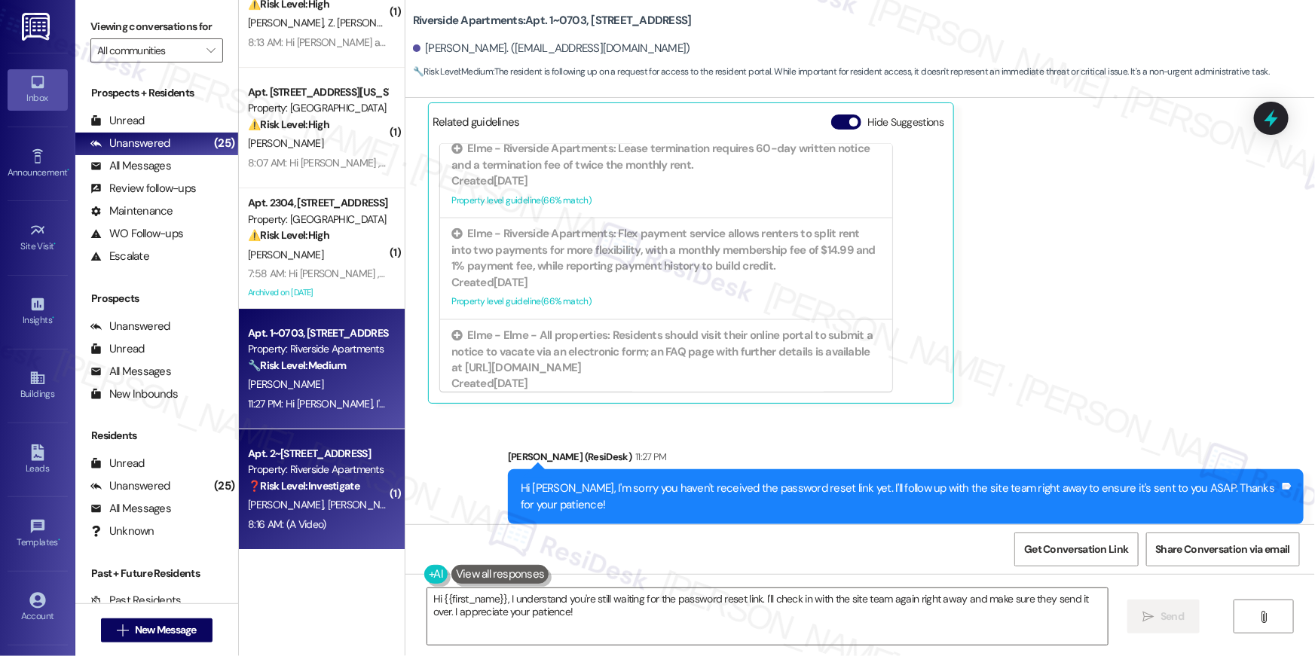
click at [326, 475] on div "Property: Riverside Apartments" at bounding box center [317, 470] width 139 height 16
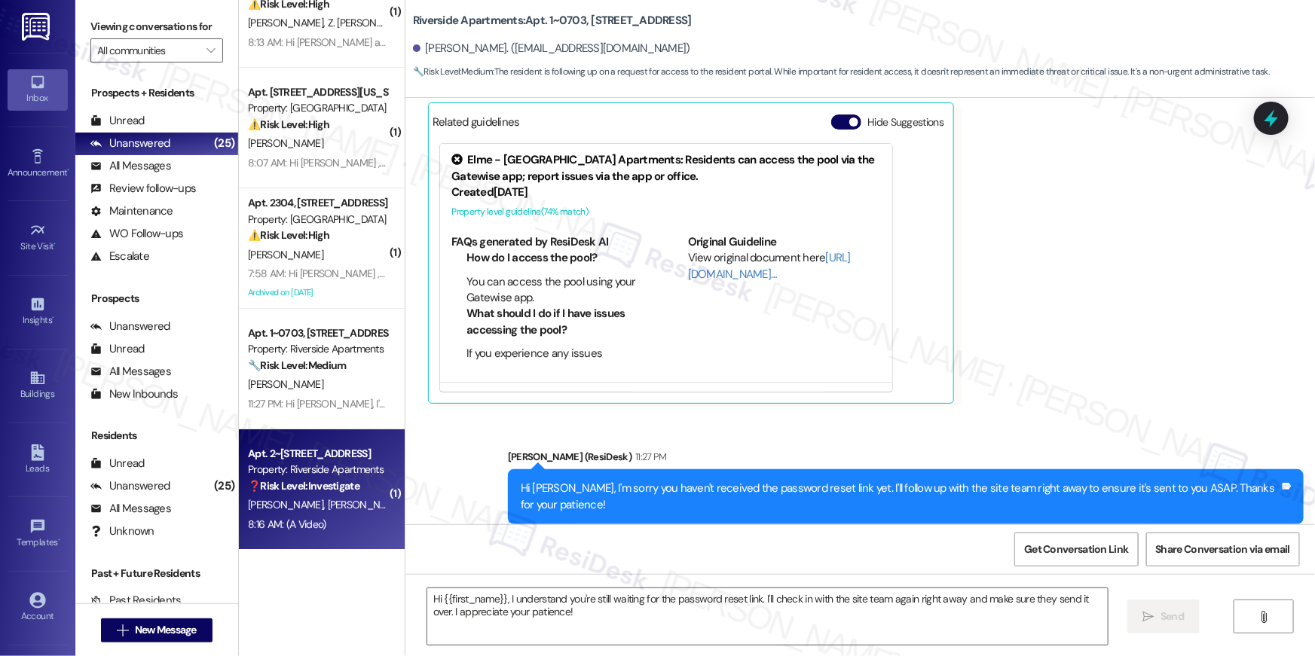
type textarea "Fetching suggested responses. Please feel free to read through the conversation…"
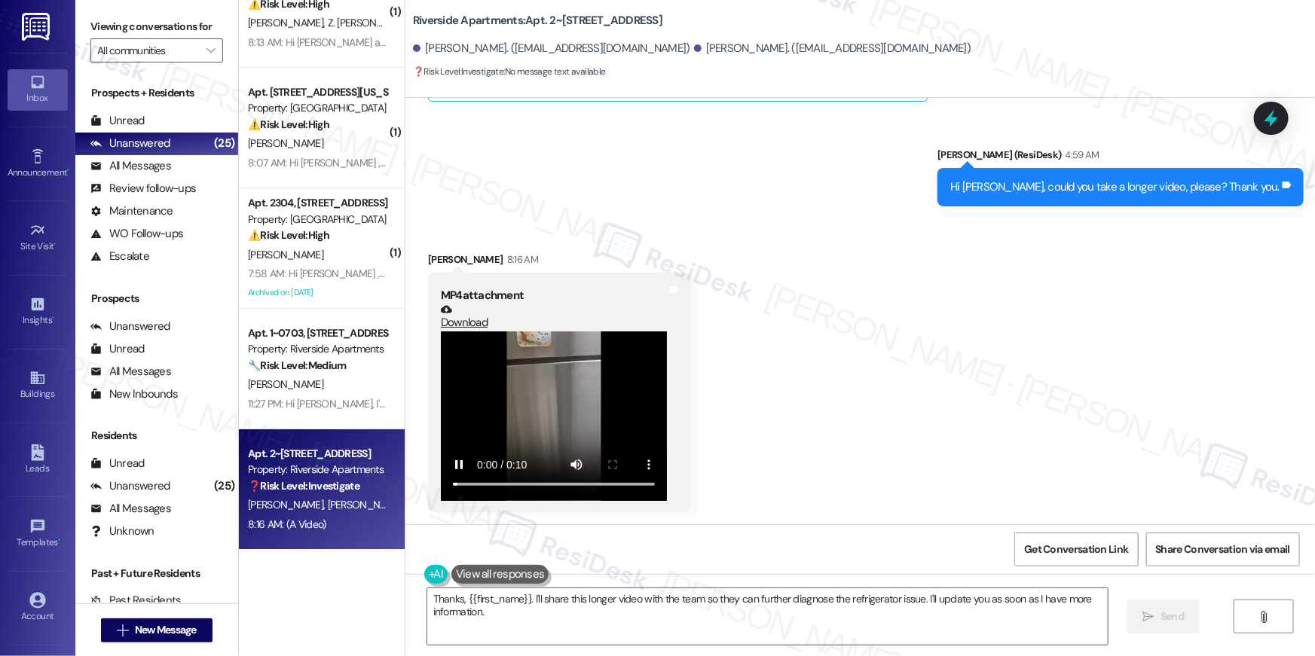
scroll to position [5966, 0]
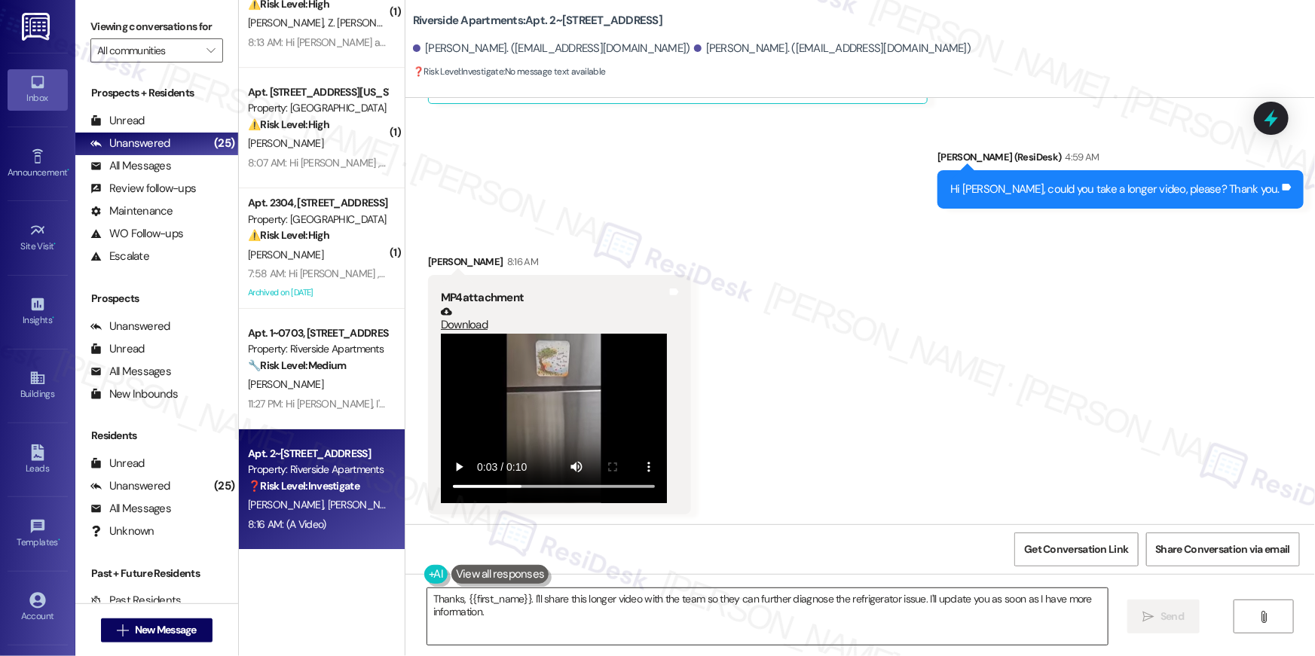
click at [558, 618] on textarea "Thanks, {{first_name}}. I'll share this longer video with the team so they can …" at bounding box center [767, 616] width 680 height 57
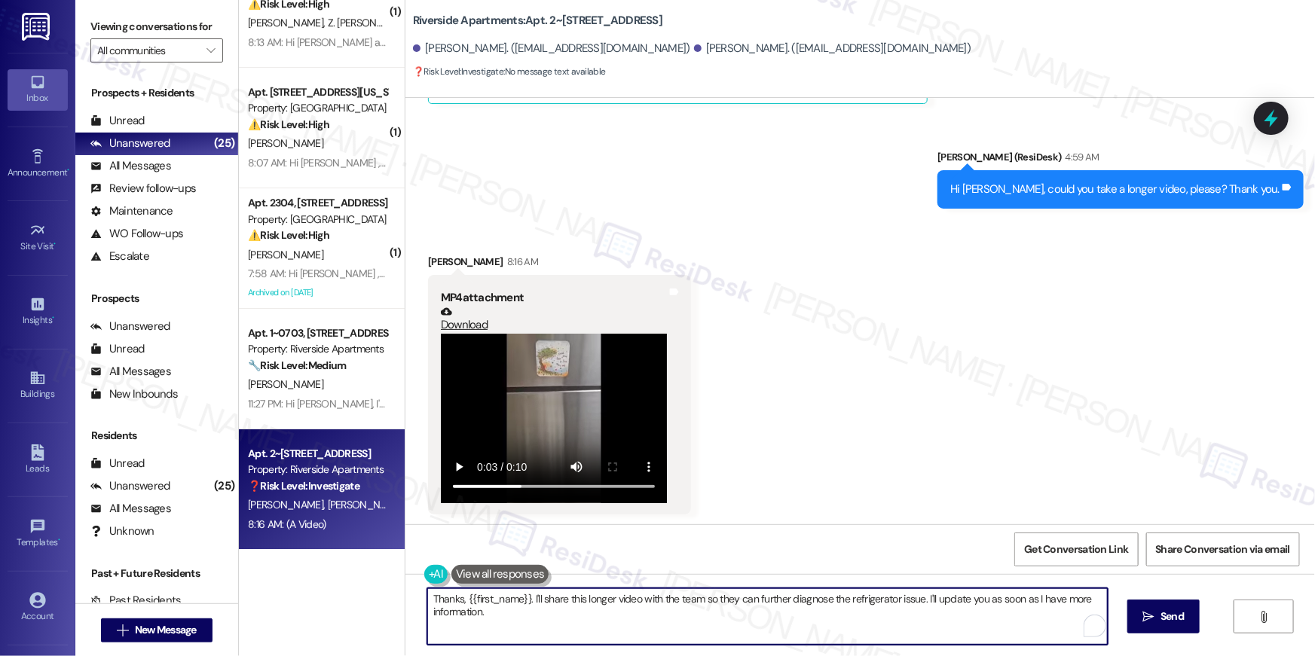
click at [561, 618] on textarea "Thanks, {{first_name}}. I'll share this longer video with the team so they can …" at bounding box center [767, 616] width 680 height 57
type textarea "Thanks, [PERSON_NAME]. Let me submit a new work order for you to have the fridg…"
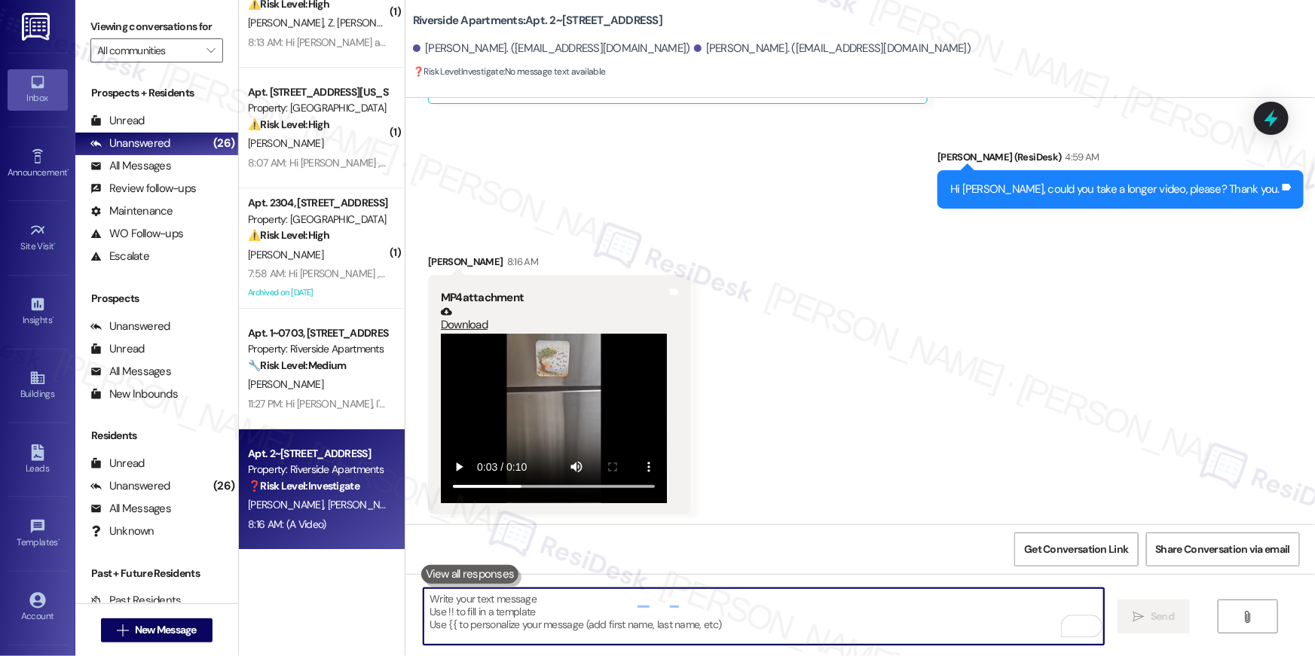
scroll to position [6200, 0]
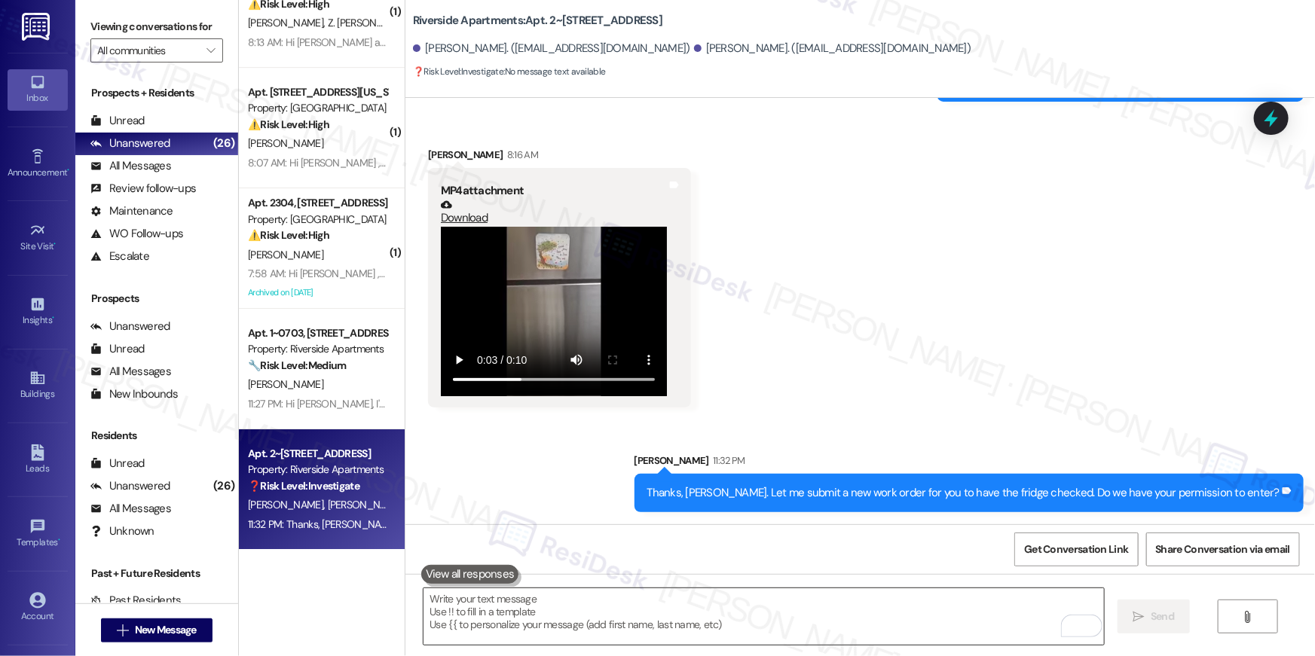
click at [679, 602] on textarea "To enrich screen reader interactions, please activate Accessibility in Grammarl…" at bounding box center [763, 616] width 680 height 57
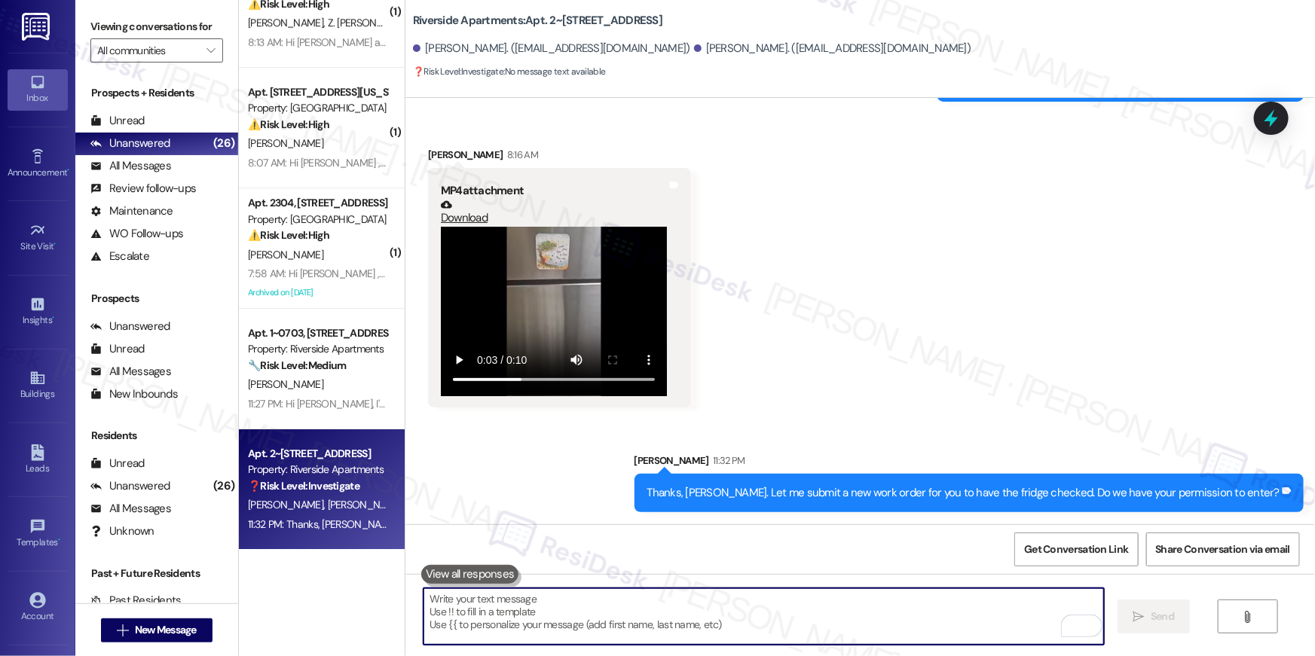
click at [680, 602] on textarea "To enrich screen reader interactions, please activate Accessibility in Grammarl…" at bounding box center [763, 616] width 680 height 57
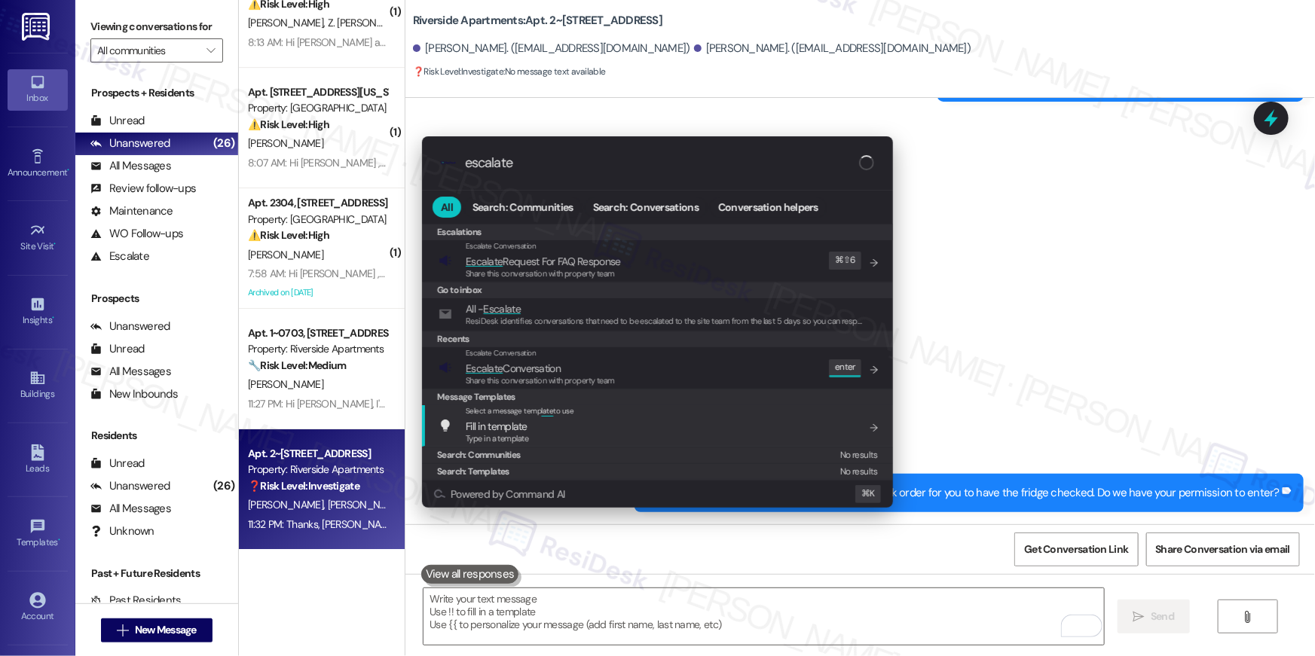
type input "escalate"
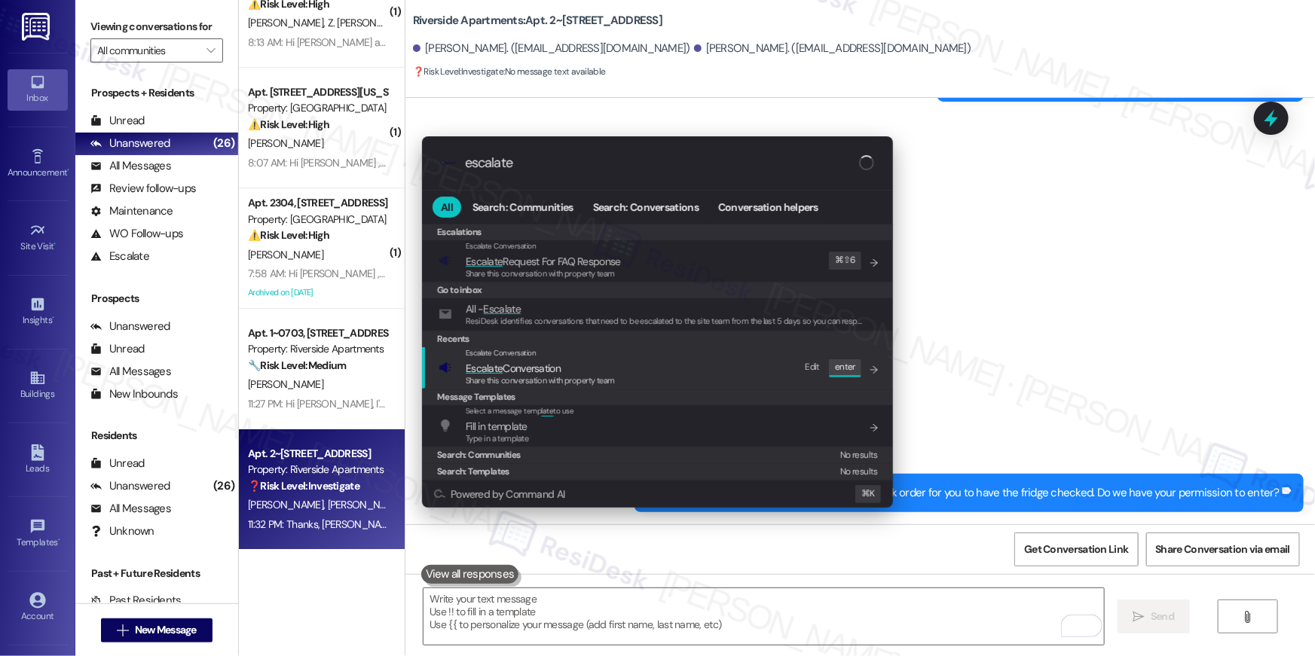
click at [571, 375] on span "Share this conversation with property team" at bounding box center [540, 380] width 149 height 11
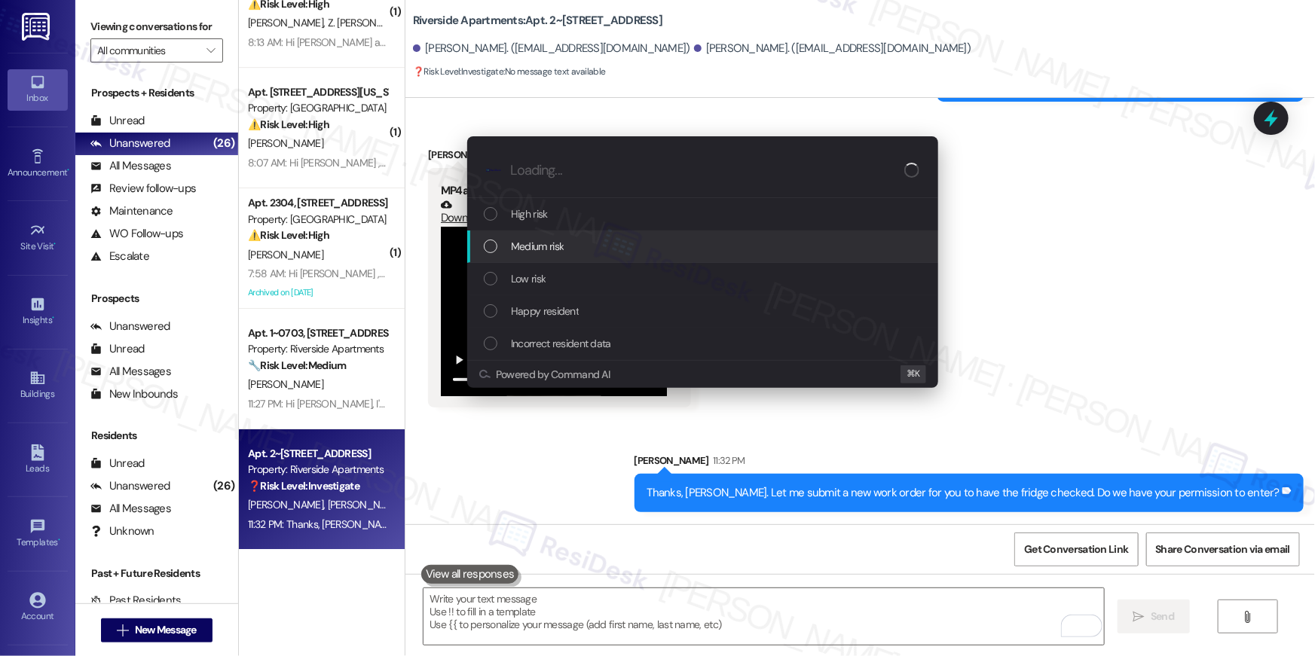
click at [524, 246] on span "Medium risk" at bounding box center [537, 246] width 53 height 17
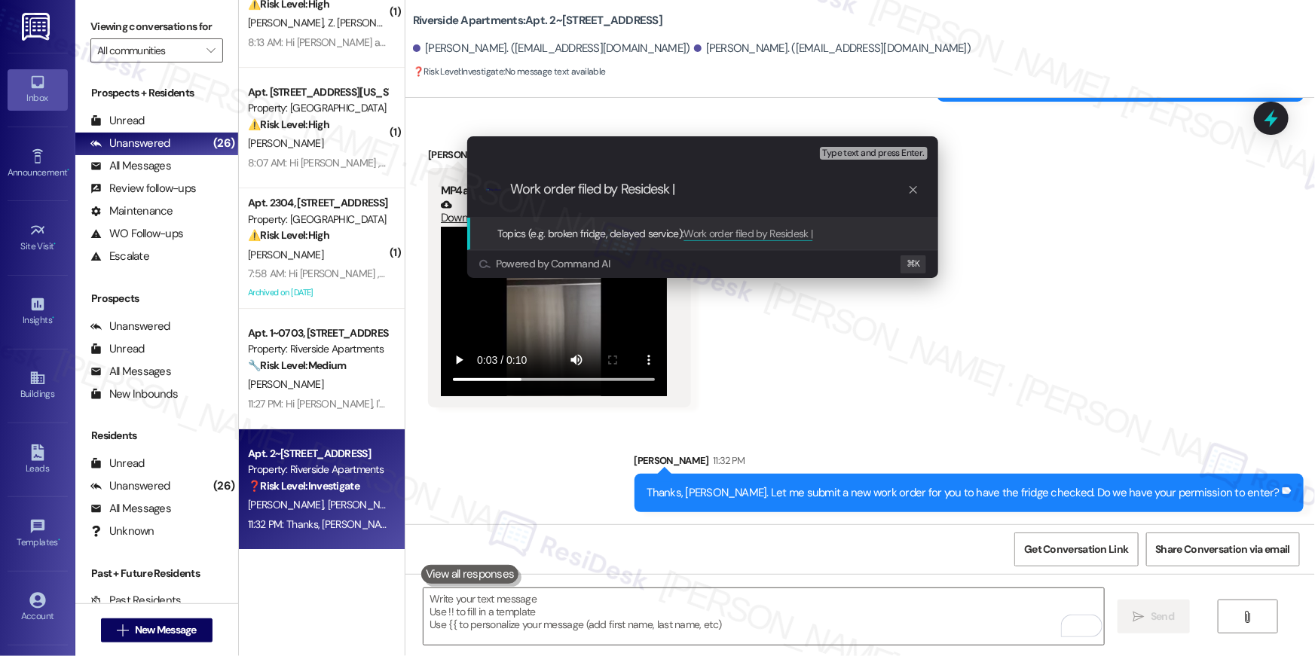
paste input "Work Order # 398938 Fridge"
type input "Work order filed by Residesk | Work Order # 398938 Fridge"
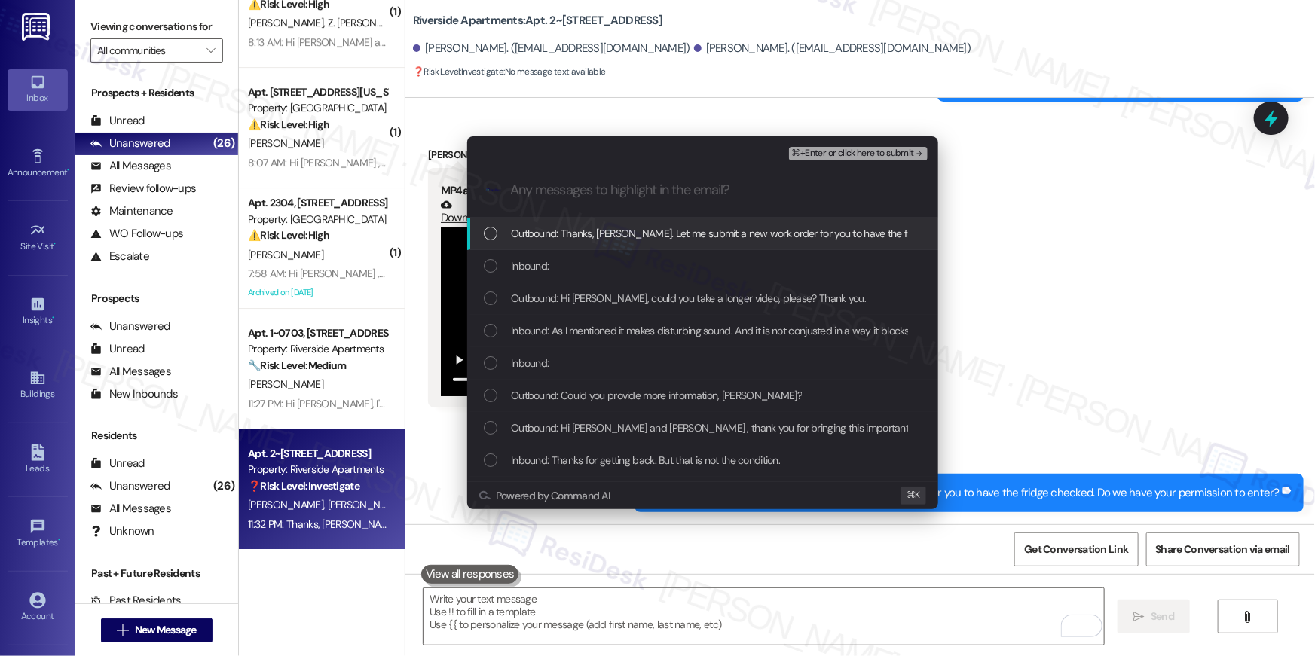
click at [599, 234] on span "Outbound: Thanks, [PERSON_NAME]. Let me submit a new work order for you to have…" at bounding box center [825, 233] width 628 height 17
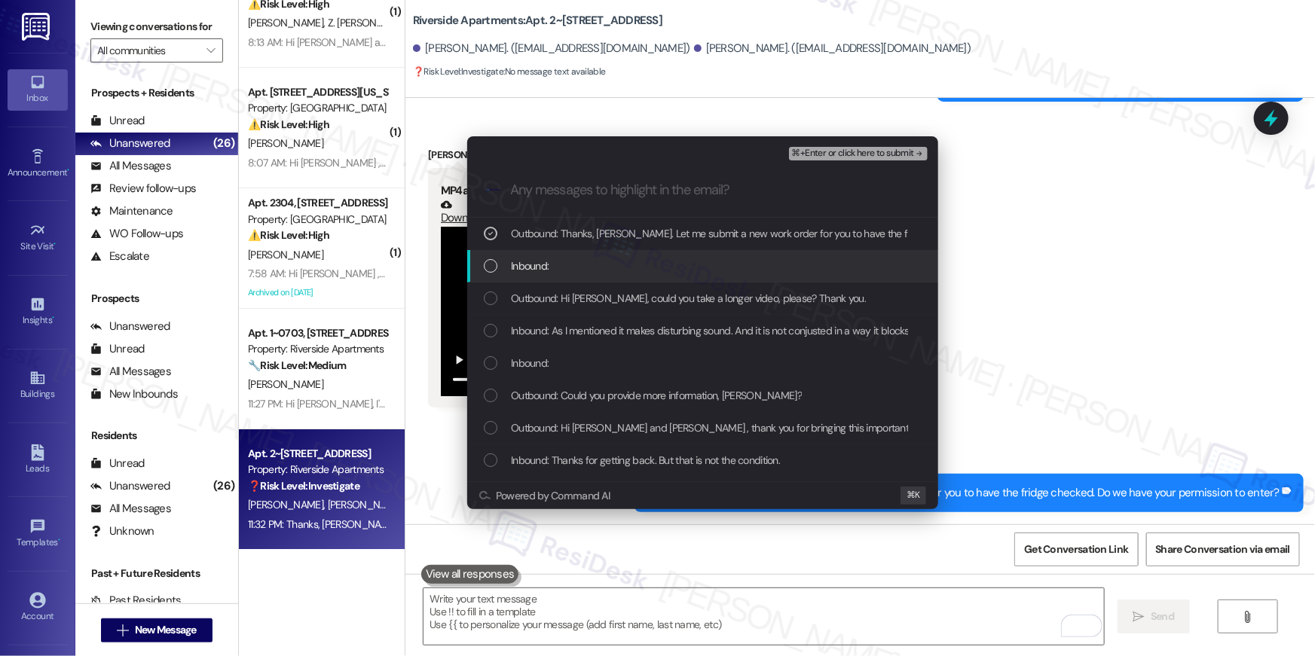
click at [587, 260] on div "Inbound:" at bounding box center [704, 266] width 441 height 17
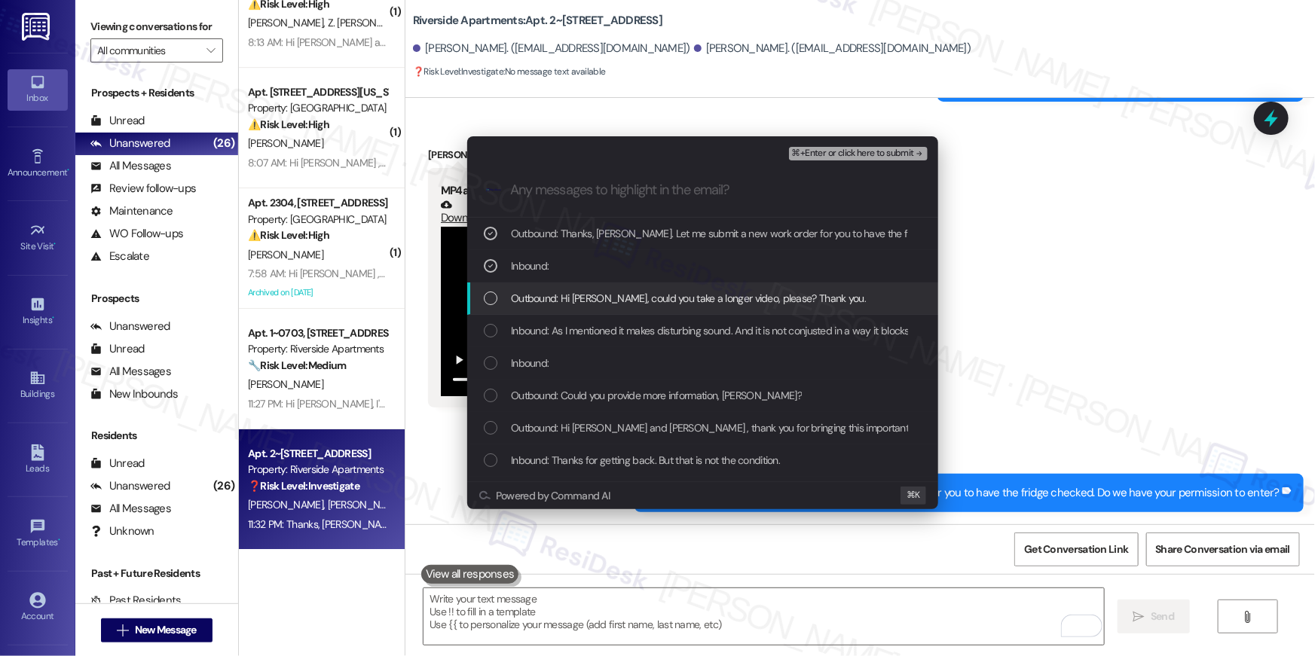
click at [588, 290] on span "Outbound: Hi [PERSON_NAME], could you take a longer video, please? Thank you." at bounding box center [688, 298] width 355 height 17
click at [589, 307] on div "Outbound: Hi [PERSON_NAME], could you take a longer video, please? Thank you." at bounding box center [702, 299] width 471 height 32
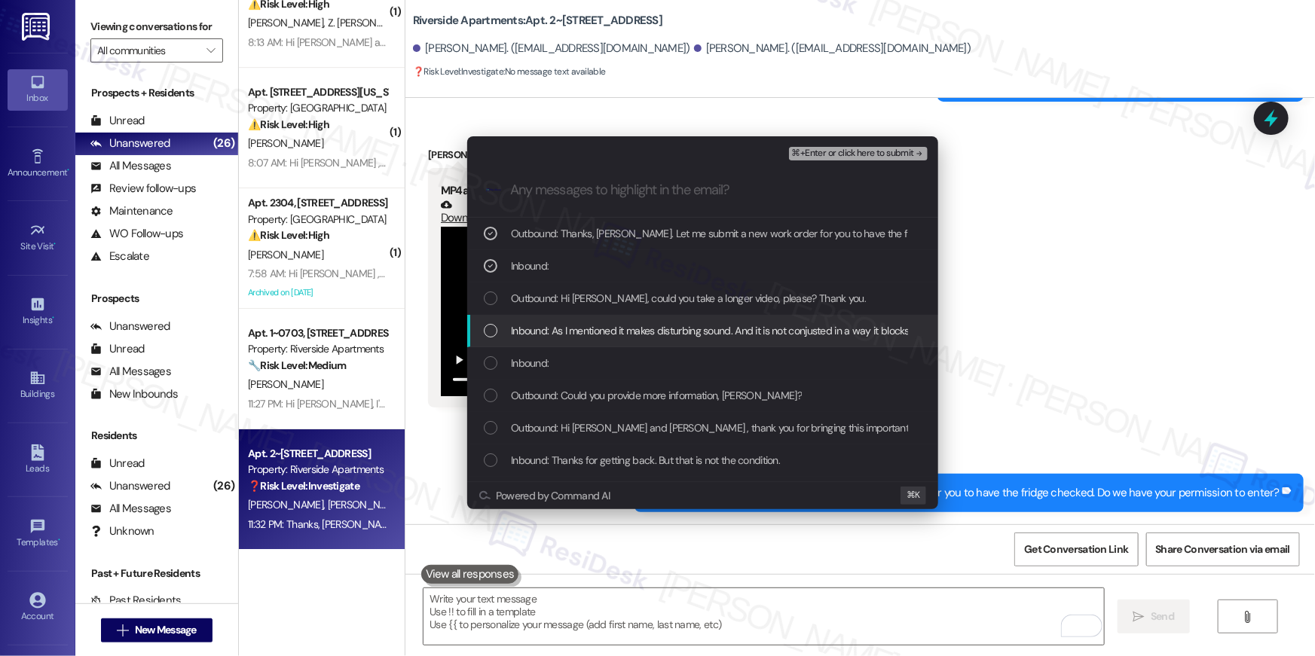
drag, startPoint x: 596, startPoint y: 301, endPoint x: 597, endPoint y: 310, distance: 9.9
click at [597, 301] on span "Outbound: Hi [PERSON_NAME], could you take a longer video, please? Thank you." at bounding box center [688, 298] width 355 height 17
click at [599, 326] on span "Inbound: As I mentioned it makes disturbing sound. And it is not conjusted in a…" at bounding box center [740, 330] width 459 height 17
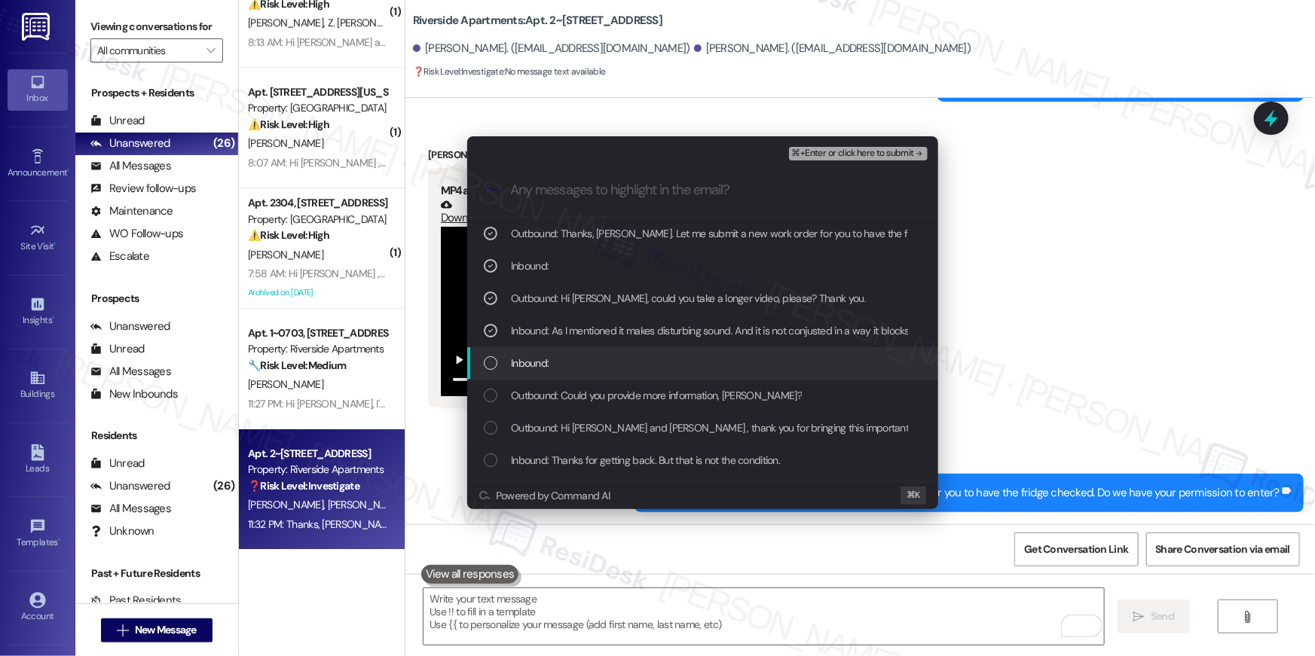
click at [756, 361] on div "Inbound:" at bounding box center [704, 363] width 441 height 17
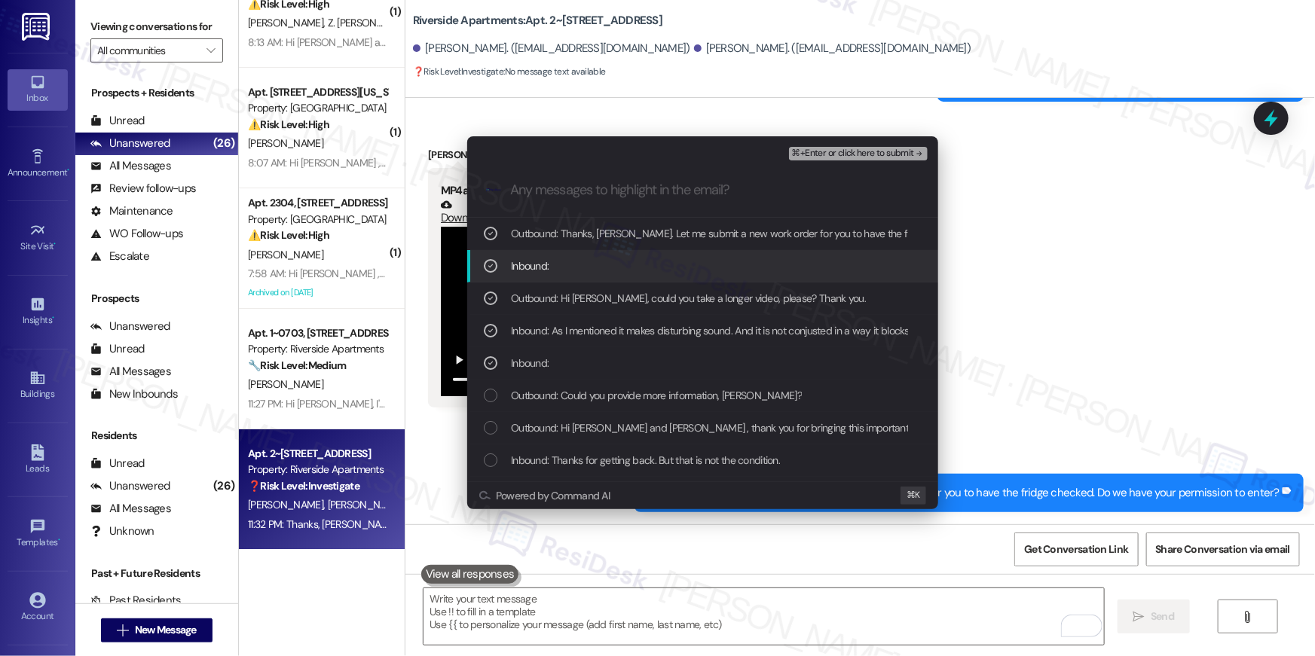
click at [870, 151] on span "⌘+Enter or click here to submit" at bounding box center [853, 153] width 122 height 11
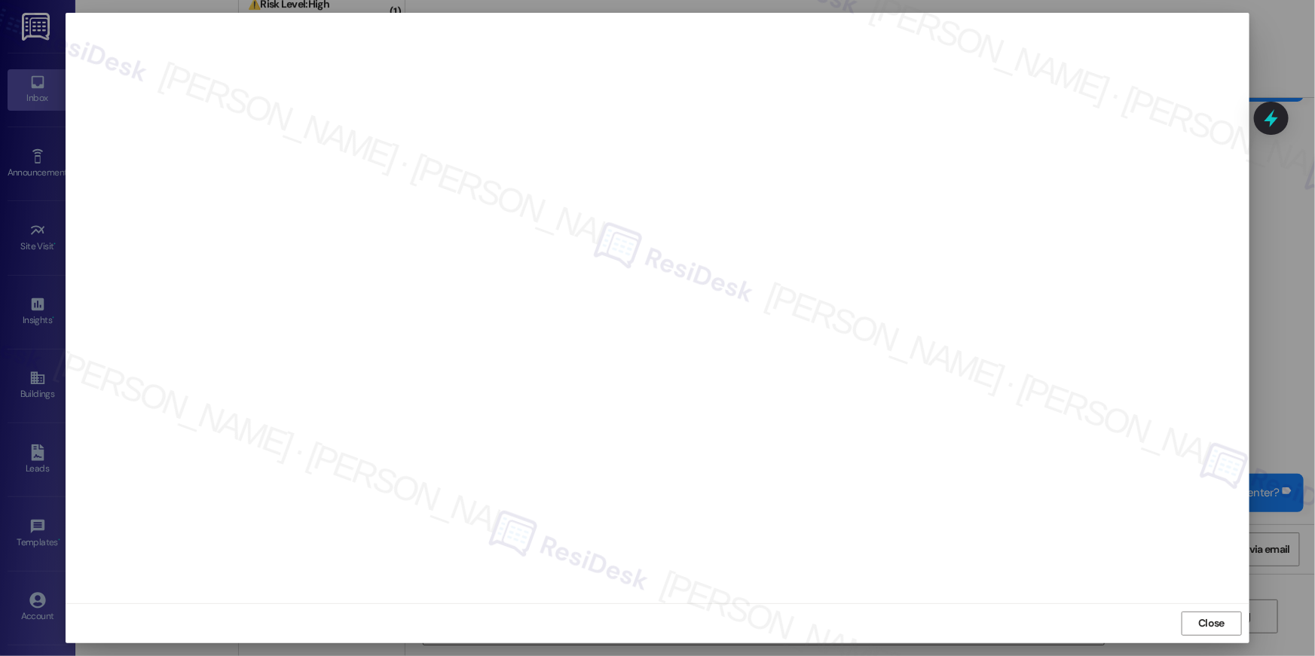
click at [1202, 625] on span "Close" at bounding box center [1211, 624] width 26 height 16
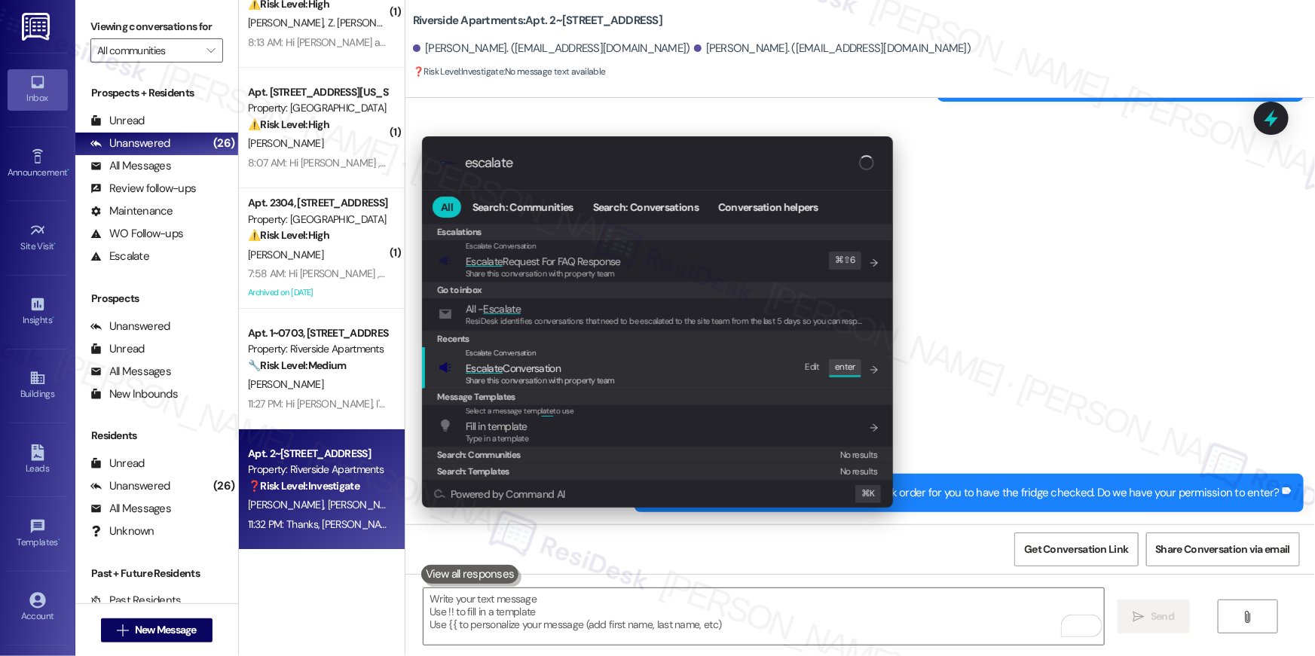
type input "escalate"
click at [628, 374] on div "Escalate Conversation Escalate Conversation Share this conversation with proper…" at bounding box center [658, 367] width 441 height 41
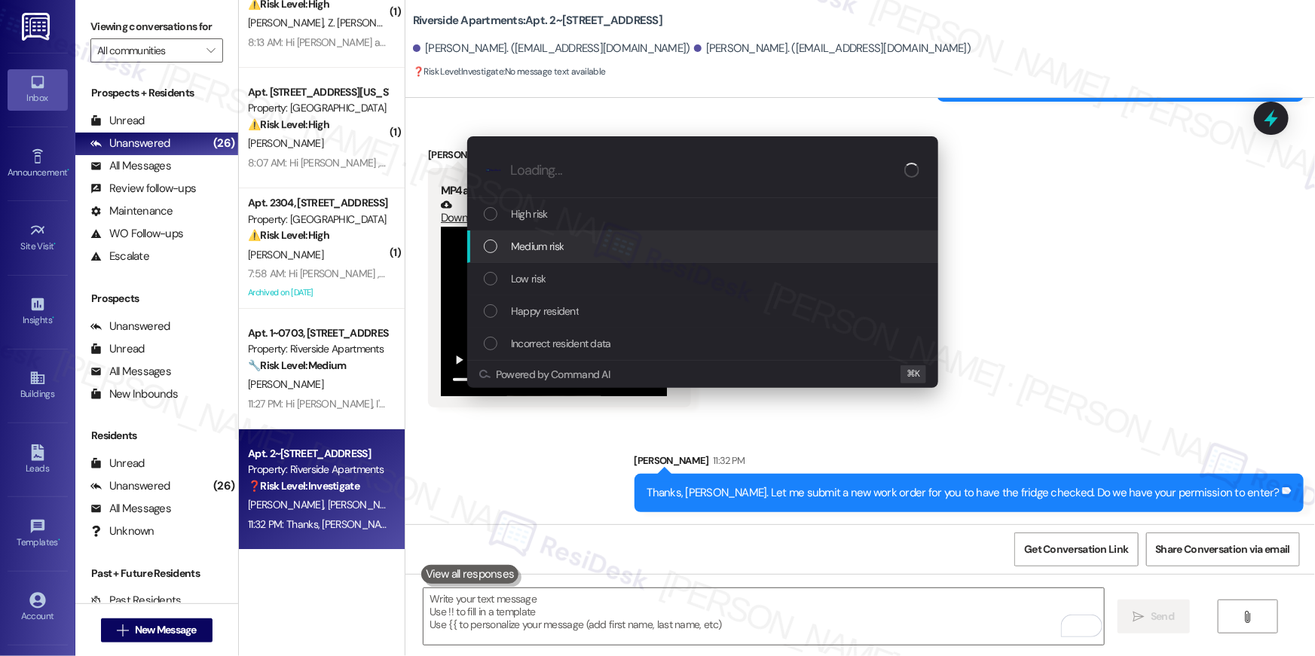
click at [561, 261] on div "Medium risk" at bounding box center [702, 247] width 471 height 32
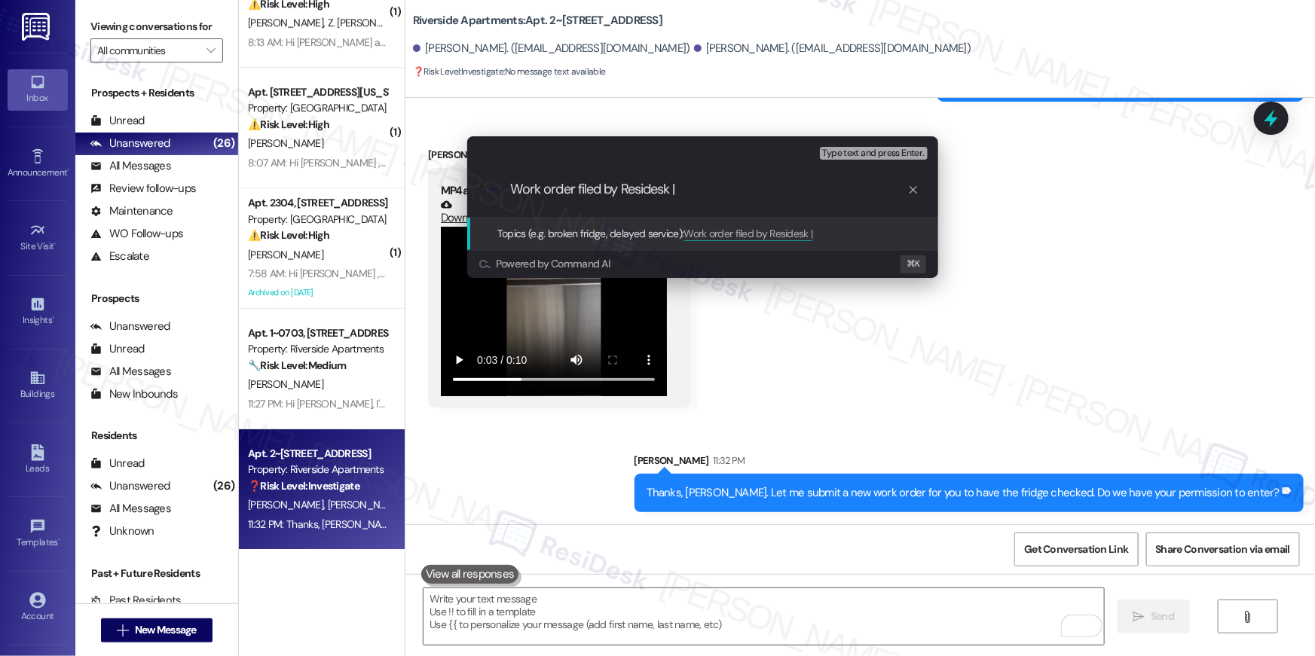
paste input "Work order filed by Residesk | Work Order # 398938 Fridge"
type input "Work order filed by Residesk | Work order filed by Residesk | Work Order # 3989…"
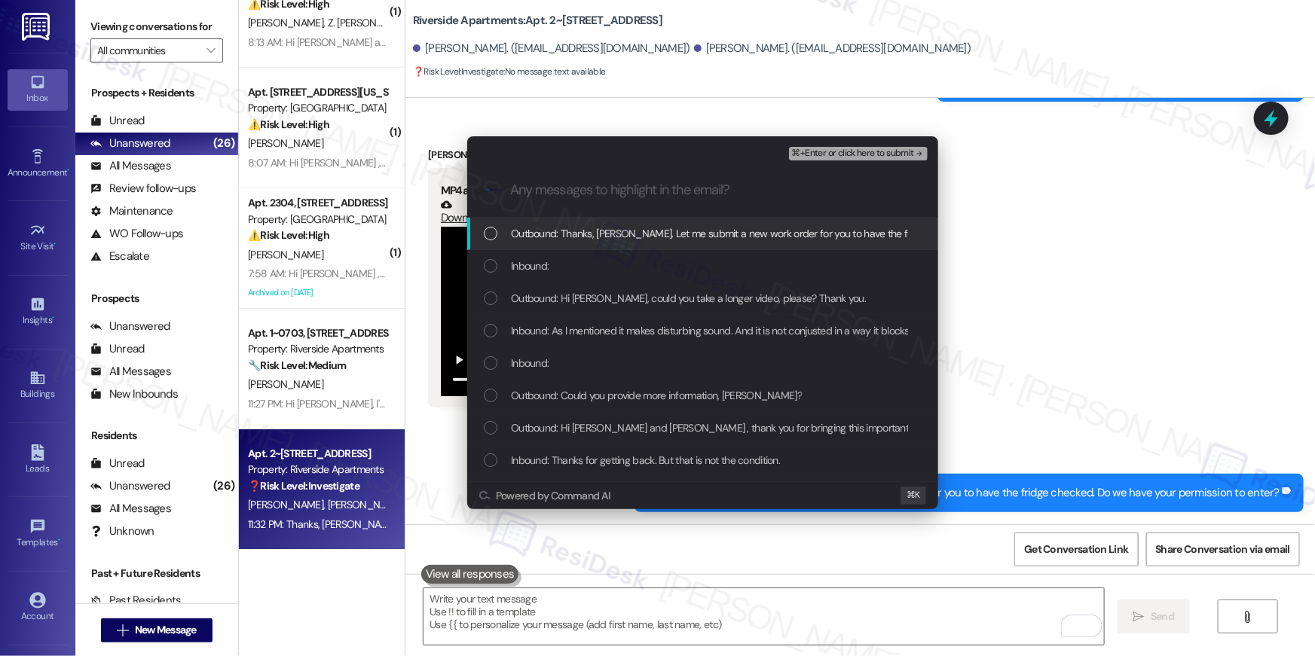
scroll to position [0, 0]
click at [584, 238] on span "Outbound: Thanks, [PERSON_NAME]. Let me submit a new work order for you to have…" at bounding box center [825, 233] width 628 height 17
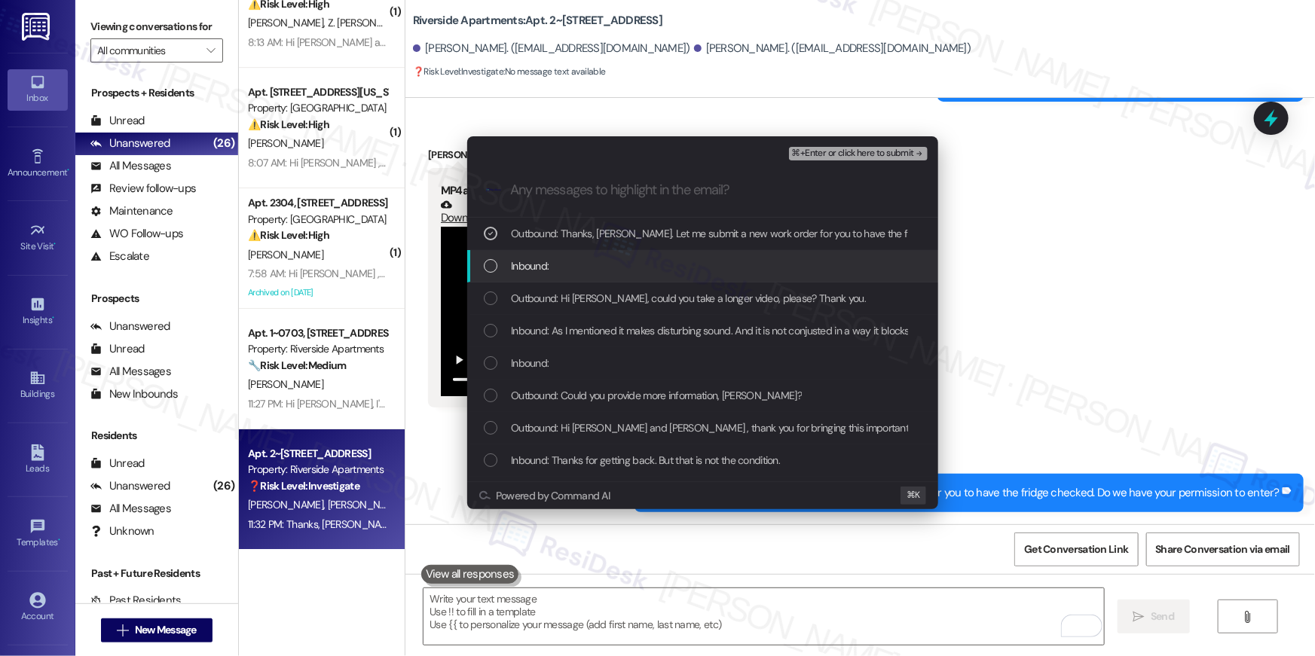
drag, startPoint x: 582, startPoint y: 262, endPoint x: 579, endPoint y: 292, distance: 29.5
click at [582, 263] on div "Inbound:" at bounding box center [704, 266] width 441 height 17
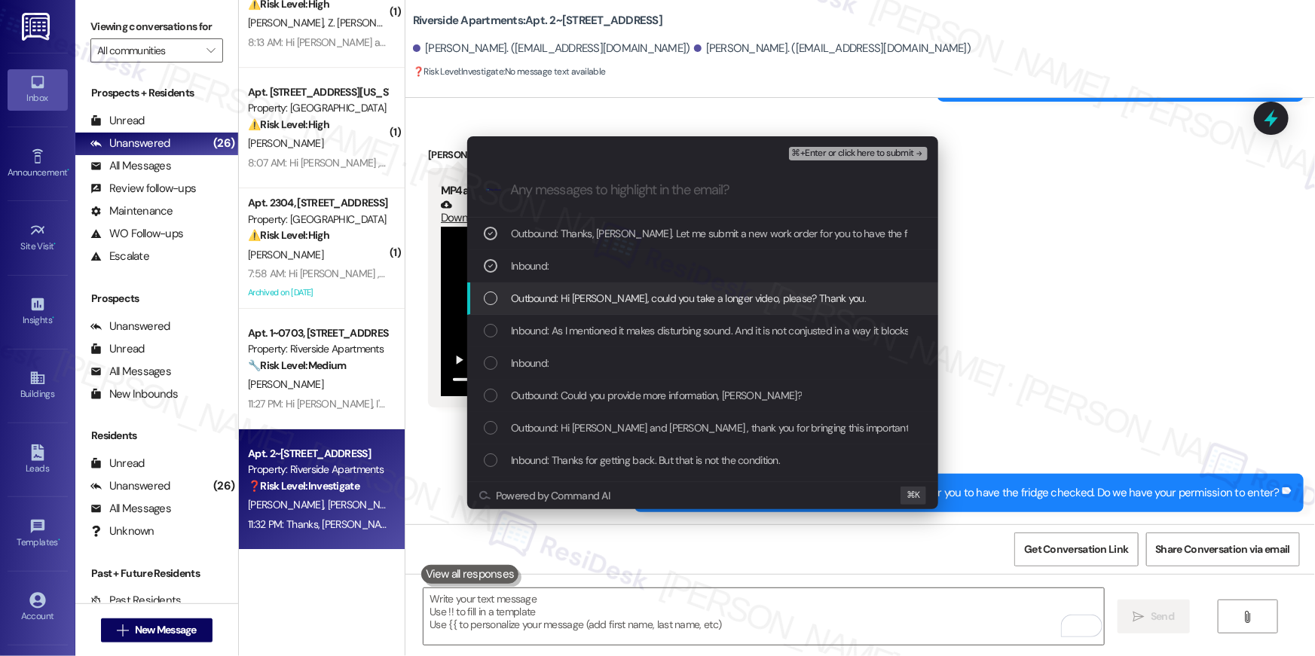
drag, startPoint x: 579, startPoint y: 292, endPoint x: 579, endPoint y: 316, distance: 24.9
click at [579, 292] on span "Outbound: Hi [PERSON_NAME], could you take a longer video, please? Thank you." at bounding box center [688, 298] width 355 height 17
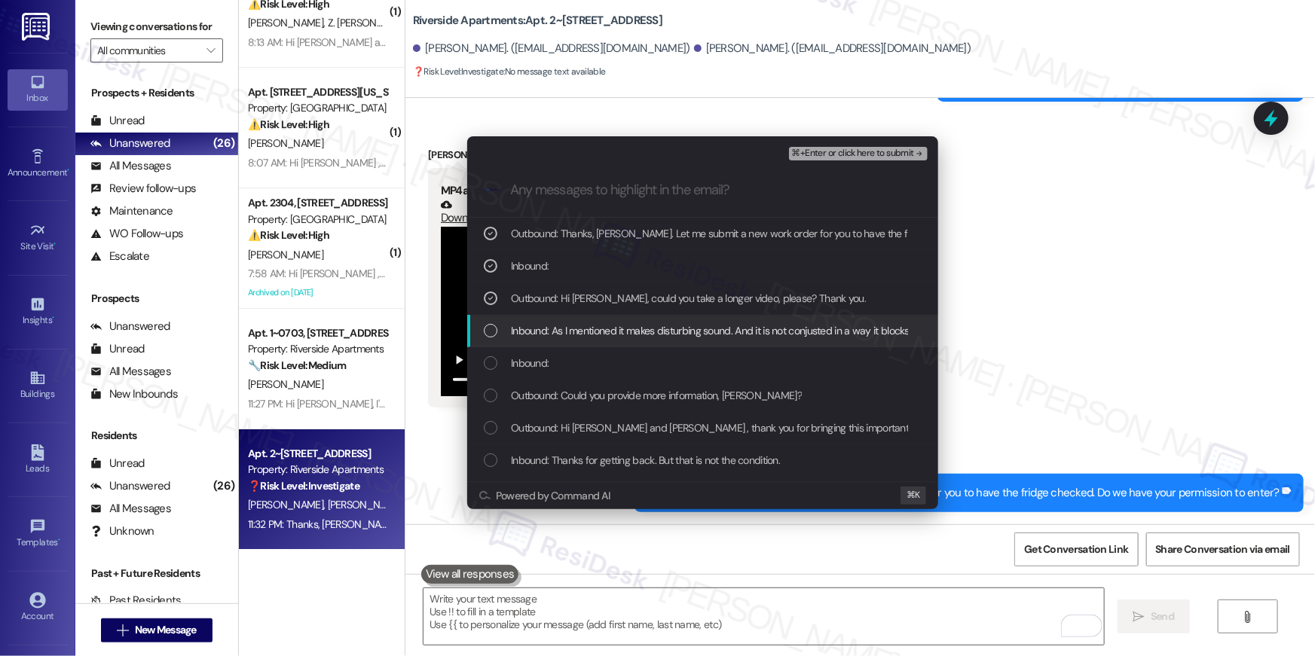
click at [579, 316] on div "Inbound: As I mentioned it makes disturbing sound. And it is not conjusted in a…" at bounding box center [702, 331] width 471 height 32
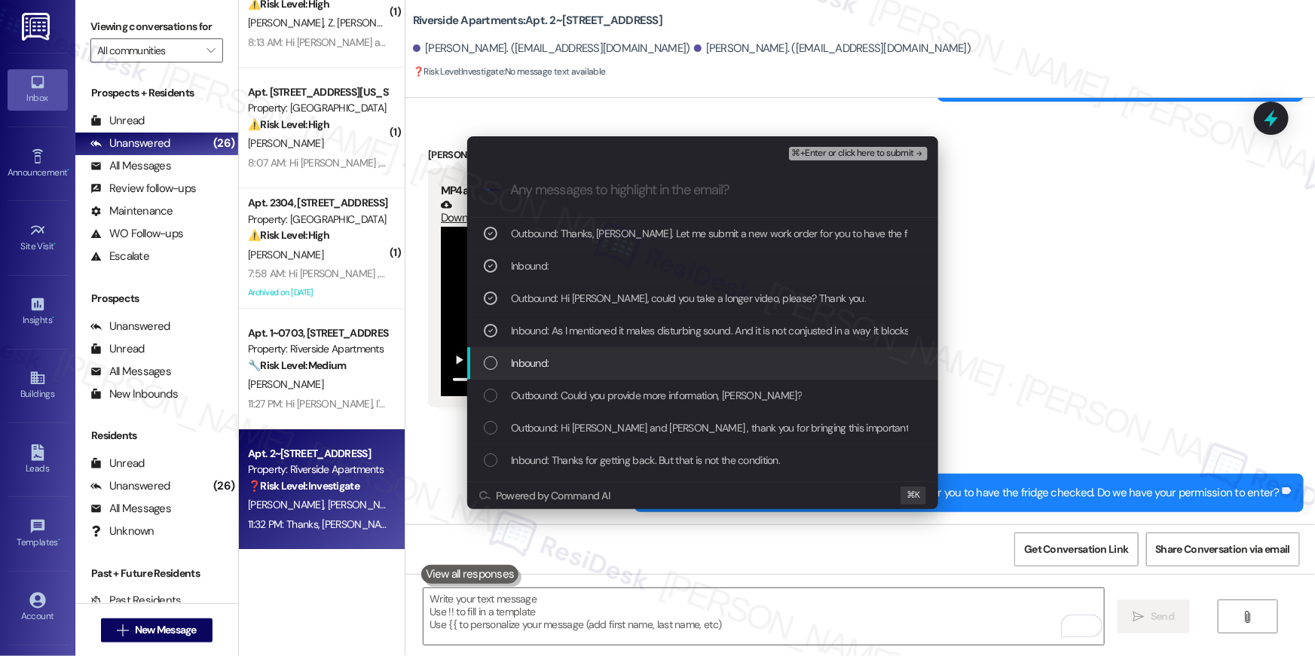
click at [625, 359] on div "Inbound:" at bounding box center [704, 363] width 441 height 17
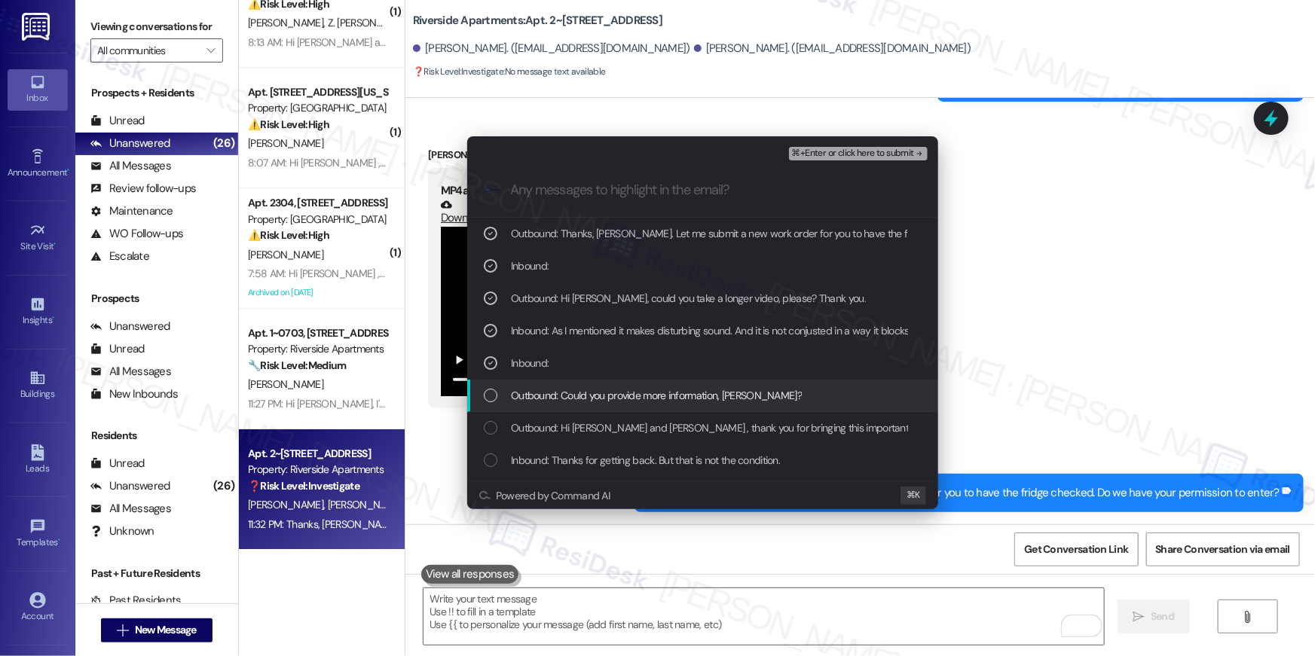
click at [635, 393] on span "Outbound: Could you provide more information, [PERSON_NAME]?" at bounding box center [656, 395] width 291 height 17
click at [682, 406] on div "Outbound: Could you provide more information, [PERSON_NAME]?" at bounding box center [702, 396] width 471 height 32
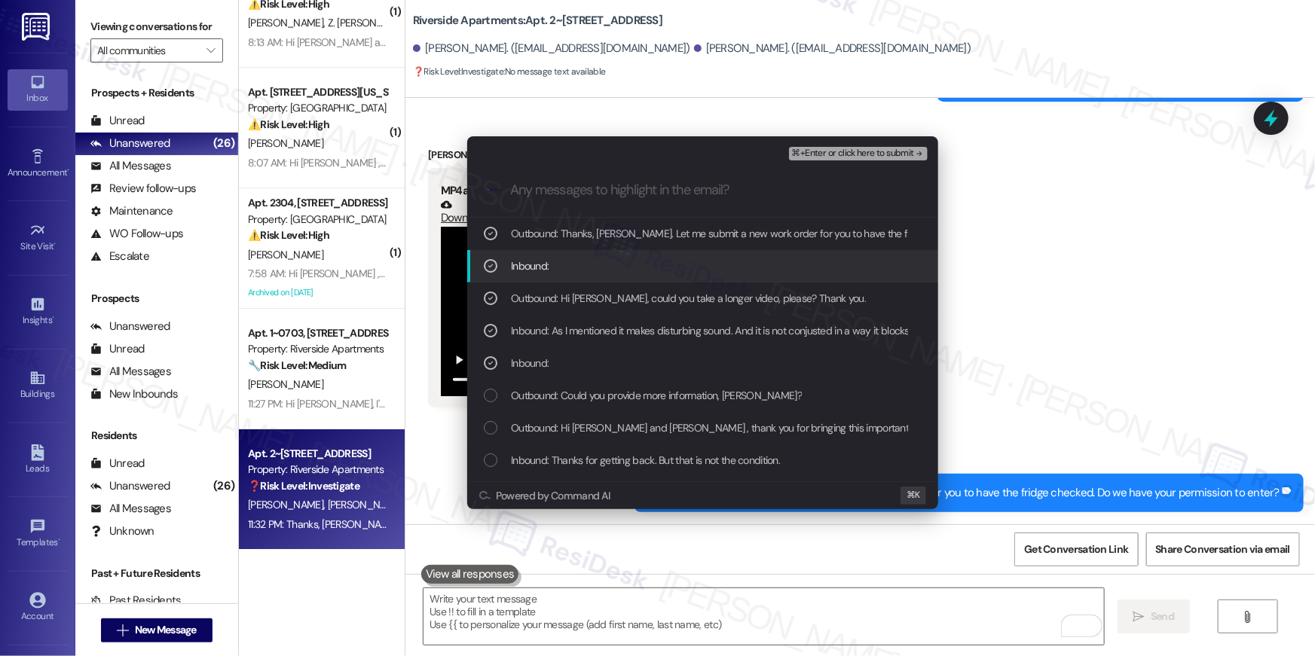
click at [879, 157] on span "⌘+Enter or click here to submit" at bounding box center [853, 153] width 122 height 11
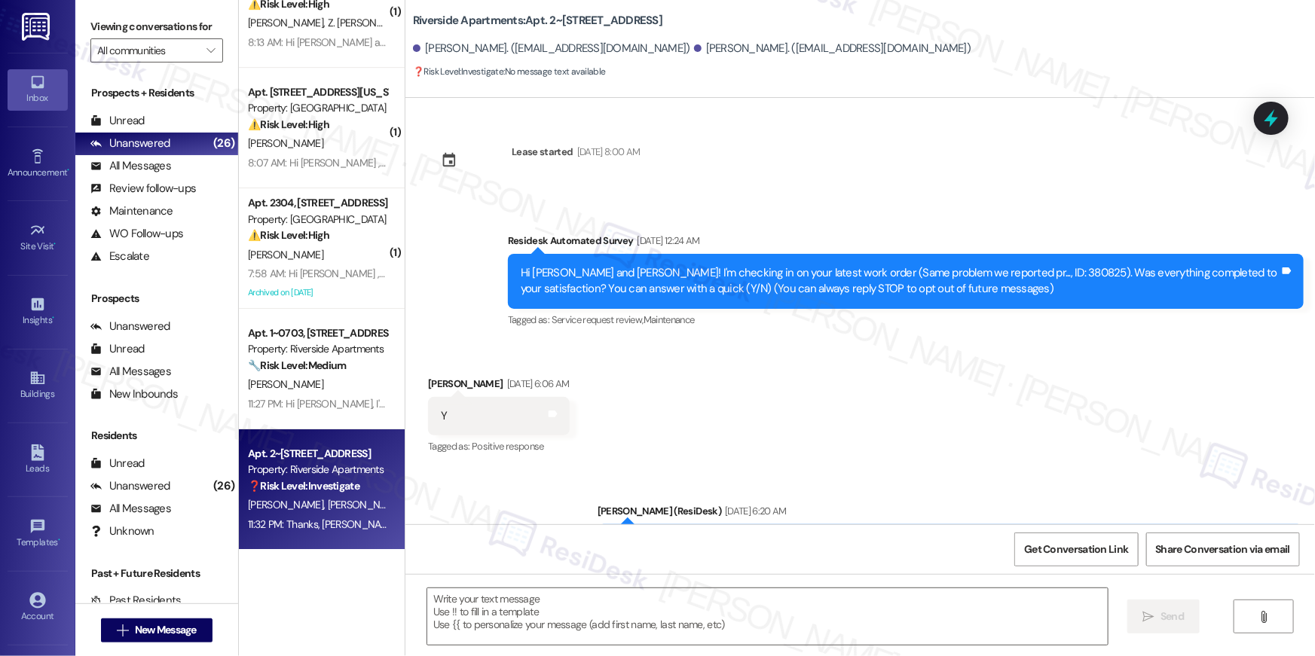
scroll to position [6222, 0]
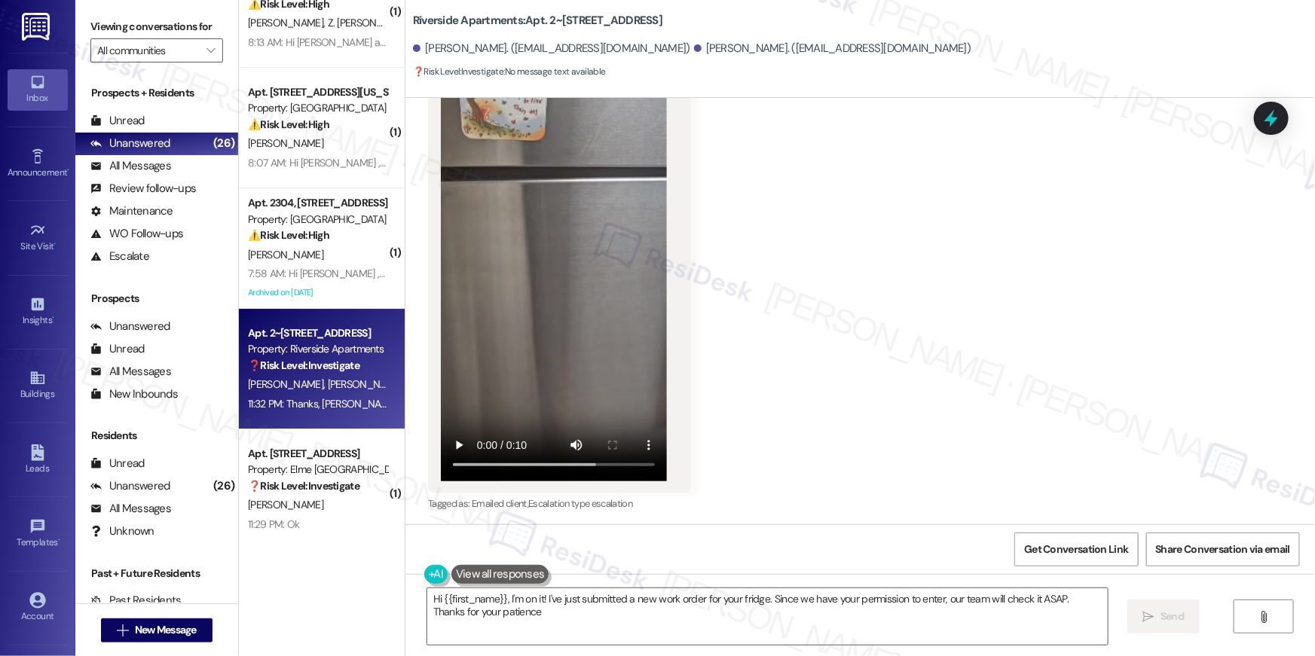
type textarea "Hi {{first_name}}, I'm on it! I've just submitted a new work order for your fri…"
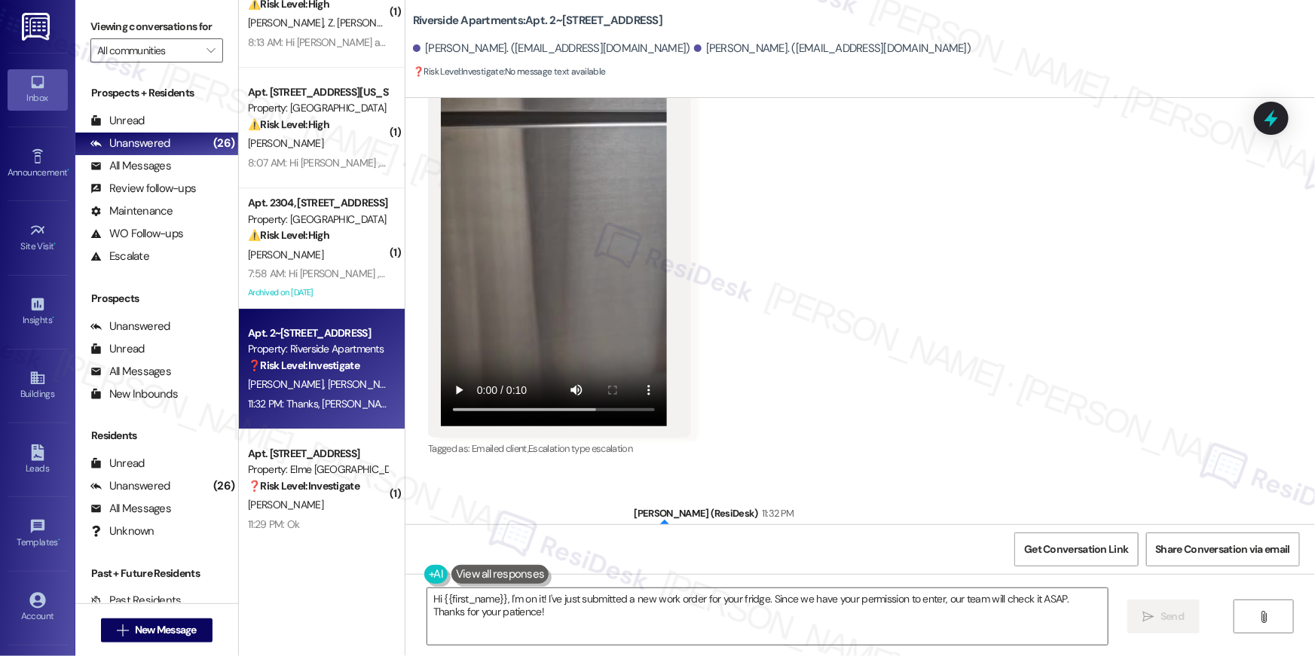
scroll to position [6350, 0]
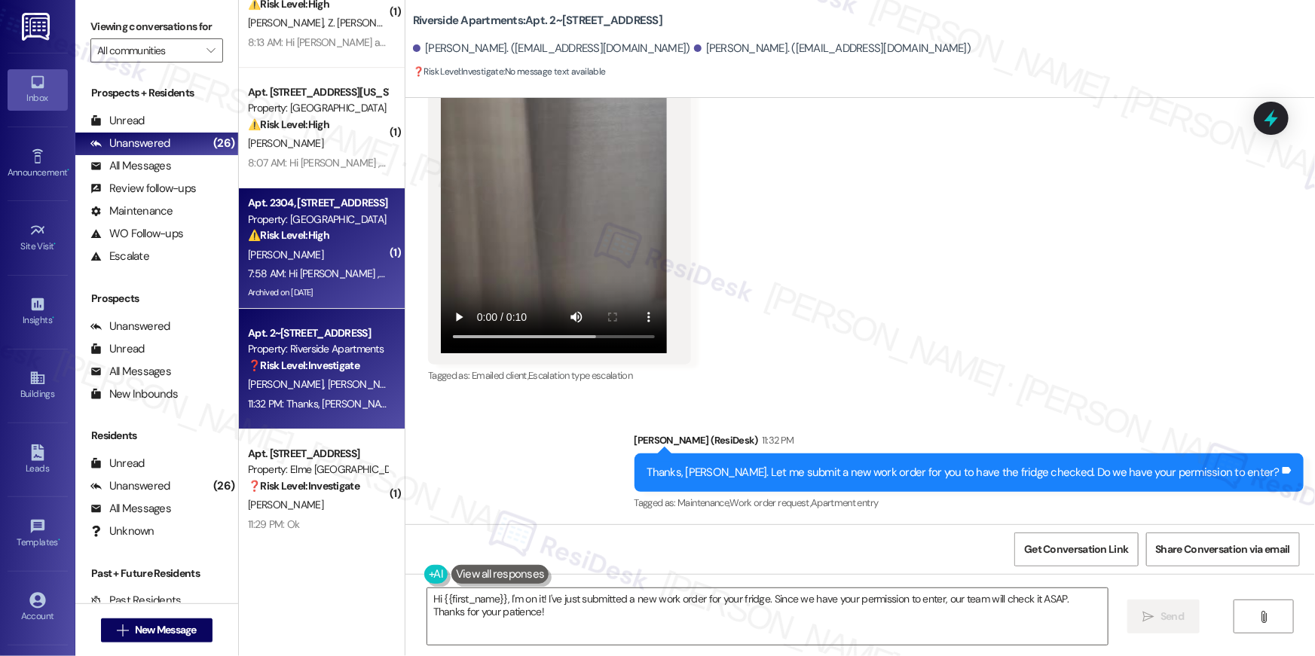
click at [313, 288] on div "Archived on [DATE]" at bounding box center [317, 292] width 142 height 19
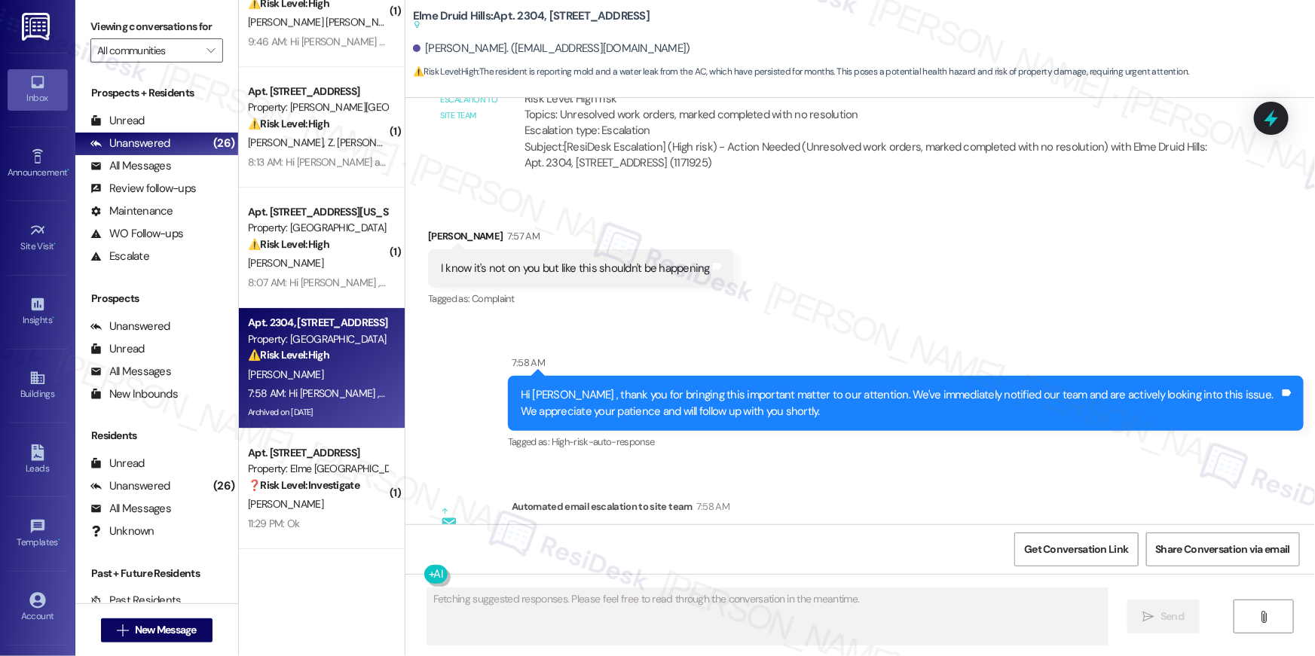
scroll to position [2464, 0]
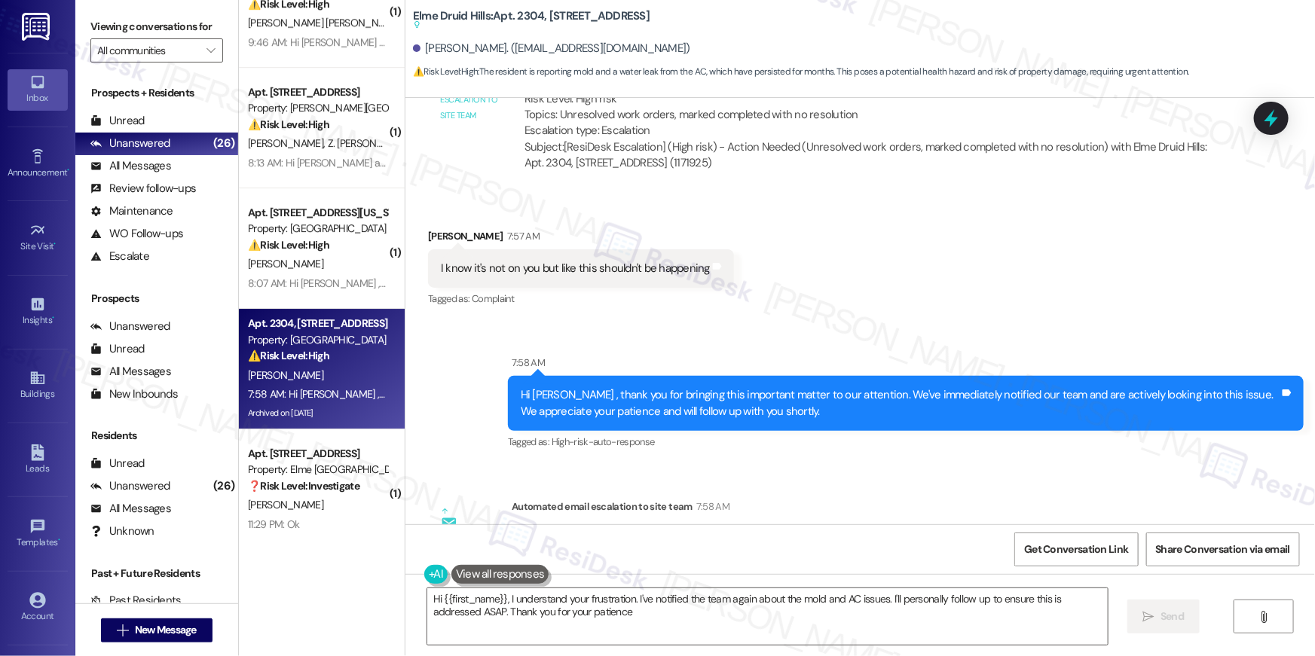
type textarea "Hi {{first_name}}, I understand your frustration. I've notified the team again …"
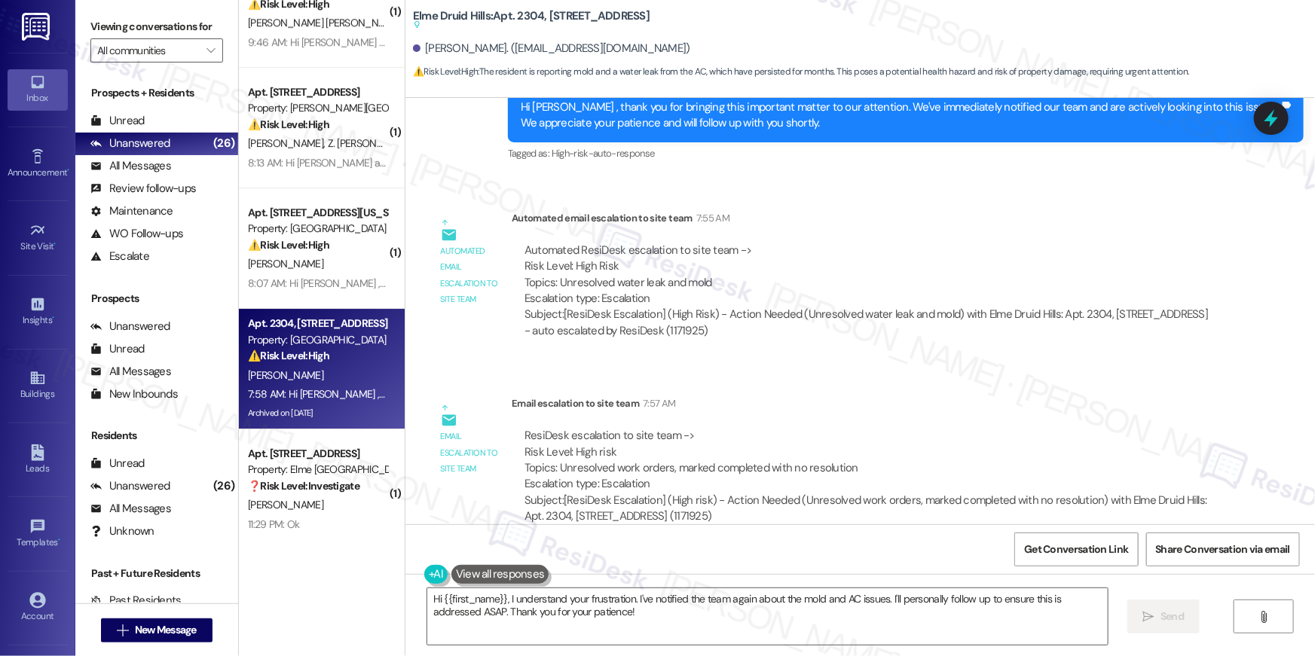
scroll to position [33871, 0]
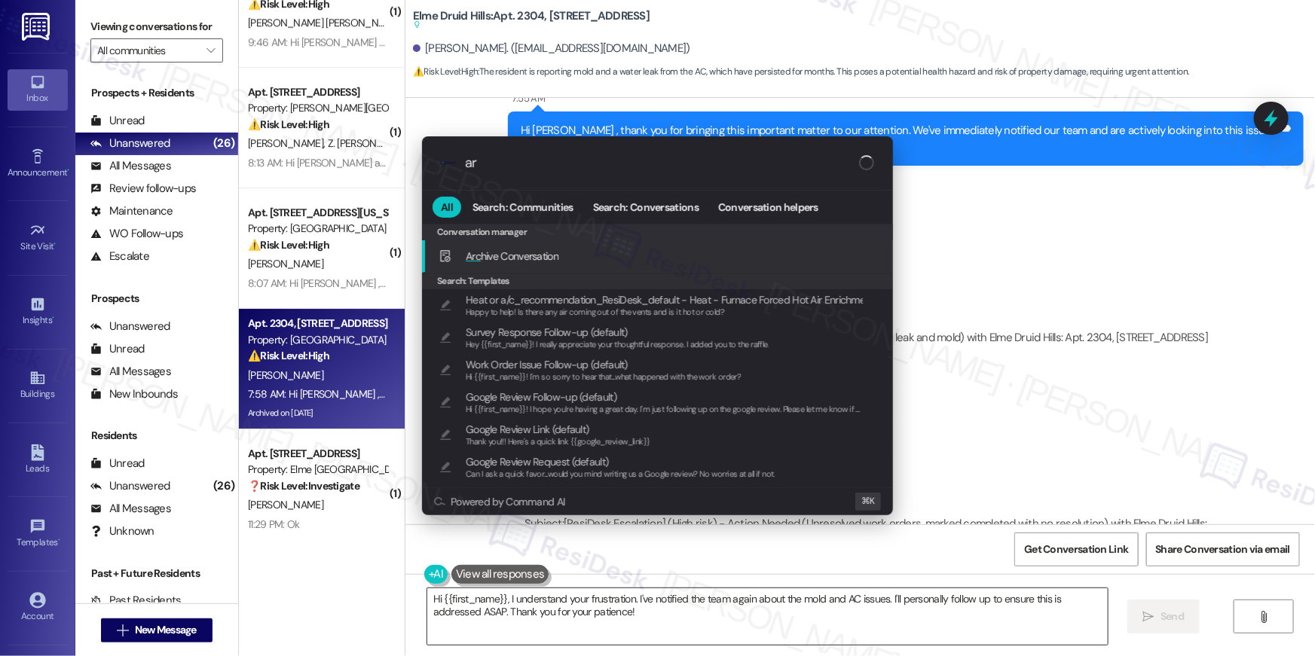
type input "arc"
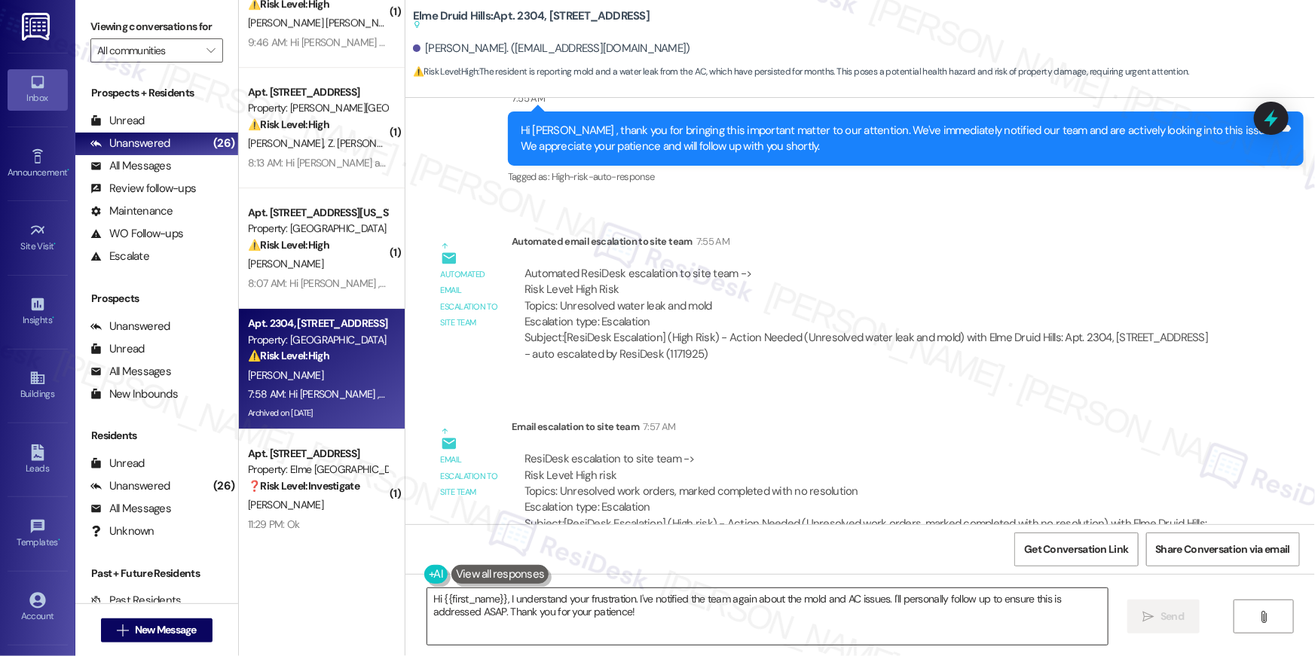
click at [685, 598] on textarea "Hi {{first_name}}, I understand your frustration. I've notified the team again …" at bounding box center [767, 616] width 680 height 57
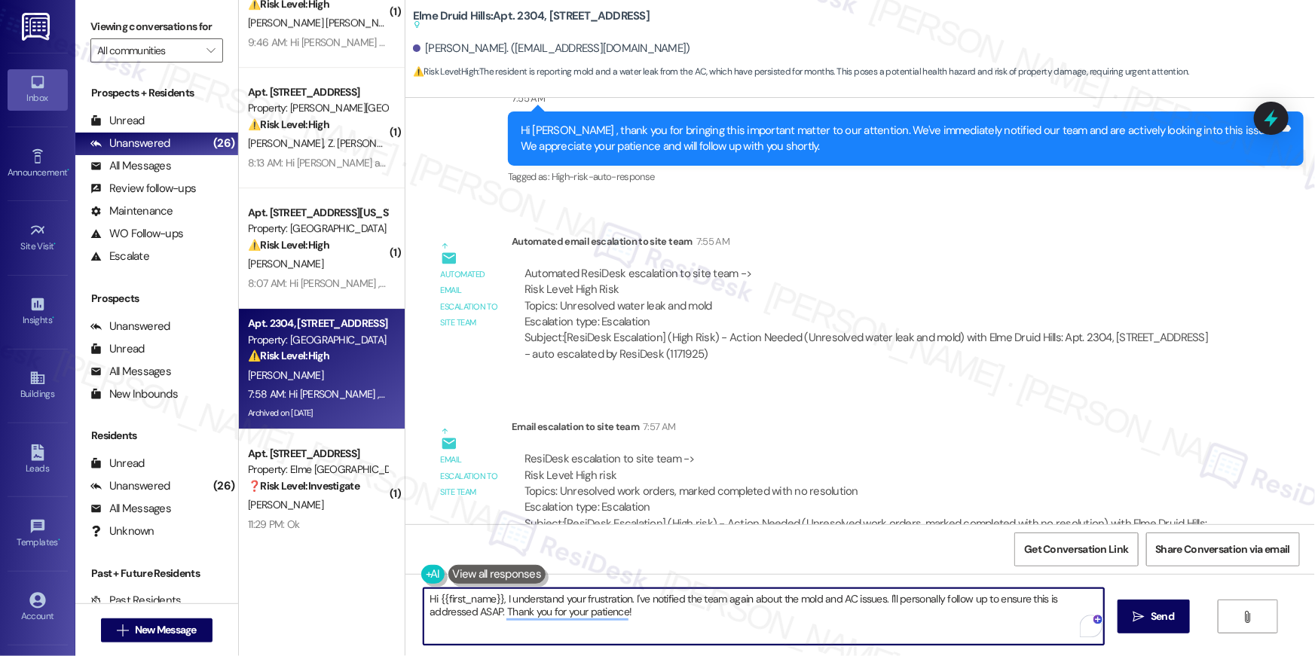
drag, startPoint x: 686, startPoint y: 620, endPoint x: 784, endPoint y: 601, distance: 100.5
click at [784, 601] on textarea "Hi {{first_name}}, I understand your frustration. I've notified the team again …" at bounding box center [763, 616] width 680 height 57
type textarea "Hi {{first_name}}, I understand your frustration. I've notified the team again …"
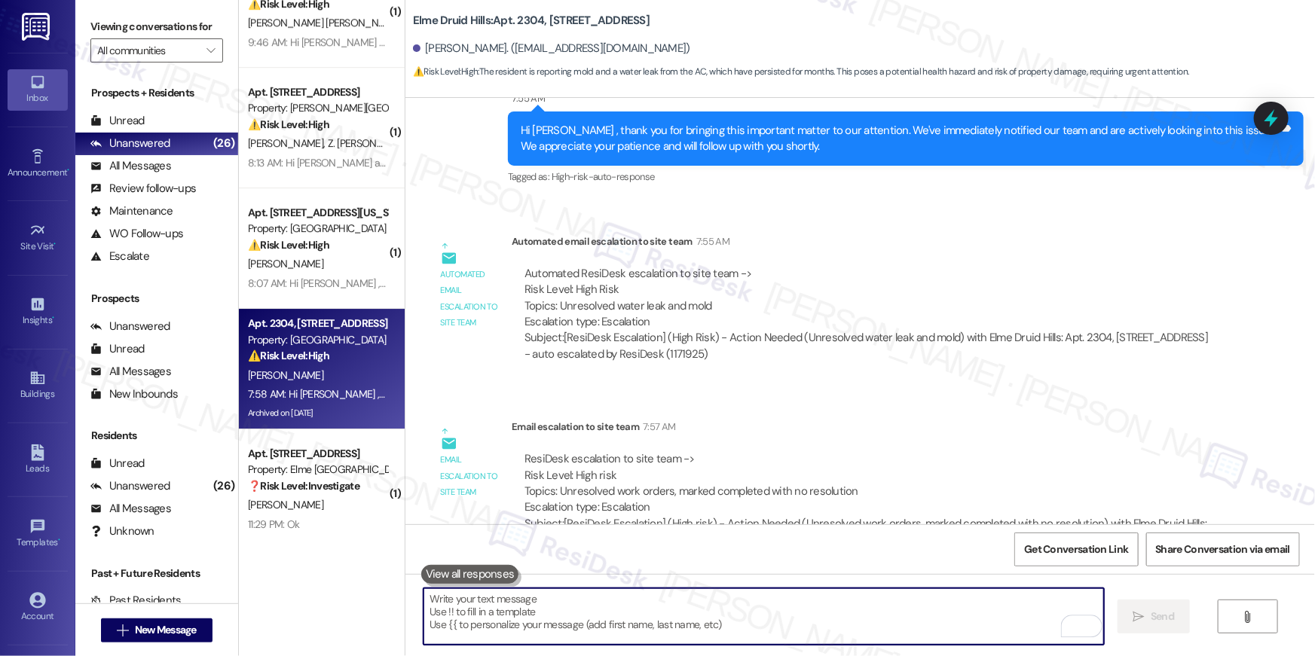
scroll to position [33918, 0]
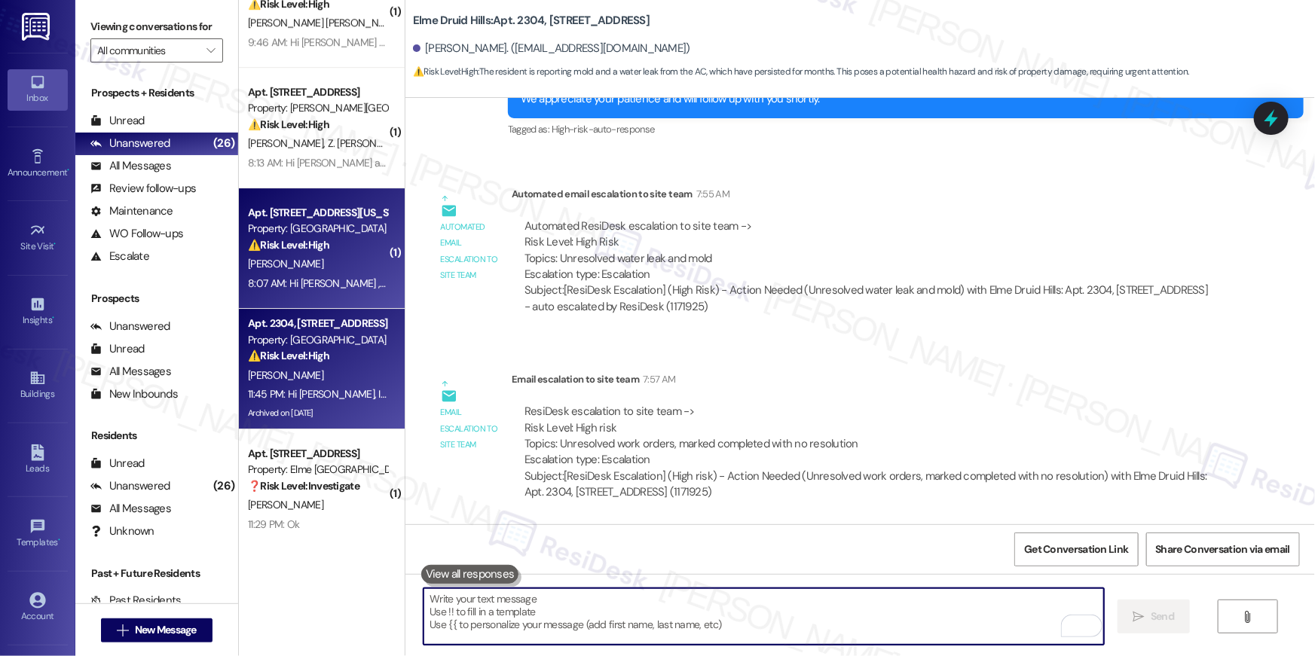
click at [309, 229] on div "Property: [GEOGRAPHIC_DATA]" at bounding box center [317, 229] width 139 height 16
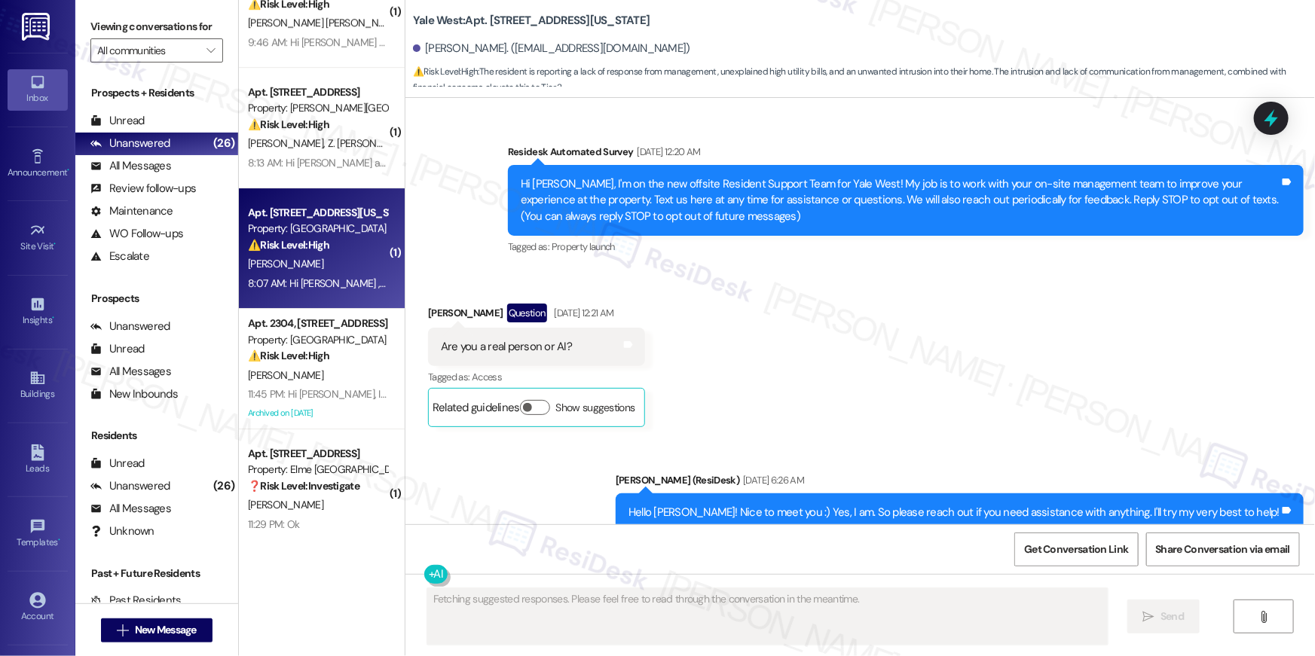
scroll to position [11490, 0]
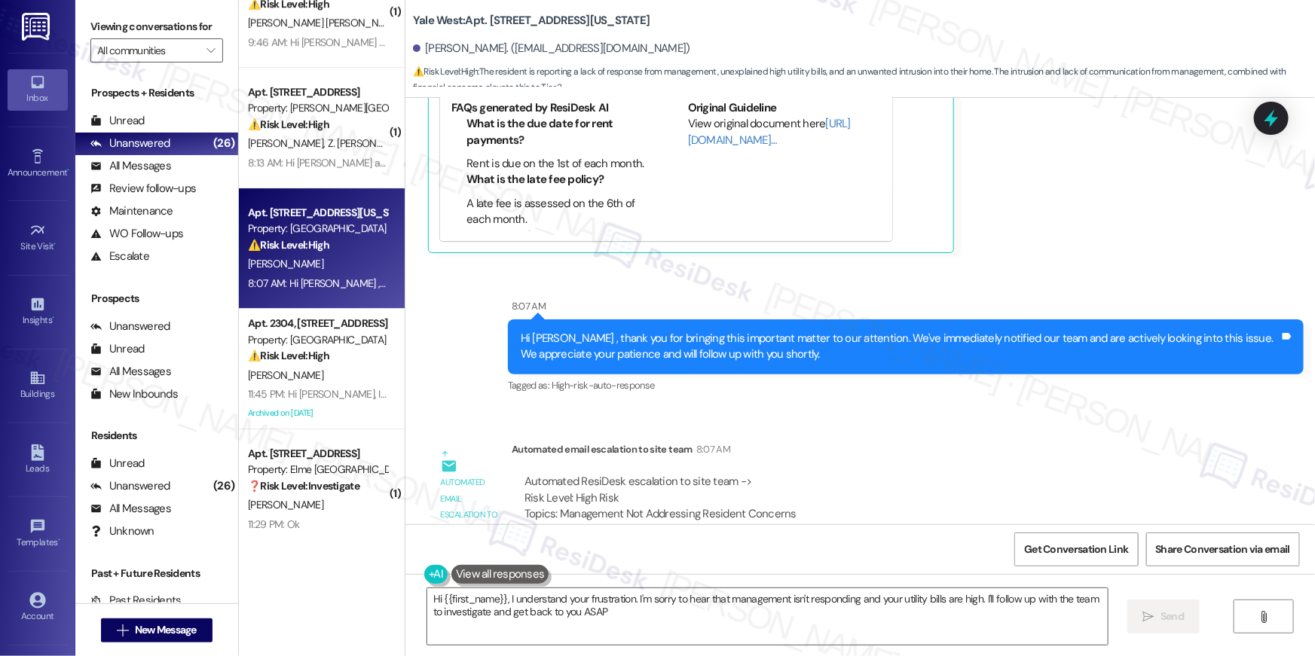
type textarea "Hi {{first_name}}, I understand your frustration. I'm sorry to hear that manage…"
